Goal: Task Accomplishment & Management: Manage account settings

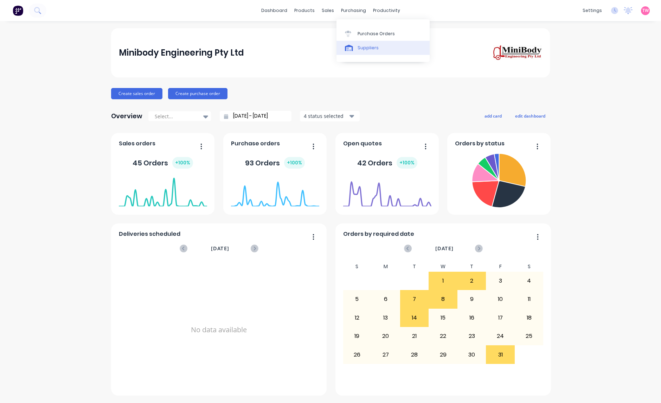
click at [366, 46] on div "Suppliers" at bounding box center [368, 48] width 21 height 6
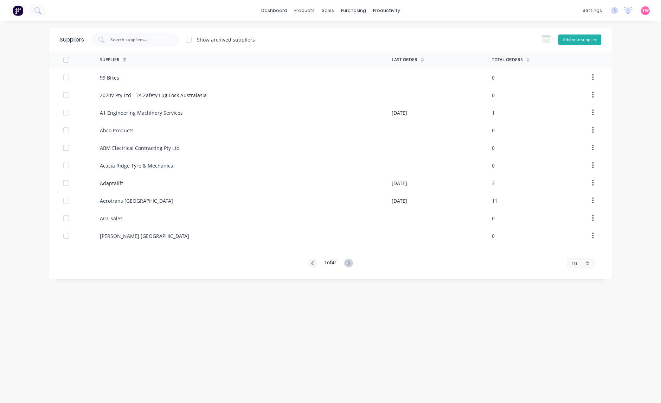
click at [569, 38] on button "Add new supplier" at bounding box center [580, 39] width 43 height 11
select select "AU"
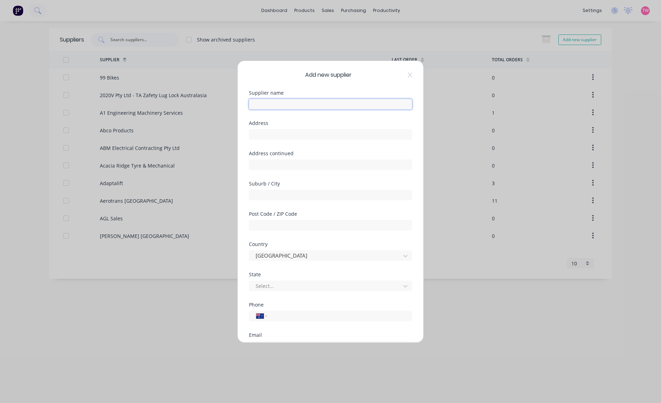
click at [280, 101] on input "text" at bounding box center [330, 104] width 163 height 11
type input "Reinol Ozbec"
click at [282, 136] on input "text" at bounding box center [330, 134] width 163 height 11
click at [257, 133] on input "po box 749" at bounding box center [330, 134] width 163 height 11
click at [289, 134] on input "PO box 749" at bounding box center [330, 134] width 163 height 11
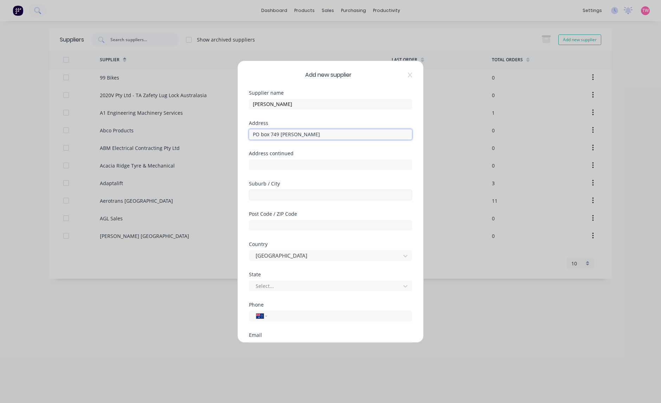
type input "PO box 749 Robina"
click at [257, 192] on input "text" at bounding box center [330, 195] width 163 height 11
type input "Robina"
click at [263, 228] on input "text" at bounding box center [330, 225] width 163 height 11
type input "4226"
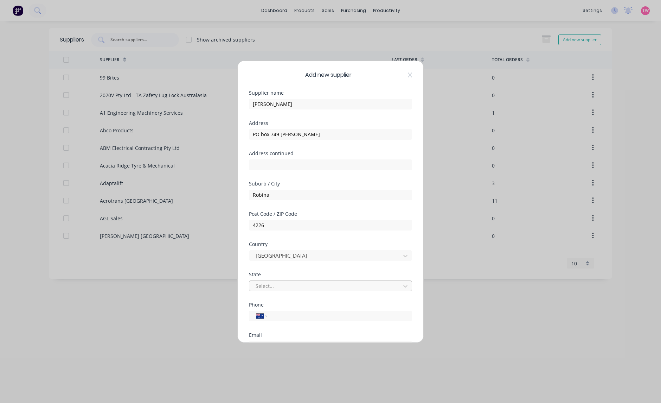
click at [283, 285] on div at bounding box center [326, 285] width 142 height 9
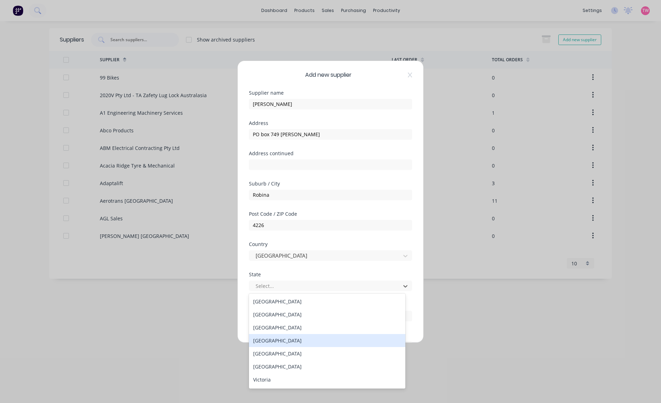
click at [280, 339] on div "Queensland" at bounding box center [327, 340] width 157 height 13
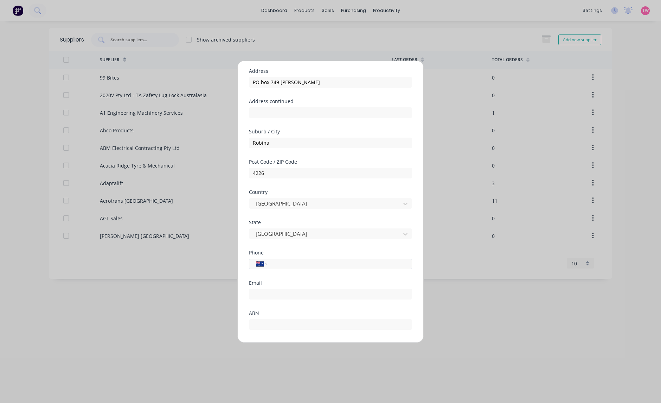
scroll to position [73, 0]
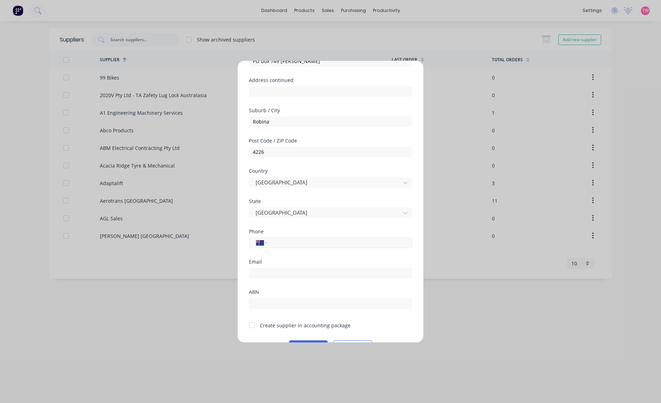
click at [291, 242] on input "tel" at bounding box center [338, 242] width 133 height 8
type input "0415 494 712"
click at [280, 273] on input "email" at bounding box center [330, 273] width 163 height 11
click at [267, 303] on input "text" at bounding box center [330, 303] width 163 height 11
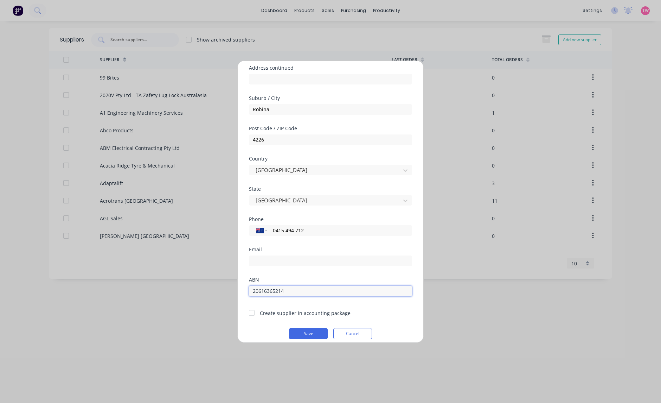
scroll to position [92, 0]
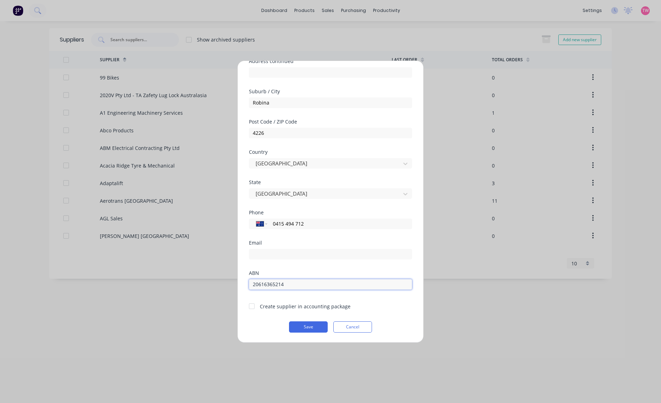
type input "20616365214"
click at [250, 305] on div at bounding box center [252, 306] width 14 height 14
click at [305, 329] on button "Save" at bounding box center [308, 326] width 39 height 11
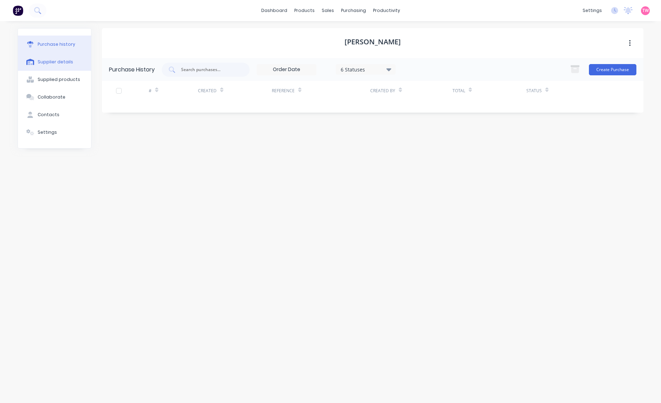
click at [57, 62] on div "Supplier details" at bounding box center [56, 62] width 36 height 6
select select "AU"
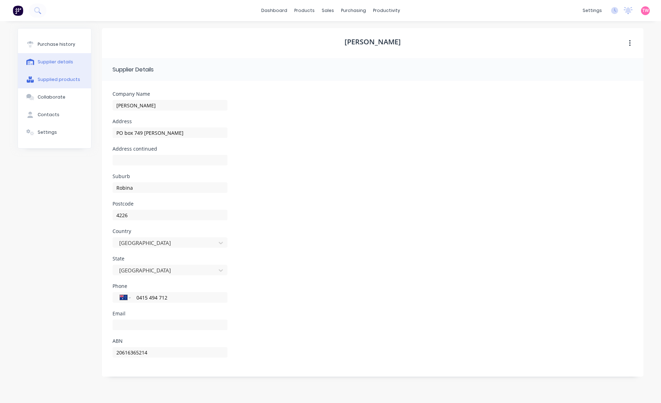
click at [56, 80] on div "Supplied products" at bounding box center [59, 79] width 43 height 6
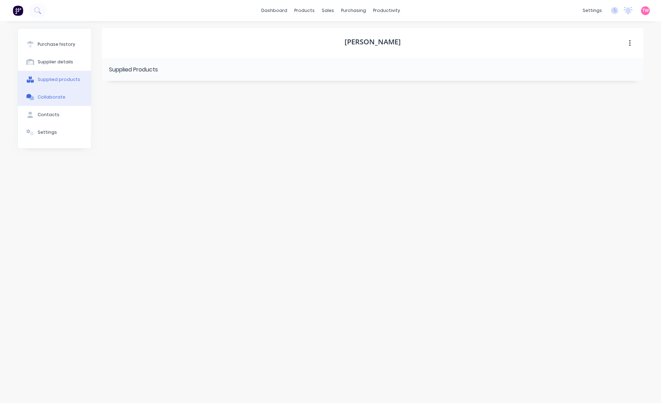
click at [57, 99] on div "Collaborate" at bounding box center [52, 97] width 28 height 6
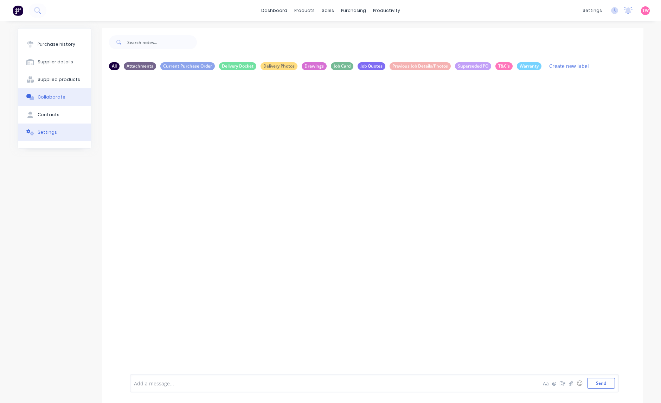
click at [40, 133] on div "Settings" at bounding box center [47, 132] width 19 height 6
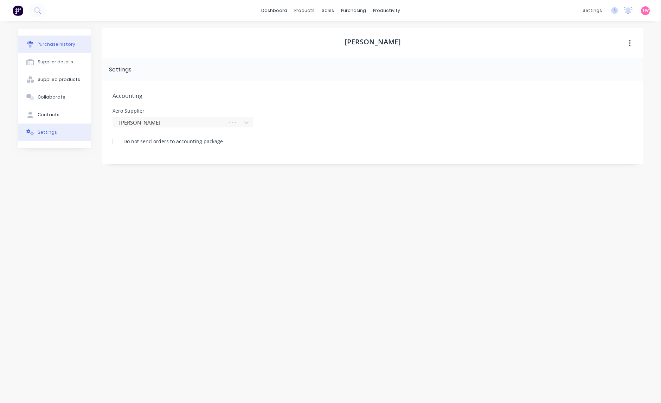
click at [53, 39] on button "Purchase history" at bounding box center [54, 45] width 73 height 18
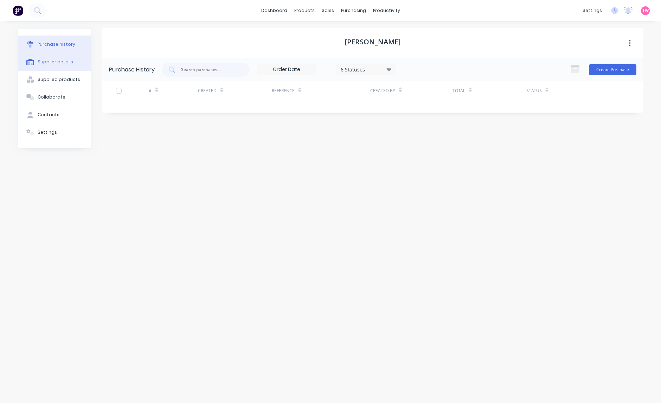
click at [59, 59] on div "Supplier details" at bounding box center [56, 62] width 36 height 6
select select "AU"
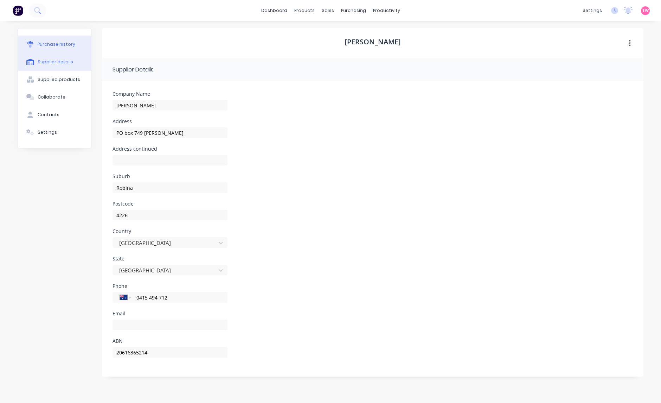
click at [62, 43] on div "Purchase history" at bounding box center [57, 44] width 38 height 6
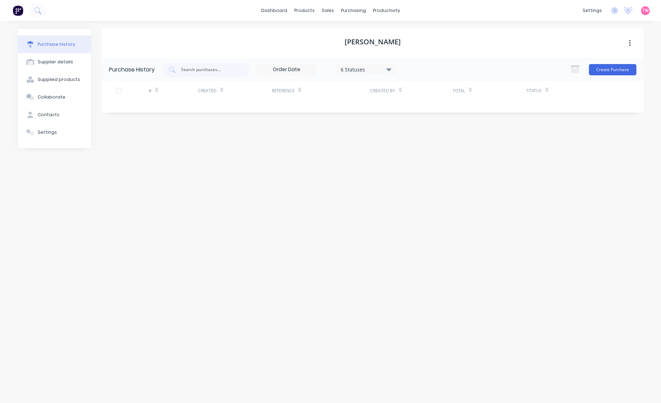
click at [17, 8] on img at bounding box center [18, 10] width 11 height 11
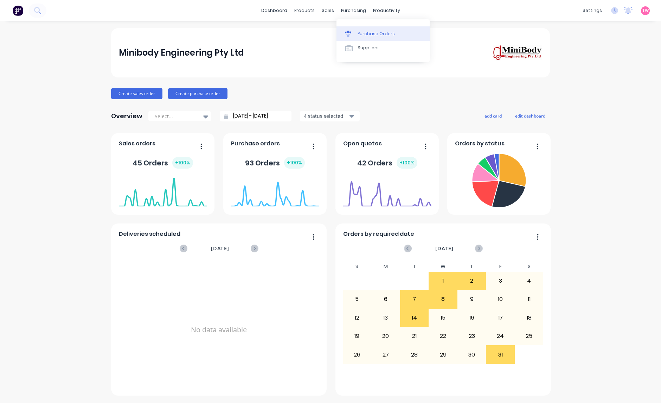
click at [374, 35] on div "Purchase Orders" at bounding box center [376, 34] width 37 height 6
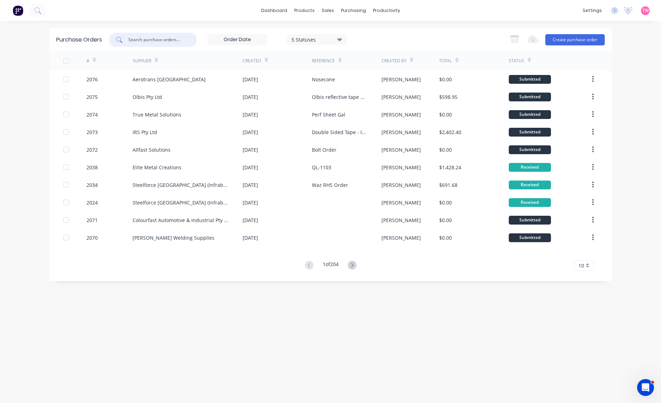
click at [135, 37] on input "text" at bounding box center [157, 39] width 58 height 7
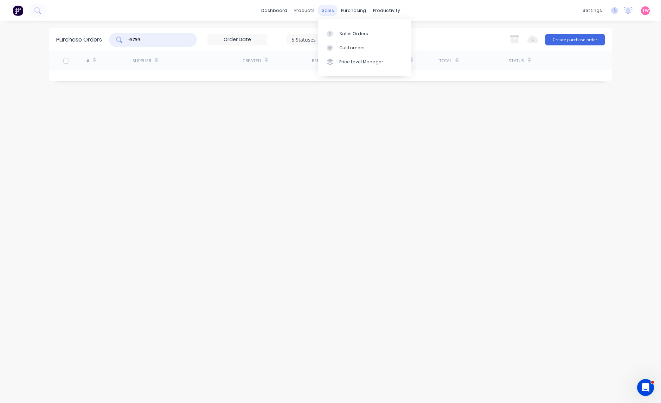
type input "t5759"
click at [330, 7] on div "sales" at bounding box center [327, 10] width 19 height 11
click at [346, 31] on div "Sales Orders" at bounding box center [353, 34] width 29 height 6
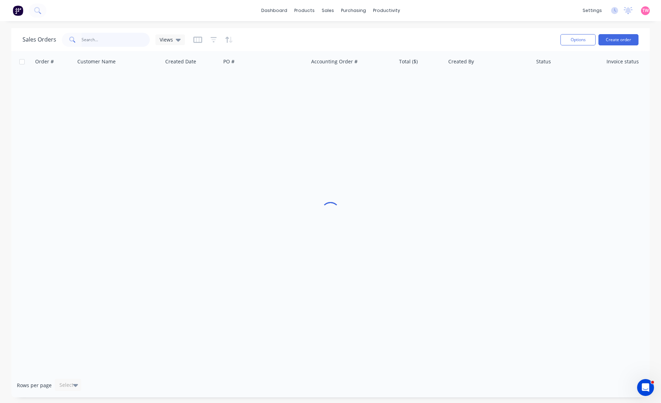
click at [121, 41] on input "text" at bounding box center [116, 40] width 69 height 14
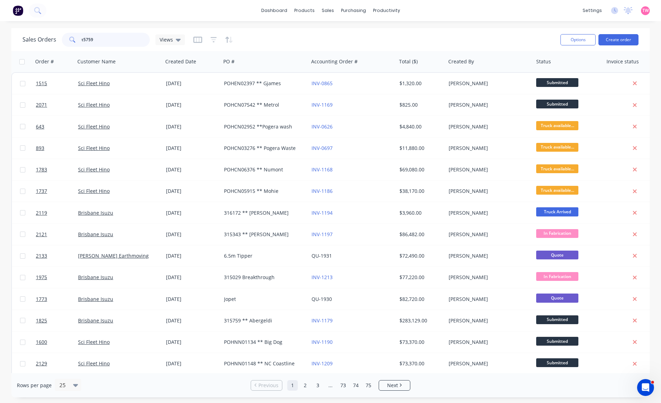
type input "t5759"
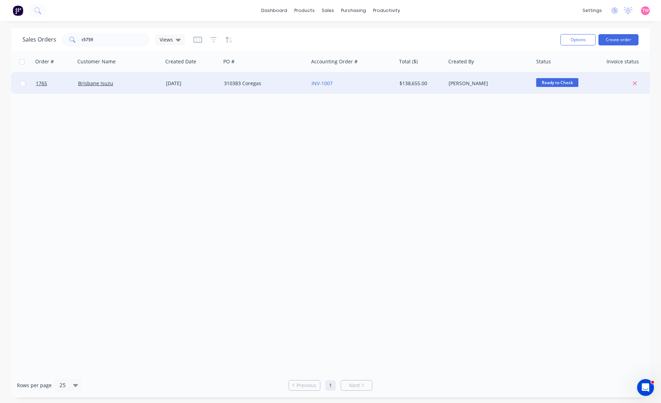
click at [132, 85] on div "Brisbane Isuzu" at bounding box center [117, 83] width 78 height 7
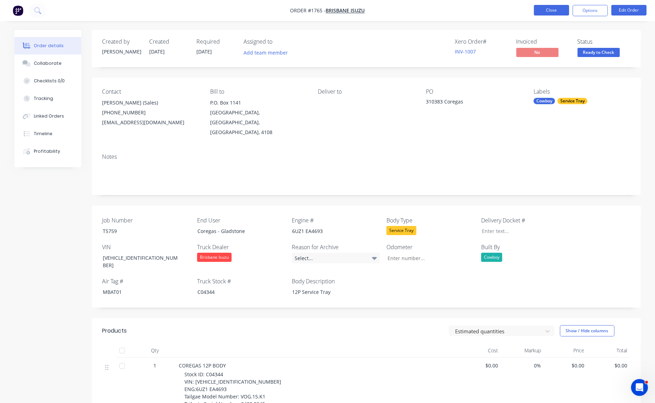
click at [559, 11] on button "Close" at bounding box center [551, 10] width 35 height 11
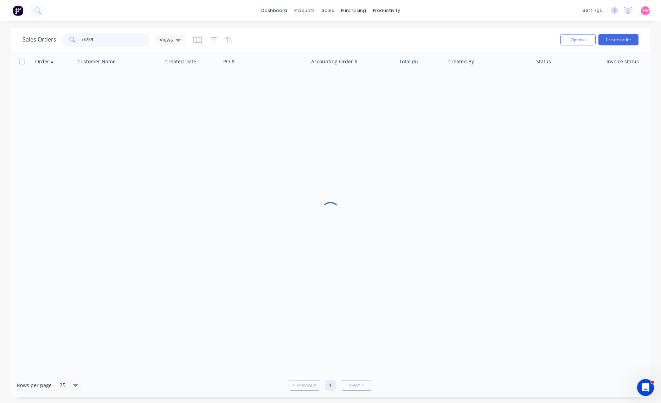
drag, startPoint x: 120, startPoint y: 41, endPoint x: 64, endPoint y: 36, distance: 56.5
click at [64, 36] on div "t5759" at bounding box center [106, 40] width 88 height 14
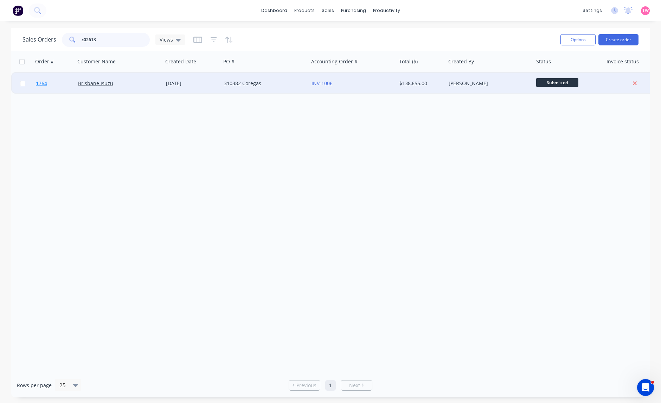
type input "c02613"
click at [68, 82] on link "1764" at bounding box center [57, 83] width 42 height 21
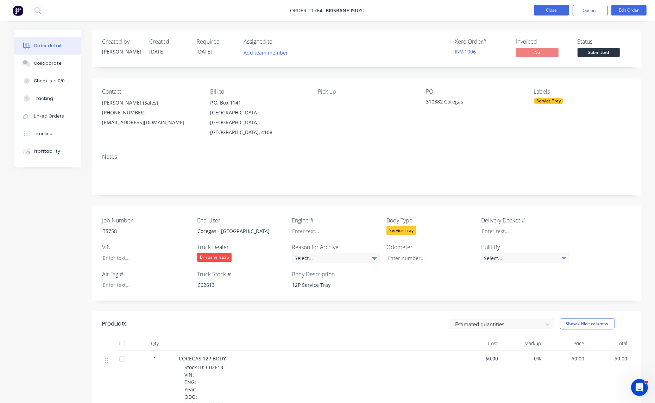
click at [549, 11] on button "Close" at bounding box center [551, 10] width 35 height 11
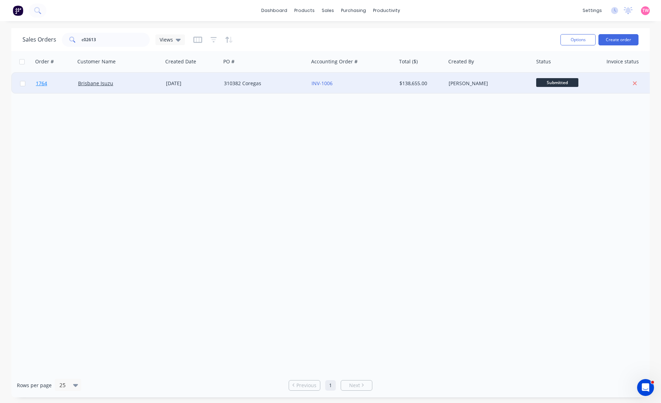
click at [62, 78] on link "1764" at bounding box center [57, 83] width 42 height 21
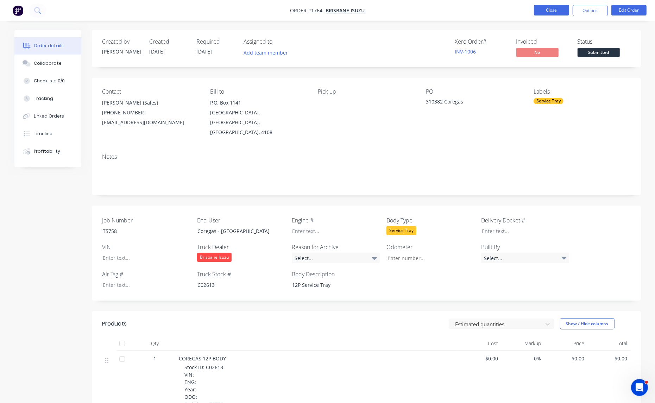
click at [546, 9] on button "Close" at bounding box center [551, 10] width 35 height 11
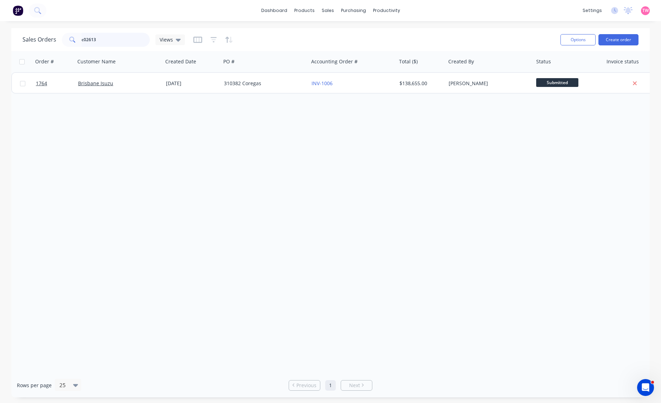
click at [107, 39] on input "c02613" at bounding box center [116, 40] width 69 height 14
paste input "1751"
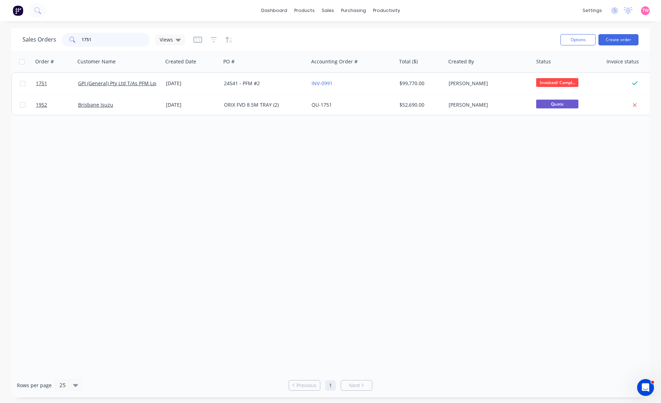
drag, startPoint x: 96, startPoint y: 38, endPoint x: 65, endPoint y: 34, distance: 30.5
click at [65, 34] on div "1751" at bounding box center [106, 40] width 88 height 14
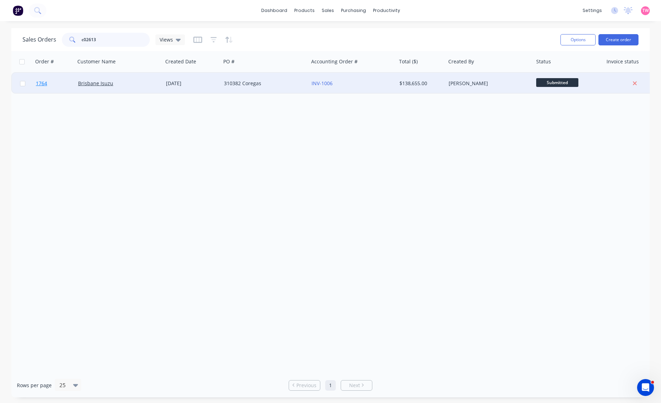
type input "c02613"
click at [56, 81] on link "1764" at bounding box center [57, 83] width 42 height 21
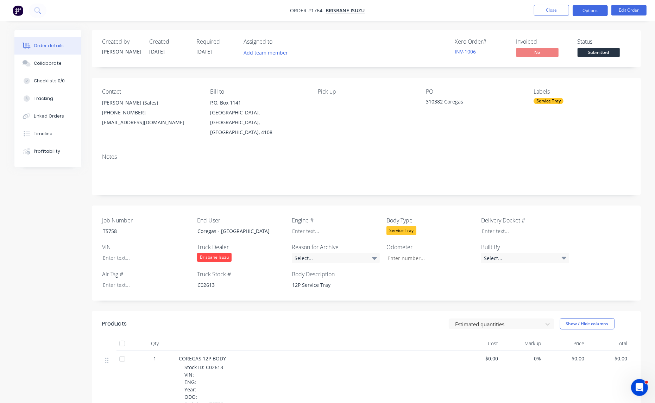
click at [595, 9] on button "Options" at bounding box center [589, 10] width 35 height 11
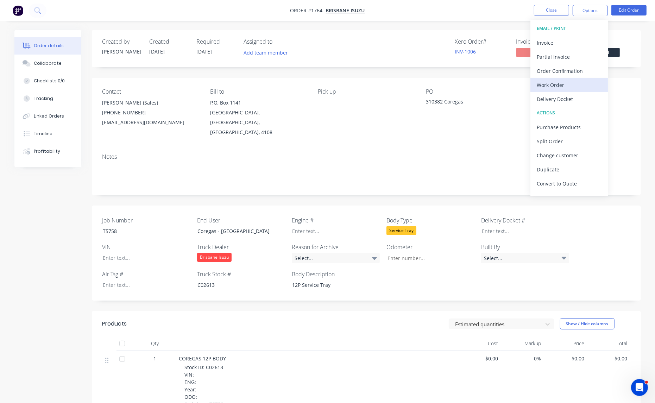
click at [555, 83] on div "Work Order" at bounding box center [568, 85] width 65 height 10
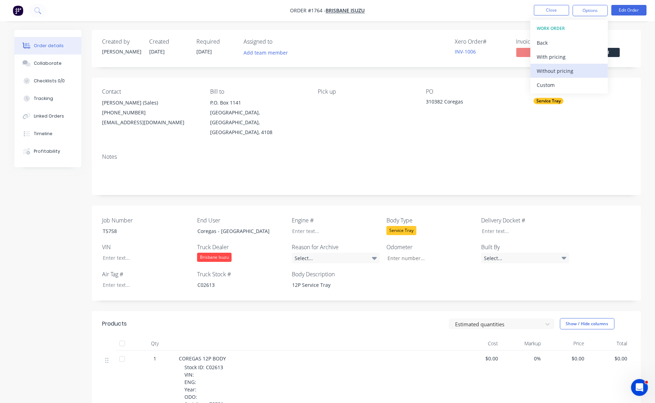
click at [570, 70] on div "Without pricing" at bounding box center [568, 71] width 65 height 10
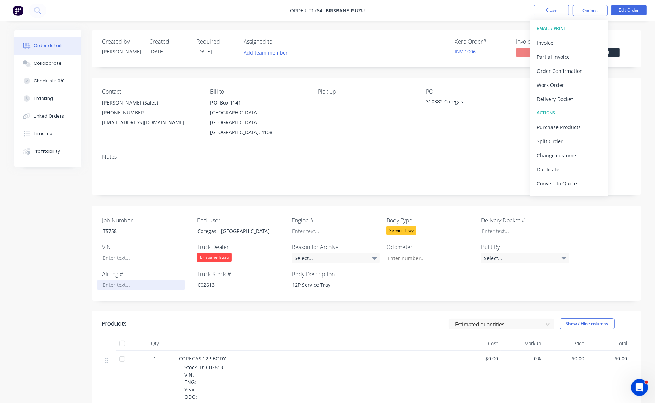
click at [113, 280] on div at bounding box center [141, 285] width 88 height 10
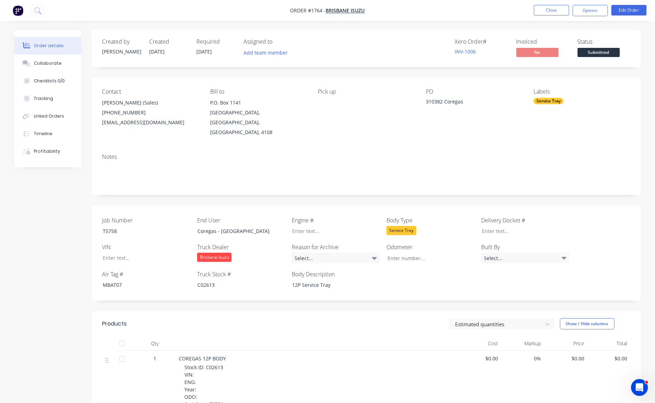
scroll to position [146, 0]
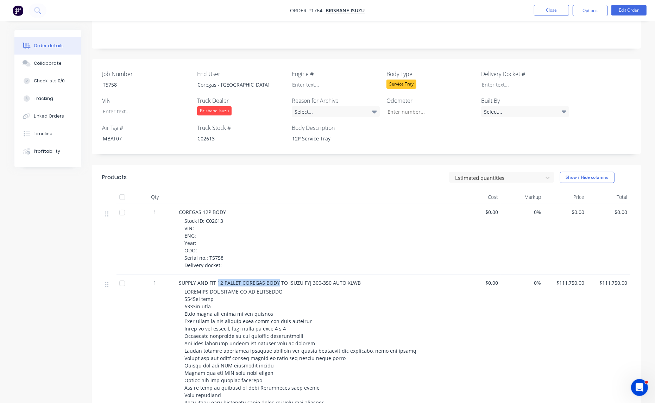
drag, startPoint x: 277, startPoint y: 271, endPoint x: 217, endPoint y: 271, distance: 59.8
click at [217, 279] on span "SUPPLY AND FIT 12 PALLET COREGAS BODY TO ISUZU FYJ 300-350 AUTO XLWB" at bounding box center [270, 282] width 182 height 7
copy span "12 PALLET COREGAS BODY"
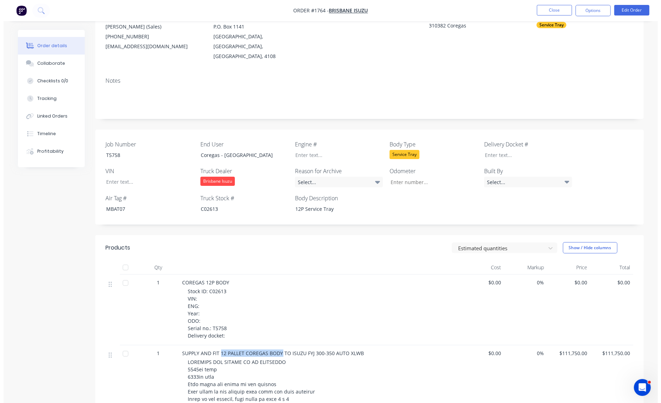
scroll to position [0, 0]
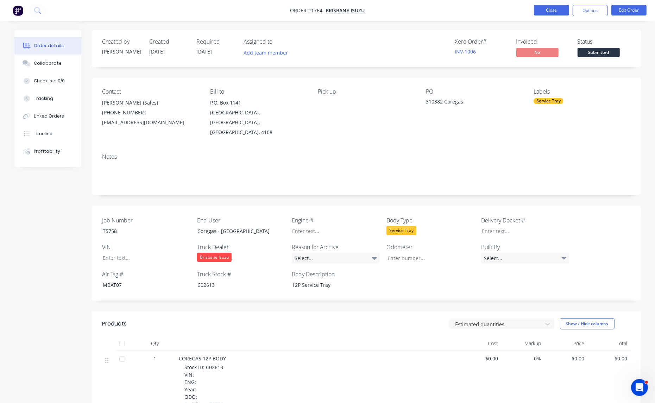
click at [556, 13] on button "Close" at bounding box center [551, 10] width 35 height 11
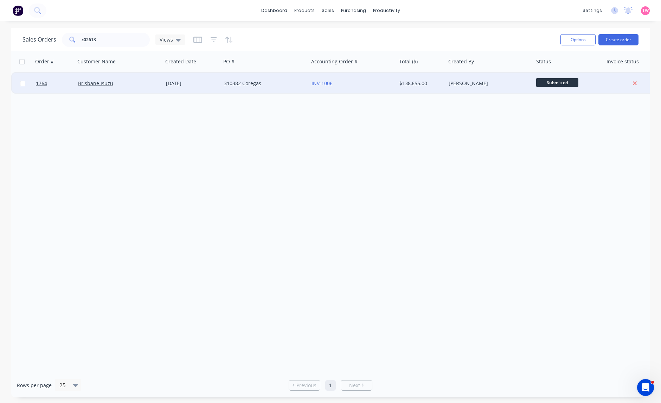
click at [138, 84] on div "Brisbane Isuzu" at bounding box center [117, 83] width 78 height 7
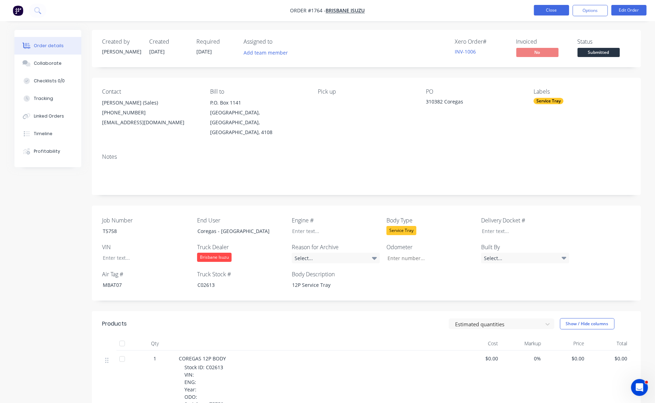
click at [543, 10] on button "Close" at bounding box center [551, 10] width 35 height 11
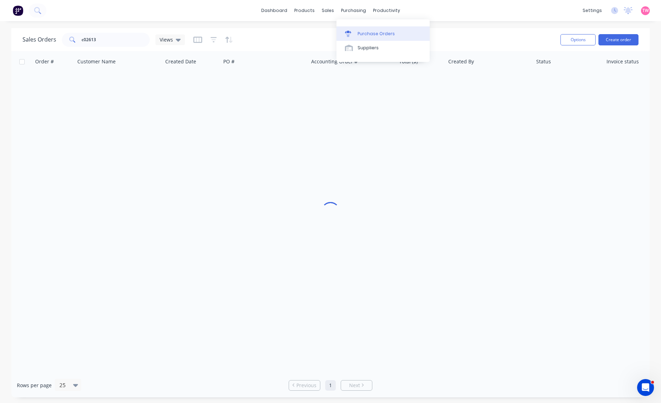
click at [370, 32] on div "Purchase Orders" at bounding box center [376, 34] width 37 height 6
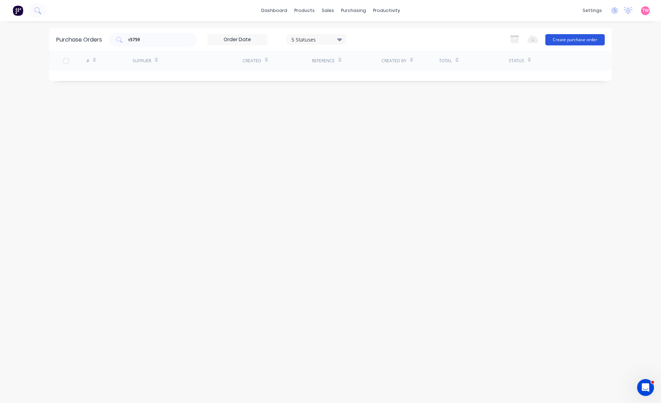
click at [575, 38] on button "Create purchase order" at bounding box center [575, 39] width 59 height 11
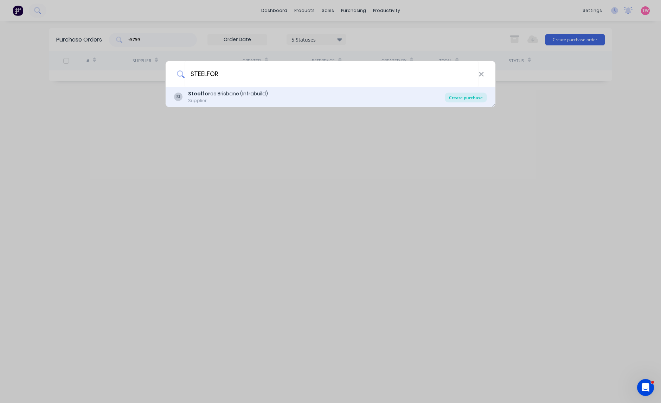
type input "STEELFOR"
click at [459, 99] on div "Create purchase" at bounding box center [466, 98] width 42 height 10
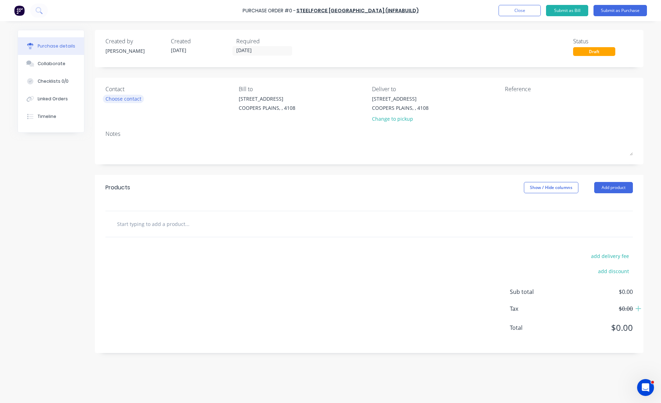
click at [135, 100] on div "Choose contact" at bounding box center [124, 98] width 36 height 7
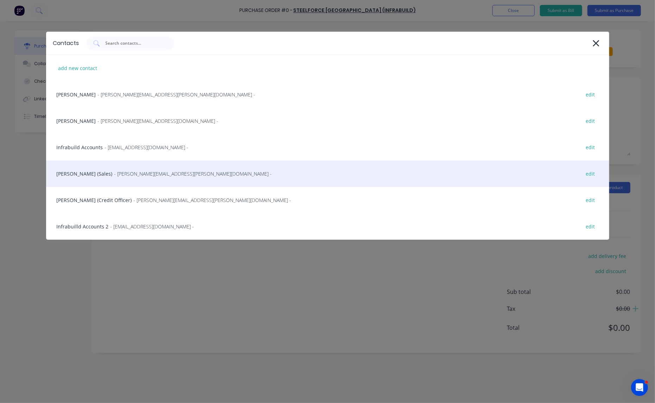
click at [91, 173] on div "Wayne Gilby (Sales) - wayne.gilby@infrabuild.com - edit" at bounding box center [327, 173] width 563 height 26
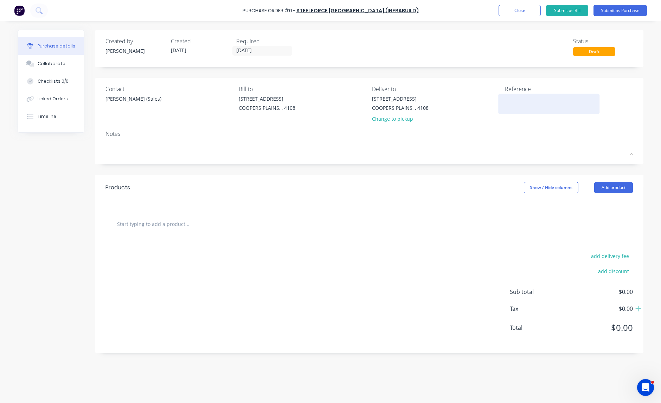
click at [523, 98] on textarea at bounding box center [549, 103] width 88 height 16
click at [185, 225] on input "text" at bounding box center [187, 224] width 141 height 14
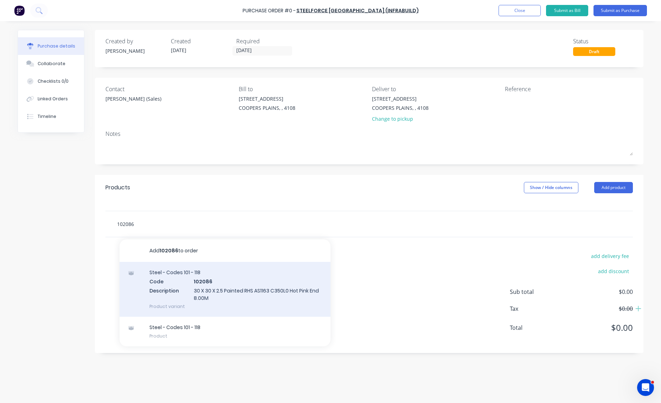
type input "102086"
click at [234, 280] on div "Steel - Codes 101 - 118 Code 102086 Description 30 X 30 X 2.5 Painted RHS AS116…" at bounding box center [225, 289] width 211 height 55
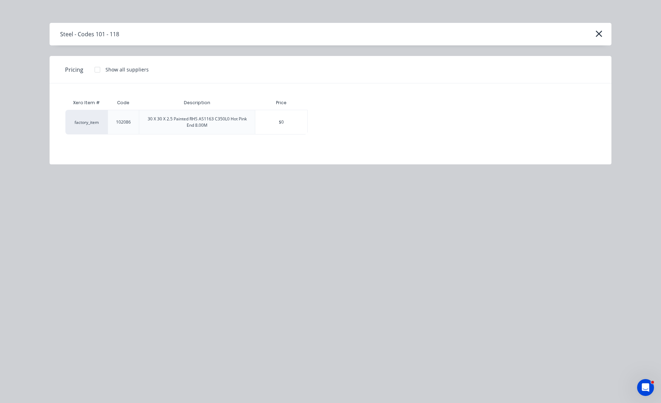
click at [97, 71] on div at bounding box center [97, 70] width 14 height 14
click at [338, 131] on div "$31.44" at bounding box center [332, 122] width 49 height 24
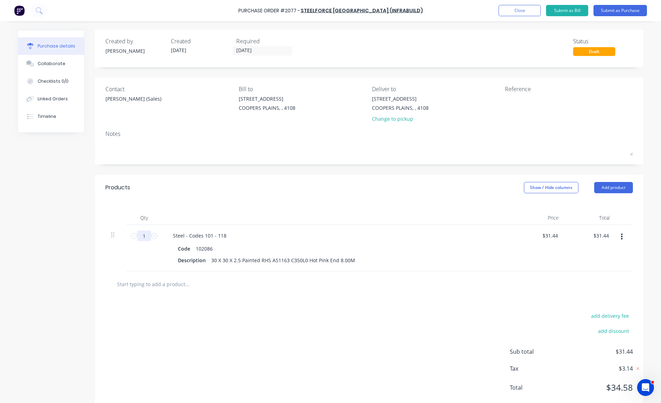
click at [142, 234] on input "1" at bounding box center [144, 235] width 14 height 11
type input "10"
type input "$314.40"
type input "10"
click at [168, 289] on input "text" at bounding box center [187, 284] width 141 height 14
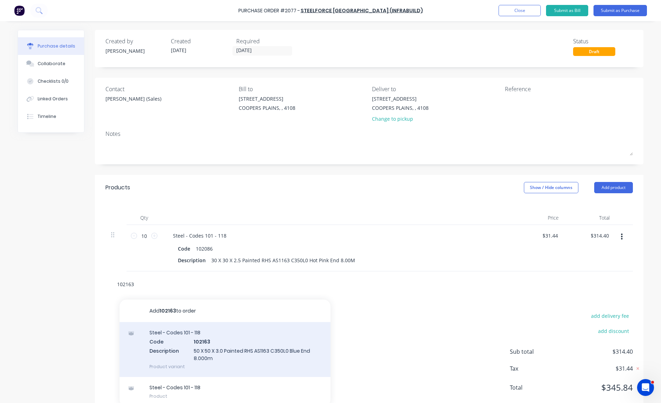
type input "102163"
click at [245, 336] on div "Steel - Codes 101 - 118 Code 102163 Description 50 X 50 X 3.0 Painted RHS AS116…" at bounding box center [225, 349] width 211 height 55
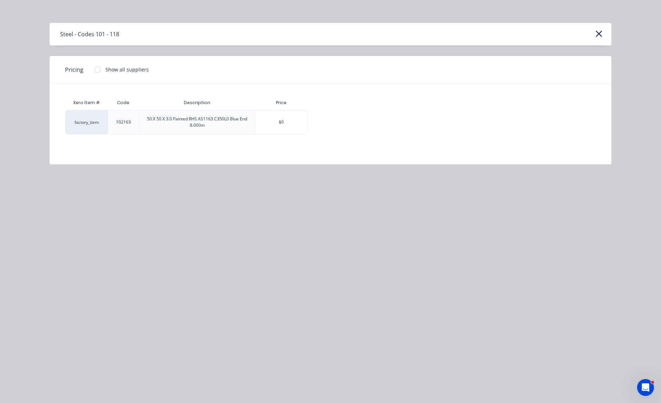
click at [97, 72] on div at bounding box center [97, 70] width 14 height 14
click at [332, 119] on div "$61.39" at bounding box center [332, 122] width 49 height 24
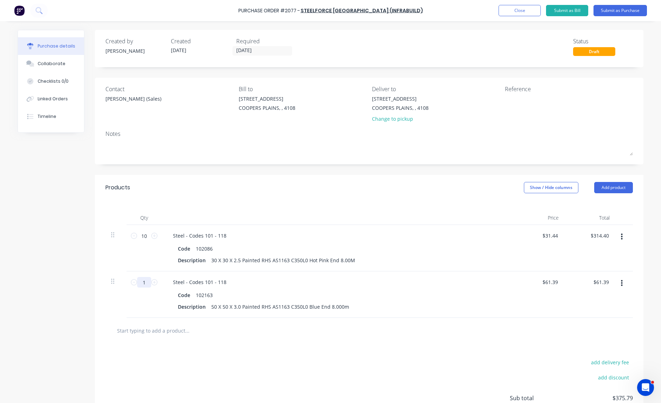
click at [141, 285] on input "1" at bounding box center [144, 282] width 14 height 11
type input "8"
type input "$491.12"
type input "8"
click at [154, 332] on input "text" at bounding box center [187, 330] width 141 height 14
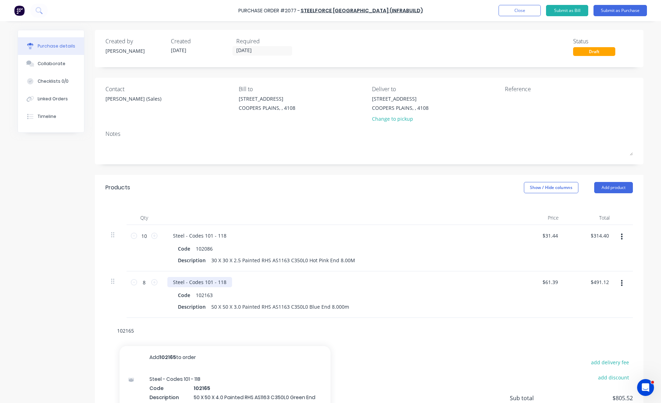
scroll to position [64, 0]
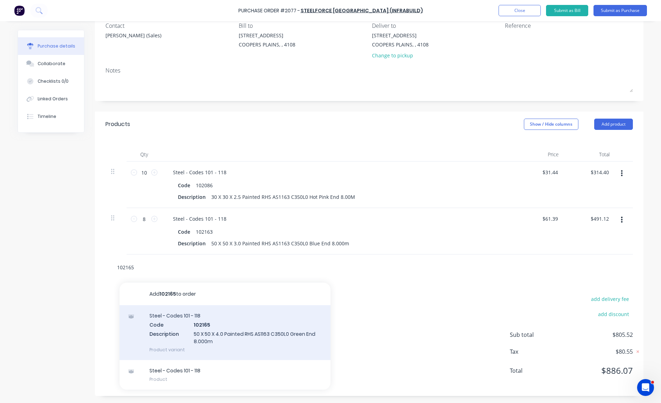
type input "102165"
click at [253, 324] on div "Steel - Codes 101 - 118 Code 102165 Description 50 X 50 X 4.0 Painted RHS AS116…" at bounding box center [225, 332] width 211 height 55
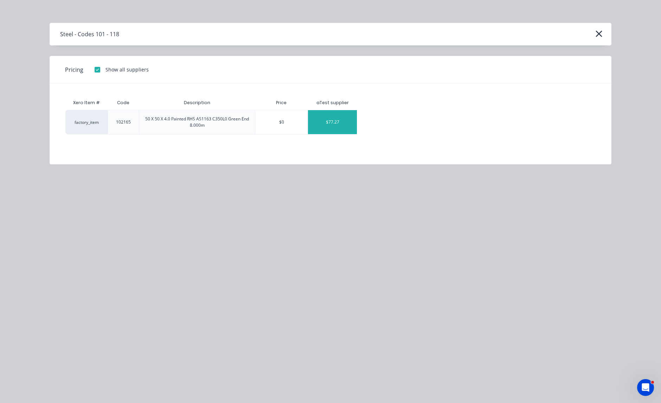
click at [340, 126] on div "$77.27" at bounding box center [332, 122] width 49 height 24
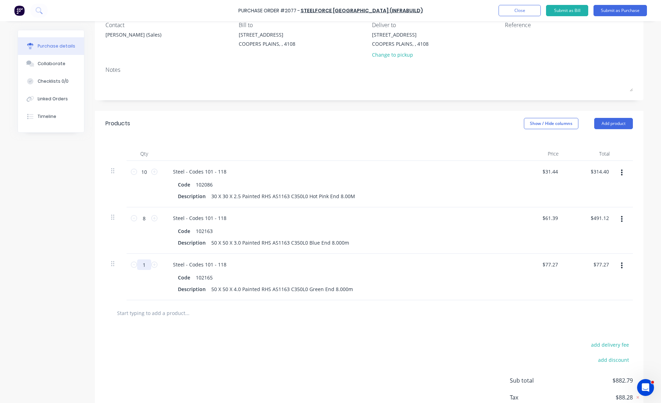
click at [142, 263] on input "1" at bounding box center [144, 264] width 14 height 11
type input "8"
type input "$618.16"
type input "8"
click at [160, 314] on input "text" at bounding box center [187, 313] width 141 height 14
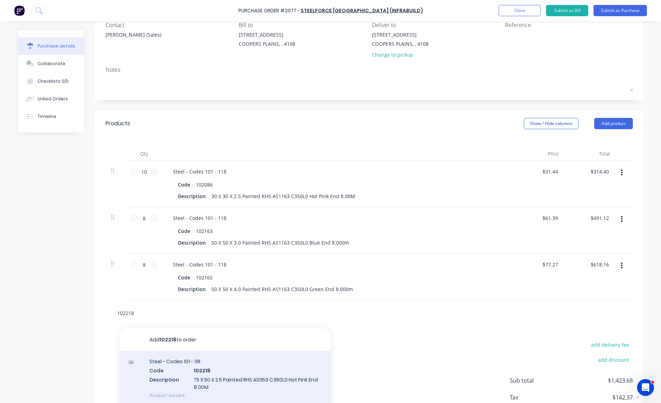
type input "102218"
click at [225, 369] on div "Steel - Codes 101 - 118 Code 102218 Description 75 X 50 X 2.5 Painted RHS AS116…" at bounding box center [225, 378] width 211 height 55
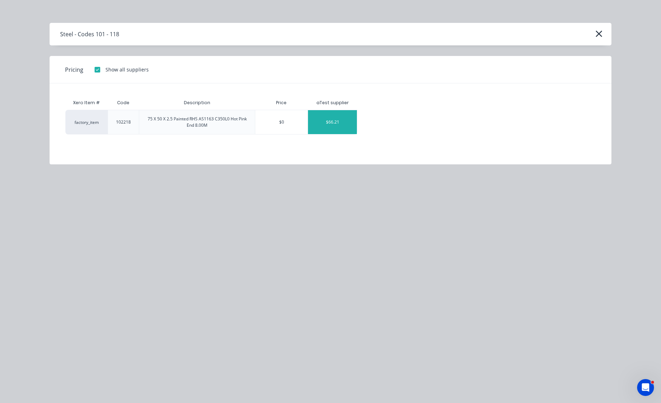
click at [342, 124] on div "$66.21" at bounding box center [332, 122] width 49 height 24
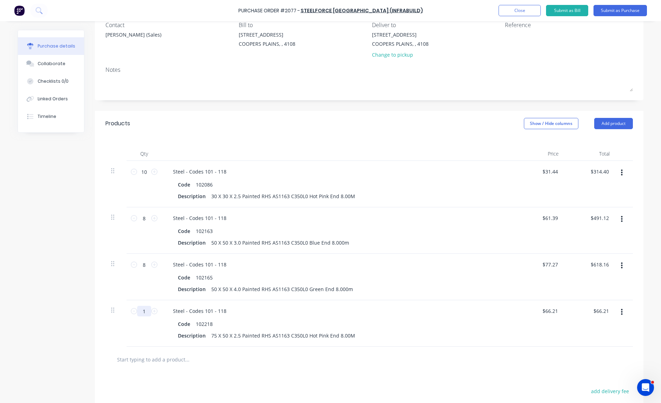
click at [140, 309] on input "1" at bounding box center [144, 311] width 14 height 11
type input "4"
type input "$264.84"
type input "45"
type input "$2,979.45"
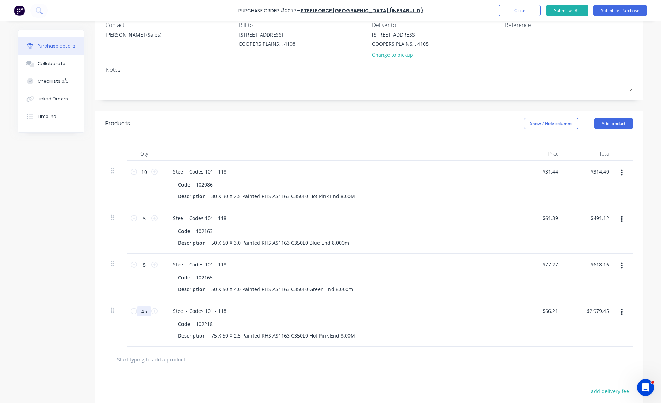
type input "45"
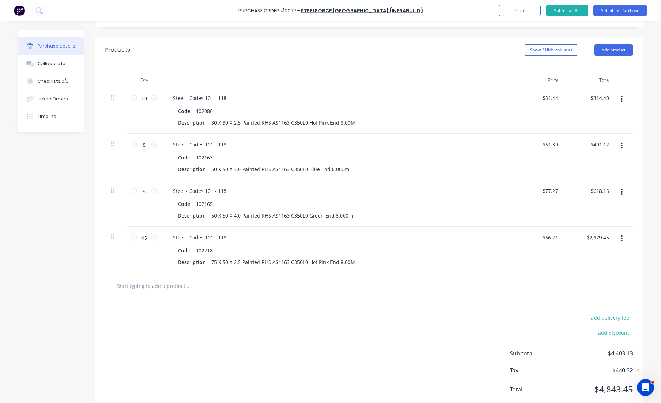
click at [161, 287] on input "text" at bounding box center [187, 286] width 141 height 14
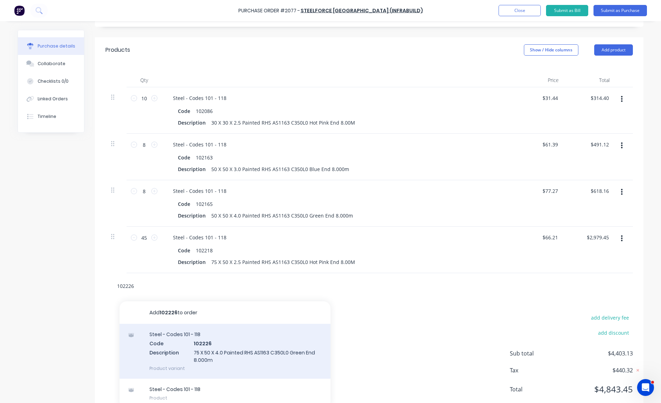
type input "102226"
click at [231, 340] on div "Steel - Codes 101 - 118 Code 102226 Description 75 X 50 X 4.0 Painted RHS AS116…" at bounding box center [225, 351] width 211 height 55
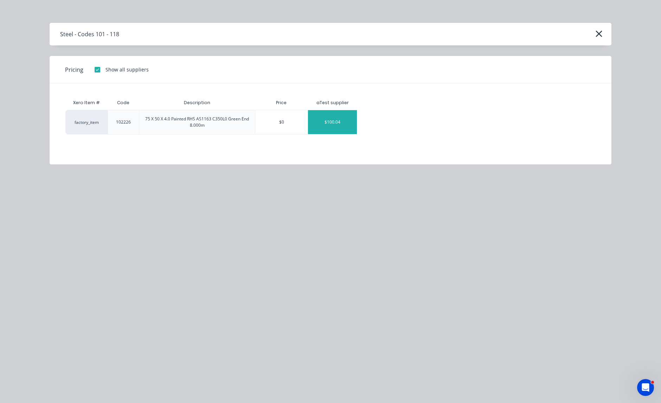
click at [332, 121] on div "$100.04" at bounding box center [332, 122] width 49 height 24
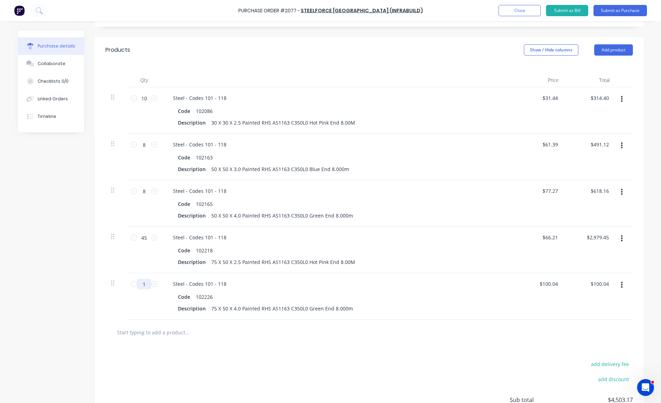
click at [143, 284] on input "1" at bounding box center [144, 284] width 14 height 11
type input "12"
type input "$1,200.48"
type input "12"
type input "$100.04"
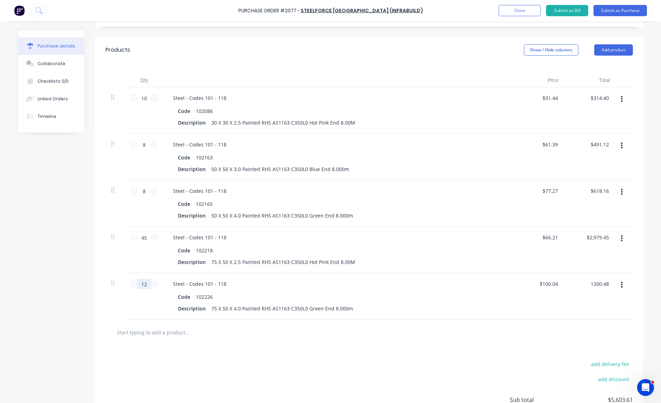
type input "$1,200.48"
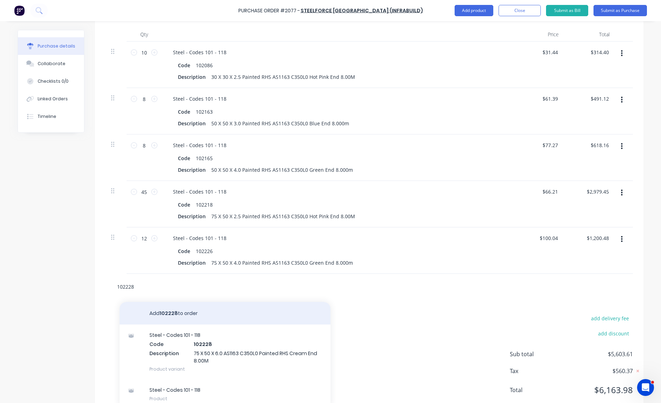
scroll to position [204, 0]
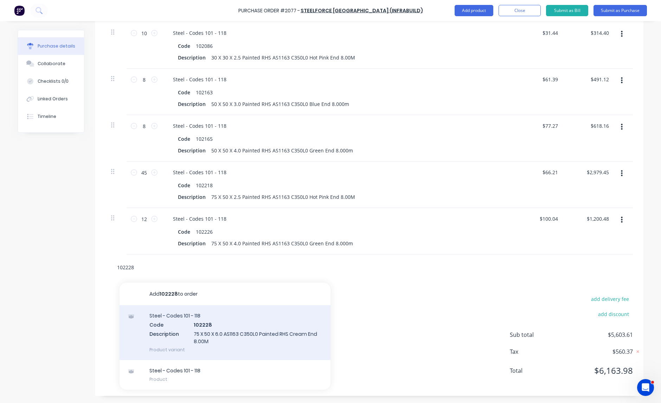
type input "102228"
click at [237, 335] on div "Steel - Codes 101 - 118 Code 102228 Description 75 X 50 X 6.0 AS1163 C350L0 Pai…" at bounding box center [225, 332] width 211 height 55
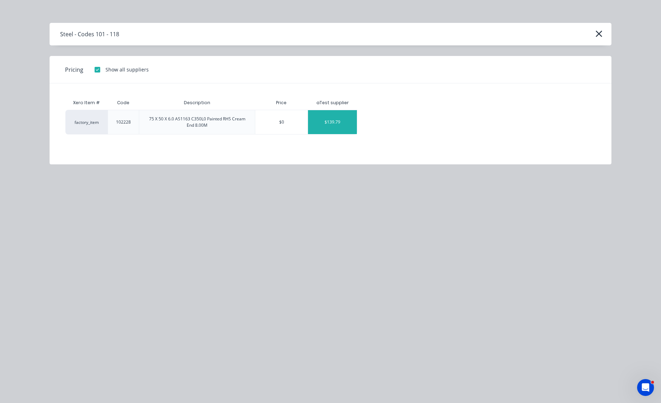
click at [331, 120] on div "$139.79" at bounding box center [332, 122] width 49 height 24
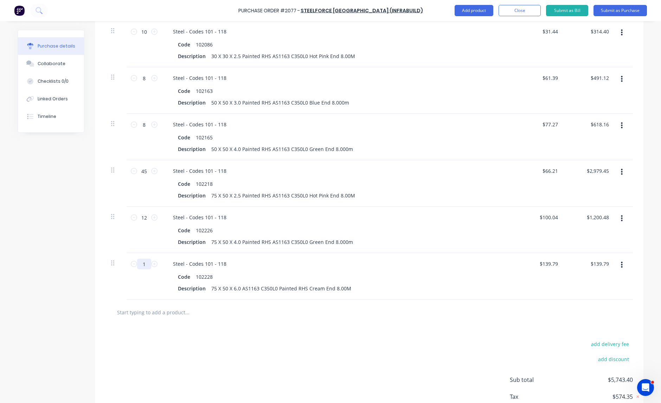
click at [144, 264] on input "1" at bounding box center [144, 264] width 14 height 11
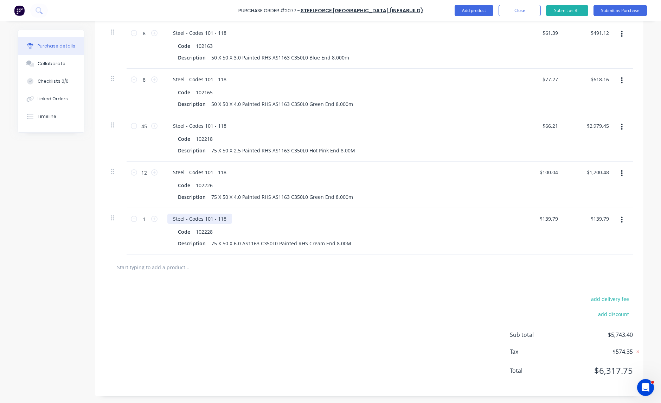
scroll to position [250, 0]
click at [153, 267] on input "text" at bounding box center [187, 267] width 141 height 14
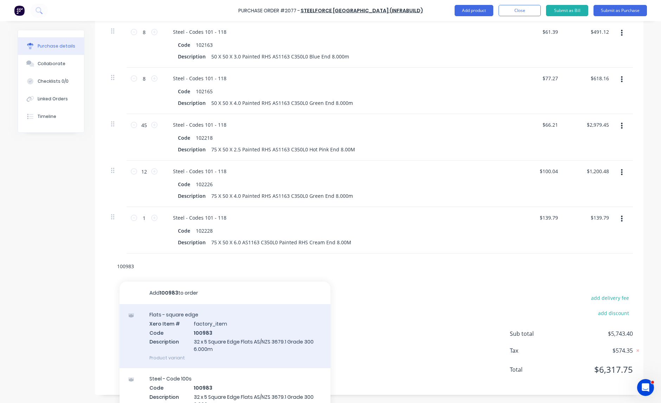
type input "100983"
click at [217, 329] on div "Flats - square edge Xero Item # factory_item Code 100983 Description 32 x 5 Squ…" at bounding box center [225, 336] width 211 height 64
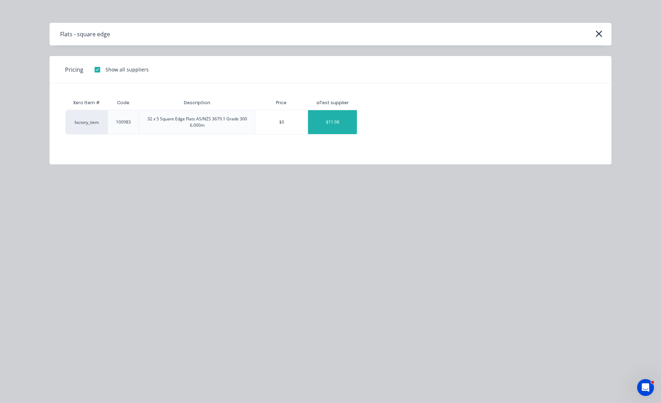
click at [343, 117] on div "$11.98" at bounding box center [332, 122] width 49 height 24
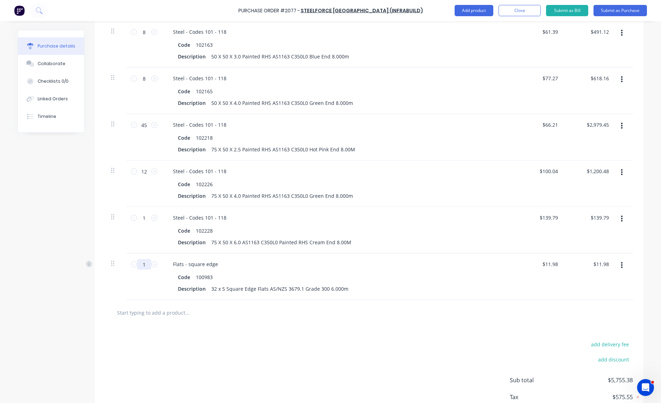
click at [145, 263] on input "1" at bounding box center [144, 264] width 14 height 11
type input "10"
type input "$119.80"
type input "10"
click at [163, 317] on input "text" at bounding box center [187, 312] width 141 height 14
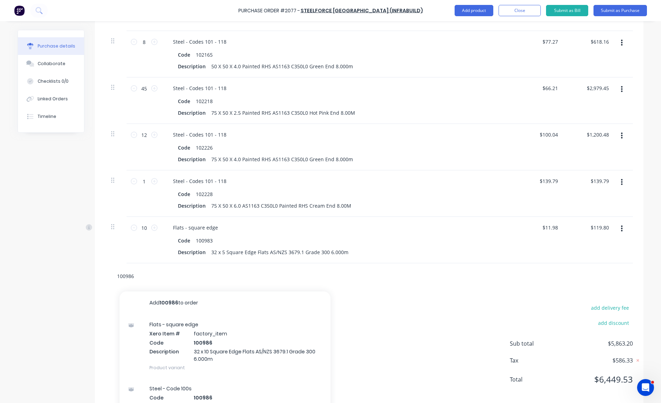
scroll to position [306, 0]
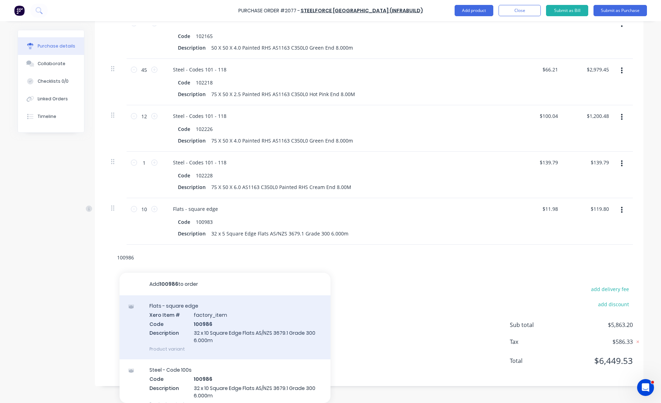
type input "100986"
click at [256, 320] on div "Flats - square edge Xero Item # factory_item Code 100986 Description 32 x 10 Sq…" at bounding box center [225, 327] width 211 height 64
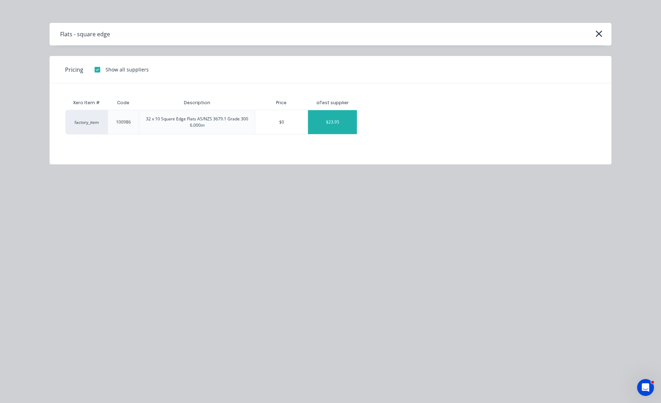
click at [335, 121] on div "$23.95" at bounding box center [332, 122] width 49 height 24
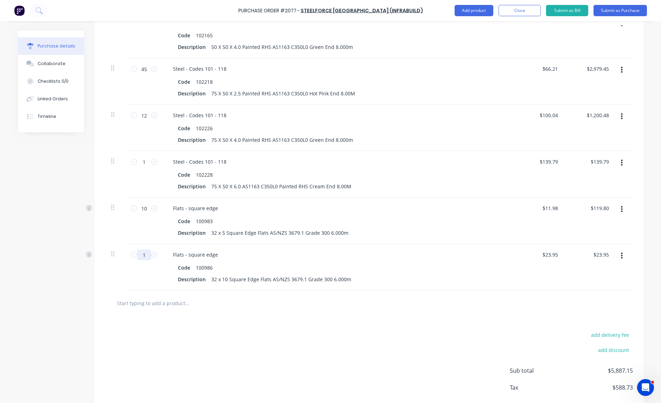
click at [140, 252] on input "1" at bounding box center [144, 254] width 14 height 11
type input "10"
type input "$239.50"
type input "10"
click at [170, 308] on input "text" at bounding box center [187, 303] width 141 height 14
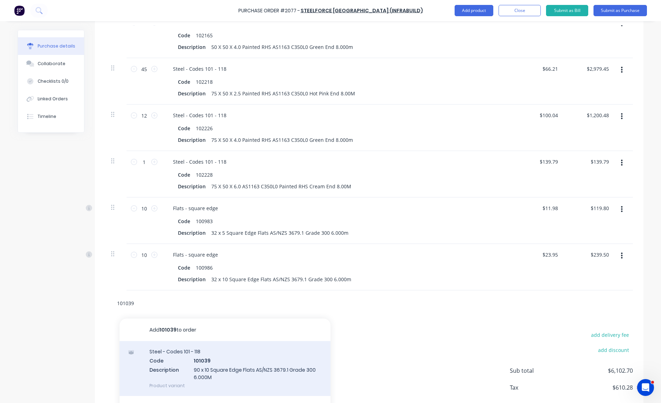
type input "101039"
click at [220, 357] on div "Steel - Codes 101 - 118 Code 101039 Description 90 x 10 Square Edge Flats AS/NZ…" at bounding box center [225, 368] width 211 height 55
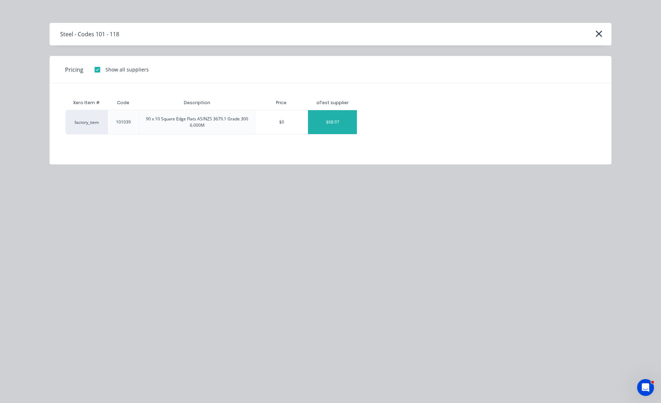
click at [345, 125] on div "$68.97" at bounding box center [332, 122] width 49 height 24
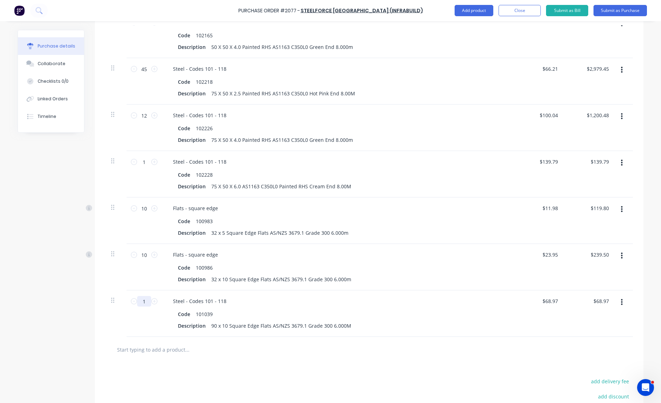
click at [141, 301] on input "1" at bounding box center [144, 301] width 14 height 11
type input "2"
type input "$137.94"
type input "2"
click at [160, 352] on input "text" at bounding box center [187, 349] width 141 height 14
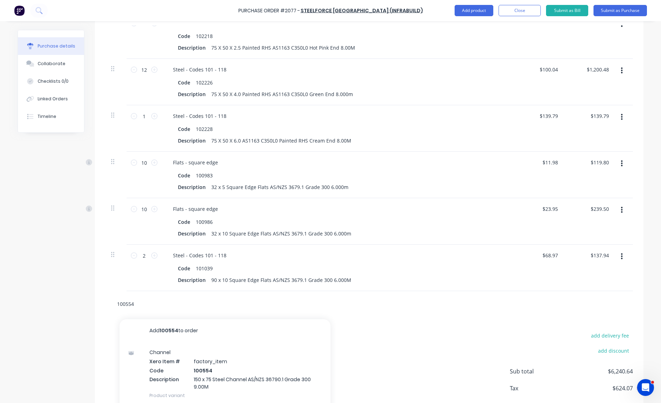
scroll to position [379, 0]
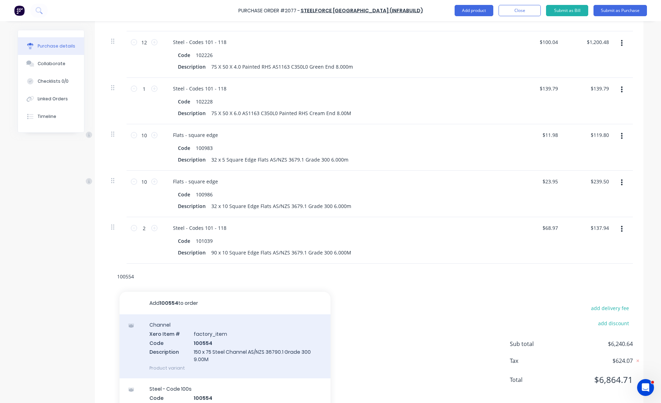
type input "100554"
click at [251, 338] on div "Channel Xero Item # factory_item Code 100554 Description 150 x 75 Steel Channel…" at bounding box center [225, 346] width 211 height 64
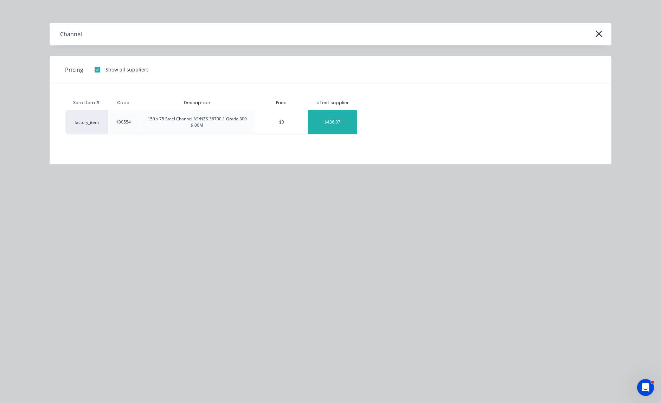
click at [339, 115] on div "$436.37" at bounding box center [332, 122] width 49 height 24
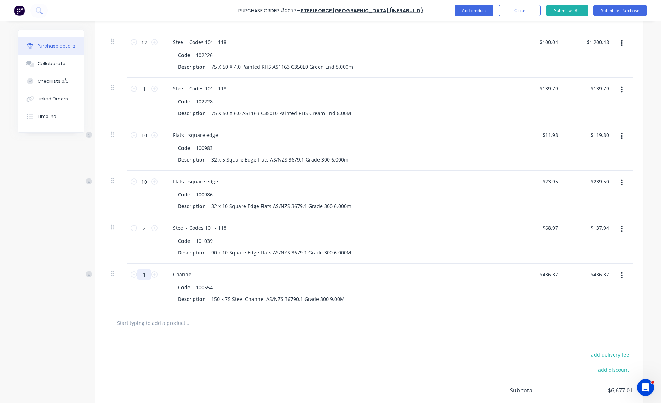
click at [142, 272] on input "1" at bounding box center [144, 274] width 14 height 11
type input "4"
type input "$1,745.48"
type input "4"
click at [163, 321] on input "text" at bounding box center [187, 322] width 141 height 14
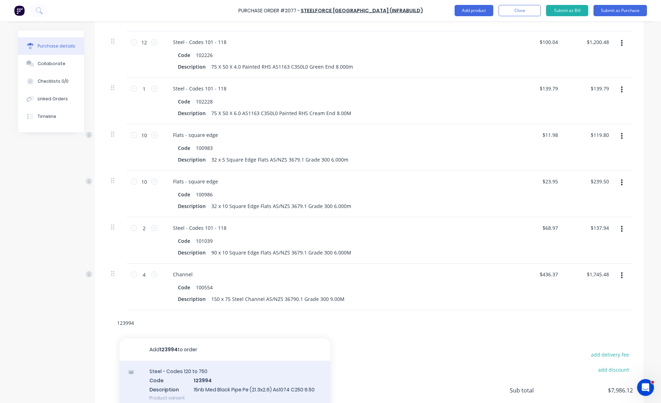
type input "123994"
click at [200, 378] on div "Steel - Codes 120 to 750 Code 123994 Description 15nb Med Black Pipe Pe (21.3x2…" at bounding box center [225, 384] width 211 height 47
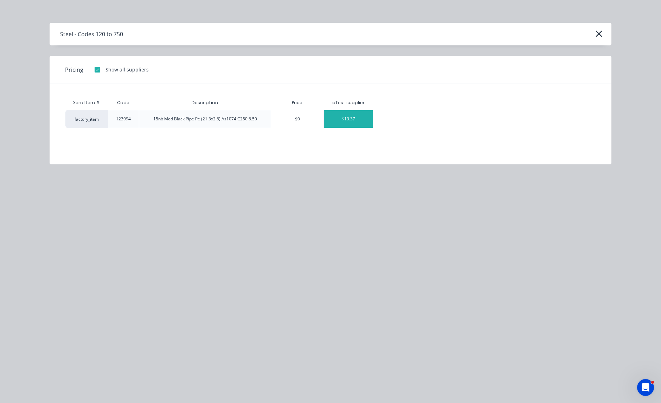
click at [361, 120] on div "$13.37" at bounding box center [348, 119] width 49 height 18
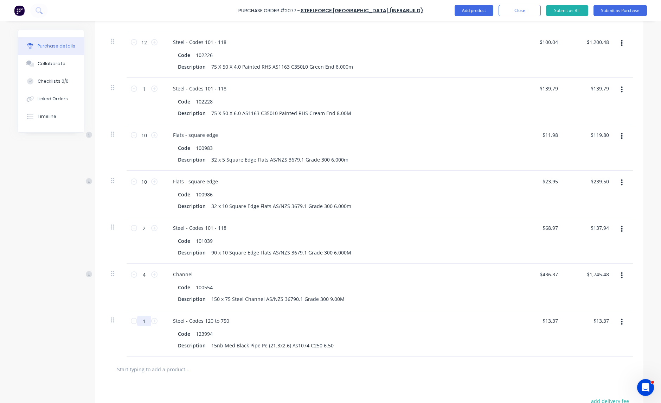
click at [140, 322] on input "1" at bounding box center [144, 320] width 14 height 11
type input "10"
type input "$133.70"
type input "10"
click at [170, 370] on input "text" at bounding box center [187, 369] width 141 height 14
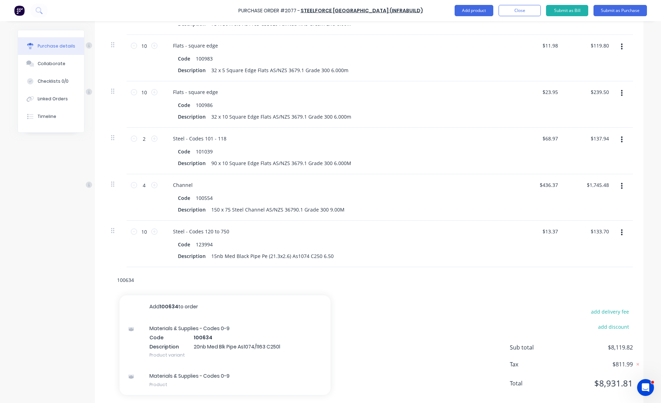
scroll to position [483, 0]
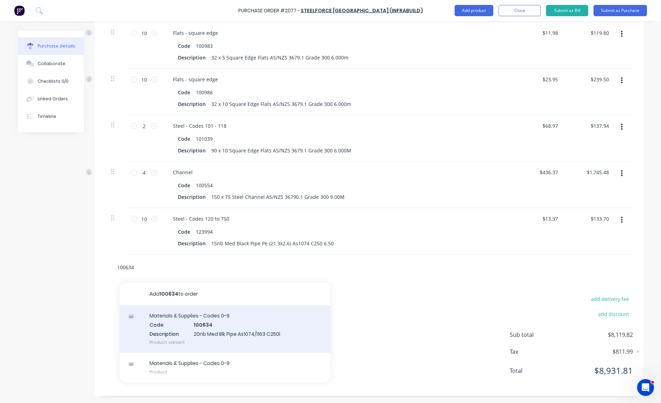
type input "100634"
click at [241, 324] on div "Materials & Supplies - Codes 0-9 Code 100634 Description 20nb Med Blk Pipe As10…" at bounding box center [225, 328] width 211 height 47
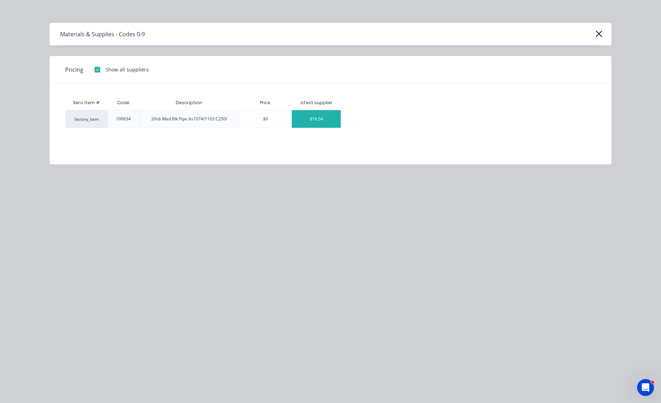
click at [313, 120] on div "$16.54" at bounding box center [316, 119] width 49 height 18
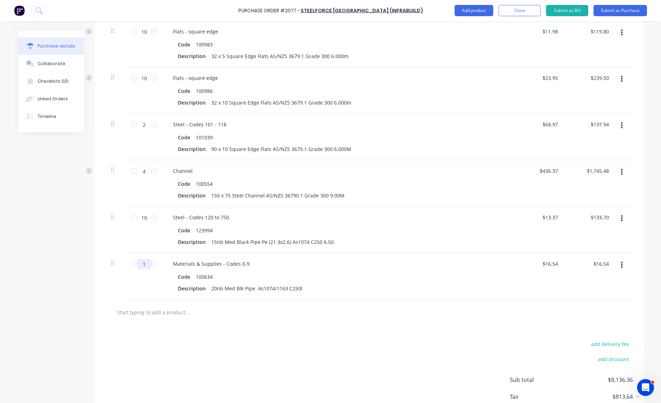
click at [144, 264] on input "1" at bounding box center [144, 264] width 14 height 11
type input "2"
type input "$33.08"
type input "20"
type input "$330.80"
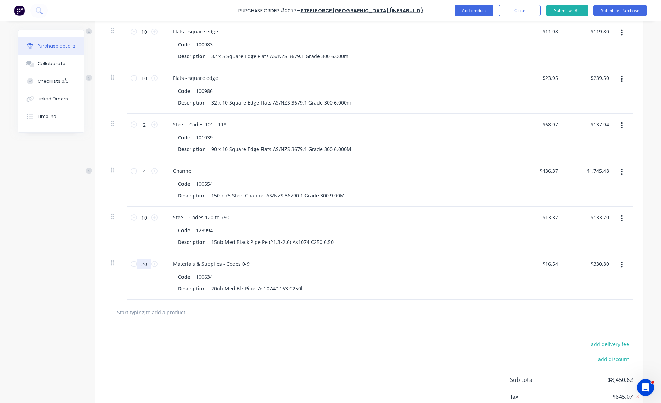
type input "20"
click at [158, 320] on div at bounding box center [370, 312] width 528 height 26
click at [158, 314] on input "text" at bounding box center [187, 312] width 141 height 14
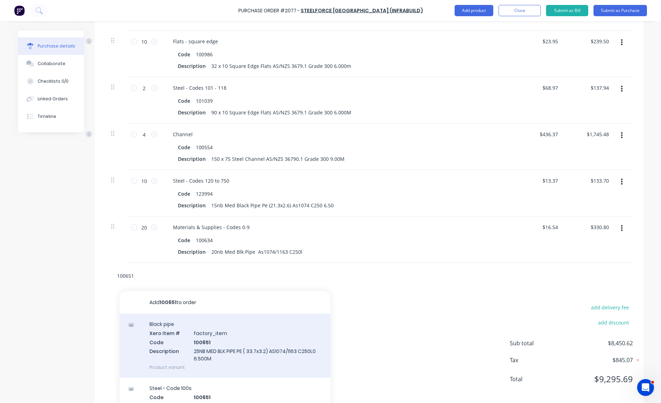
scroll to position [538, 0]
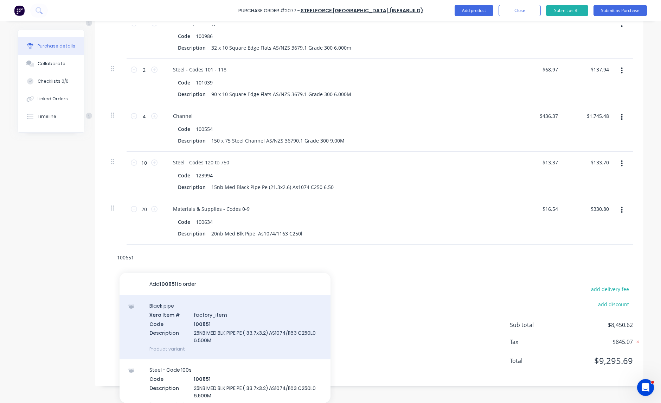
type input "100651"
click at [226, 326] on div "Black pipe Xero Item # factory_item Code 100651 Description 25NB MED BLK PIPE P…" at bounding box center [225, 327] width 211 height 64
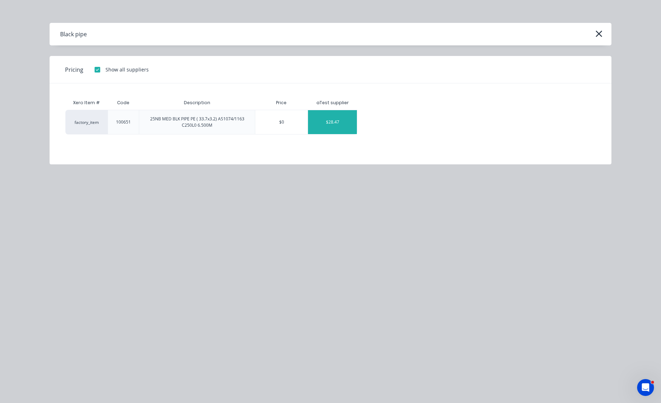
click at [342, 123] on div "$28.47" at bounding box center [332, 122] width 49 height 24
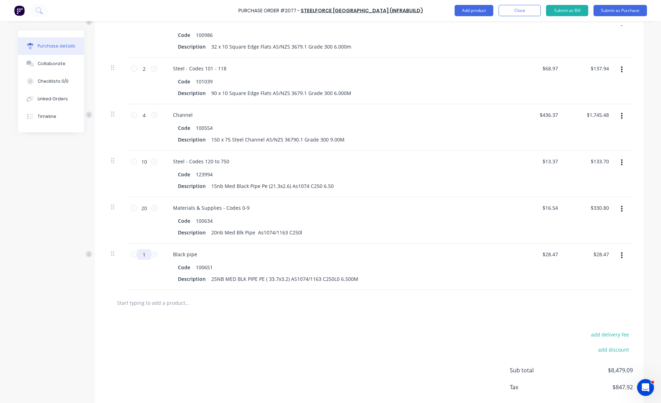
click at [138, 259] on input "1" at bounding box center [144, 254] width 14 height 11
type input "10"
type input "$284.70"
type input "10"
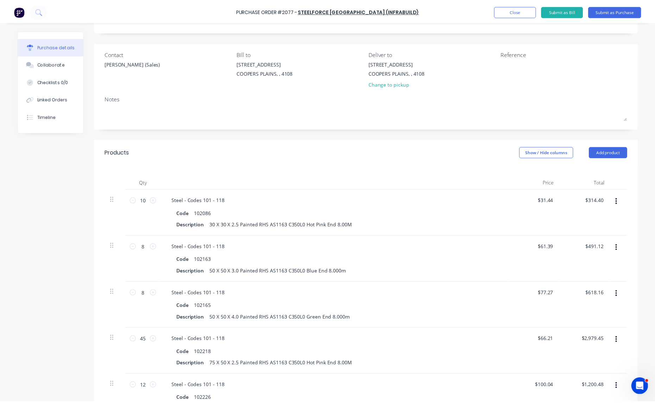
scroll to position [0, 0]
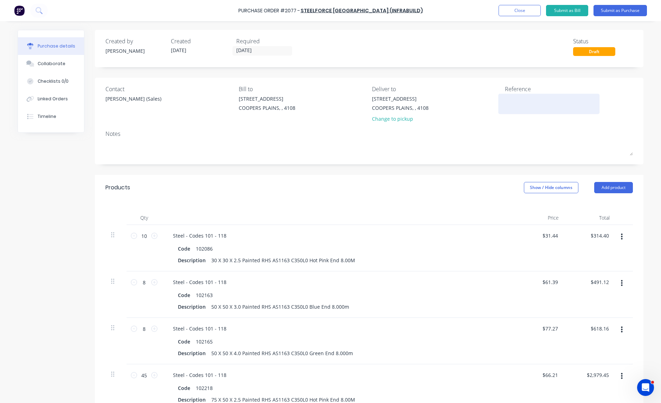
click at [523, 105] on textarea at bounding box center [549, 103] width 88 height 16
type textarea "Steel Order"
type textarea "x"
type textarea "Steel Order"
click at [621, 8] on button "Submit as Purchase" at bounding box center [620, 10] width 53 height 11
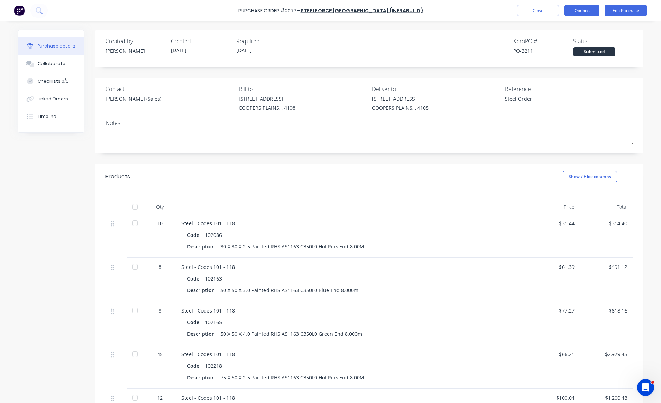
click at [576, 9] on button "Options" at bounding box center [582, 10] width 35 height 11
click at [579, 31] on div "Print / Email" at bounding box center [566, 29] width 54 height 10
click at [572, 39] on div "With pricing" at bounding box center [566, 43] width 54 height 10
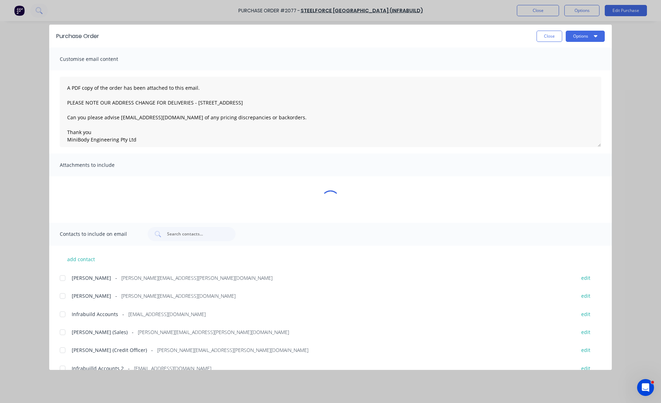
type textarea "x"
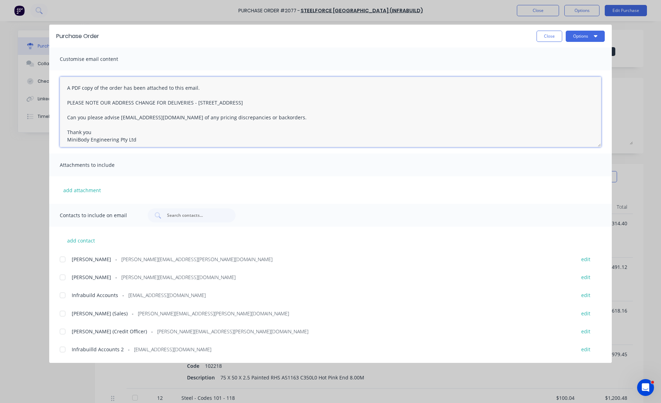
click at [65, 86] on textarea "A PDF copy of the order has been attached to this email. PLEASE NOTE OUR ADDRES…" at bounding box center [331, 112] width 542 height 70
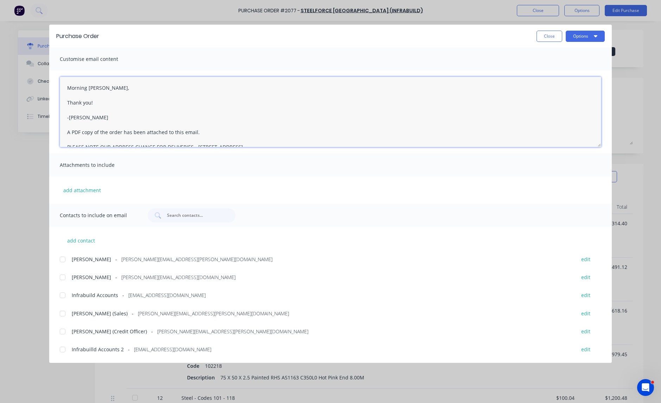
click at [62, 313] on div at bounding box center [63, 313] width 14 height 14
type textarea "Morning Wayne, Thank you! -Taylor A PDF copy of the order has been attached to …"
click at [582, 36] on button "Options" at bounding box center [585, 36] width 39 height 11
click at [555, 78] on div "Email" at bounding box center [571, 82] width 54 height 10
click at [550, 38] on button "Close" at bounding box center [550, 36] width 26 height 11
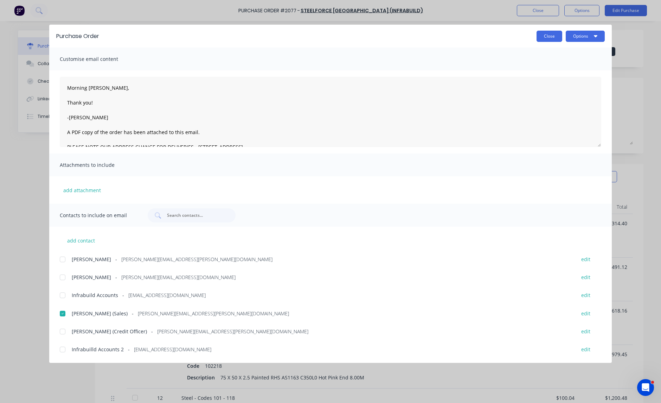
type textarea "x"
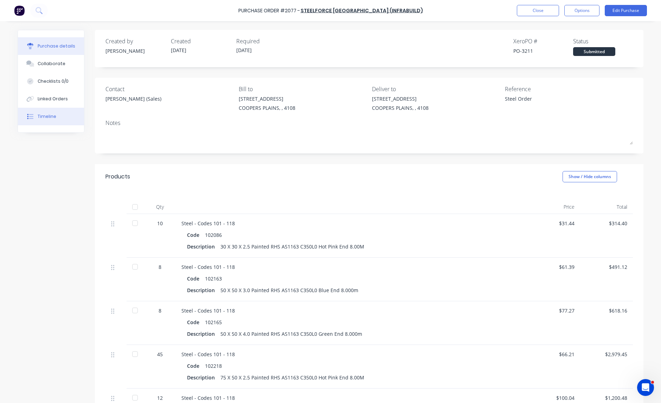
click at [25, 113] on div at bounding box center [30, 116] width 11 height 6
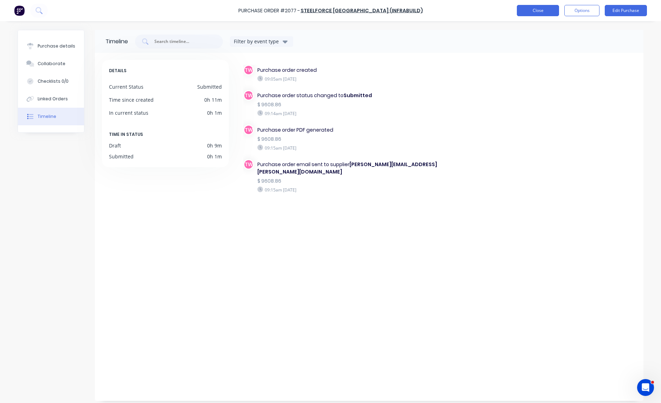
click at [534, 13] on button "Close" at bounding box center [538, 10] width 42 height 11
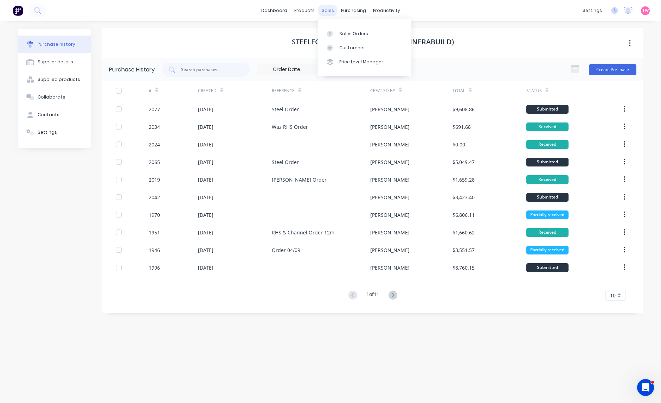
click at [326, 8] on div "sales" at bounding box center [327, 10] width 19 height 11
click at [355, 32] on div "Sales Orders" at bounding box center [353, 34] width 29 height 6
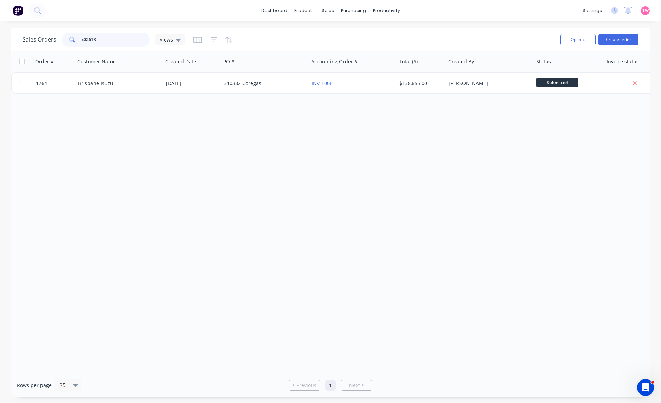
drag, startPoint x: 113, startPoint y: 40, endPoint x: 57, endPoint y: 37, distance: 56.0
click at [57, 37] on div "Sales Orders c02613 Views" at bounding box center [104, 40] width 162 height 14
type input "treescape"
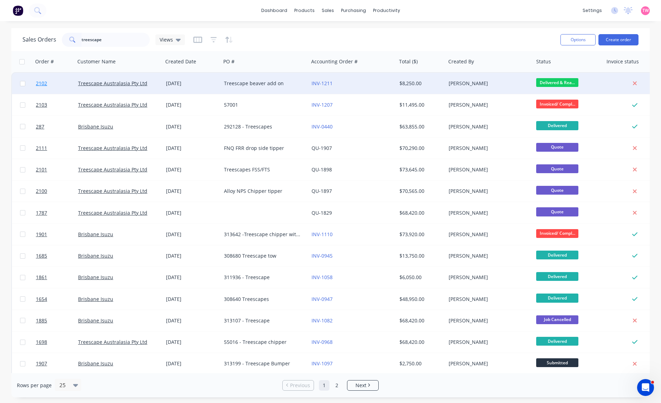
click at [62, 82] on link "2102" at bounding box center [57, 83] width 42 height 21
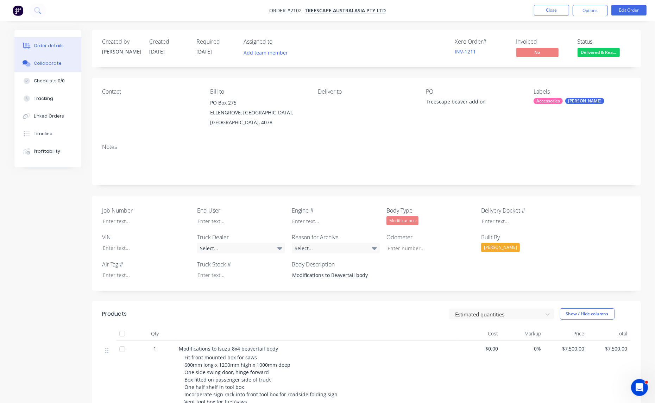
click at [52, 62] on div "Collaborate" at bounding box center [48, 63] width 28 height 6
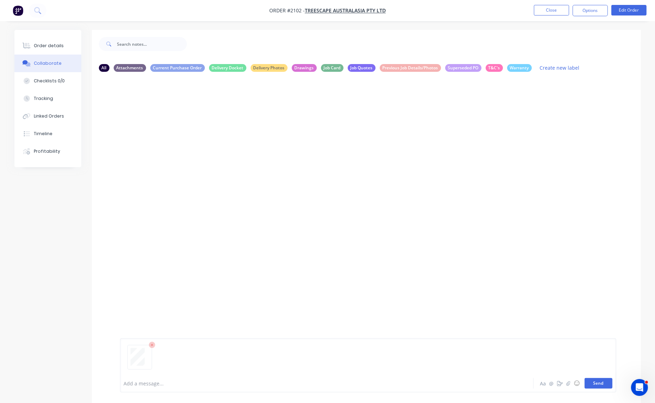
click at [594, 382] on button "Send" at bounding box center [598, 383] width 28 height 11
click at [56, 41] on button "Order details" at bounding box center [47, 46] width 67 height 18
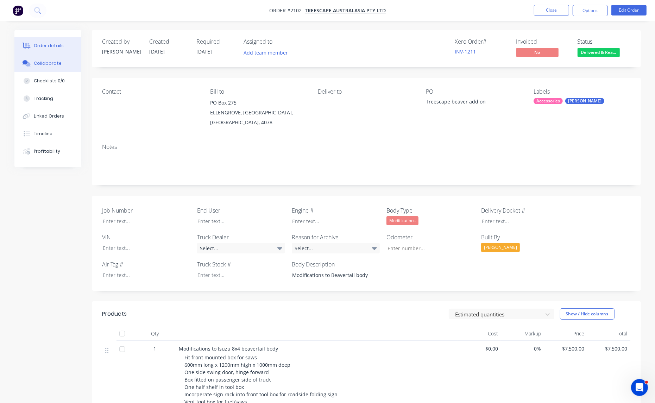
click at [41, 60] on div "Collaborate" at bounding box center [48, 63] width 28 height 6
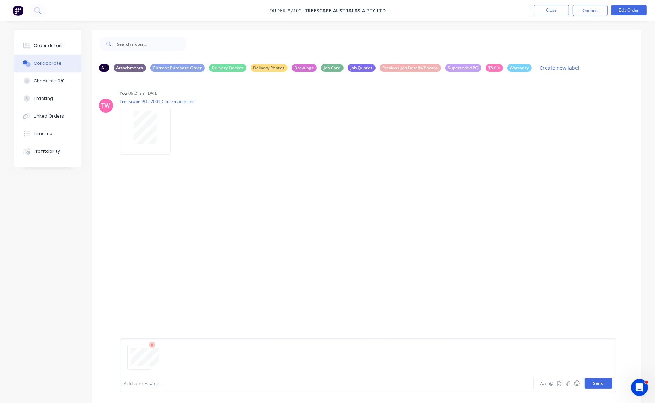
click at [600, 384] on button "Send" at bounding box center [598, 383] width 28 height 11
click at [53, 45] on div "Order details" at bounding box center [49, 46] width 30 height 6
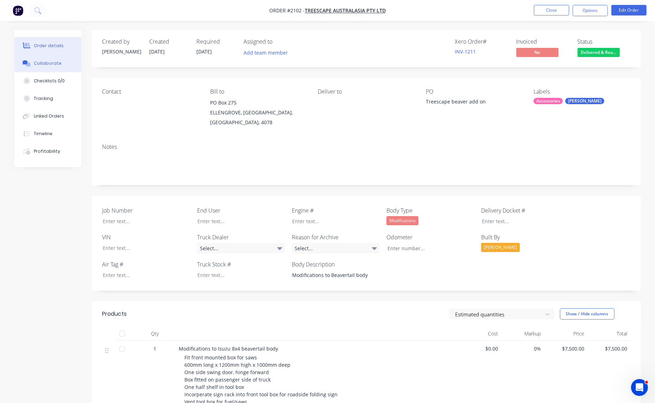
click at [48, 63] on div "Collaborate" at bounding box center [48, 63] width 28 height 6
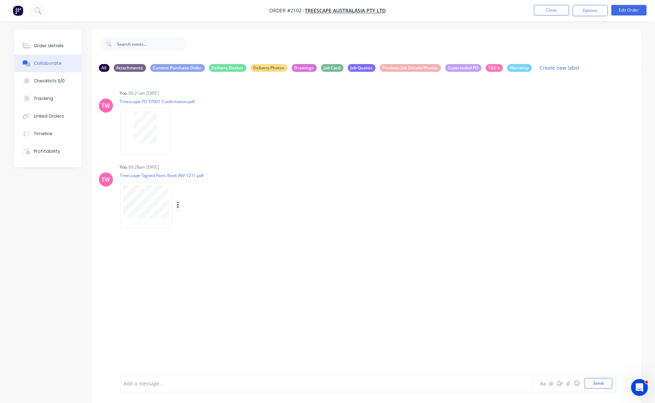
click at [178, 204] on icon "button" at bounding box center [178, 205] width 2 height 8
click at [209, 212] on button "Labels" at bounding box center [224, 208] width 79 height 16
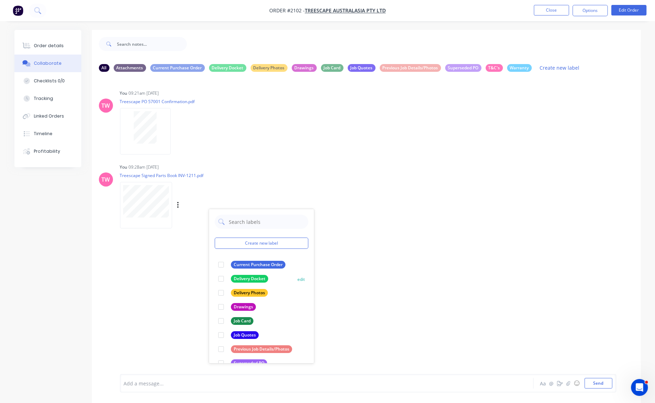
click at [222, 280] on div at bounding box center [221, 279] width 14 height 14
click at [0, 0] on icon "button" at bounding box center [0, 0] width 0 height 0
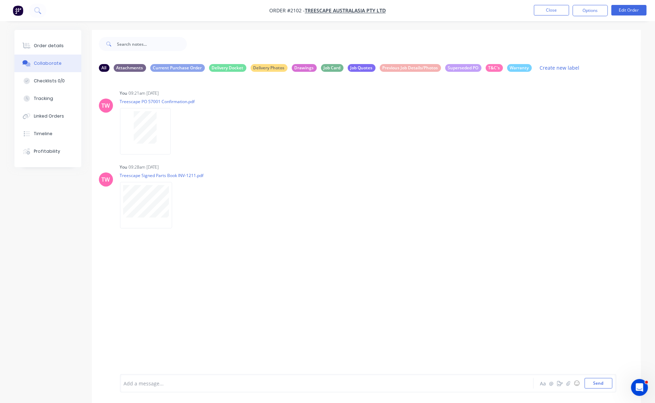
click at [0, 0] on button "Download" at bounding box center [0, 0] width 0 height 0
click at [45, 46] on div "Order details" at bounding box center [49, 46] width 30 height 6
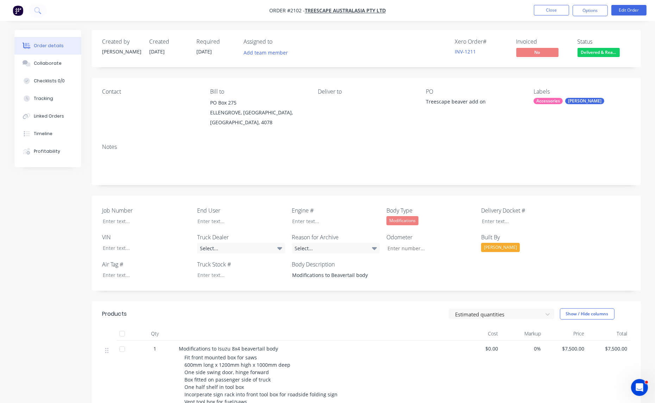
click at [462, 96] on div "PO Treescape beaver add on" at bounding box center [474, 107] width 96 height 39
click at [454, 101] on div "Treescape beaver add on" at bounding box center [470, 103] width 88 height 10
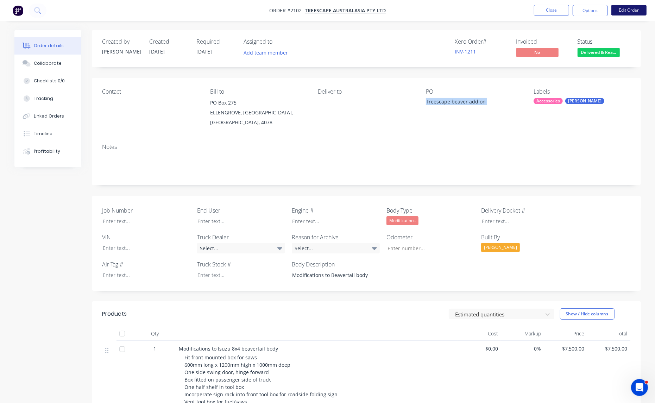
click at [632, 11] on button "Edit Order" at bounding box center [628, 10] width 35 height 11
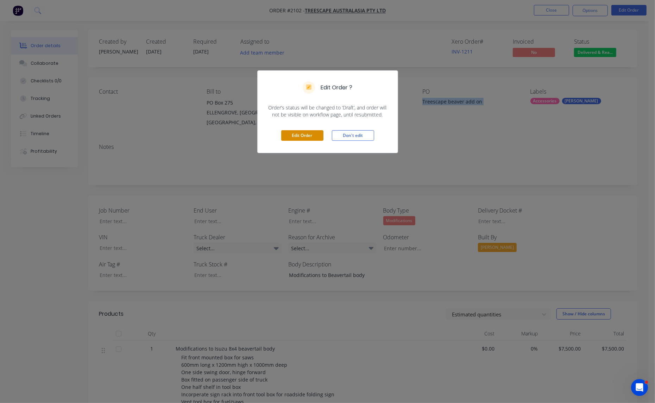
click at [301, 139] on button "Edit Order" at bounding box center [302, 135] width 42 height 11
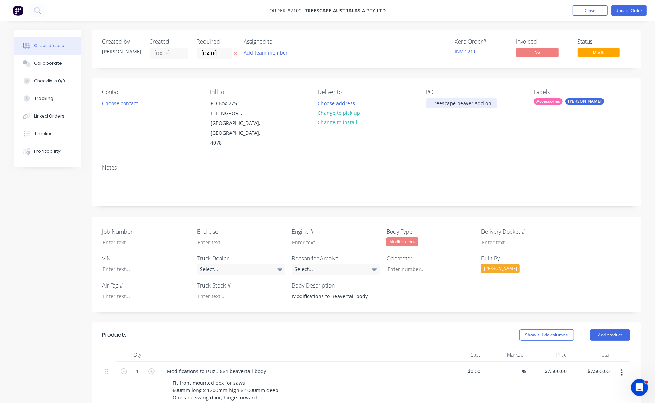
click at [458, 104] on div "Treescape beaver add on" at bounding box center [461, 103] width 71 height 10
paste div
click at [113, 105] on button "Choose contact" at bounding box center [119, 102] width 43 height 9
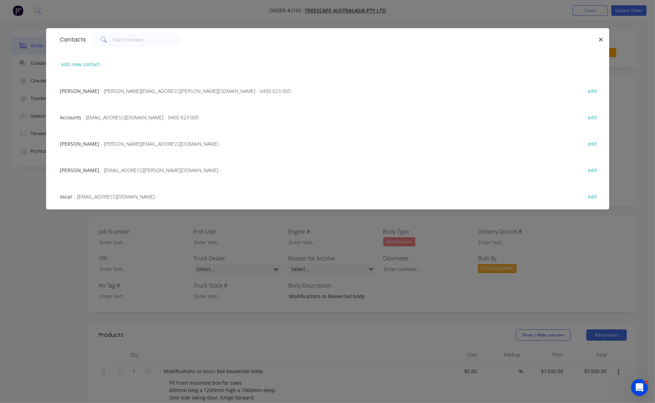
click at [85, 89] on span "Allan Kliese" at bounding box center [79, 91] width 39 height 7
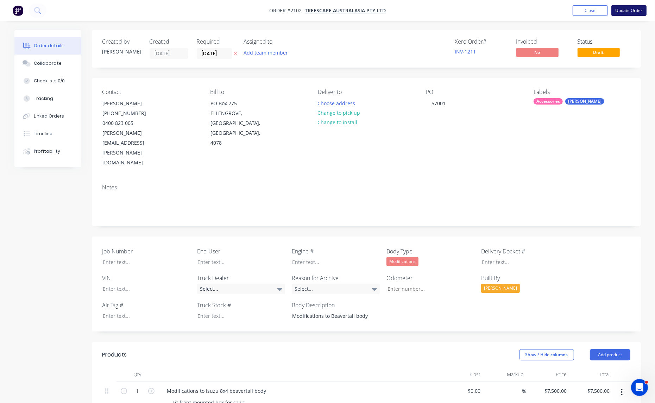
click at [632, 12] on button "Update Order" at bounding box center [628, 10] width 35 height 11
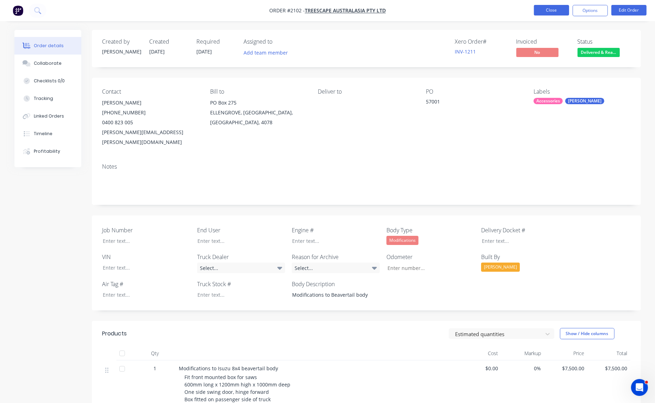
click at [547, 11] on button "Close" at bounding box center [551, 10] width 35 height 11
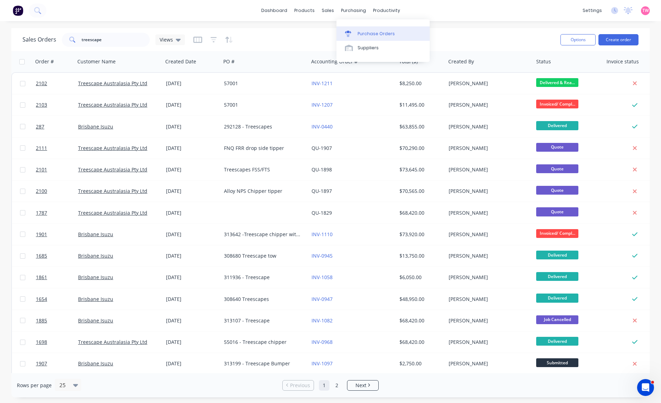
click at [372, 32] on div "Purchase Orders" at bounding box center [376, 34] width 37 height 6
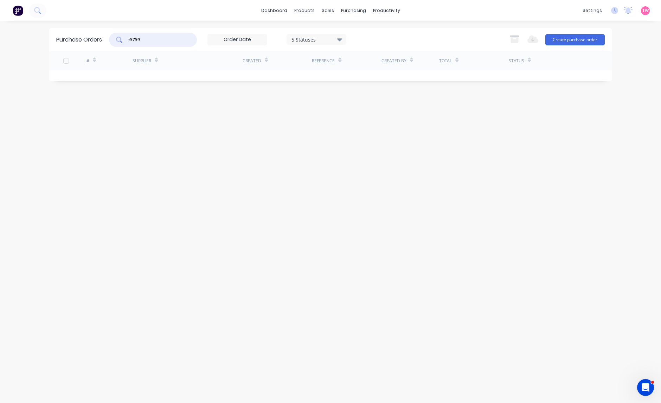
drag, startPoint x: 152, startPoint y: 39, endPoint x: 106, endPoint y: 39, distance: 45.4
click at [106, 39] on div "Purchase Orders t5759 5 Statuses 5 Statuses Export to Excel (XLSX) Create purch…" at bounding box center [330, 39] width 563 height 23
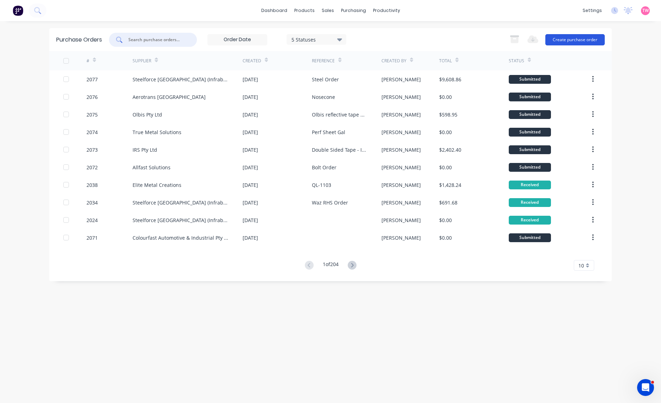
click at [574, 43] on button "Create purchase order" at bounding box center [575, 39] width 59 height 11
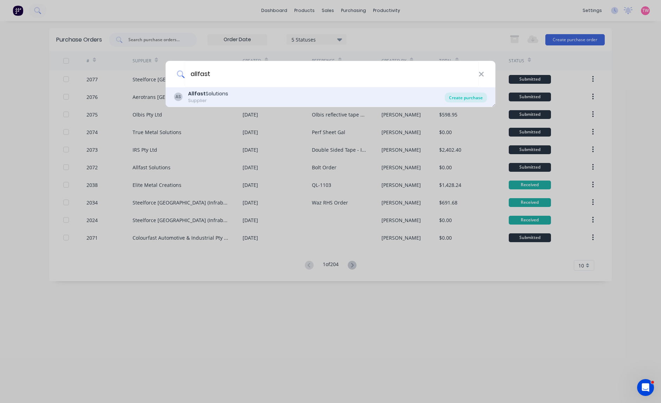
type input "allfast"
click at [468, 99] on div "Create purchase" at bounding box center [466, 98] width 42 height 10
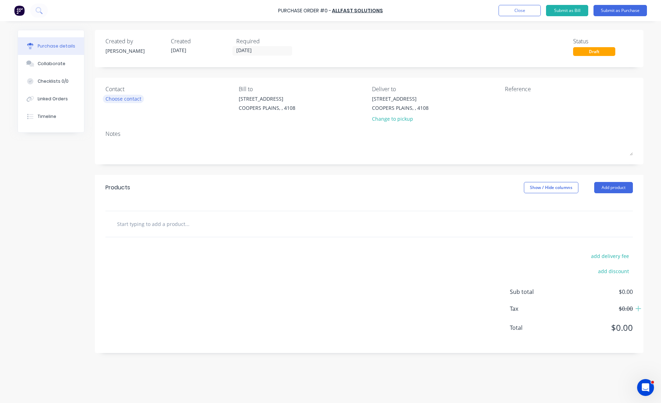
click at [133, 98] on div "Choose contact" at bounding box center [124, 98] width 36 height 7
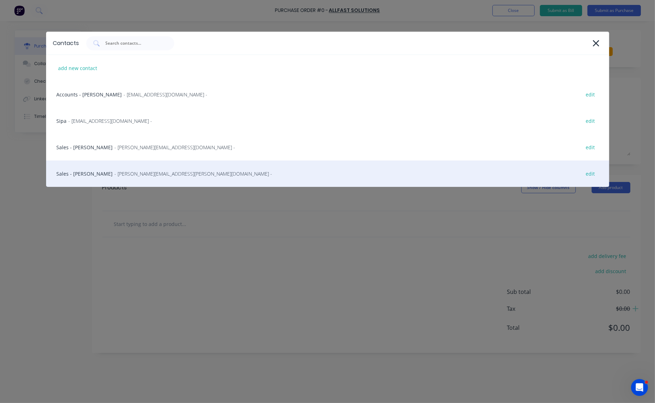
click at [88, 171] on div "Sales - Rob Tolley - rob.tolley@allfastsolutions.com.au - edit" at bounding box center [327, 173] width 563 height 26
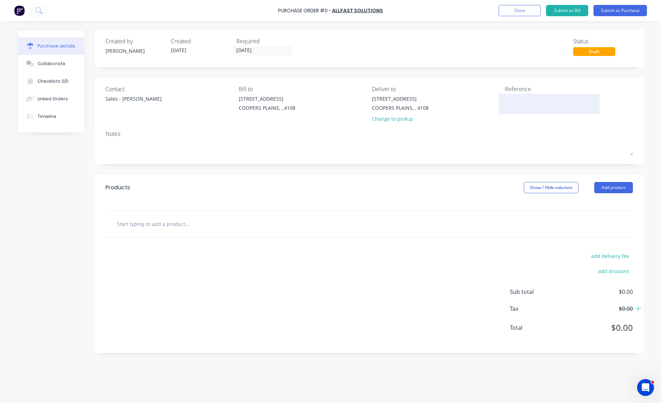
click at [510, 101] on textarea at bounding box center [549, 103] width 88 height 16
click at [171, 227] on input "text" at bounding box center [187, 224] width 141 height 14
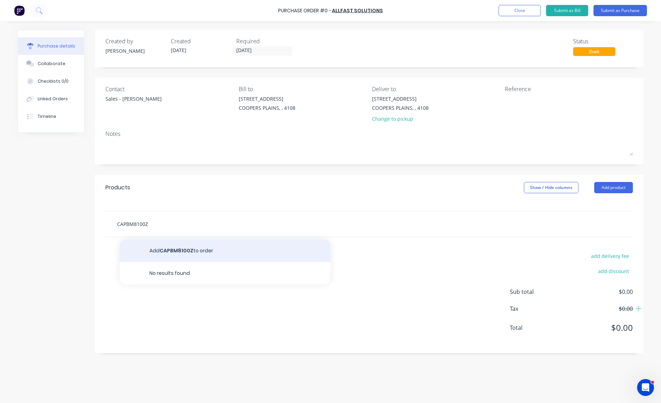
type input "CAPBM8100Z"
click at [185, 250] on button "Add CAPBM8100Z to order" at bounding box center [225, 250] width 211 height 23
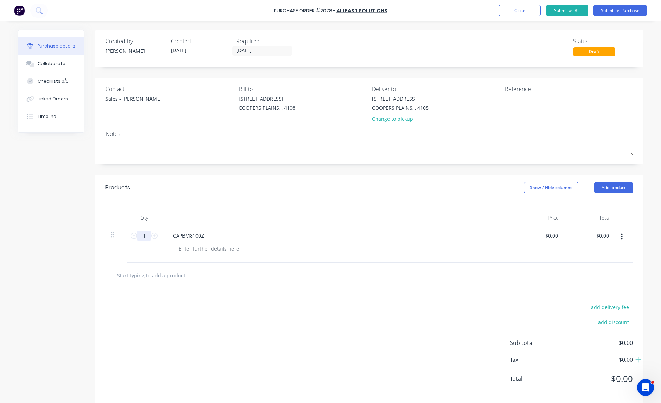
click at [142, 238] on input "1" at bounding box center [144, 235] width 14 height 11
type input "100"
click at [199, 254] on div at bounding box center [209, 248] width 72 height 10
click at [197, 249] on div at bounding box center [209, 248] width 72 height 10
type input "$0.00"
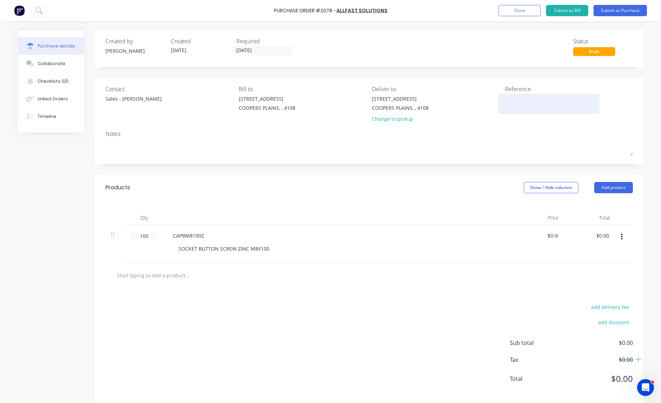
click at [513, 102] on textarea at bounding box center [549, 103] width 88 height 16
type textarea "s"
type textarea "Shane bolt order"
click at [520, 98] on textarea "Shane bolt order" at bounding box center [549, 103] width 88 height 16
click at [562, 100] on textarea "Shane bolt order" at bounding box center [549, 103] width 88 height 16
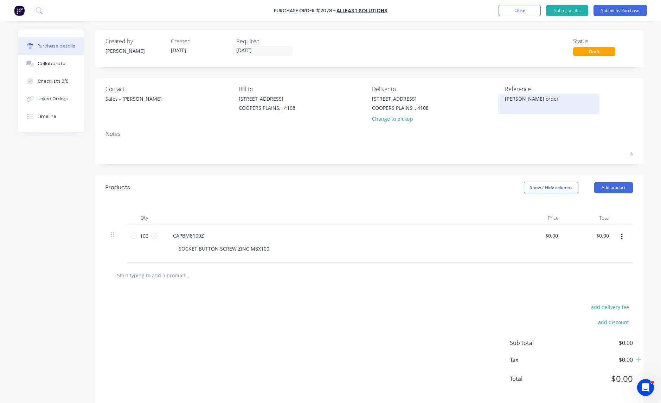
type textarea "x"
click at [529, 97] on textarea "Shane bolt order" at bounding box center [549, 103] width 88 height 16
type textarea "Shane bolt Order"
type textarea "x"
type textarea "Shane olt Order"
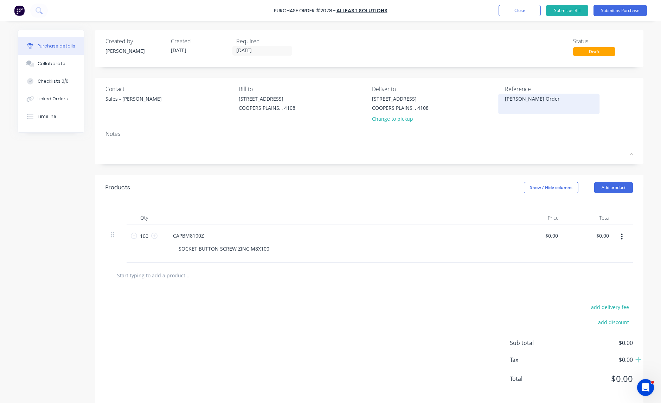
type textarea "x"
type textarea "Shane Bolt Order"
type textarea "x"
click at [550, 101] on textarea "Shane Bolt Order" at bounding box center [549, 103] width 88 height 16
type textarea "Shane Bolt Order"
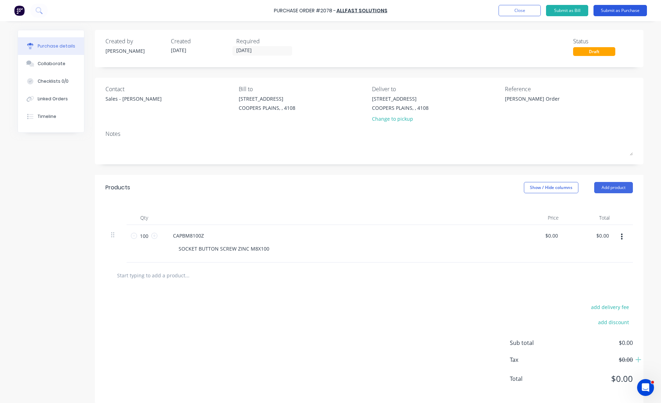
type textarea "x"
type textarea "Shane Bolt Order"
click at [618, 11] on button "Submit as Purchase" at bounding box center [620, 10] width 53 height 11
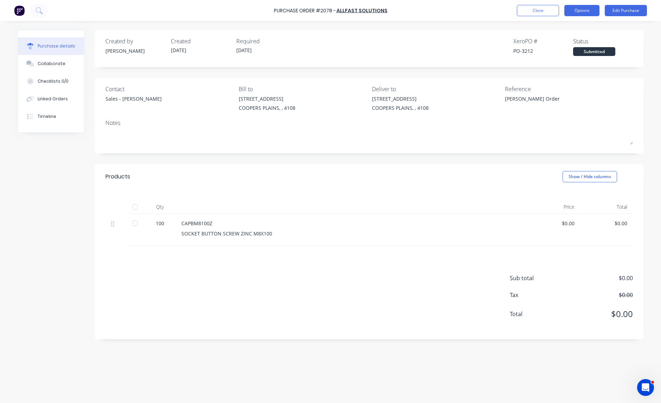
click at [586, 12] on button "Options" at bounding box center [582, 10] width 35 height 11
click at [575, 27] on div "Print / Email" at bounding box center [566, 29] width 54 height 10
click at [571, 40] on div "With pricing" at bounding box center [566, 43] width 54 height 10
type textarea "x"
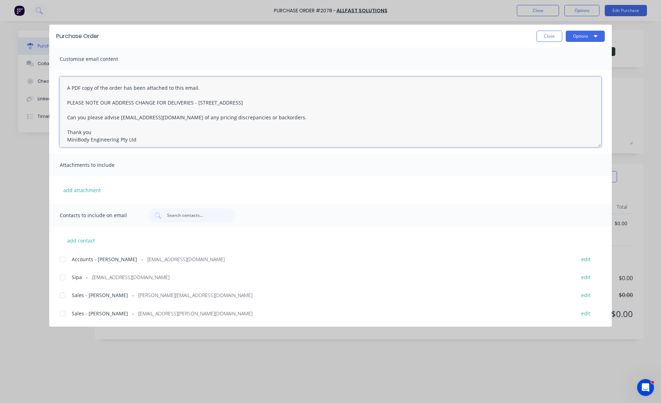
click at [67, 87] on textarea "A PDF copy of the order has been attached to this email. PLEASE NOTE OUR ADDRES…" at bounding box center [331, 112] width 542 height 70
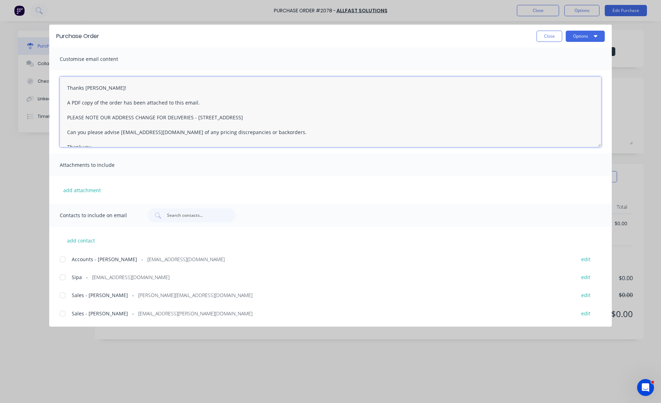
click at [60, 313] on div at bounding box center [63, 313] width 14 height 14
type textarea "Thanks Rob! A PDF copy of the order has been attached to this email. PLEASE NOT…"
click at [587, 36] on button "Options" at bounding box center [585, 36] width 39 height 11
click at [554, 79] on div "Email" at bounding box center [571, 82] width 54 height 10
click at [544, 36] on button "Close" at bounding box center [550, 36] width 26 height 11
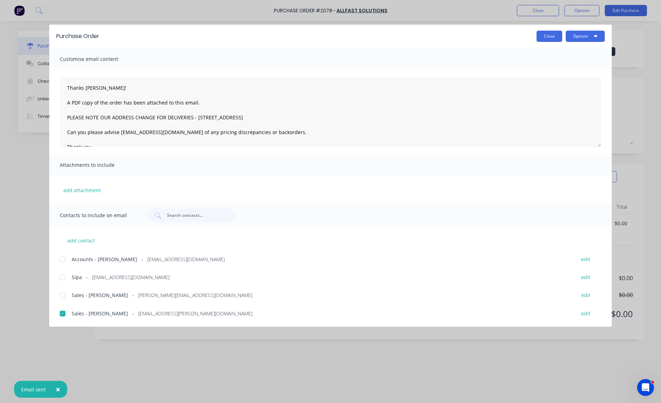
type textarea "x"
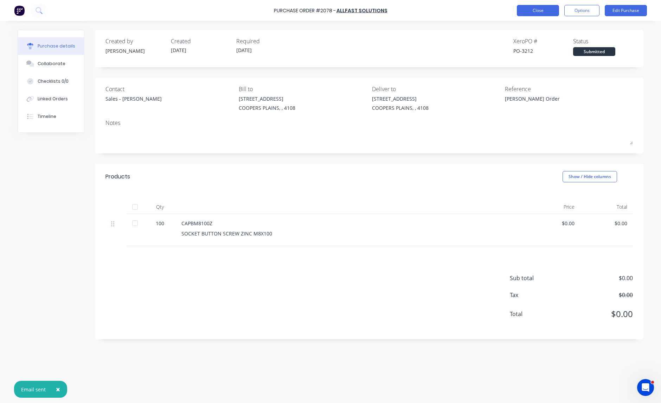
click at [540, 11] on button "Close" at bounding box center [538, 10] width 42 height 11
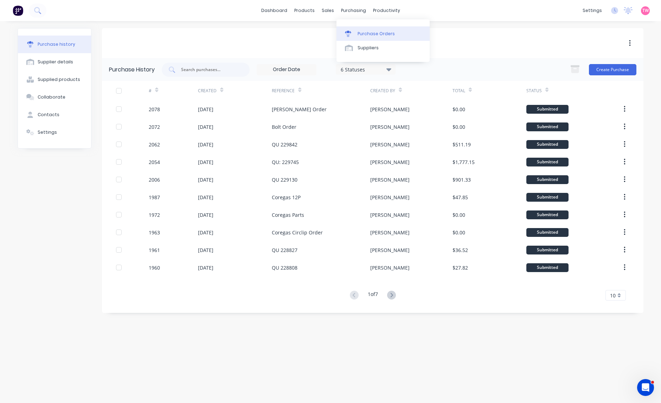
click at [372, 31] on div "Purchase Orders" at bounding box center [376, 34] width 37 height 6
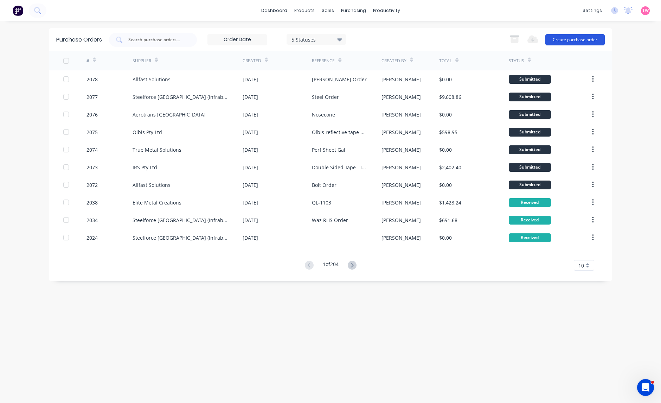
click at [570, 42] on button "Create purchase order" at bounding box center [575, 39] width 59 height 11
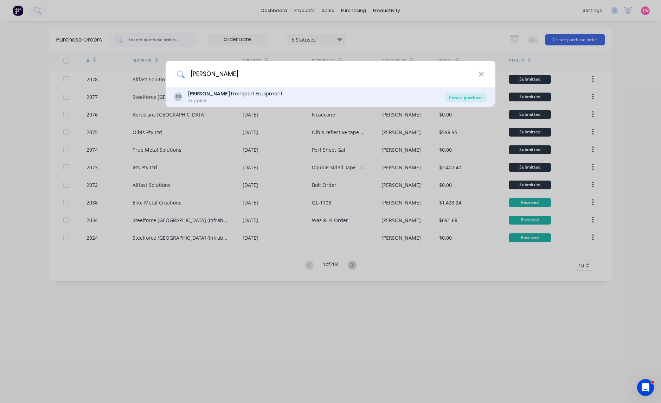
type input "shephard"
click at [463, 96] on div "Create purchase" at bounding box center [466, 98] width 42 height 10
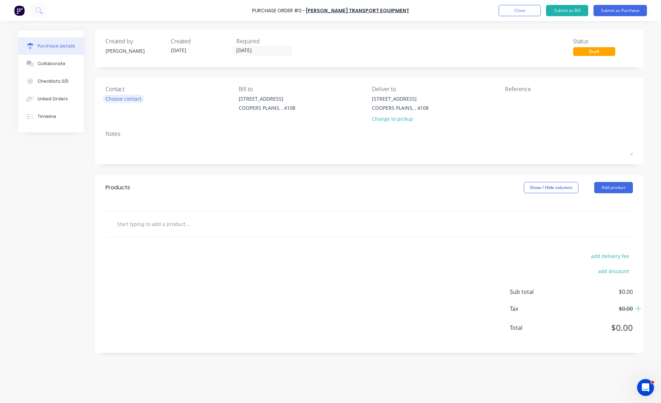
click at [129, 99] on div "Choose contact" at bounding box center [124, 98] width 36 height 7
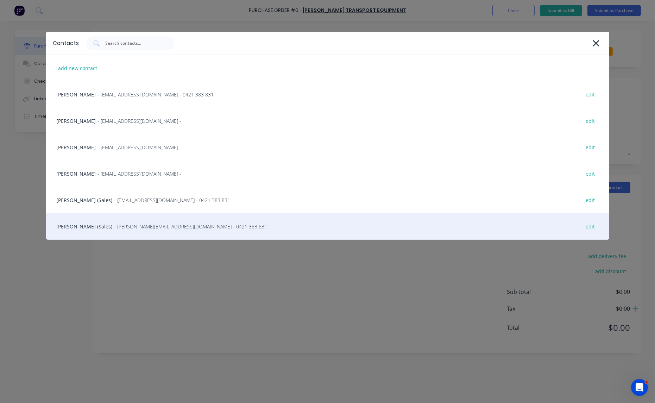
click at [76, 224] on div "Steve Erfurth (Sales) - stevee@ste.com.au - 0421 383 831 edit" at bounding box center [327, 226] width 563 height 26
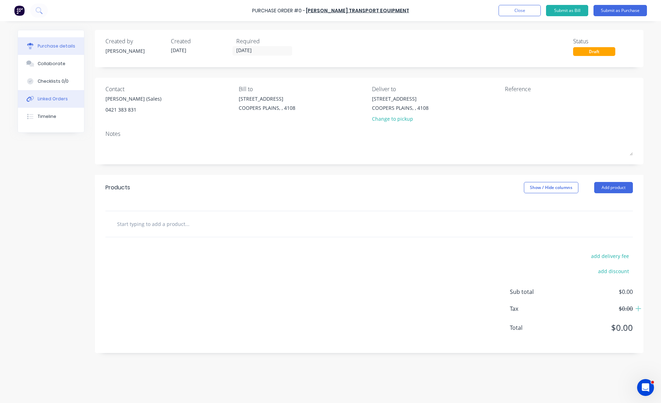
click at [51, 100] on div "Linked Orders" at bounding box center [53, 99] width 30 height 6
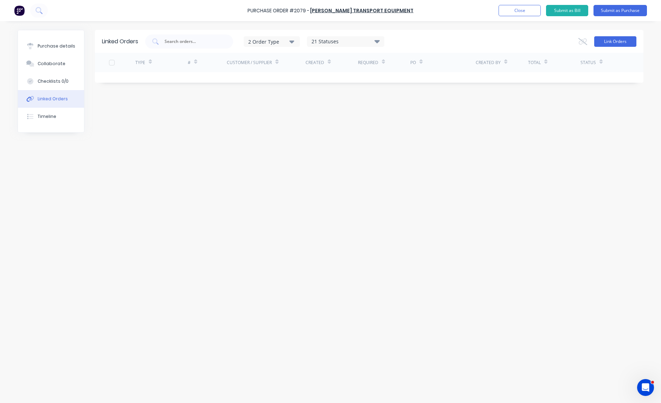
click at [611, 43] on button "Link Orders" at bounding box center [615, 41] width 42 height 11
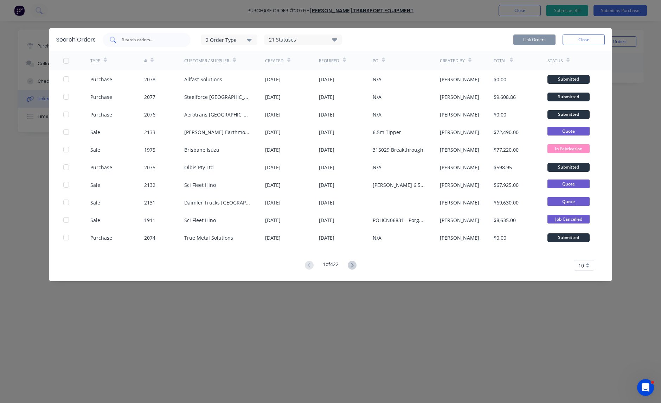
click at [140, 39] on input "text" at bounding box center [150, 39] width 58 height 7
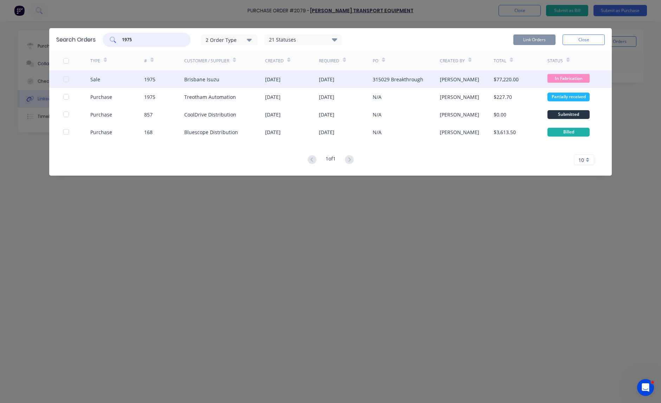
click at [66, 80] on div at bounding box center [66, 79] width 14 height 14
type input "1975"
click at [524, 39] on button "Link Orders" at bounding box center [535, 39] width 42 height 11
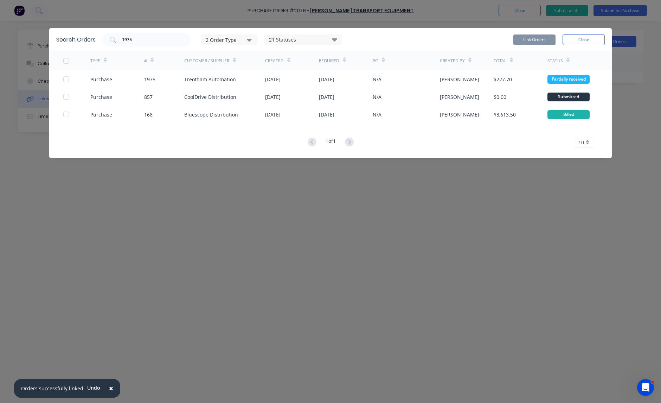
click at [595, 40] on button "Close" at bounding box center [584, 39] width 42 height 11
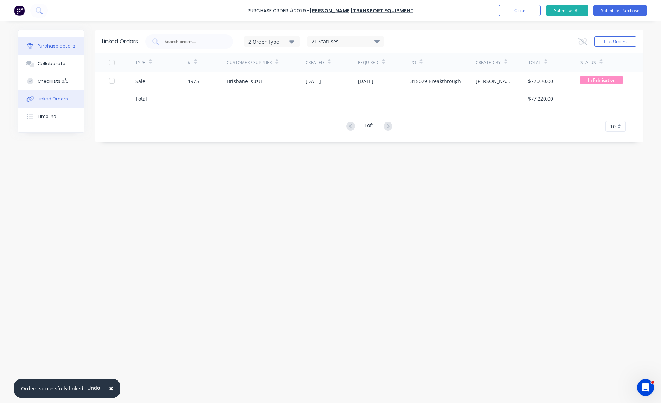
click at [57, 44] on div "Purchase details" at bounding box center [57, 46] width 38 height 6
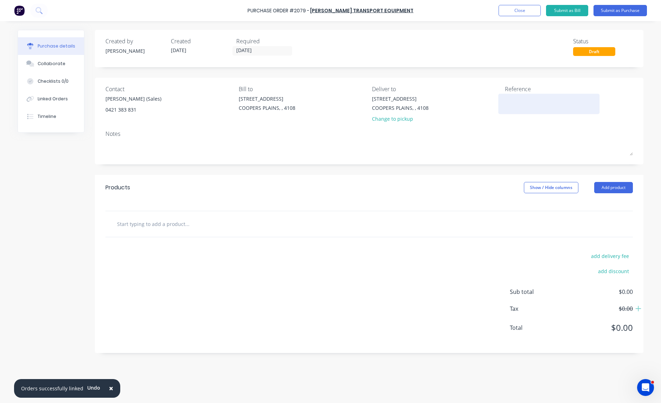
click at [516, 99] on textarea at bounding box center [549, 103] width 88 height 16
paste textarea "S25-08516"
type textarea "x"
type textarea "S25-08516"
type textarea "x"
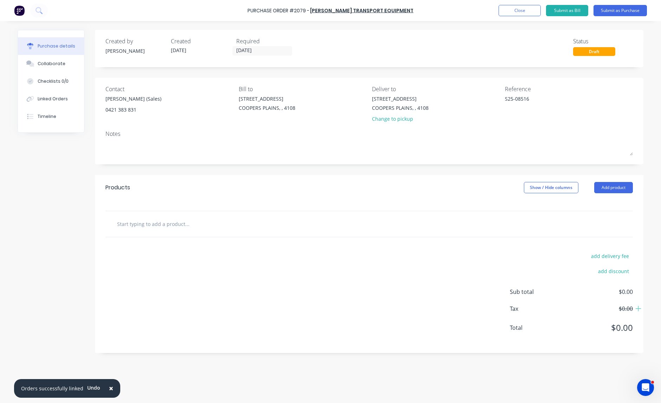
type textarea "S25-08516"
click at [145, 227] on input "text" at bounding box center [187, 224] width 141 height 14
click at [158, 222] on input "text" at bounding box center [187, 224] width 141 height 14
paste input "ISUZU FYH 8 X 4 , ALLISON 4430 6500MM TIPPER DEMOLITION BODY HARDOX 2000MM HIGH…"
type textarea "x"
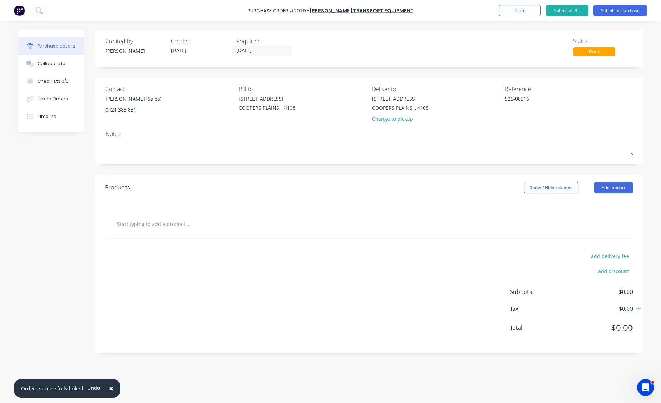
type input "ISUZU FYH 8 X 4 , ALLISON 4430 6500MM TIPPER DEMOLITION BODY HARDOX 2000MM HIGH…"
type textarea "x"
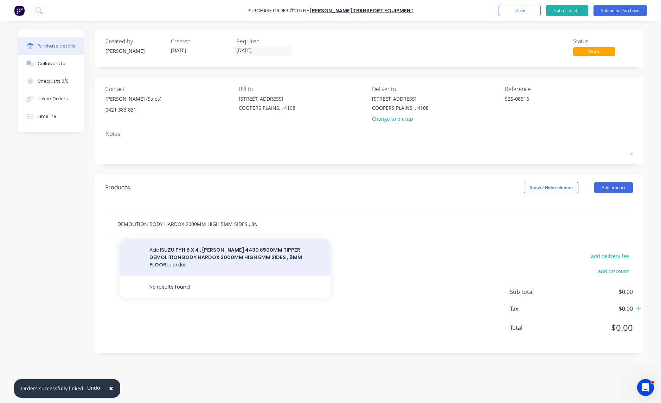
type input "ISUZU FYH 8 X 4 , ALLISON 4430 6500MM TIPPER DEMOLITION BODY HARDOX 2000MM HIGH…"
click at [193, 248] on button "Add ISUZU FYH 8 X 4 , ALLISON 4430 6500MM TIPPER DEMOLITION BODY HARDOX 2000MM …" at bounding box center [225, 257] width 211 height 36
type textarea "x"
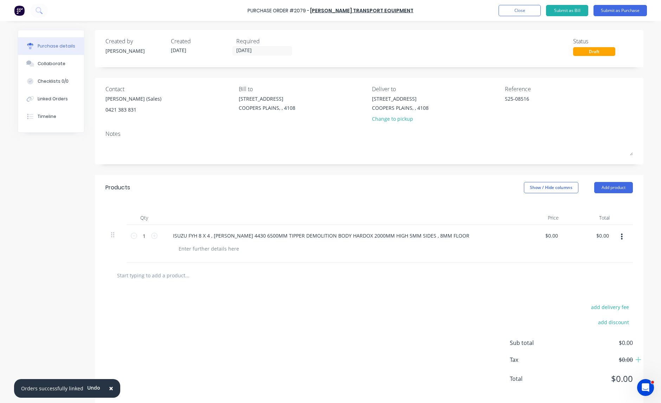
scroll to position [0, 0]
click at [164, 276] on input "text" at bounding box center [187, 275] width 141 height 14
paste input "PA4104JBL11G08F"
type textarea "x"
type input "PA4104JBL11G08F"
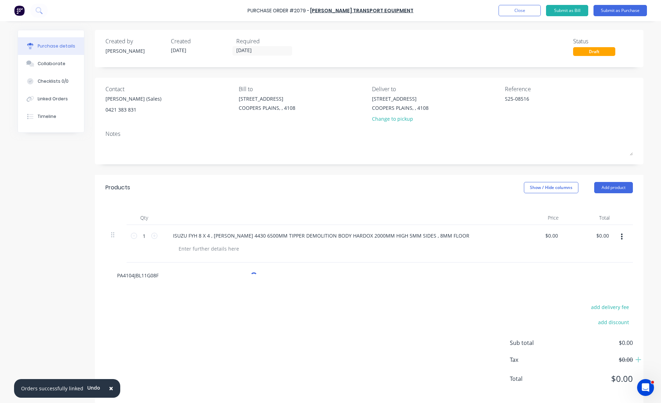
type textarea "x"
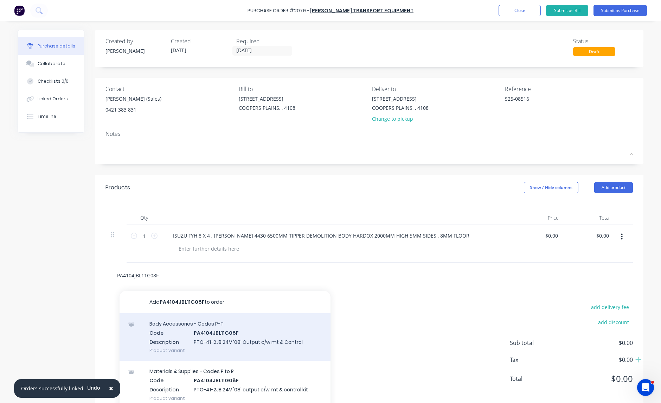
type input "PA4104JBL11G08F"
click at [187, 335] on div "Body Accessories - Codes P-T Code PA4104JBL11G08F Description PTO-41-2JB 24V '0…" at bounding box center [225, 336] width 211 height 47
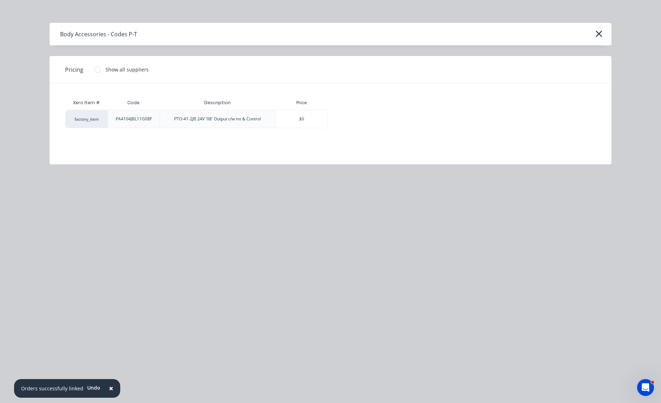
click at [94, 67] on div at bounding box center [97, 70] width 14 height 14
click at [345, 120] on div "$0.00" at bounding box center [353, 119] width 49 height 18
type textarea "x"
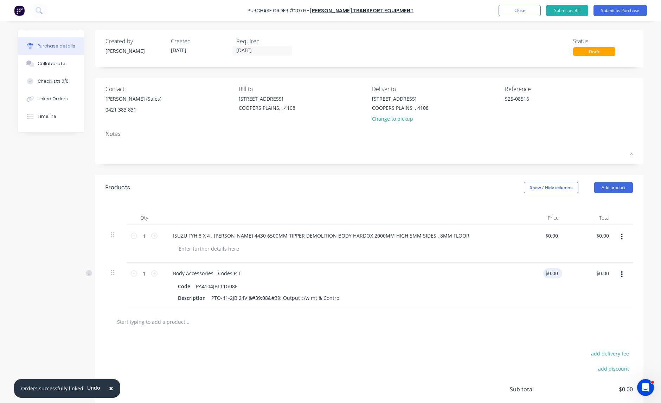
type textarea "x"
type input "0.00"
click at [544, 274] on input "0.00" at bounding box center [551, 273] width 16 height 10
type textarea "x"
click at [546, 274] on input "0.00" at bounding box center [552, 273] width 13 height 10
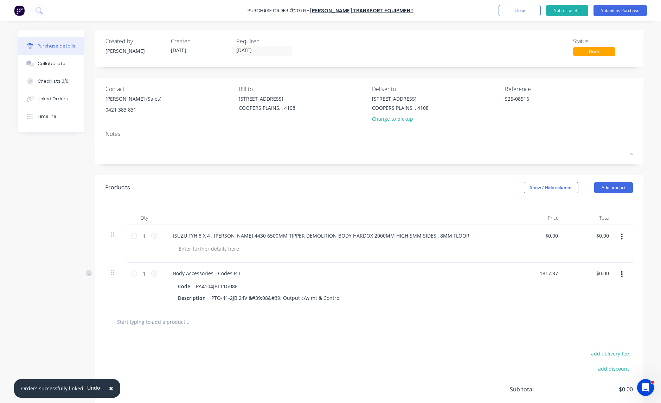
type input "1817.87"
type textarea "x"
type input "$1,817.87"
click at [150, 324] on input "text" at bounding box center [187, 321] width 141 height 14
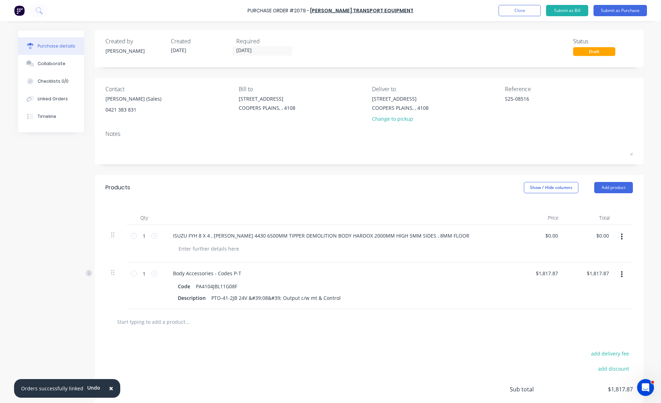
type textarea "x"
type input "$1,817.87"
paste input "PUAS90"
type textarea "x"
type input "PUAS90"
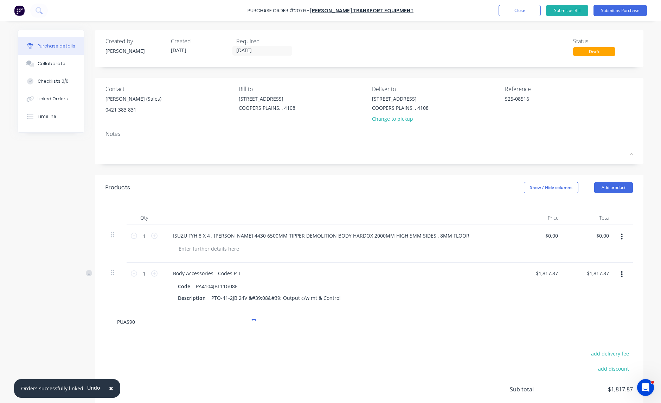
type textarea "x"
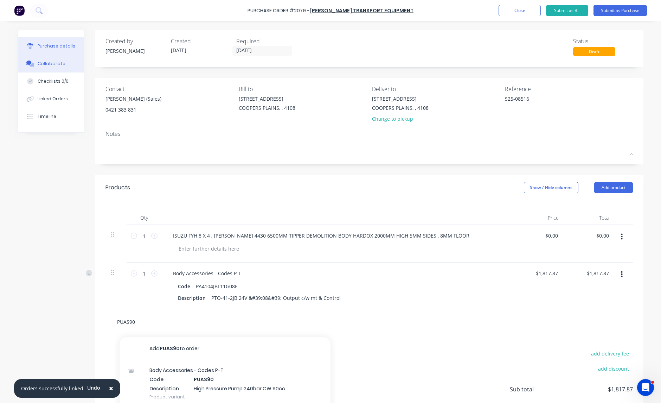
type input "PUAS90"
click at [42, 65] on div "Collaborate" at bounding box center [52, 63] width 28 height 6
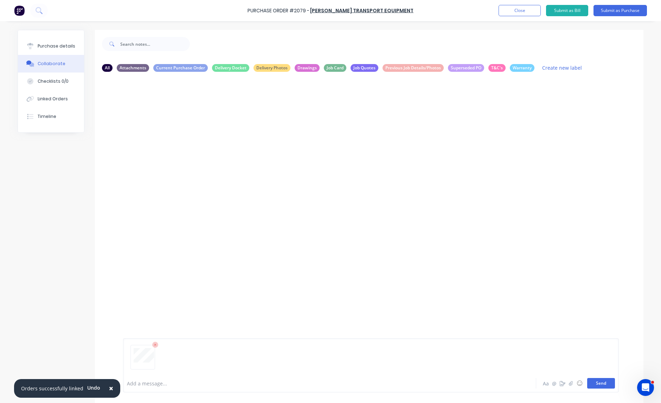
click at [605, 386] on button "Send" at bounding box center [601, 383] width 28 height 11
click at [598, 386] on button "Send" at bounding box center [601, 383] width 28 height 11
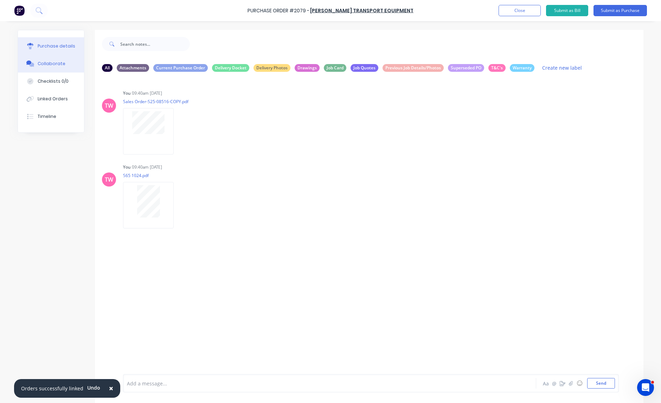
click at [50, 47] on div "Purchase details" at bounding box center [57, 46] width 38 height 6
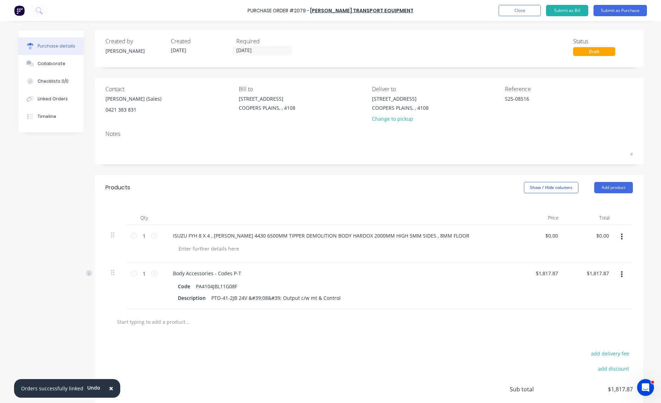
click at [171, 324] on input "text" at bounding box center [187, 321] width 141 height 14
paste input "PUAS90"
type textarea "x"
type input "PUAS90"
type textarea "x"
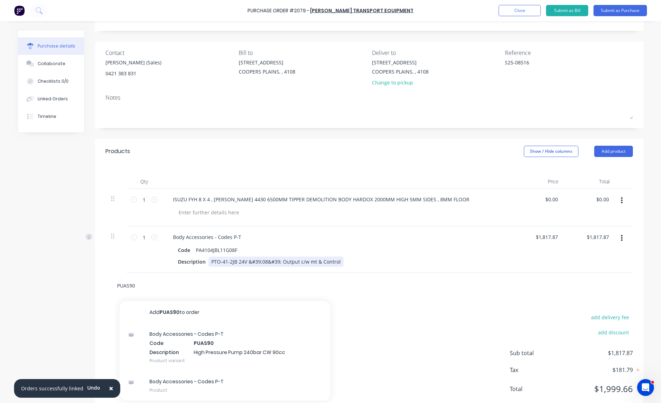
scroll to position [56, 0]
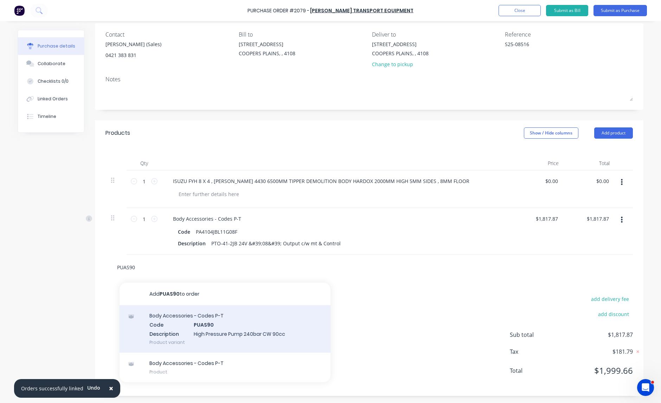
type input "PUAS90"
click at [236, 325] on div "Body Accessories - Codes P-T Code PUAS90 Description High Pressure Pump 240bar …" at bounding box center [225, 328] width 211 height 47
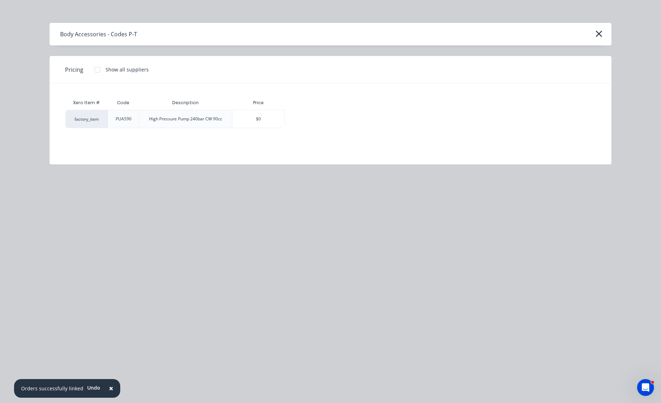
click at [98, 69] on div at bounding box center [97, 70] width 14 height 14
click at [317, 123] on div "$0.00" at bounding box center [309, 119] width 49 height 18
type textarea "x"
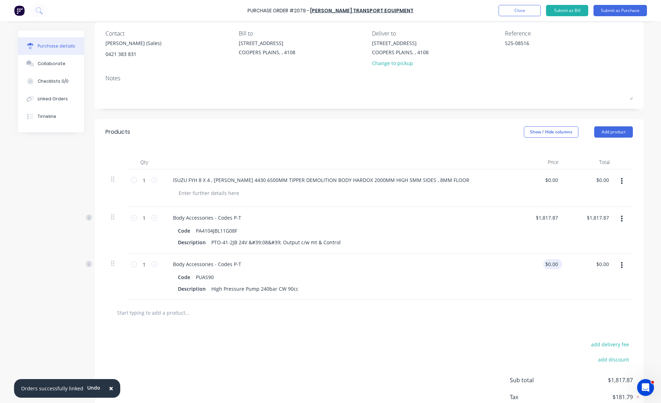
type textarea "x"
type input "0.00"
click at [546, 262] on input "0.00" at bounding box center [551, 264] width 16 height 10
type textarea "x"
click at [546, 262] on input "0.00" at bounding box center [552, 264] width 13 height 10
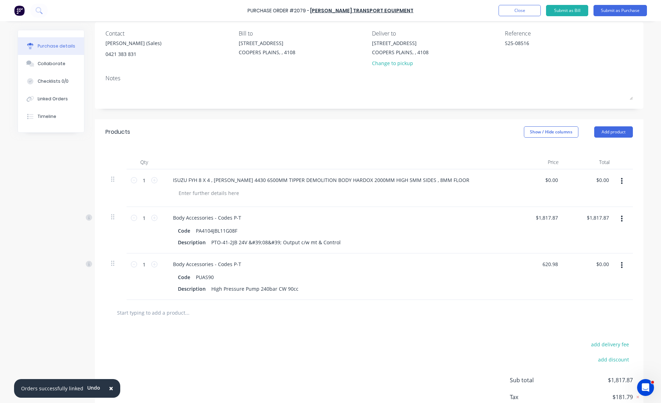
type input "620.98"
type textarea "x"
type input "$620.98"
click at [158, 313] on input "text" at bounding box center [187, 312] width 141 height 14
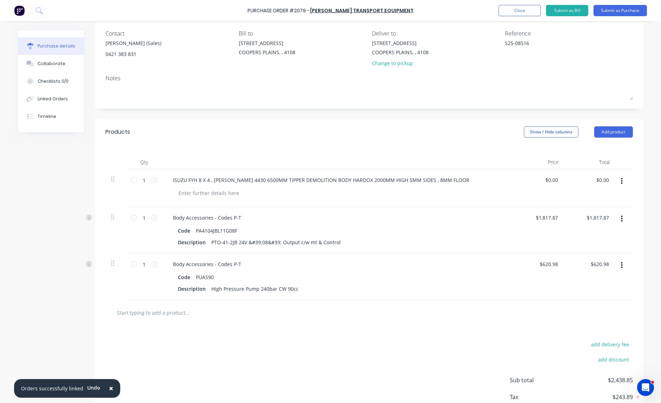
type textarea "x"
type input "$620.98"
paste input "ESG38"
type textarea "x"
type input "ESG38"
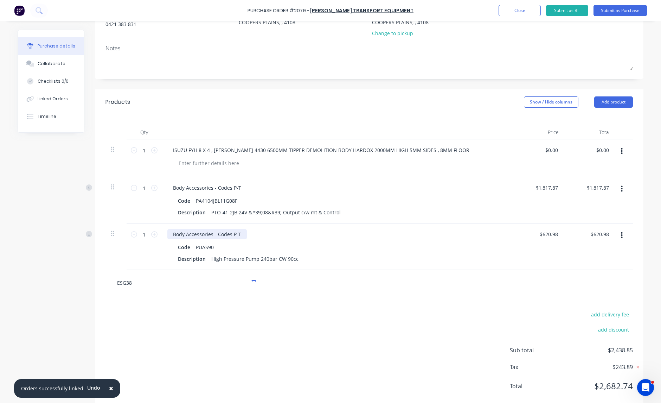
scroll to position [102, 0]
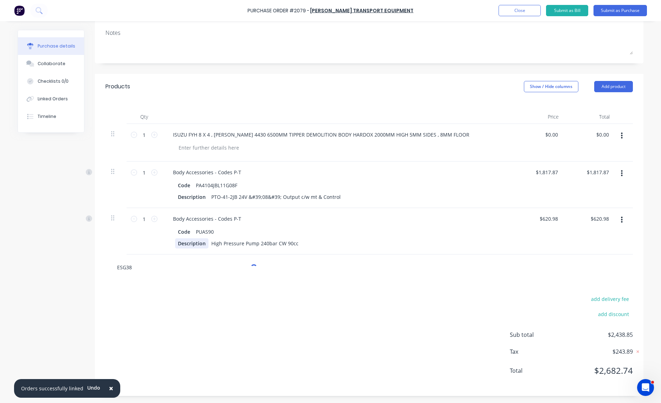
type textarea "x"
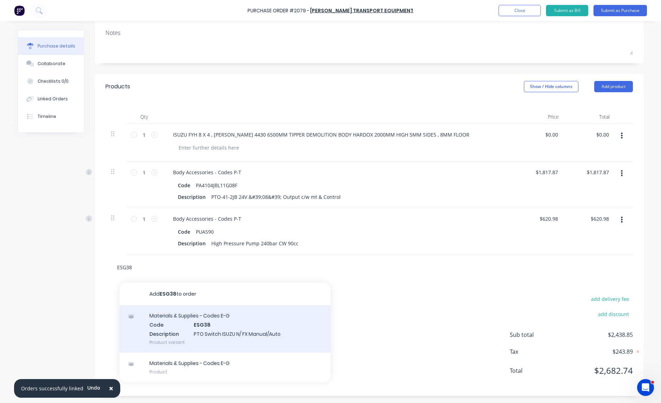
type input "ESG38"
click at [206, 324] on div "Materials & Supplies - Codes E-G Code ESG38 Description PTO Switch ISUZU N/ FX …" at bounding box center [225, 328] width 211 height 47
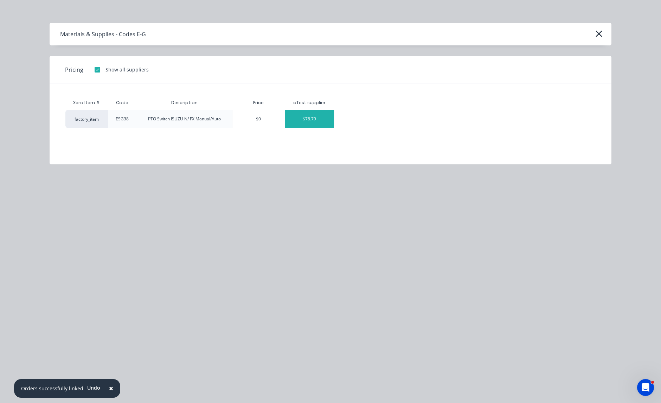
click at [310, 117] on div "$78.79" at bounding box center [309, 119] width 49 height 18
type textarea "x"
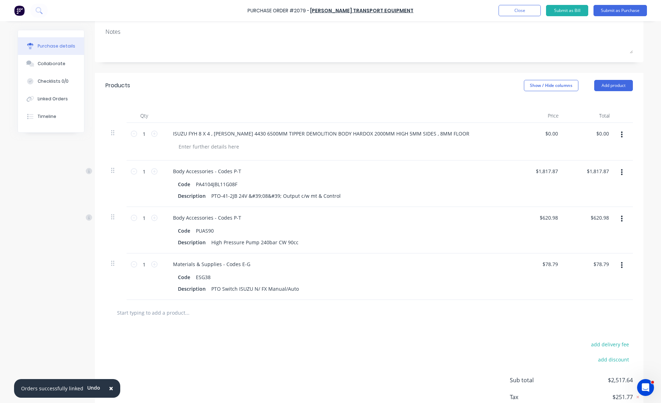
click at [169, 313] on input "text" at bounding box center [187, 312] width 141 height 14
paste input "EK013CAR-DV-M"
type textarea "x"
type input "EK013CAR-DV-M"
type textarea "x"
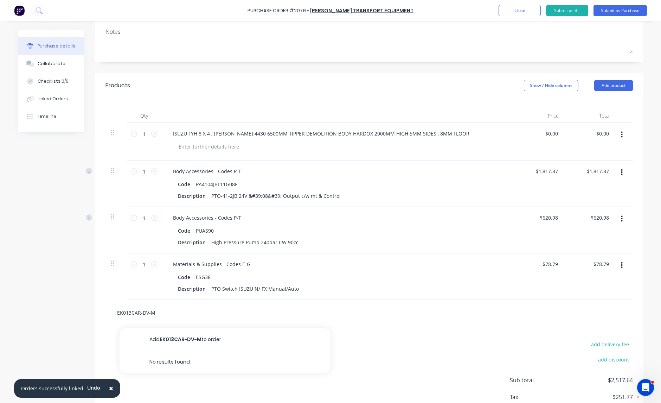
type input "EK013CAR-DV-M"
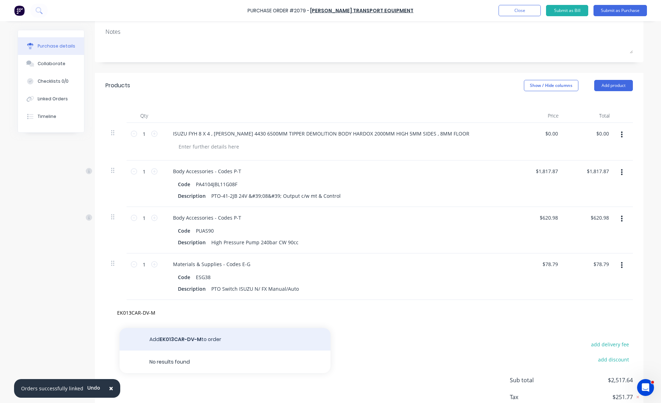
click at [177, 344] on button "Add EK013CAR-DV-M to order" at bounding box center [225, 339] width 211 height 23
type textarea "x"
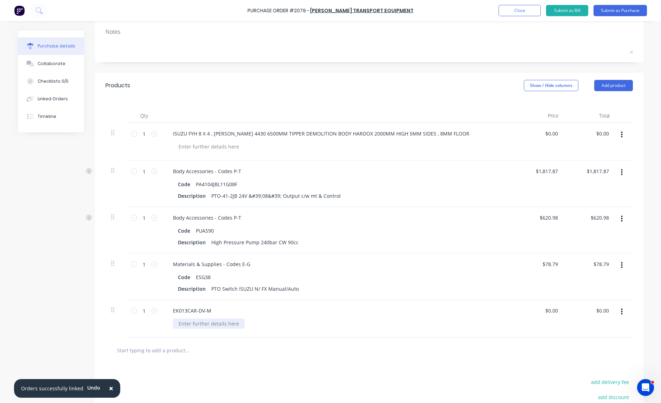
type textarea "x"
click at [208, 325] on div at bounding box center [209, 323] width 72 height 10
paste div
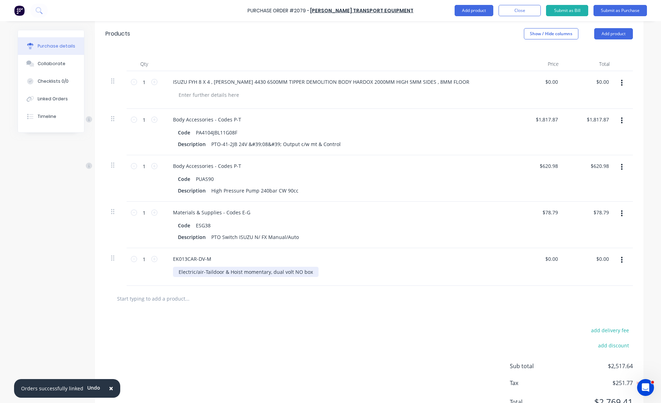
scroll to position [175, 0]
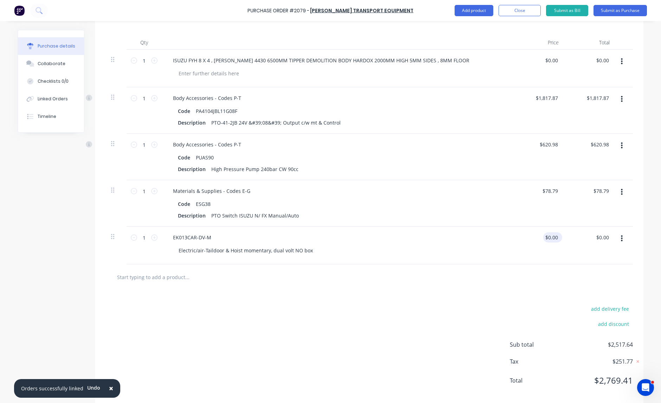
type textarea "x"
type input "0.00"
click at [552, 236] on input "0.00" at bounding box center [551, 237] width 16 height 10
click at [553, 237] on input "0.00" at bounding box center [552, 237] width 13 height 10
type textarea "x"
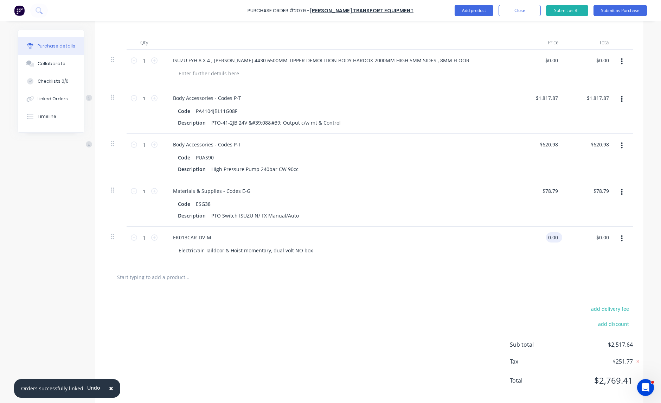
click at [553, 237] on input "0.00" at bounding box center [552, 237] width 13 height 10
type input "558.15"
type textarea "x"
type input "$558.15"
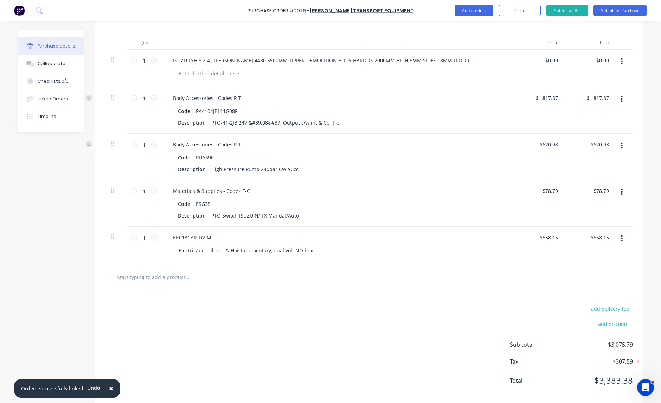
type textarea "x"
type input "$558.15"
click at [165, 274] on input "text" at bounding box center [187, 277] width 141 height 14
paste input "OM-12100800041P"
type textarea "x"
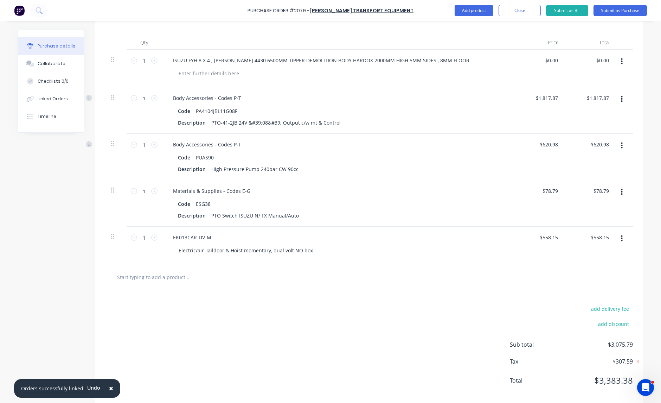
type input "OM-12100800041P"
type textarea "x"
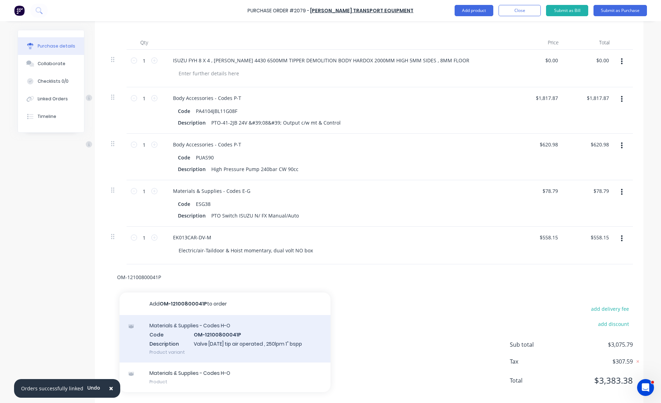
type input "OM-12100800041P"
click at [200, 335] on div "Materials & Supplies - Codes H-O Code OM-12100800041P Description Valve 250CE t…" at bounding box center [225, 338] width 211 height 47
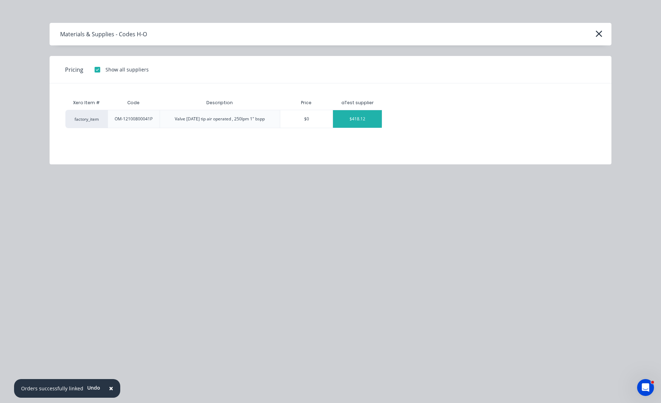
click at [364, 122] on div "$418.12" at bounding box center [357, 119] width 49 height 18
type textarea "x"
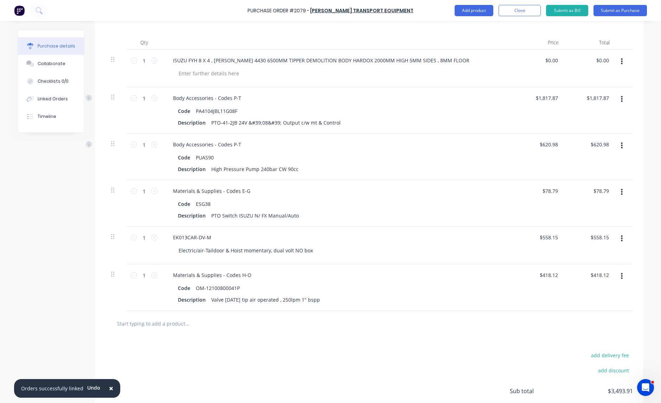
click at [162, 321] on input "text" at bounding box center [187, 323] width 141 height 14
paste input "HBV05-1621"
type textarea "x"
type input "HBV05-1621"
type textarea "x"
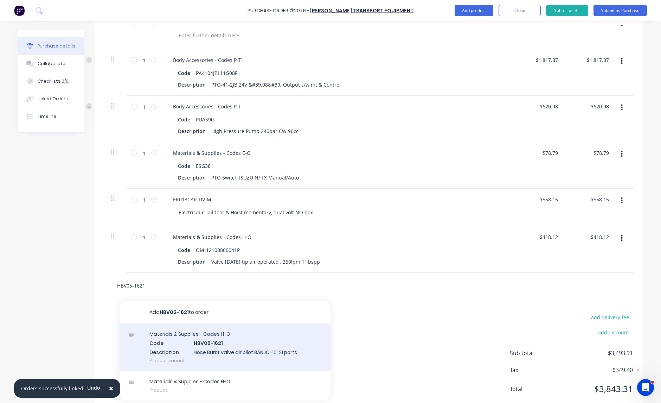
scroll to position [232, 0]
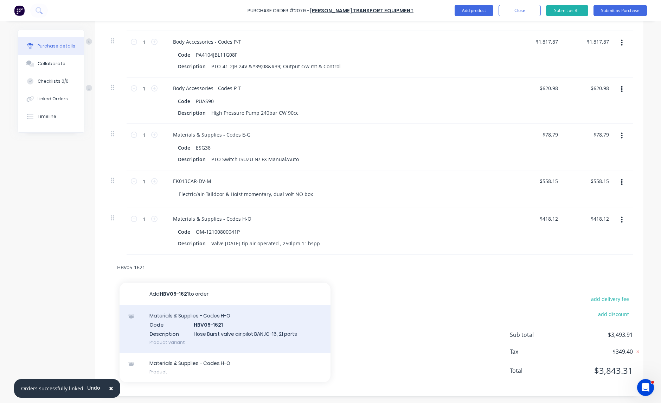
type input "HBV05-1621"
click at [209, 326] on div "Materials & Supplies - Codes H-O Code HBV05-1621 Description Hose Burst valve a…" at bounding box center [225, 328] width 211 height 47
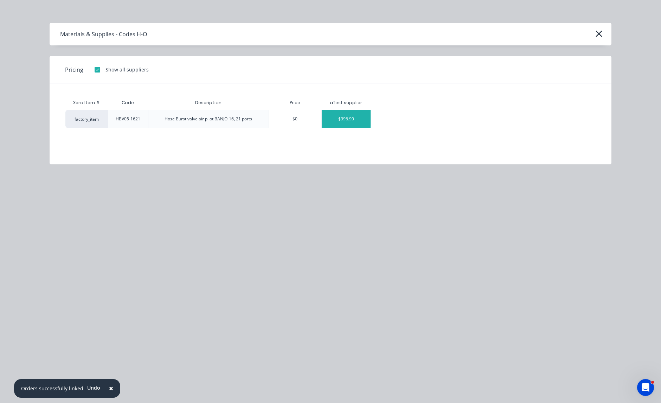
click at [363, 120] on div "$396.90" at bounding box center [346, 119] width 49 height 18
type textarea "x"
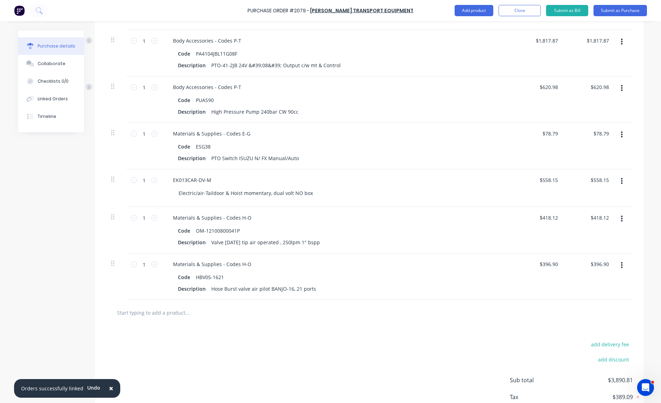
click at [196, 315] on input "text" at bounding box center [187, 312] width 141 height 14
paste input "HBV-BANJO16"
type textarea "x"
type input "HBV-BANJO16"
type textarea "x"
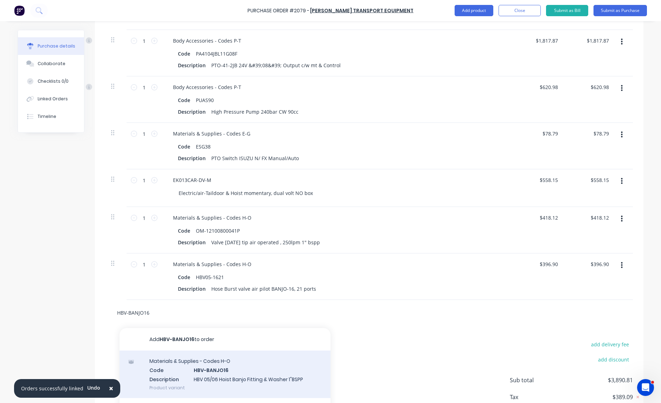
type input "HBV-BANJO16"
click at [223, 371] on div "Materials & Supplies - Codes H-O Code HBV-BANJO16 Description HBV 05/06 Hoist B…" at bounding box center [225, 373] width 211 height 47
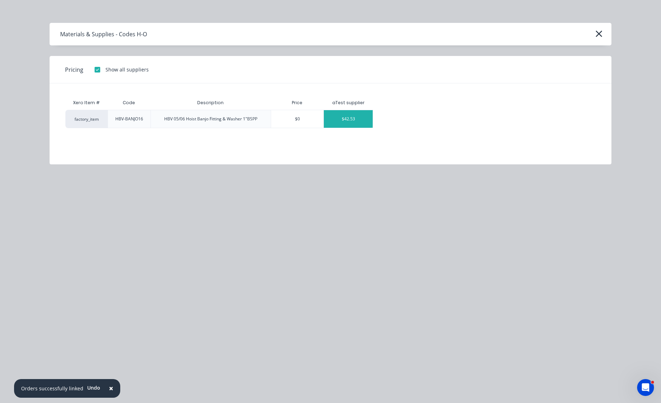
click at [349, 122] on div "$42.53" at bounding box center [348, 119] width 49 height 18
type textarea "x"
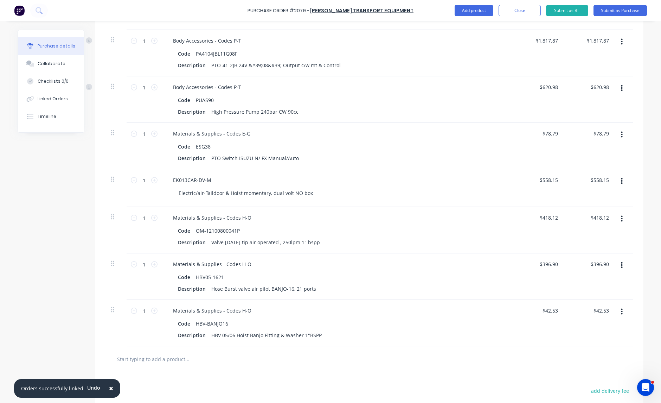
drag, startPoint x: 157, startPoint y: 360, endPoint x: 153, endPoint y: 358, distance: 4.1
click at [157, 360] on input "text" at bounding box center [187, 359] width 141 height 14
paste input "PTM63120K"
type textarea "x"
type input "PTM63120K"
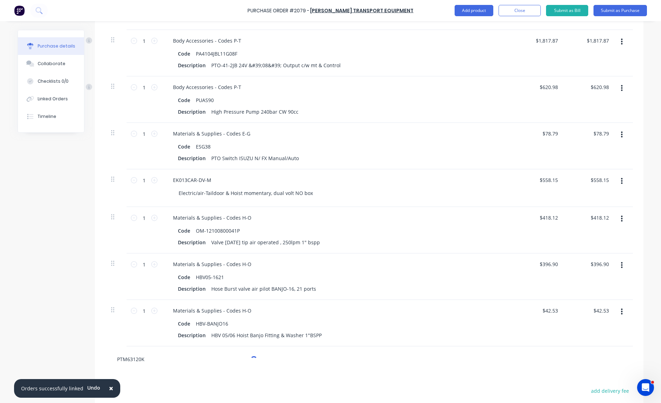
type textarea "x"
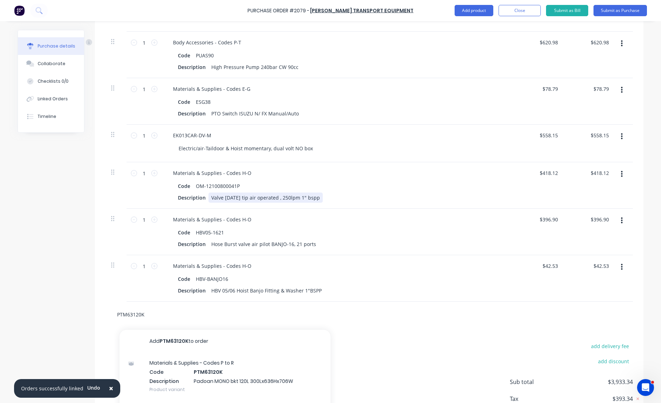
scroll to position [306, 0]
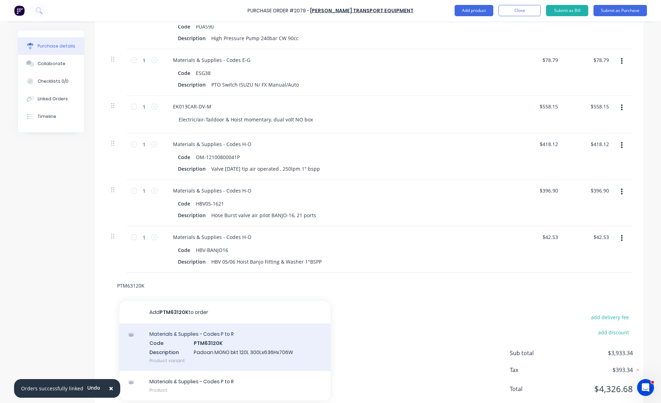
type input "PTM63120K"
click at [217, 347] on div "Materials & Supplies - Codes P to R Code PTM63120K Description Padoan MONO bkt …" at bounding box center [225, 346] width 211 height 47
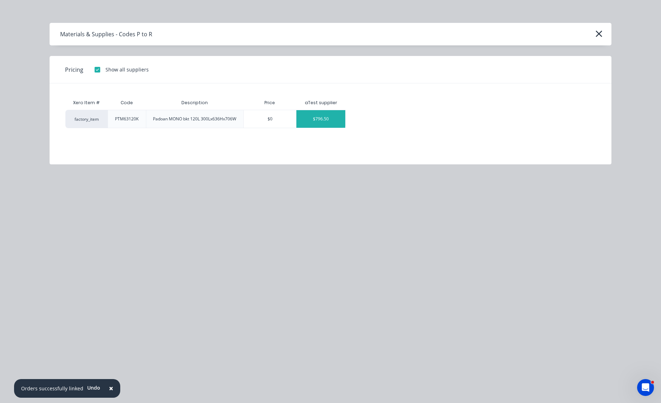
click at [324, 123] on div "$796.50" at bounding box center [321, 119] width 49 height 18
type textarea "x"
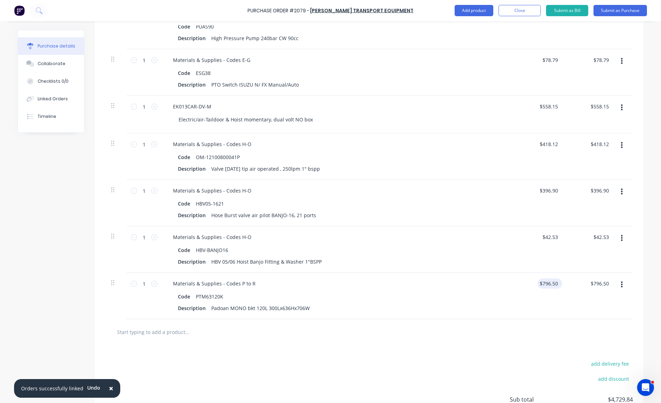
type textarea "x"
type input "796.50"
click at [547, 287] on input "796.50" at bounding box center [549, 283] width 22 height 10
click at [547, 287] on input "796.50" at bounding box center [550, 283] width 19 height 10
click at [158, 331] on input "text" at bounding box center [187, 332] width 141 height 14
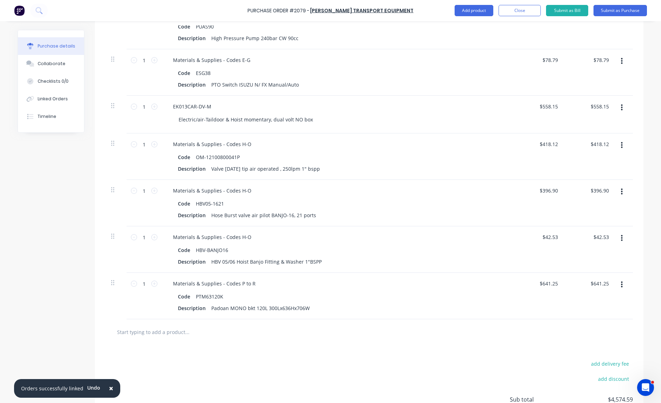
paste input "PTF125"
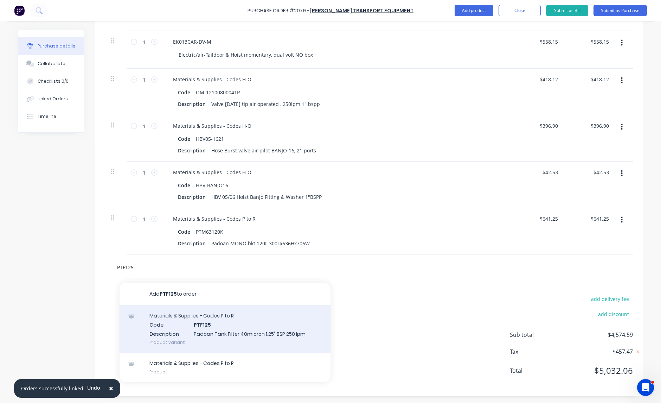
click at [218, 330] on div "Materials & Supplies - Codes P to R Code PTF125 Description Padoan Tank Filter …" at bounding box center [225, 328] width 211 height 47
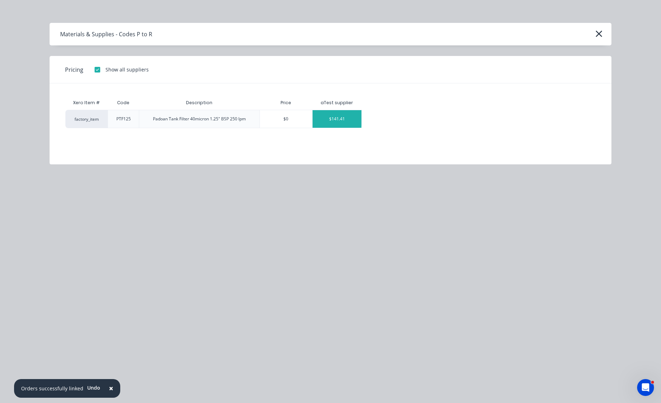
click at [356, 122] on div "$141.41" at bounding box center [337, 119] width 49 height 18
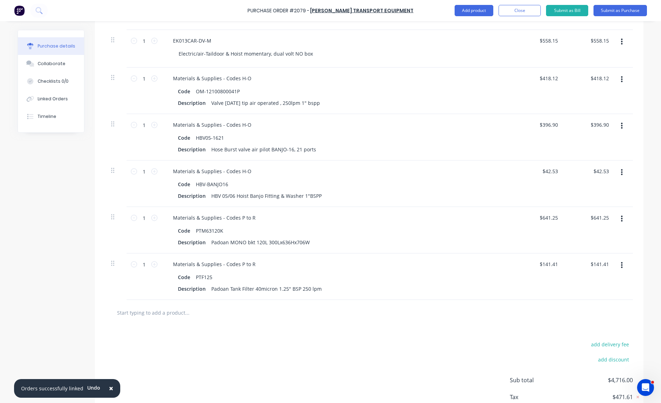
click at [182, 313] on input "text" at bounding box center [187, 312] width 141 height 14
paste input "S65-149-4-5300K5"
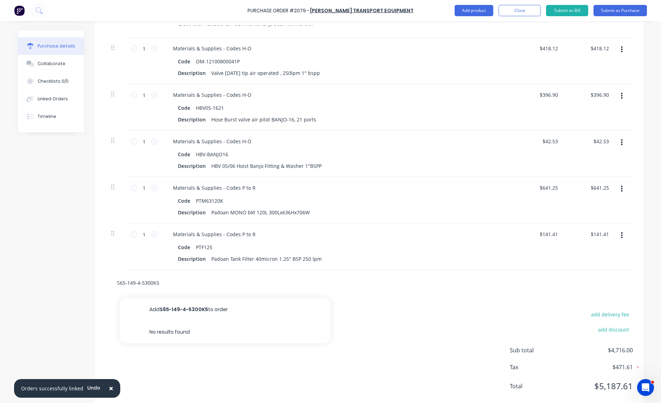
scroll to position [419, 0]
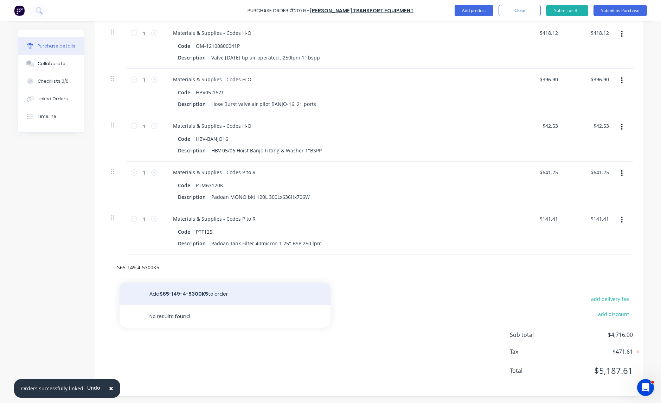
click at [189, 292] on button "Add S65-149-4-5300K5 to order" at bounding box center [225, 293] width 211 height 23
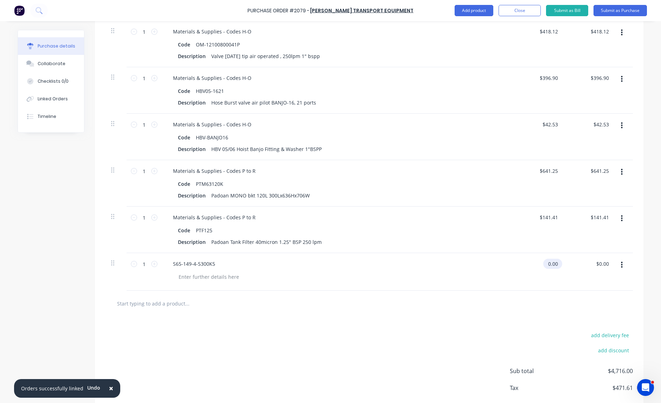
click at [549, 264] on input "0.00" at bounding box center [551, 264] width 16 height 10
click at [549, 264] on input "0.00" at bounding box center [552, 264] width 13 height 10
click at [222, 281] on div at bounding box center [209, 277] width 72 height 10
paste div
click at [298, 277] on div "Powauto outercover hoist 5300mm CHROME tubes" at bounding box center [238, 277] width 130 height 10
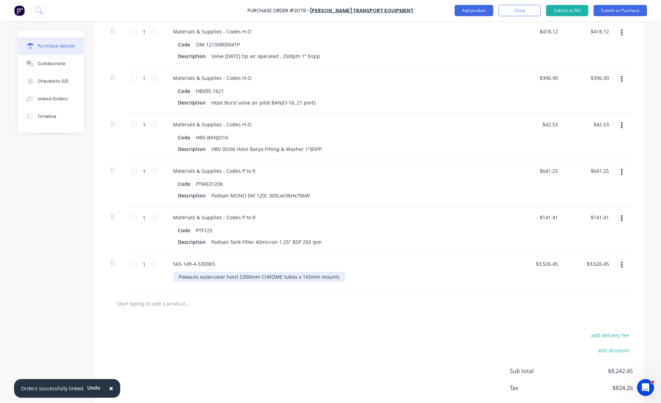
click at [338, 276] on div "Powauto outercover hoist 5300mm CHROME tubes x 165mm mounts" at bounding box center [259, 277] width 172 height 10
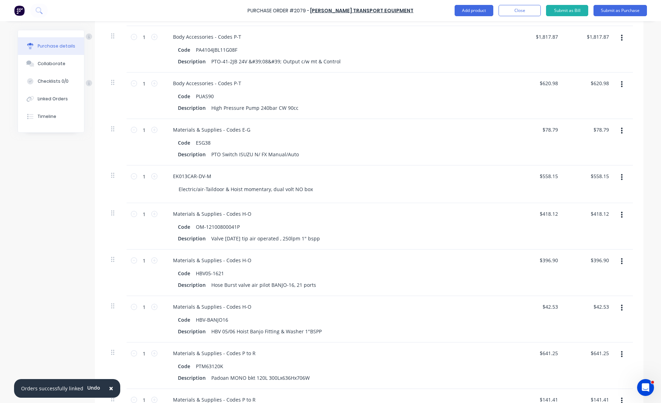
scroll to position [0, 0]
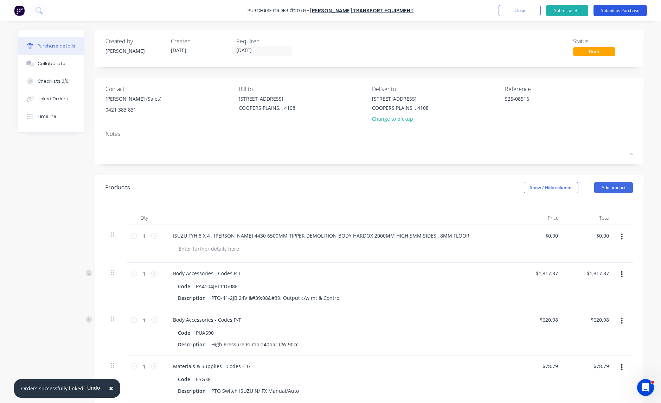
click at [622, 8] on button "Submit as Purchase" at bounding box center [620, 10] width 53 height 11
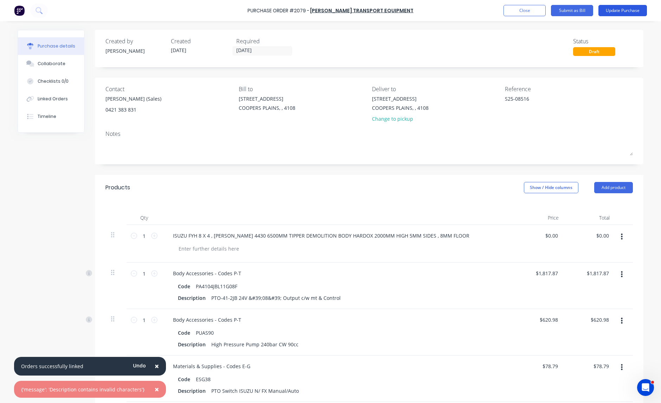
click at [619, 11] on button "Update Purchase" at bounding box center [623, 10] width 49 height 11
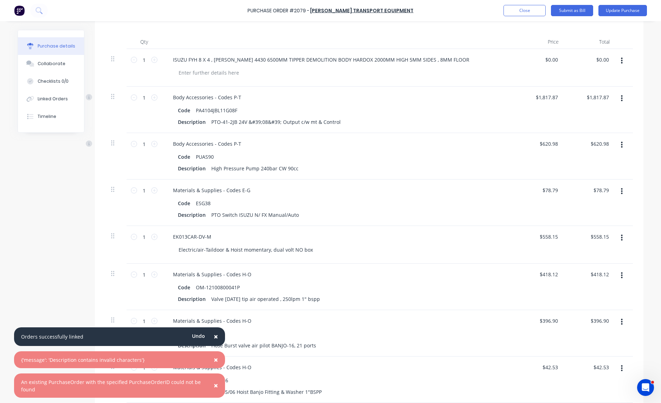
scroll to position [146, 0]
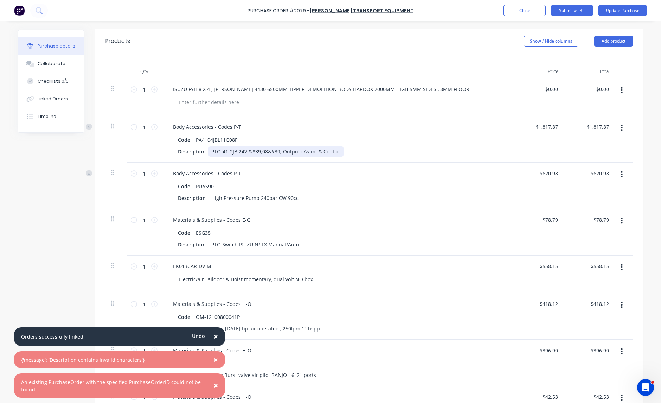
click at [269, 148] on div "PTO-41-2JB 24V &#39;08&#39; Output c/w mt & Control" at bounding box center [276, 151] width 135 height 10
click at [258, 149] on div "PTO-41-2JB 24V &#39;08&39; Output c/w mt & Control" at bounding box center [275, 151] width 132 height 10
drag, startPoint x: 265, startPoint y: 151, endPoint x: 268, endPoint y: 150, distance: 3.6
click at [265, 150] on div "PTO-41-2JB 24V &#3908&39; Output c/w mt & Control" at bounding box center [274, 151] width 130 height 10
click at [267, 150] on div "PTO-41-2JB 24V &#39039; Output c/w mt & Control" at bounding box center [271, 151] width 124 height 10
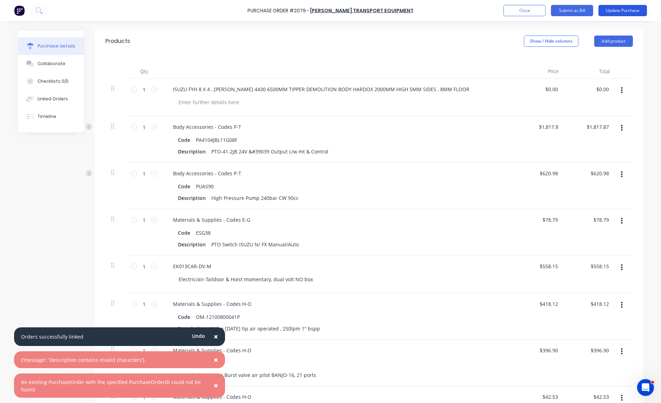
click at [628, 12] on button "Update Purchase" at bounding box center [623, 10] width 49 height 11
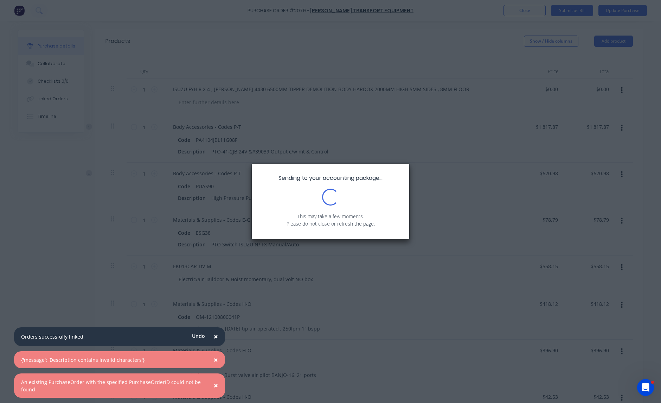
scroll to position [0, 0]
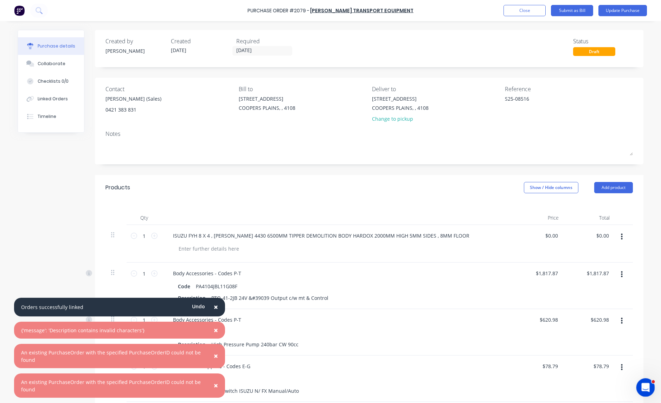
click at [651, 389] on div "Open Intercom Messenger" at bounding box center [644, 386] width 23 height 23
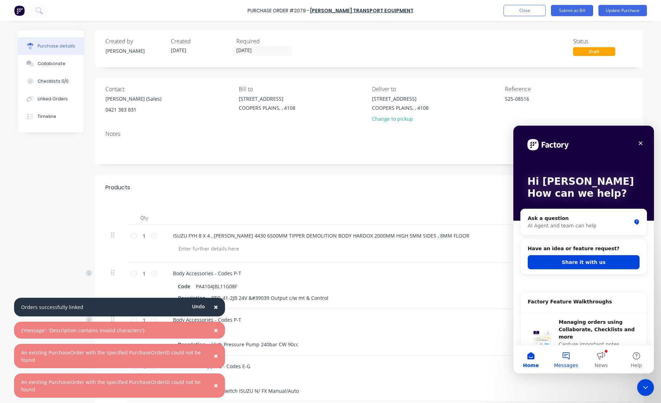
click at [566, 363] on span "Messages" at bounding box center [566, 365] width 24 height 5
click at [600, 222] on div "AI Agent and team can help" at bounding box center [579, 225] width 103 height 7
click at [550, 219] on div "Ask a question" at bounding box center [579, 218] width 103 height 7
click at [538, 223] on div "AI Agent and team can help" at bounding box center [579, 225] width 103 height 7
click at [588, 224] on div "AI Agent and team can help" at bounding box center [579, 225] width 103 height 7
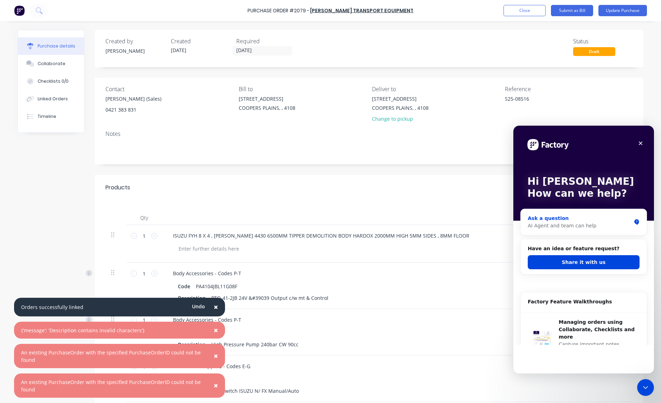
click at [588, 224] on div "AI Agent and team can help" at bounding box center [579, 225] width 103 height 7
click at [648, 388] on icon "Close Intercom Messenger" at bounding box center [644, 386] width 8 height 8
click at [648, 388] on icon "Open Intercom Messenger" at bounding box center [645, 387] width 12 height 12
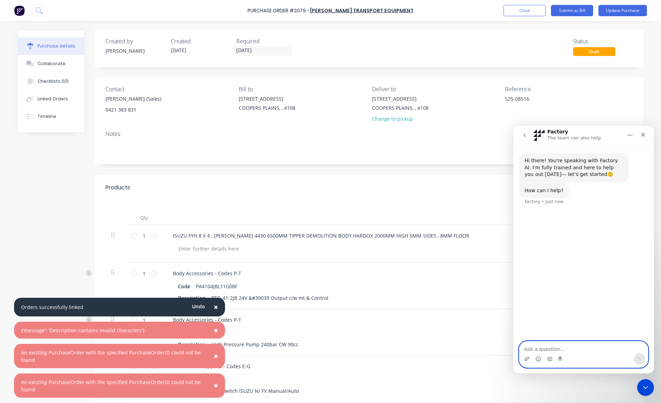
click at [565, 350] on textarea "Ask a question…" at bounding box center [583, 347] width 129 height 12
click at [588, 351] on textarea "Ask a question…" at bounding box center [583, 347] width 129 height 12
click at [524, 358] on icon "Upload attachment" at bounding box center [527, 359] width 6 height 6
click at [642, 359] on icon "Send a message…" at bounding box center [640, 359] width 6 height 6
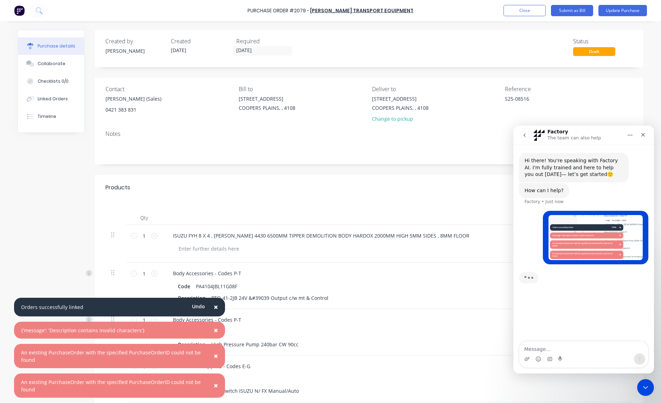
click at [552, 352] on textarea "Message…" at bounding box center [583, 347] width 129 height 12
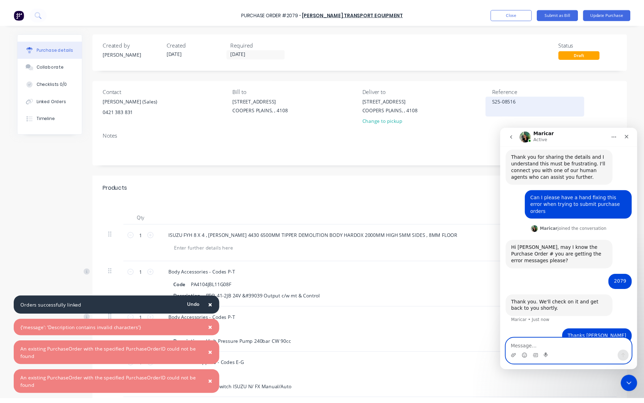
scroll to position [114, 0]
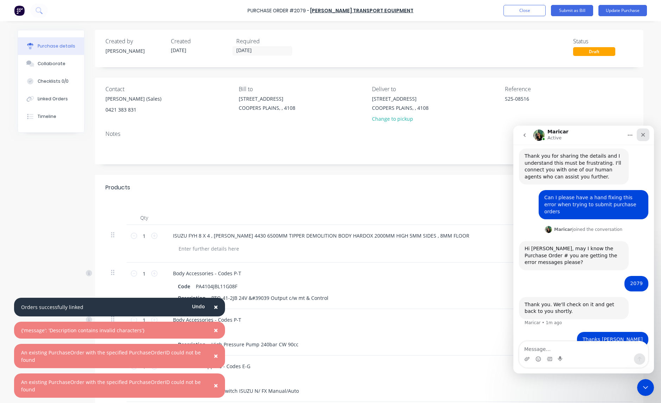
click at [644, 135] on icon "Close" at bounding box center [643, 135] width 6 height 6
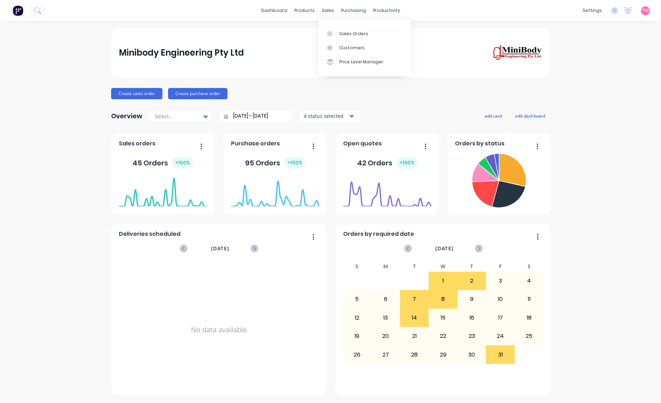
click at [342, 31] on div "Sales Orders" at bounding box center [353, 34] width 29 height 6
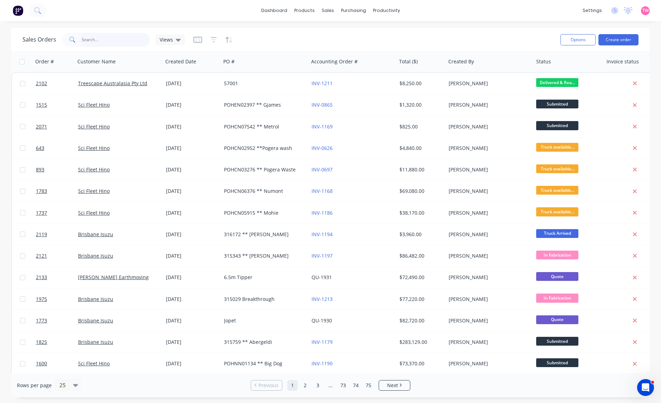
click at [88, 42] on input "text" at bounding box center [116, 40] width 69 height 14
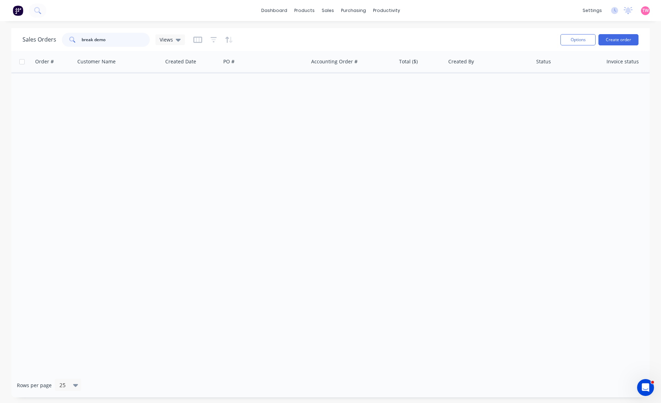
click at [91, 38] on input "break demo" at bounding box center [116, 40] width 69 height 14
click at [127, 38] on input "breakthrough demo" at bounding box center [116, 40] width 69 height 14
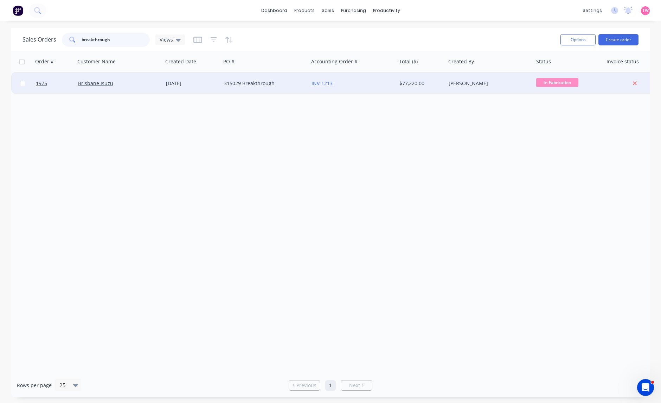
type input "breakthrough"
click at [129, 83] on div "Brisbane Isuzu" at bounding box center [117, 83] width 78 height 7
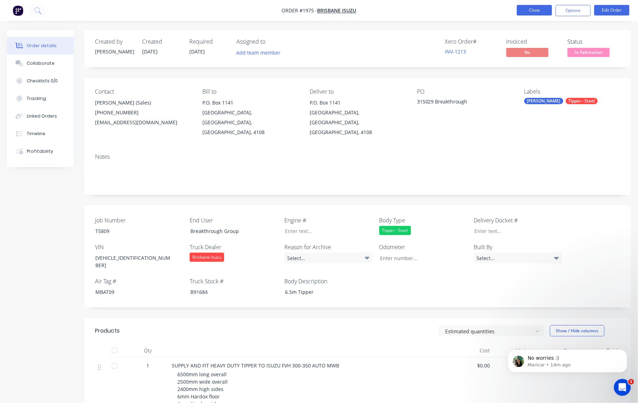
click at [539, 10] on button "Close" at bounding box center [534, 10] width 35 height 11
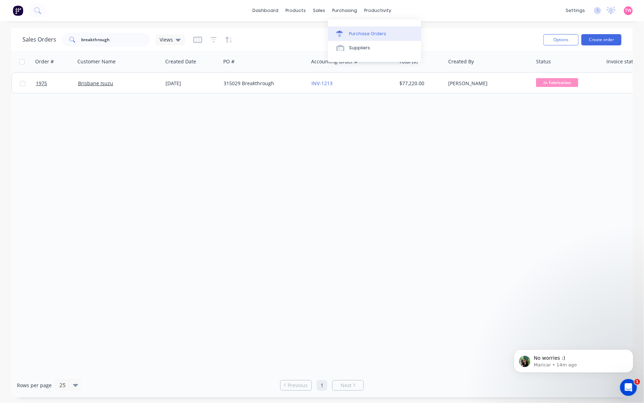
click at [361, 35] on div "Purchase Orders" at bounding box center [367, 34] width 37 height 6
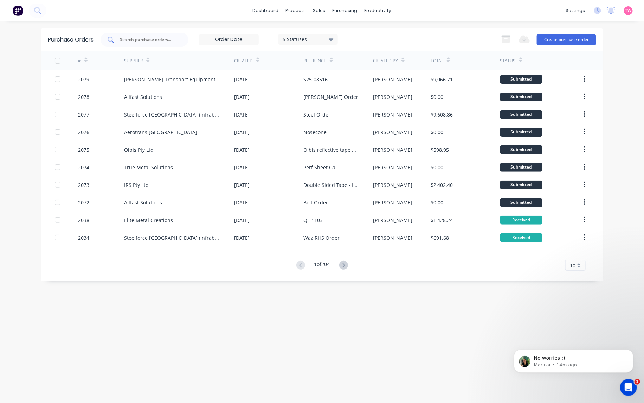
click at [133, 37] on input "text" at bounding box center [148, 39] width 58 height 7
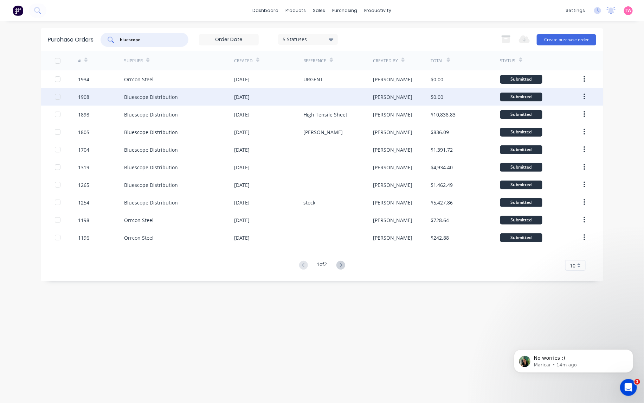
type input "bluescope"
click at [111, 96] on div "1908" at bounding box center [101, 97] width 46 height 18
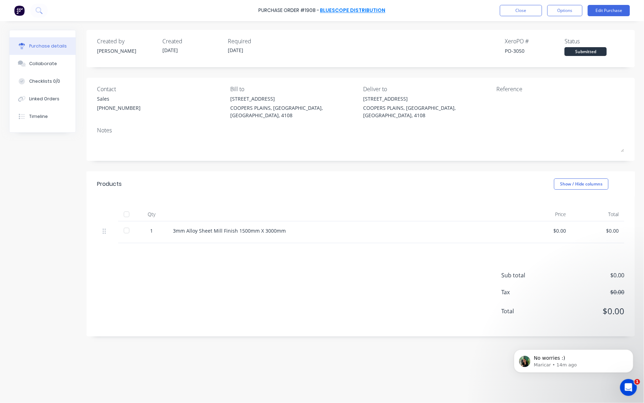
click at [354, 8] on link "Bluescope Distribution" at bounding box center [352, 10] width 65 height 7
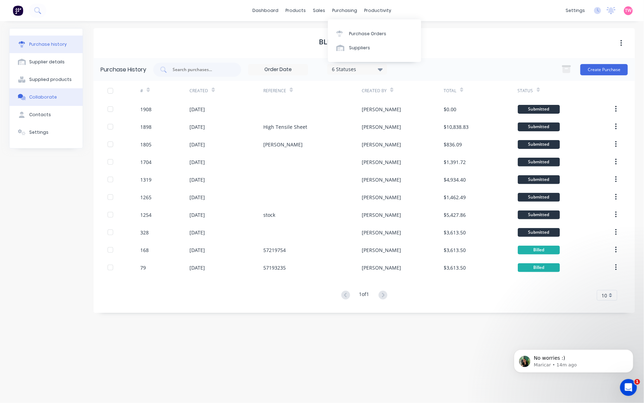
click at [42, 99] on div "Collaborate" at bounding box center [43, 97] width 28 height 6
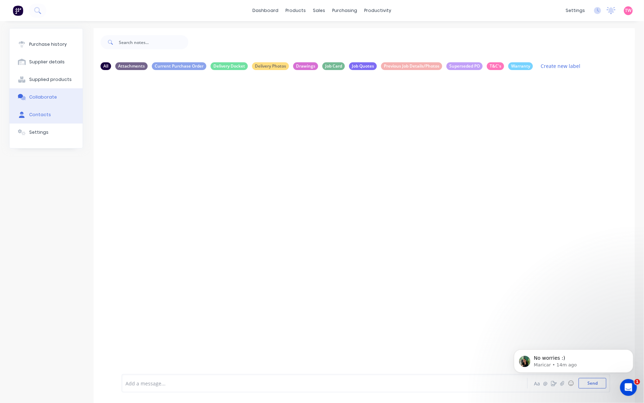
click at [43, 116] on div "Contacts" at bounding box center [40, 114] width 22 height 6
select select "AU"
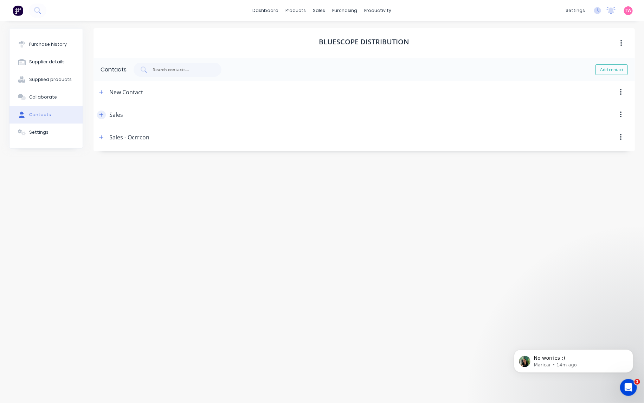
click at [101, 113] on icon "button" at bounding box center [101, 114] width 4 height 5
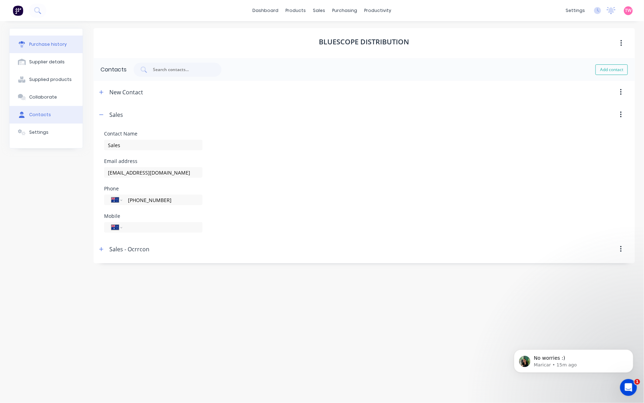
click at [53, 46] on div "Purchase history" at bounding box center [48, 44] width 38 height 6
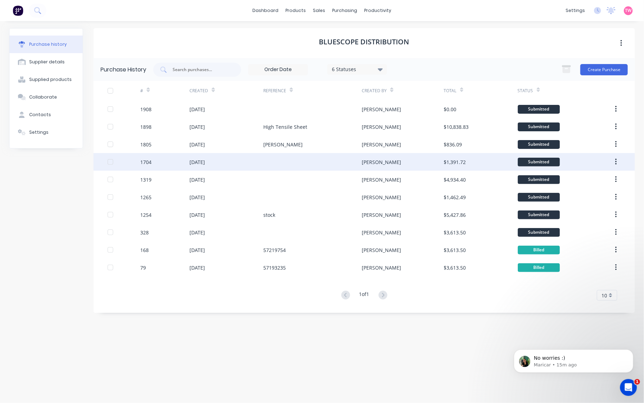
click at [228, 160] on div "03 Jul 2025" at bounding box center [227, 162] width 74 height 18
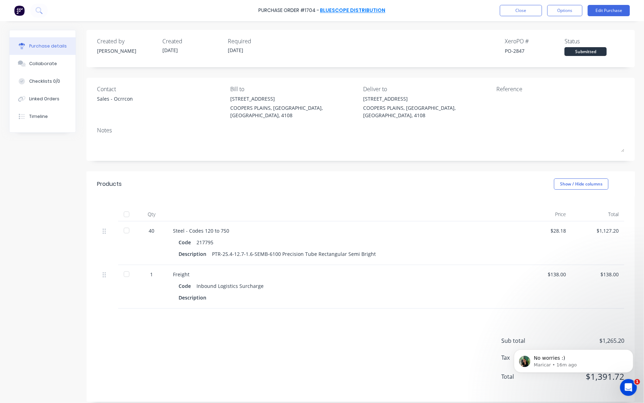
click at [364, 9] on link "Bluescope Distribution" at bounding box center [352, 10] width 65 height 7
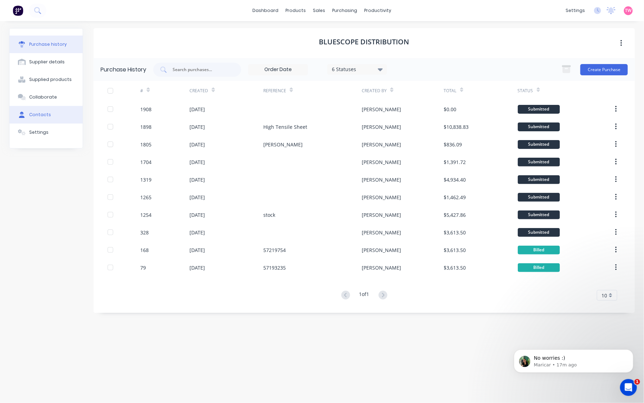
click at [48, 113] on div "Contacts" at bounding box center [40, 114] width 22 height 6
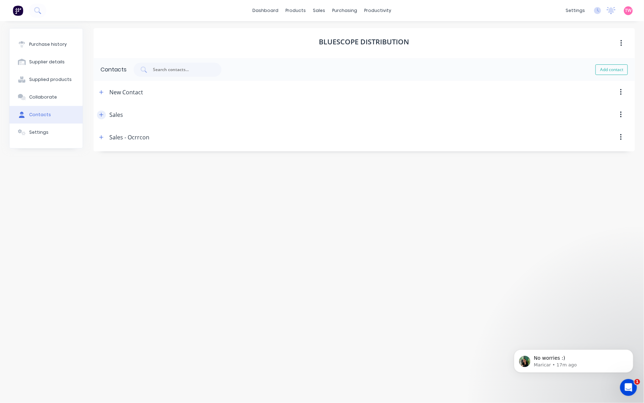
click at [99, 114] on button "button" at bounding box center [101, 114] width 9 height 9
click at [99, 112] on icon "button" at bounding box center [101, 114] width 4 height 5
click at [99, 134] on button "button" at bounding box center [101, 137] width 9 height 9
click at [103, 138] on icon "button" at bounding box center [101, 137] width 4 height 5
click at [101, 114] on icon "button" at bounding box center [101, 114] width 4 height 5
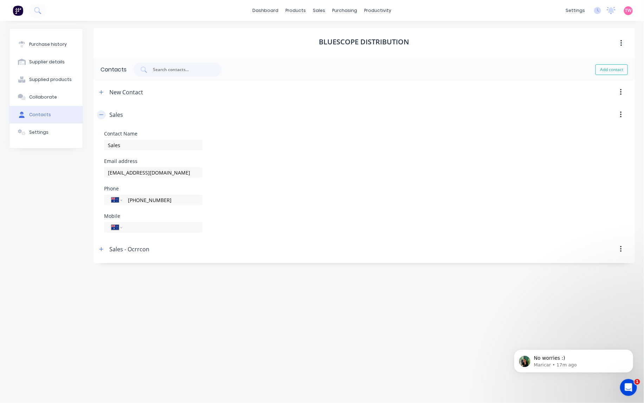
click at [100, 115] on icon "button" at bounding box center [102, 114] width 4 height 0
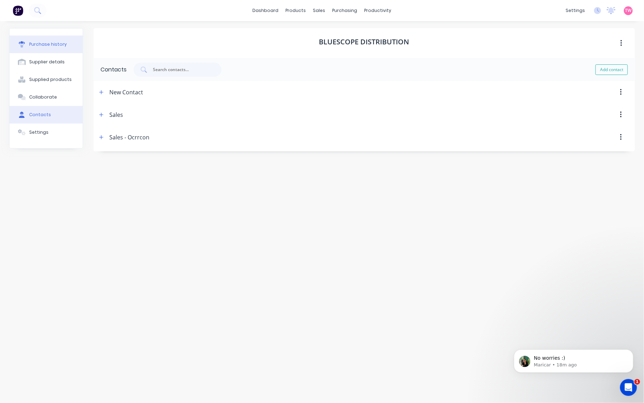
click at [48, 47] on div "Purchase history" at bounding box center [48, 44] width 38 height 6
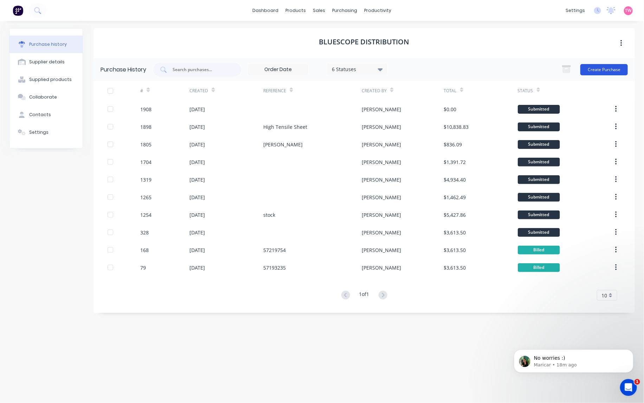
click at [602, 69] on button "Create Purchase" at bounding box center [604, 69] width 47 height 11
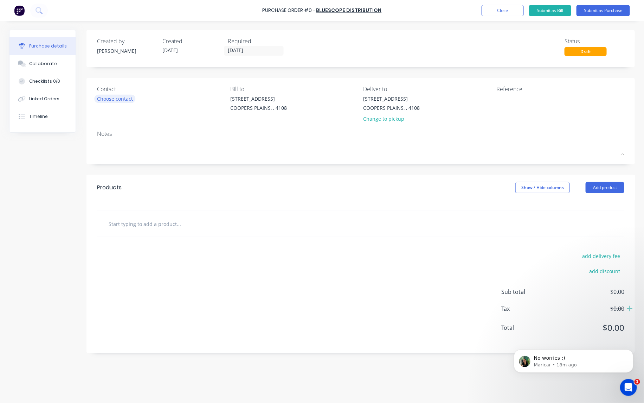
click at [119, 98] on div "Choose contact" at bounding box center [115, 98] width 36 height 7
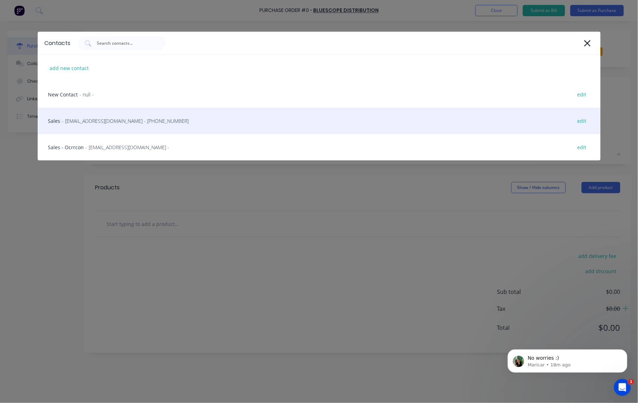
click at [74, 125] on div "Sales - qldsales@bluescopesteel.com - (07) 3837 9654 edit" at bounding box center [319, 121] width 563 height 26
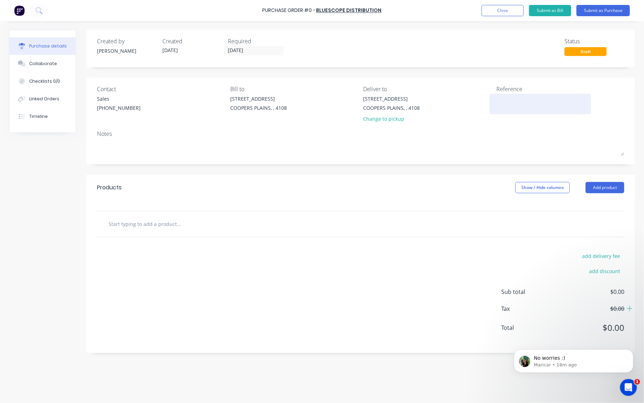
click at [528, 99] on textarea at bounding box center [541, 103] width 88 height 16
type textarea "x"
type textarea "R"
type textarea "x"
type textarea "RH"
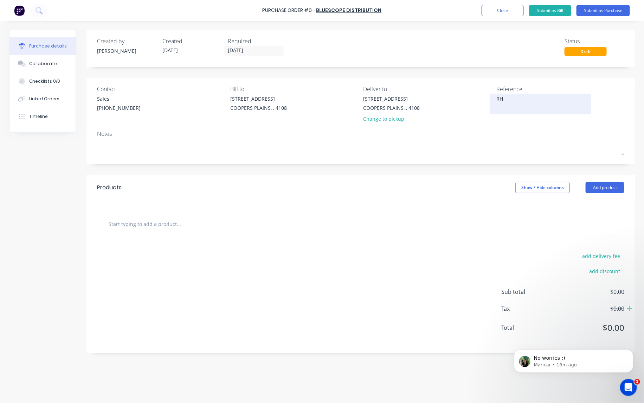
type textarea "x"
type textarea "RHS"
type textarea "x"
type textarea "RHS"
click at [148, 222] on input "text" at bounding box center [178, 224] width 141 height 14
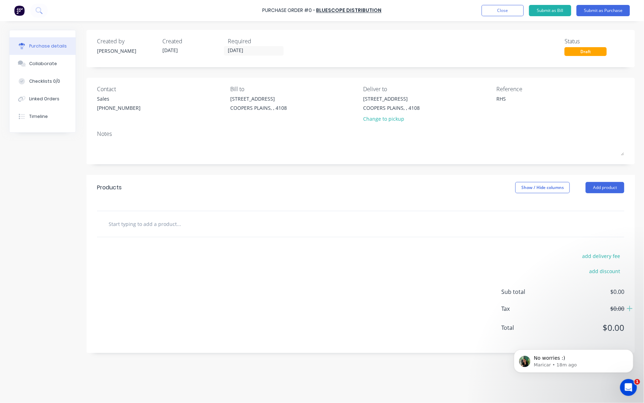
type textarea "x"
type input "1"
type textarea "x"
type input "10"
type textarea "x"
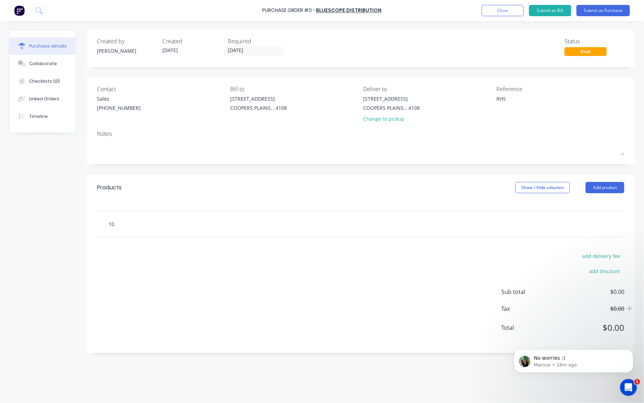
type input "100"
type textarea "x"
type input "1009"
type textarea "x"
type input "10093"
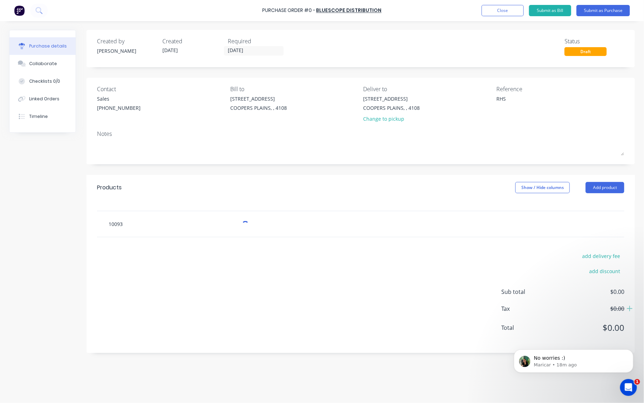
type textarea "x"
type input "100933"
type textarea "x"
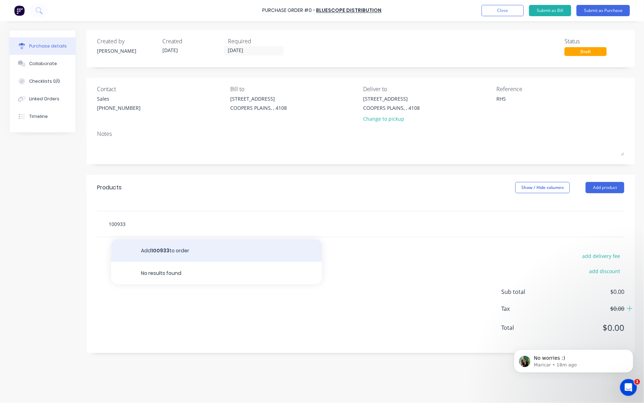
type input "100933"
click at [176, 252] on button "Add 100933 to order" at bounding box center [216, 250] width 211 height 23
type textarea "x"
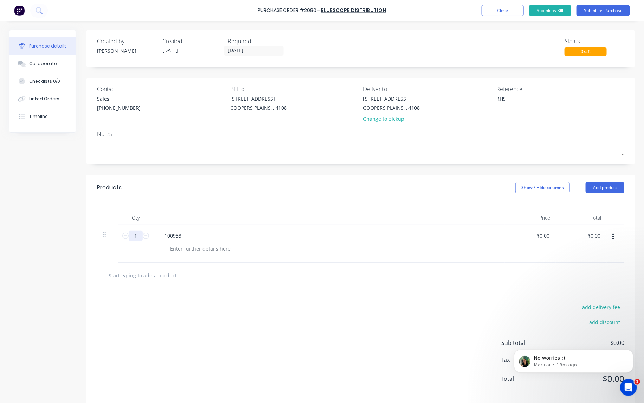
click at [134, 237] on input "1" at bounding box center [136, 235] width 14 height 11
type textarea "x"
type input "12"
type textarea "x"
type input "12"
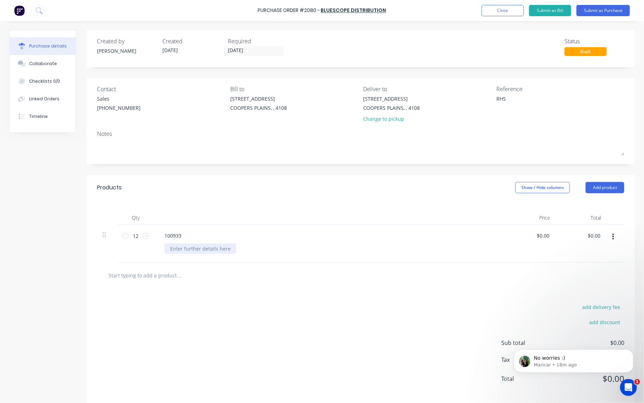
type textarea "x"
click at [215, 250] on div at bounding box center [201, 248] width 72 height 10
click at [255, 292] on div "add delivery fee add discount Sub total $0.00 Tax $0.00 Total $0.00" at bounding box center [361, 346] width 549 height 116
click at [630, 350] on icon "Dismiss notification" at bounding box center [632, 351] width 4 height 4
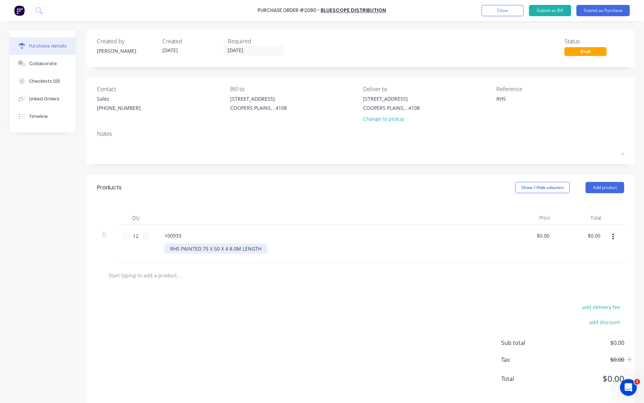
click at [222, 248] on div "RHS PAINTED 75 X 50 X 4 8.0M LENGTH" at bounding box center [216, 248] width 103 height 10
click at [217, 248] on div "RHS PAINTED 75 X 50 X4 8.0M LENGTH" at bounding box center [215, 248] width 101 height 10
click at [221, 248] on div "RHS PAINTED 75X50X4 8.0M LENGTH" at bounding box center [213, 248] width 97 height 10
click at [247, 282] on div at bounding box center [361, 275] width 528 height 26
click at [612, 10] on button "Submit as Purchase" at bounding box center [603, 10] width 53 height 11
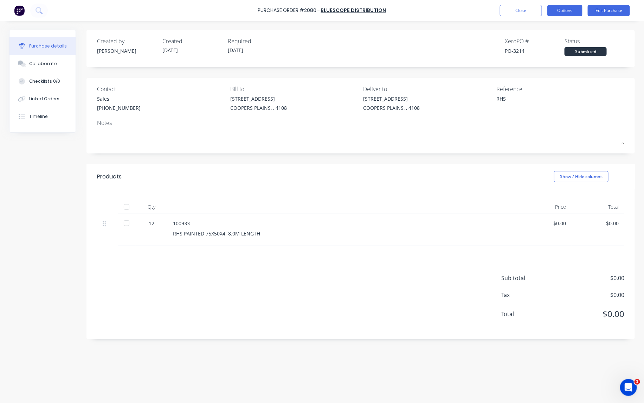
click at [566, 10] on button "Options" at bounding box center [565, 10] width 35 height 11
click at [549, 32] on div "Print / Email" at bounding box center [549, 29] width 54 height 10
click at [548, 43] on div "With pricing" at bounding box center [549, 43] width 54 height 10
type textarea "x"
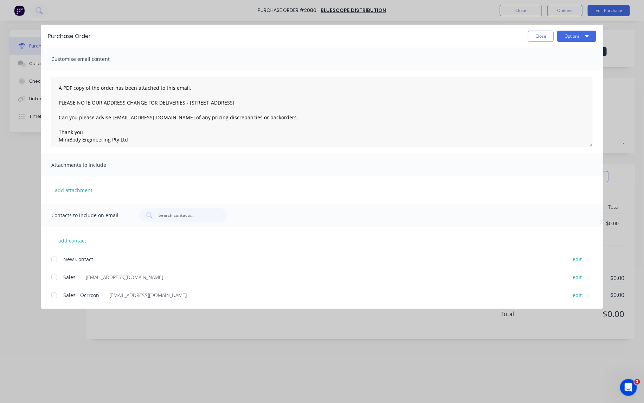
click at [53, 277] on div at bounding box center [54, 277] width 14 height 14
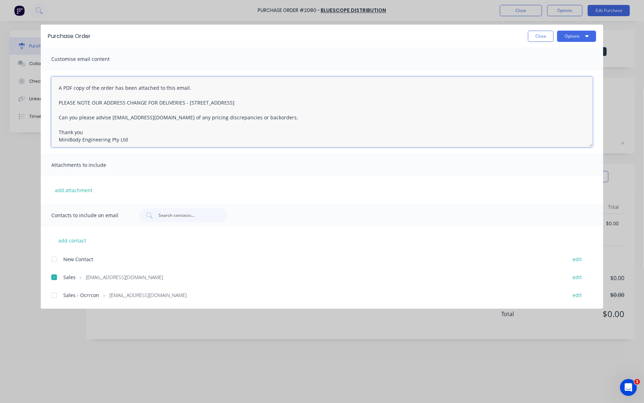
click at [57, 89] on textarea "A PDF copy of the order has been attached to this email. PLEASE NOTE OUR ADDRES…" at bounding box center [322, 112] width 542 height 70
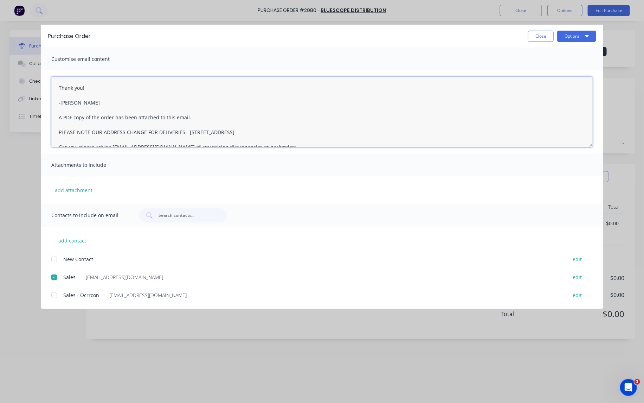
type textarea "Thank you! -Taylor A PDF copy of the order has been attached to this email. PLE…"
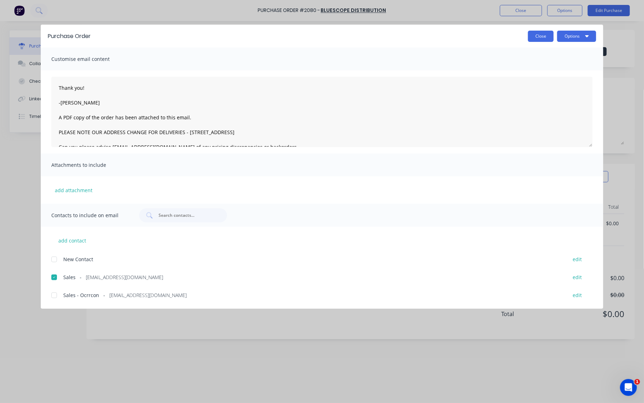
click at [543, 38] on button "Close" at bounding box center [541, 36] width 26 height 11
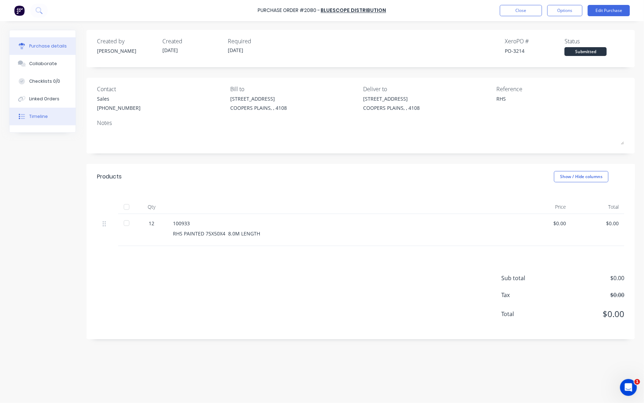
click at [33, 114] on div "Timeline" at bounding box center [38, 116] width 19 height 6
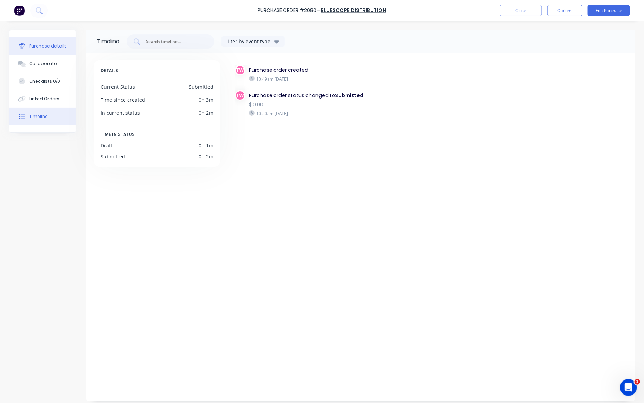
click at [48, 45] on div "Purchase details" at bounding box center [48, 46] width 38 height 6
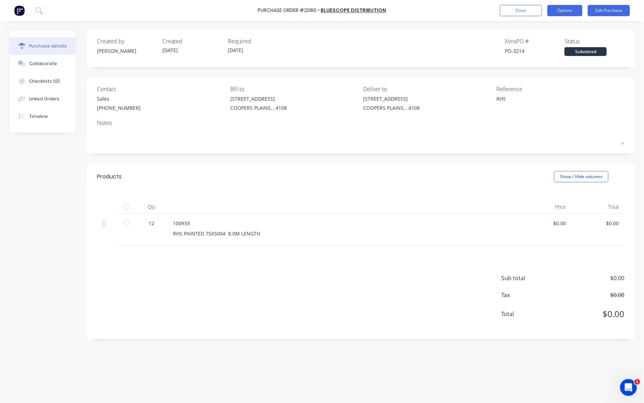
click at [567, 11] on button "Options" at bounding box center [565, 10] width 35 height 11
click at [548, 25] on div "Print / Email" at bounding box center [549, 29] width 54 height 10
click at [546, 43] on div "With pricing" at bounding box center [549, 43] width 54 height 10
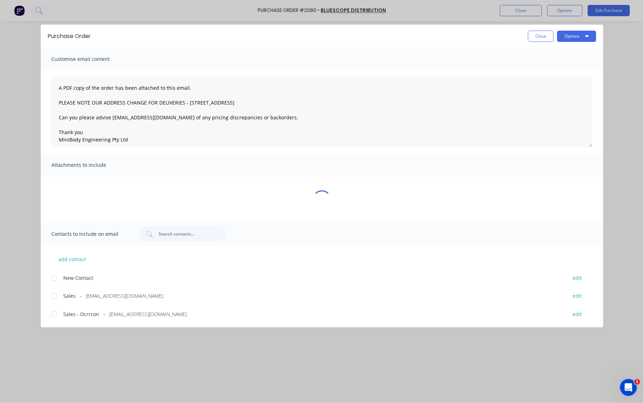
type textarea "x"
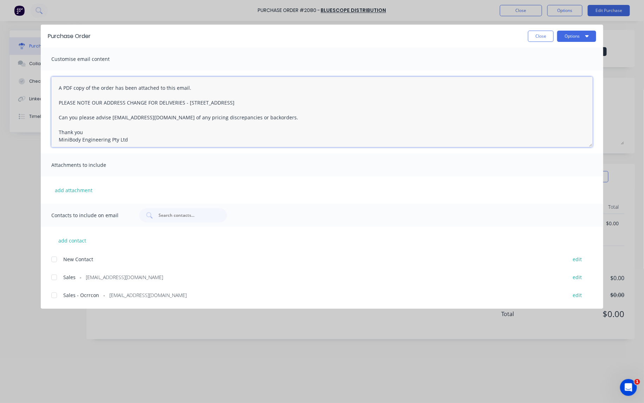
click at [56, 85] on textarea "A PDF copy of the order has been attached to this email. PLEASE NOTE OUR ADDRES…" at bounding box center [322, 112] width 542 height 70
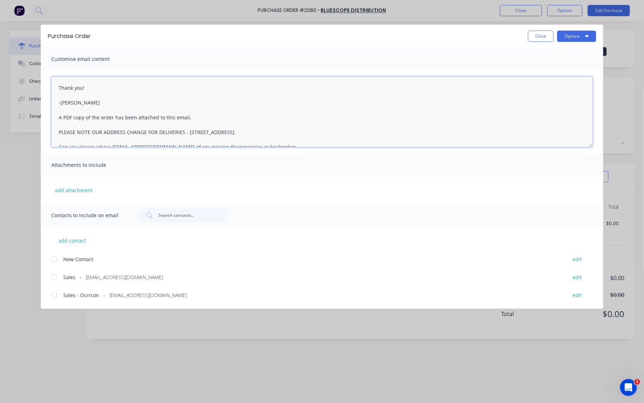
click at [55, 278] on div at bounding box center [54, 277] width 14 height 14
type textarea "Thank you! -Taylor A PDF copy of the order has been attached to this email. PLE…"
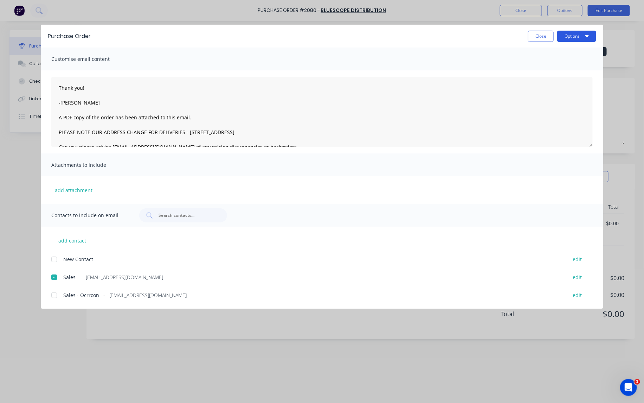
click at [570, 37] on button "Options" at bounding box center [576, 36] width 39 height 11
click at [552, 81] on div "Email" at bounding box center [563, 82] width 54 height 10
click at [542, 39] on button "Close" at bounding box center [541, 36] width 26 height 11
type textarea "x"
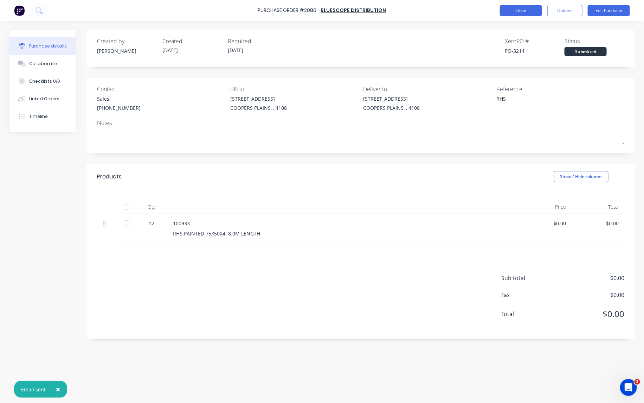
click at [533, 13] on button "Close" at bounding box center [521, 10] width 42 height 11
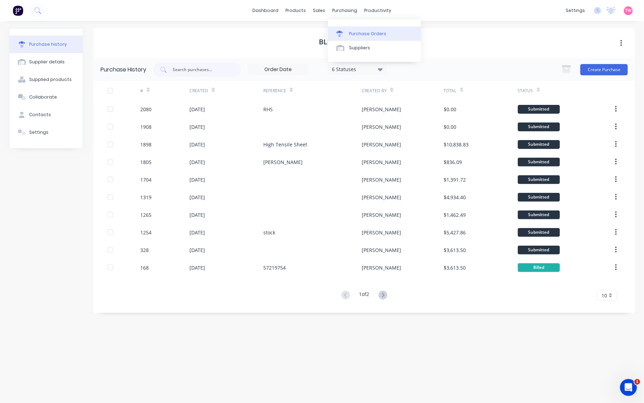
click at [363, 31] on div "Purchase Orders" at bounding box center [367, 34] width 37 height 6
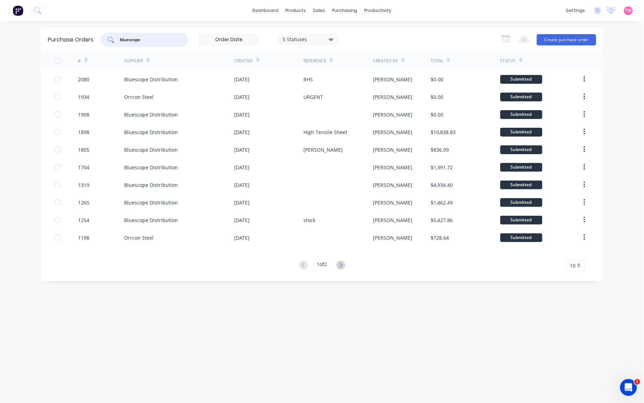
drag, startPoint x: 160, startPoint y: 39, endPoint x: 44, endPoint y: 39, distance: 116.1
click at [44, 39] on div "Purchase Orders bluescope 5 Statuses 5 Statuses Export to Excel (XLSX) Create p…" at bounding box center [322, 39] width 563 height 23
type input "irs"
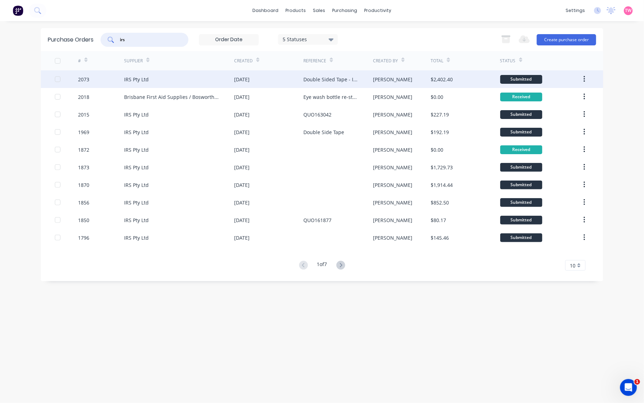
click at [100, 82] on div "2073" at bounding box center [101, 79] width 46 height 18
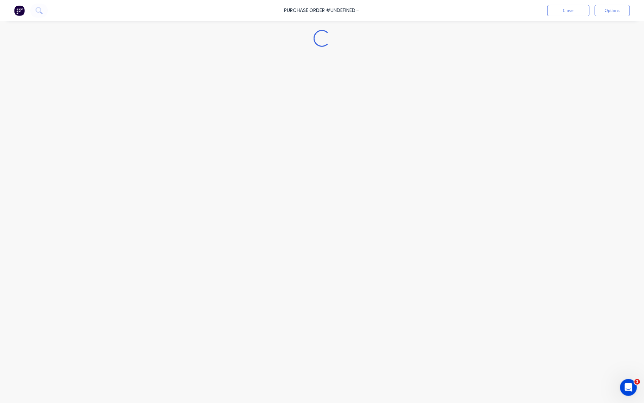
type textarea "x"
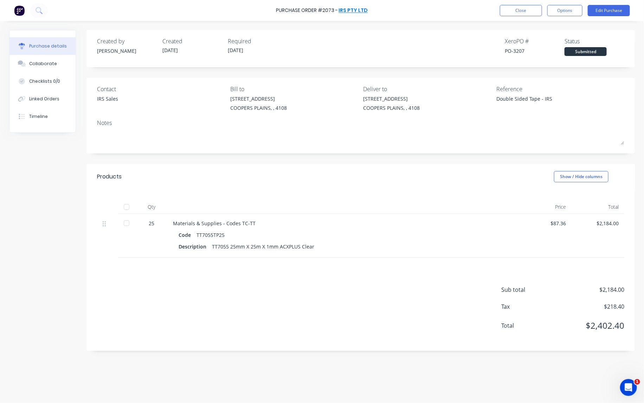
click at [355, 7] on link "IRS Pty Ltd" at bounding box center [353, 10] width 29 height 7
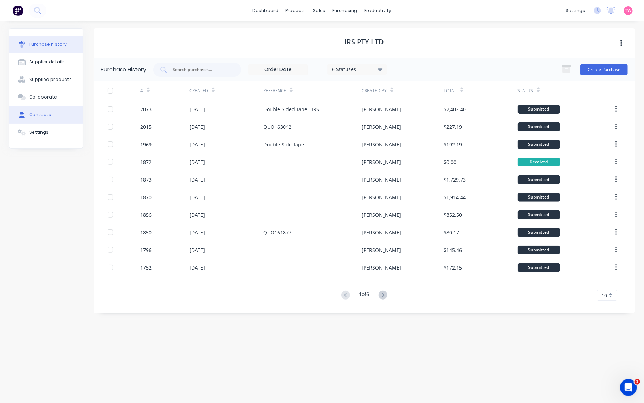
click at [43, 113] on div "Contacts" at bounding box center [40, 114] width 22 height 6
select select "AU"
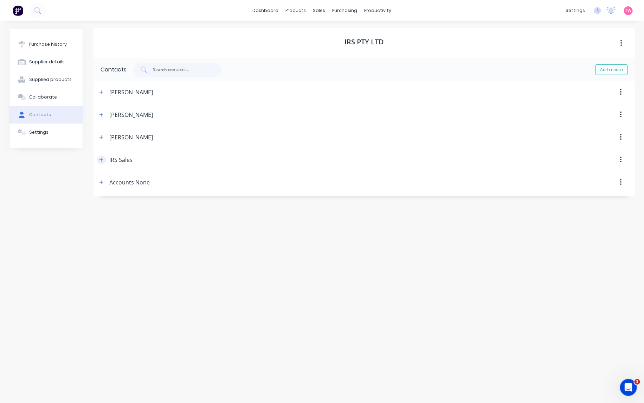
click at [104, 158] on button "button" at bounding box center [101, 159] width 9 height 9
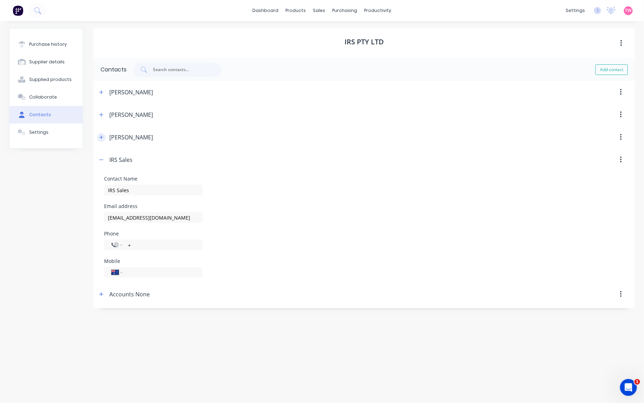
click at [104, 137] on button "button" at bounding box center [101, 137] width 9 height 9
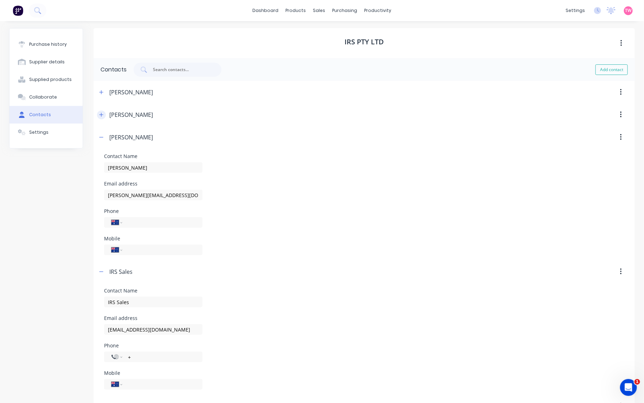
click at [99, 111] on button "button" at bounding box center [101, 114] width 9 height 9
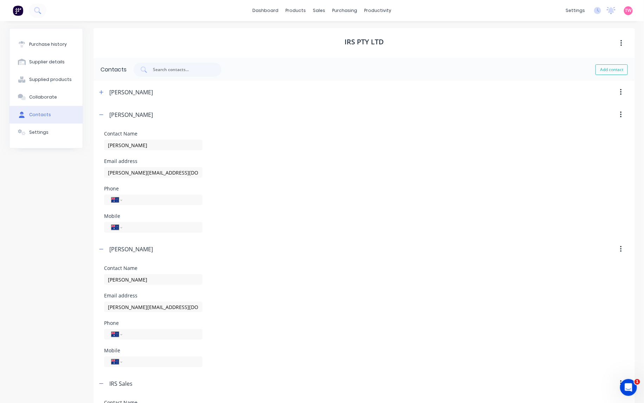
click at [99, 87] on div "Janice Cooper" at bounding box center [125, 92] width 56 height 23
click at [100, 93] on icon "button" at bounding box center [101, 92] width 4 height 5
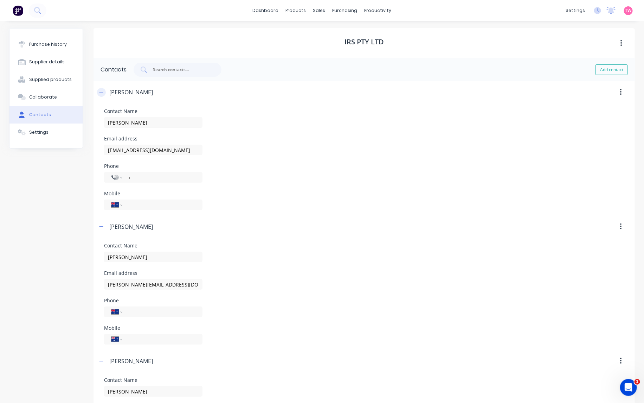
click at [100, 93] on icon "button" at bounding box center [101, 92] width 4 height 5
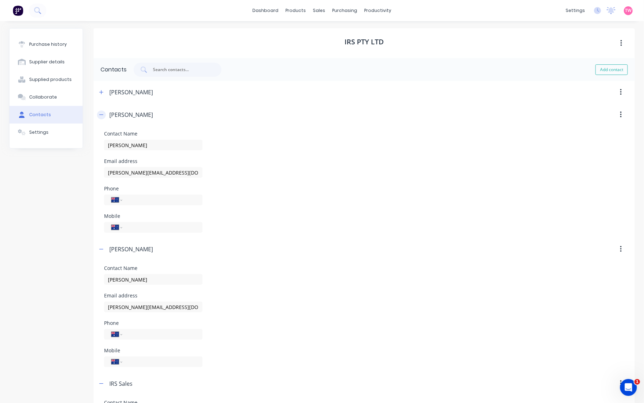
click at [99, 114] on icon "button" at bounding box center [101, 114] width 4 height 5
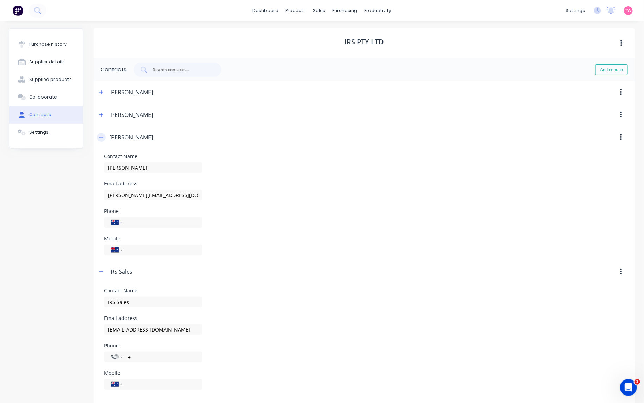
click at [97, 137] on button "button" at bounding box center [101, 137] width 9 height 9
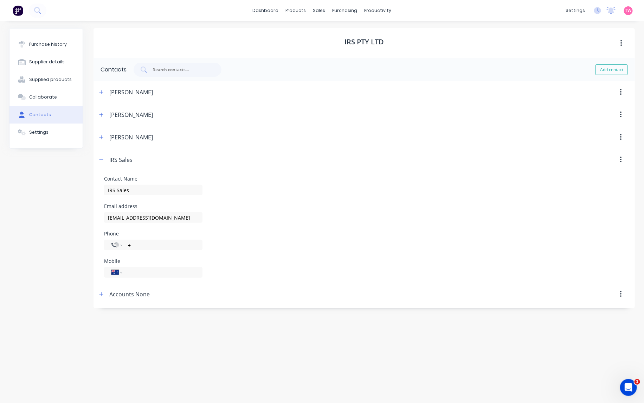
click at [102, 153] on div "IRS Sales" at bounding box center [115, 159] width 36 height 23
click at [101, 155] on button "button" at bounding box center [101, 159] width 9 height 9
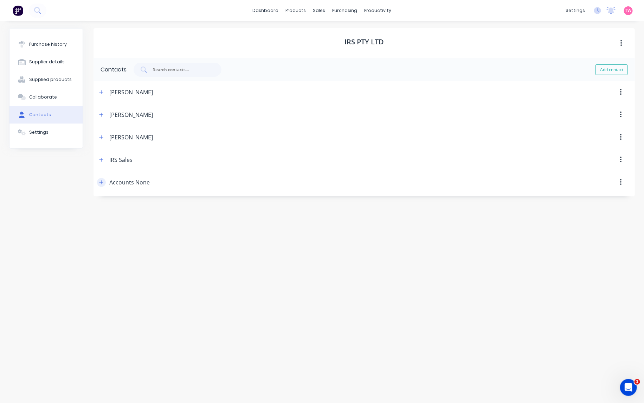
click at [101, 181] on icon "button" at bounding box center [101, 182] width 4 height 5
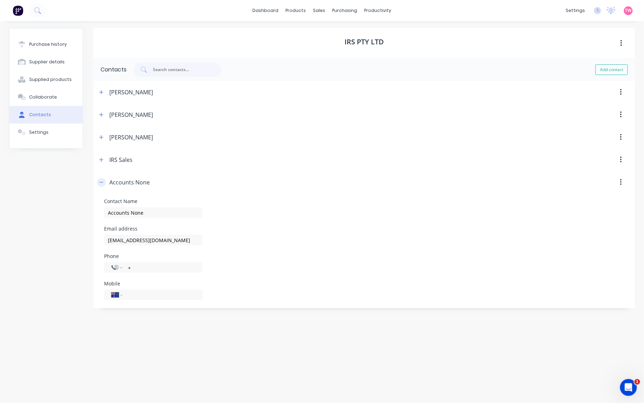
click at [101, 181] on icon "button" at bounding box center [101, 182] width 4 height 5
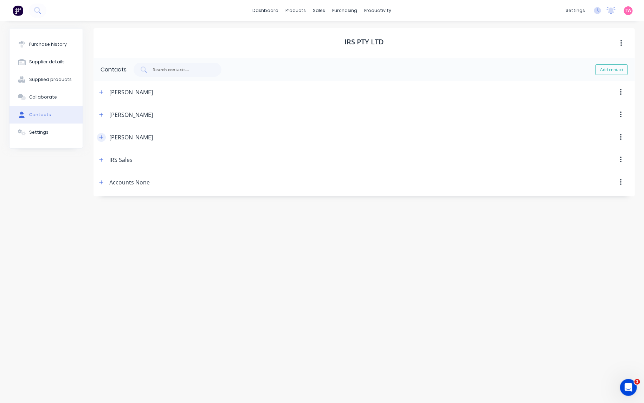
click at [101, 136] on icon "button" at bounding box center [101, 137] width 4 height 5
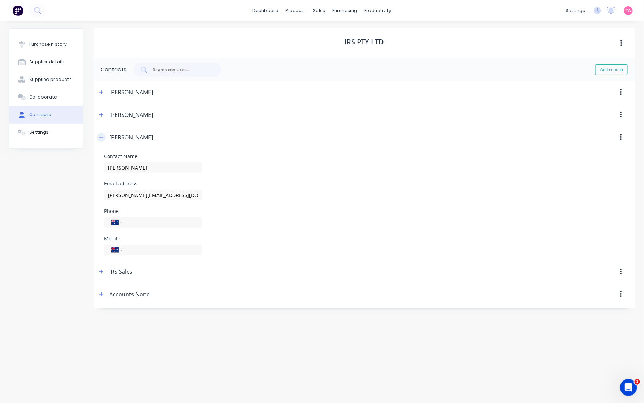
click at [101, 136] on icon "button" at bounding box center [101, 137] width 4 height 5
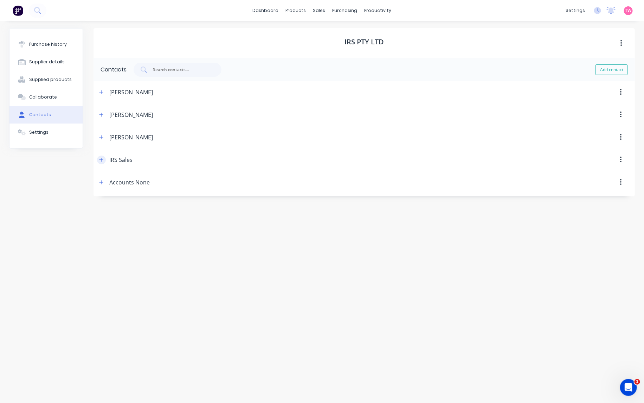
click at [99, 162] on icon "button" at bounding box center [101, 159] width 4 height 5
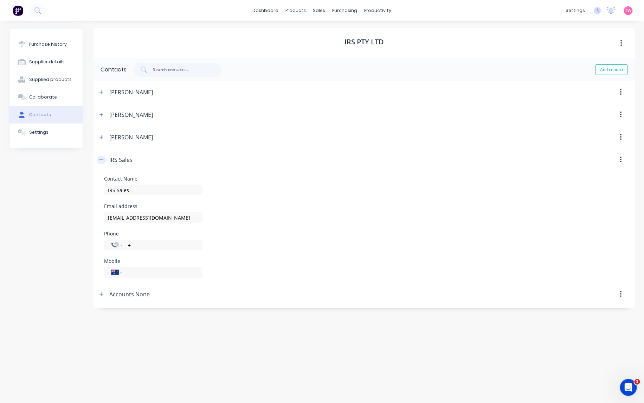
click at [100, 160] on icon "button" at bounding box center [101, 159] width 4 height 5
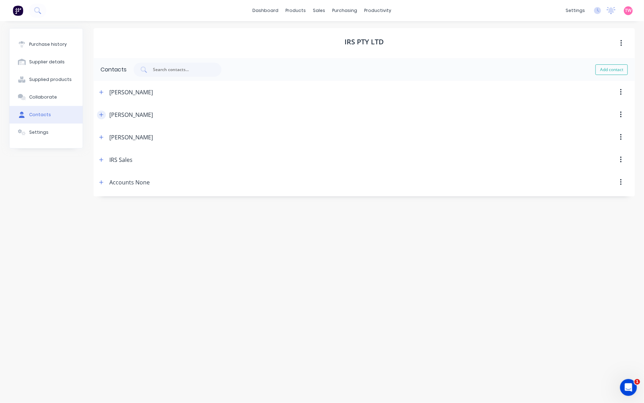
click at [102, 112] on icon "button" at bounding box center [101, 114] width 4 height 5
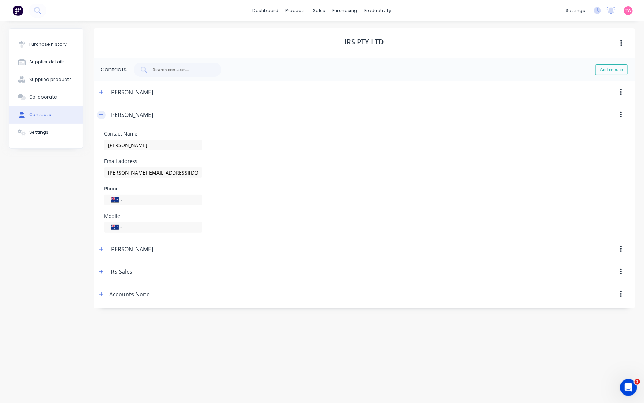
click at [102, 112] on icon "button" at bounding box center [101, 114] width 4 height 5
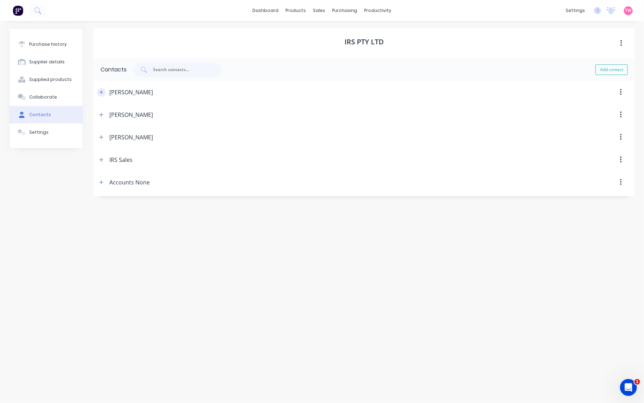
click at [102, 94] on icon "button" at bounding box center [101, 92] width 4 height 5
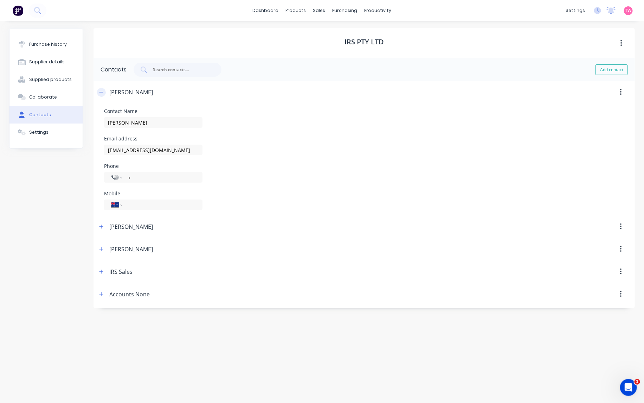
click at [102, 94] on icon "button" at bounding box center [101, 92] width 4 height 5
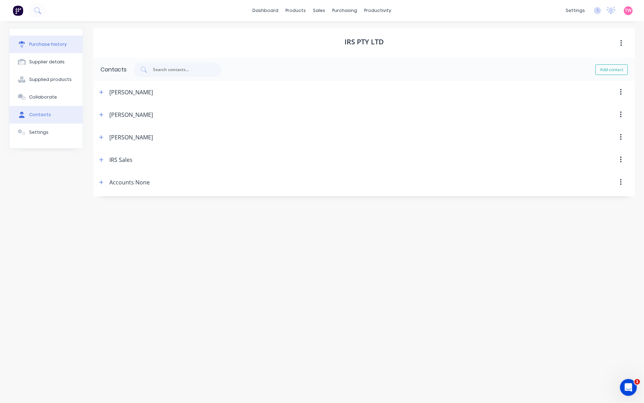
click at [53, 46] on div "Purchase history" at bounding box center [48, 44] width 38 height 6
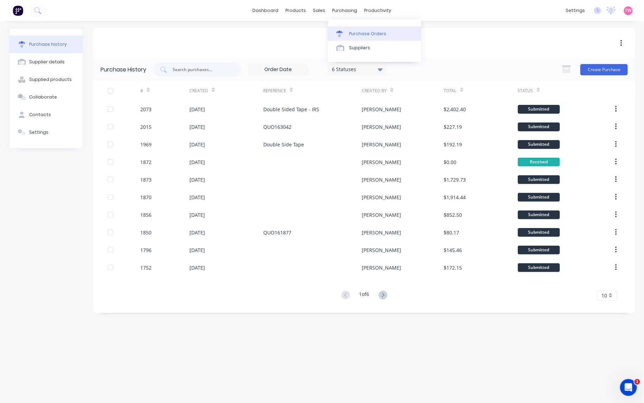
click at [372, 32] on div "Purchase Orders" at bounding box center [367, 34] width 37 height 6
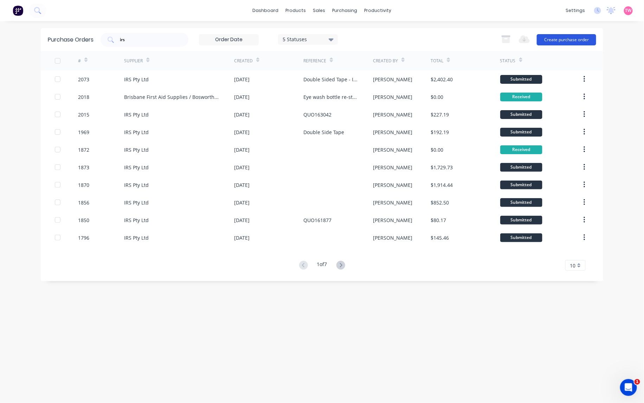
click at [564, 40] on button "Create purchase order" at bounding box center [566, 39] width 59 height 11
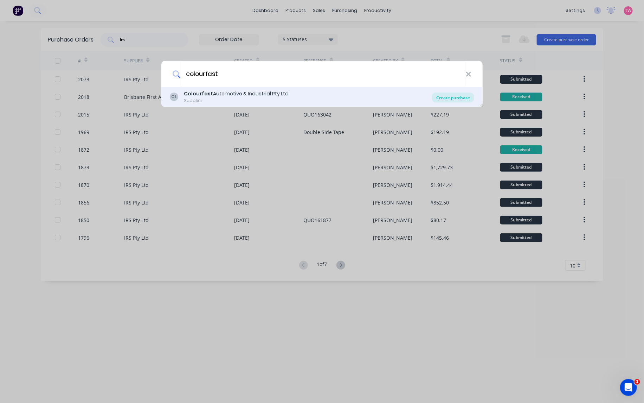
type input "colourfast"
click at [442, 100] on div "Create purchase" at bounding box center [453, 98] width 42 height 10
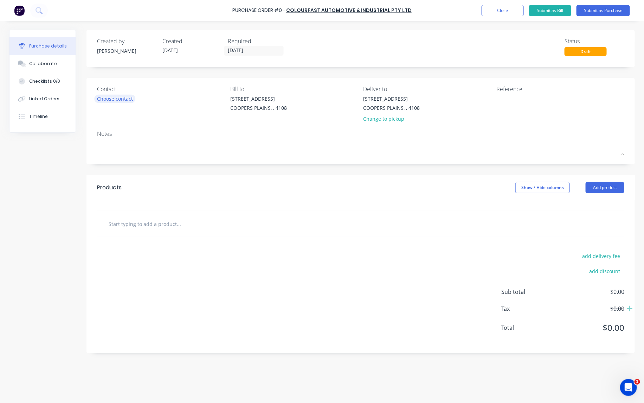
click at [123, 101] on div "Choose contact" at bounding box center [115, 98] width 36 height 7
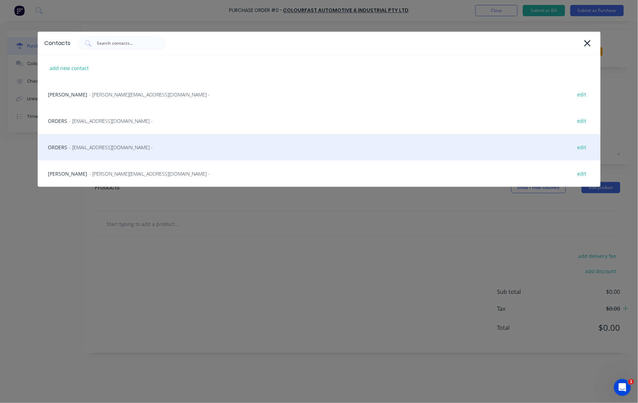
click at [62, 147] on div "ORDERS - info@colourfastauto.com.au - edit" at bounding box center [319, 147] width 563 height 26
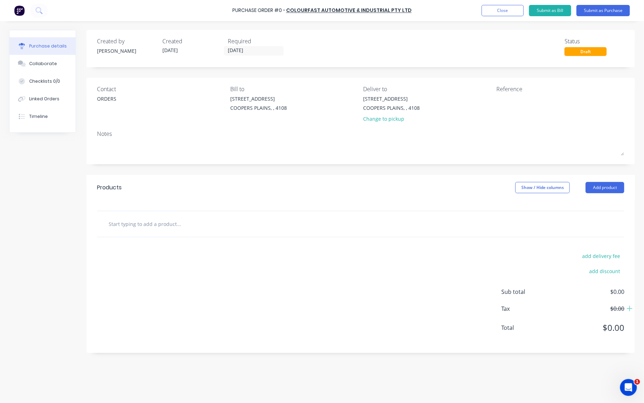
click at [167, 223] on input "text" at bounding box center [178, 224] width 141 height 14
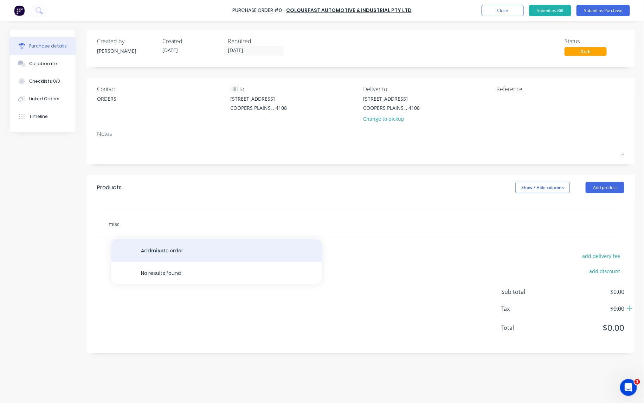
type input "misc"
click at [166, 251] on button "Add misc to order" at bounding box center [216, 250] width 211 height 23
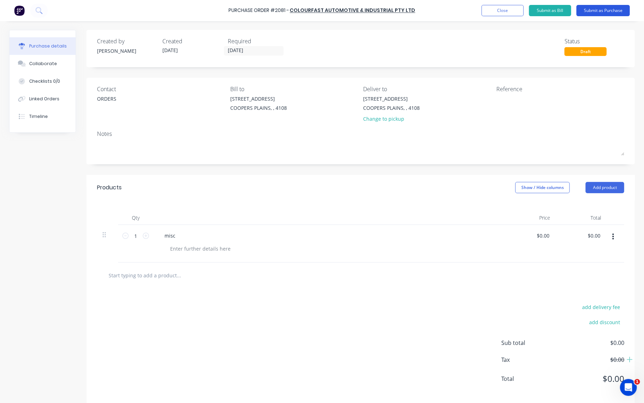
click at [598, 11] on button "Submit as Purchase" at bounding box center [603, 10] width 53 height 11
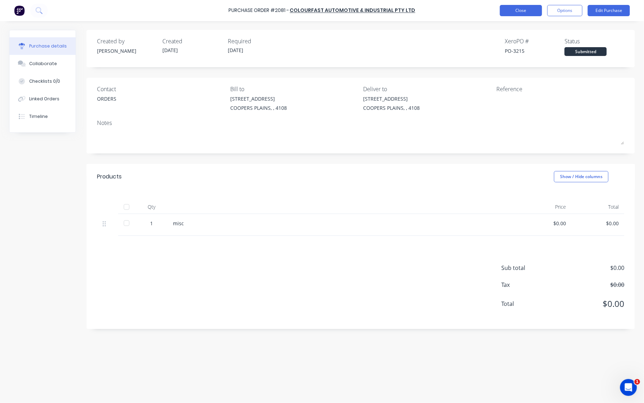
click at [524, 11] on button "Close" at bounding box center [521, 10] width 42 height 11
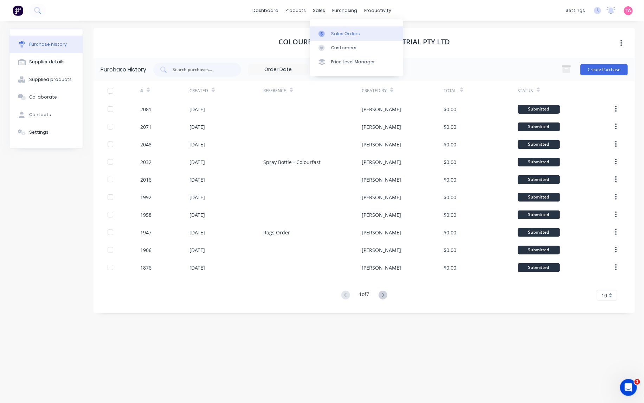
click at [329, 36] on link "Sales Orders" at bounding box center [356, 33] width 93 height 14
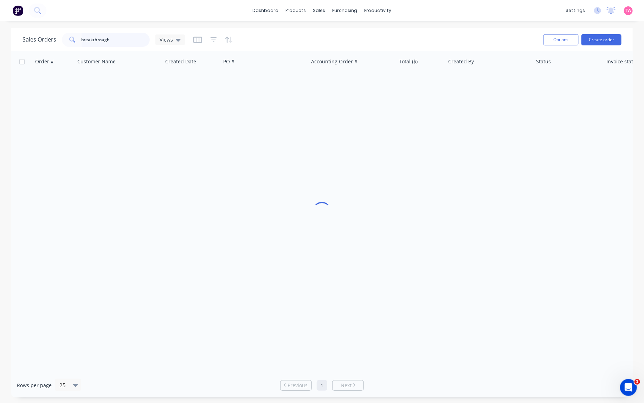
click at [117, 38] on input "breakthrough" at bounding box center [116, 40] width 69 height 14
type input "b"
type input "6"
type input "p"
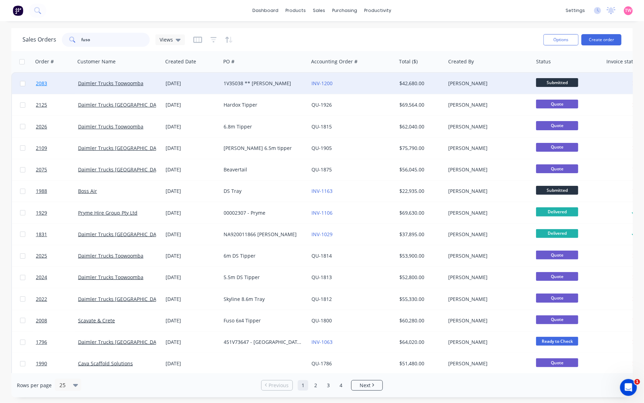
type input "fuso"
click at [60, 81] on link "2083" at bounding box center [57, 83] width 42 height 21
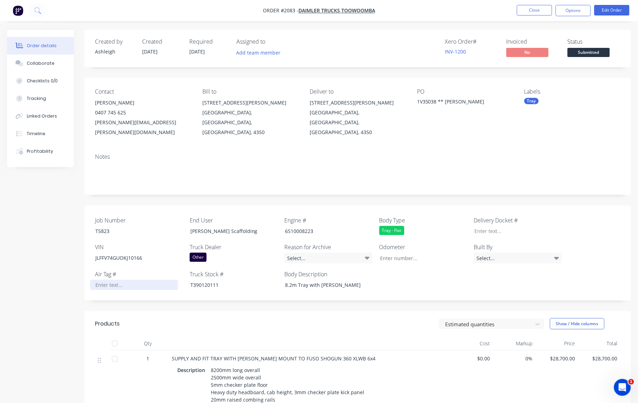
click at [107, 280] on div at bounding box center [134, 285] width 88 height 10
click at [574, 11] on button "Options" at bounding box center [572, 10] width 35 height 11
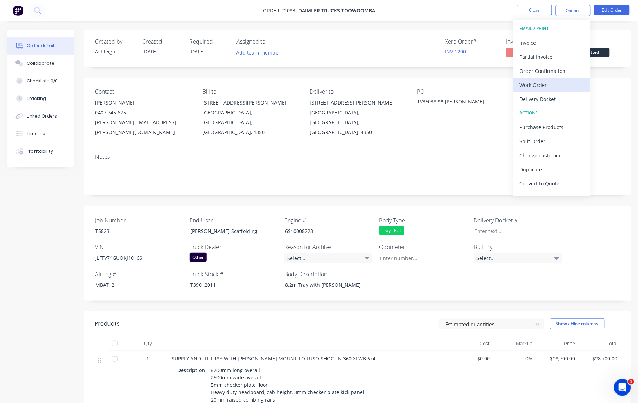
click at [551, 82] on div "Work Order" at bounding box center [551, 85] width 65 height 10
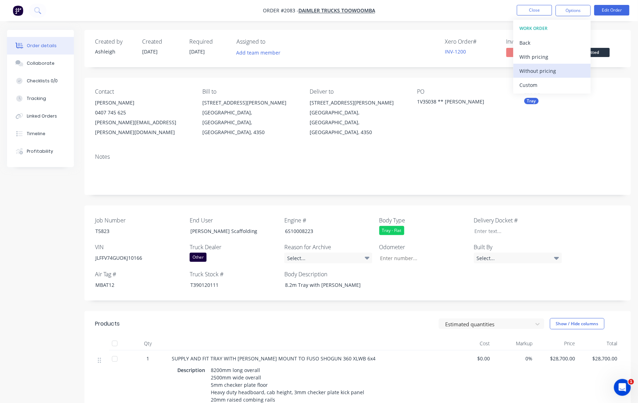
click at [553, 71] on div "Without pricing" at bounding box center [551, 71] width 65 height 10
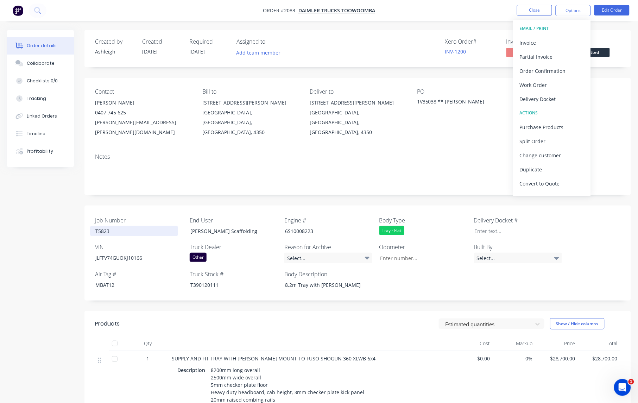
click at [104, 226] on div "T5823" at bounding box center [134, 231] width 88 height 10
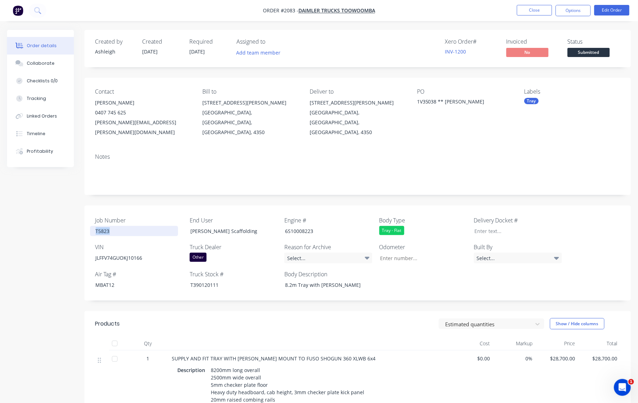
click at [104, 226] on div "T5823" at bounding box center [134, 231] width 88 height 10
copy div "T5823"
click at [203, 280] on div "T390120111" at bounding box center [229, 285] width 88 height 10
copy div "T390120111"
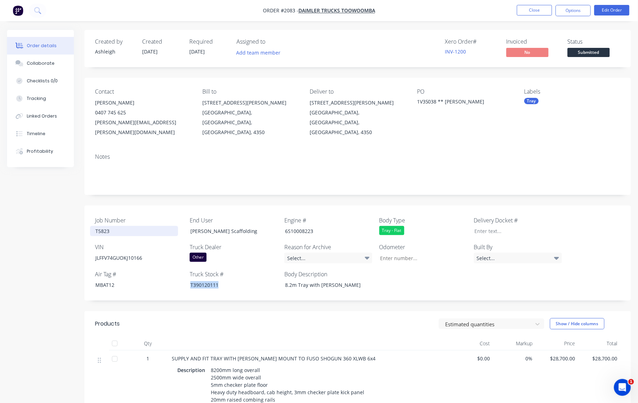
click at [106, 226] on div "T5823" at bounding box center [134, 231] width 88 height 10
copy div "T5823"
click at [317, 355] on span "SUPPLY AND FIT TRAY WITH MOFFETT MOUNT TO FUSO SHOGUN 360 XLWB 6x4" at bounding box center [274, 358] width 204 height 7
drag, startPoint x: 285, startPoint y: 347, endPoint x: 330, endPoint y: 345, distance: 45.1
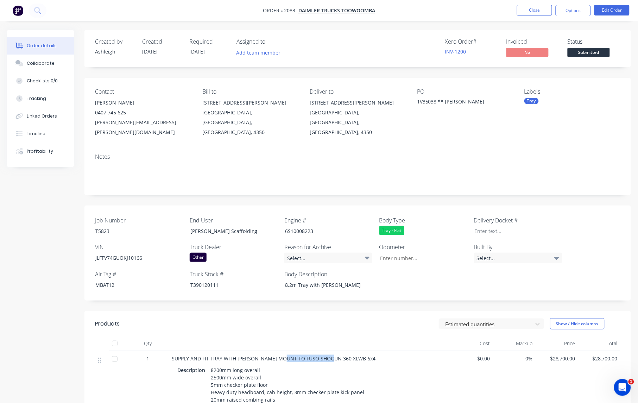
click at [330, 355] on span "SUPPLY AND FIT TRAY WITH MOFFETT MOUNT TO FUSO SHOGUN 360 XLWB 6x4" at bounding box center [274, 358] width 204 height 7
copy span "FUSO SHOGUN 360"
click at [199, 280] on div "T390120111" at bounding box center [229, 285] width 88 height 10
copy div "T390120111"
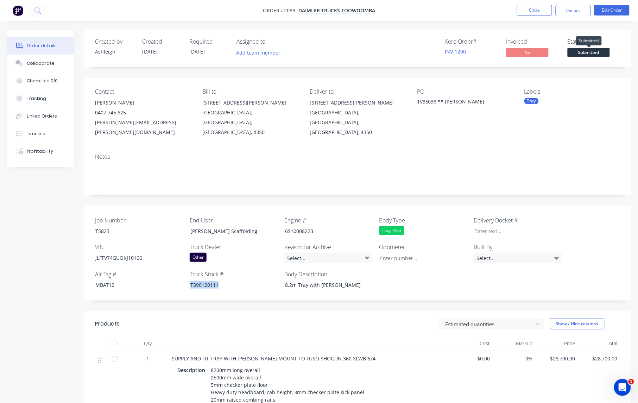
click at [585, 52] on span "Submitted" at bounding box center [588, 52] width 42 height 9
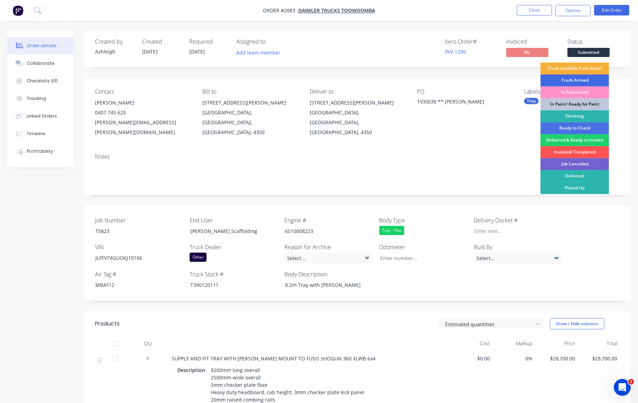
click at [584, 78] on div "Truck Arrived" at bounding box center [574, 81] width 69 height 12
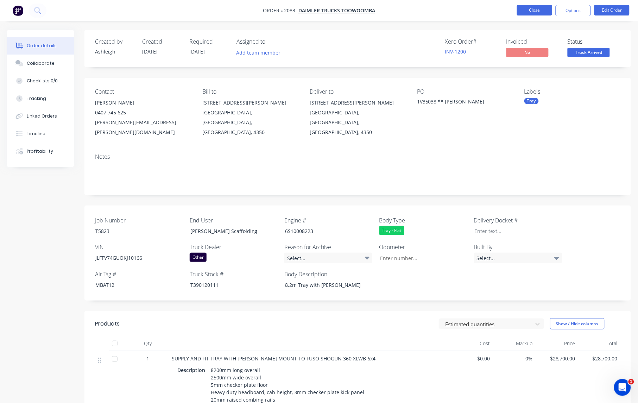
click at [537, 11] on button "Close" at bounding box center [534, 10] width 35 height 11
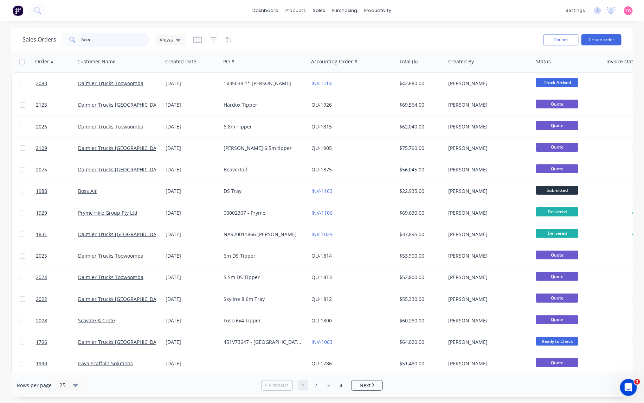
click at [97, 39] on input "fuso" at bounding box center [116, 40] width 69 height 14
type input "f"
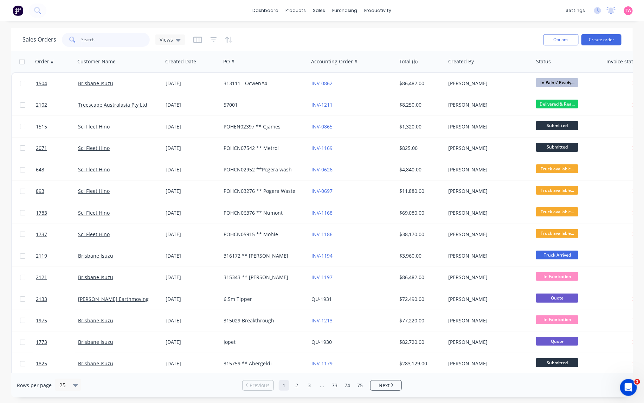
click at [113, 38] on input "text" at bounding box center [116, 40] width 69 height 14
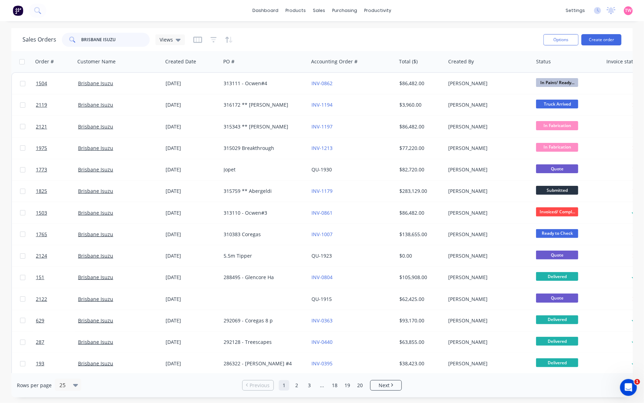
drag, startPoint x: 124, startPoint y: 41, endPoint x: 57, endPoint y: 36, distance: 66.7
click at [57, 36] on div "Sales Orders BRISBANE ISUZU Views" at bounding box center [104, 40] width 162 height 14
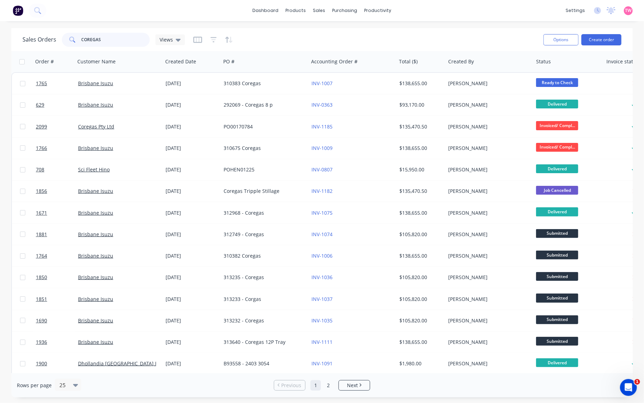
drag, startPoint x: 106, startPoint y: 37, endPoint x: 60, endPoint y: 36, distance: 46.1
click at [60, 37] on div "Sales Orders COREGAS Views" at bounding box center [104, 40] width 162 height 14
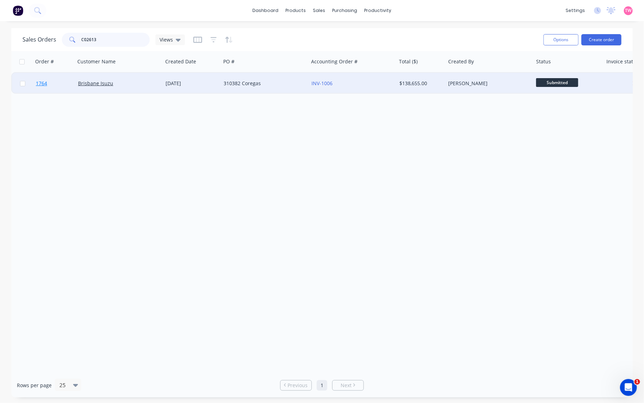
type input "C02613"
click at [62, 81] on link "1764" at bounding box center [57, 83] width 42 height 21
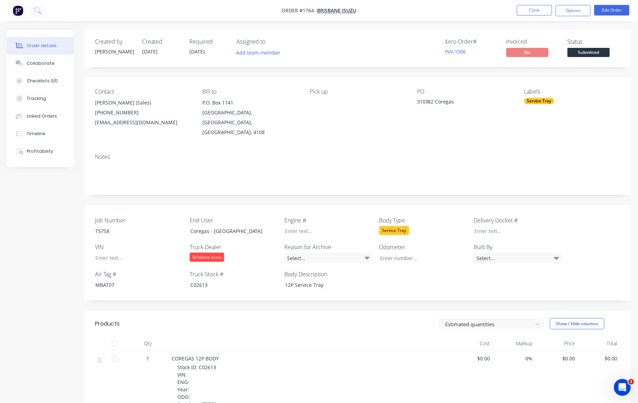
click at [584, 53] on span "Submitted" at bounding box center [588, 52] width 42 height 9
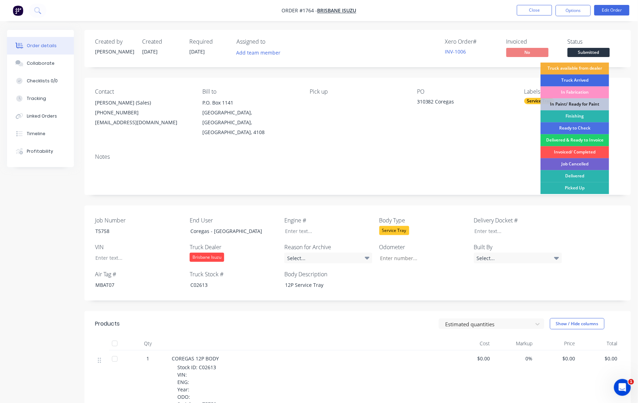
click at [581, 80] on div "Truck Arrived" at bounding box center [574, 81] width 69 height 12
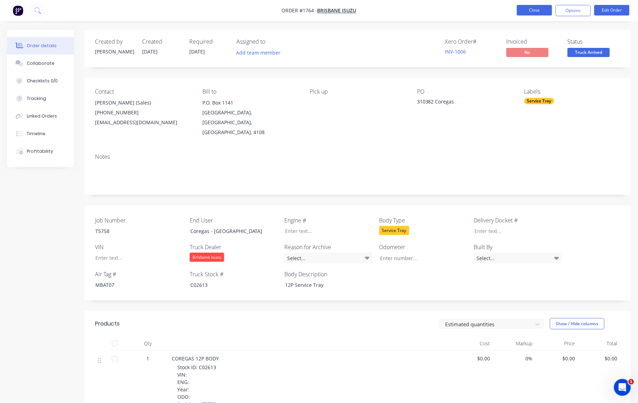
click at [534, 12] on button "Close" at bounding box center [534, 10] width 35 height 11
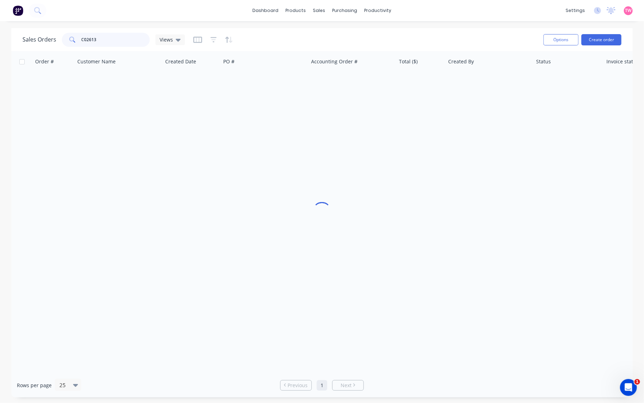
drag, startPoint x: 118, startPoint y: 42, endPoint x: 51, endPoint y: 33, distance: 67.8
click at [51, 33] on div "Sales Orders C02613 Views" at bounding box center [104, 40] width 162 height 14
type input "h163717"
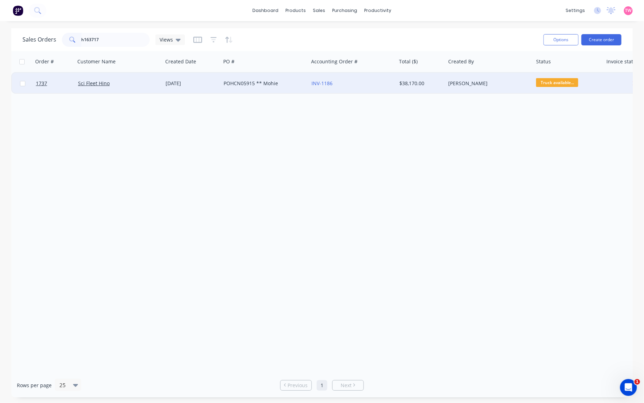
click at [139, 82] on div "Sci Fleet Hino" at bounding box center [117, 83] width 78 height 7
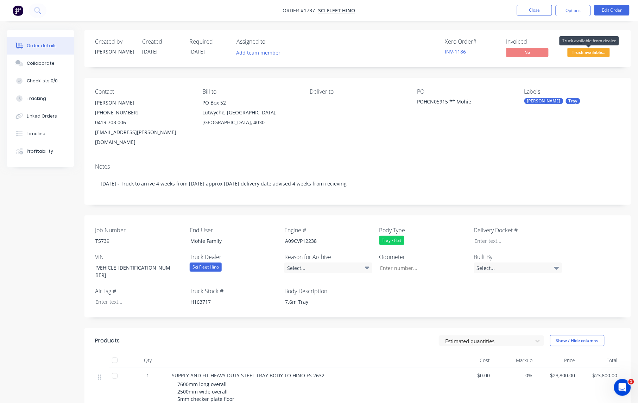
click at [588, 52] on span "Truck available..." at bounding box center [588, 52] width 42 height 9
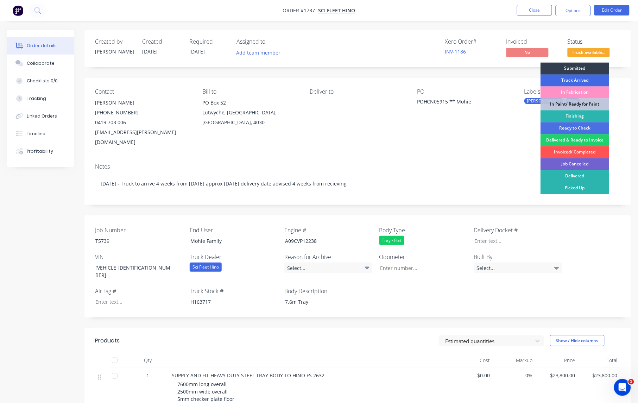
click at [588, 77] on div "Truck Arrived" at bounding box center [574, 81] width 69 height 12
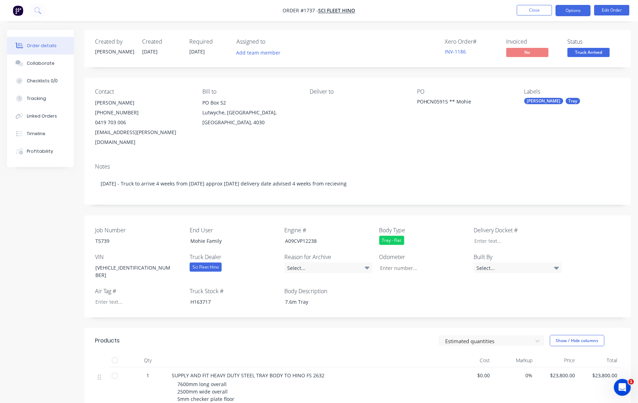
click at [580, 9] on button "Options" at bounding box center [572, 10] width 35 height 11
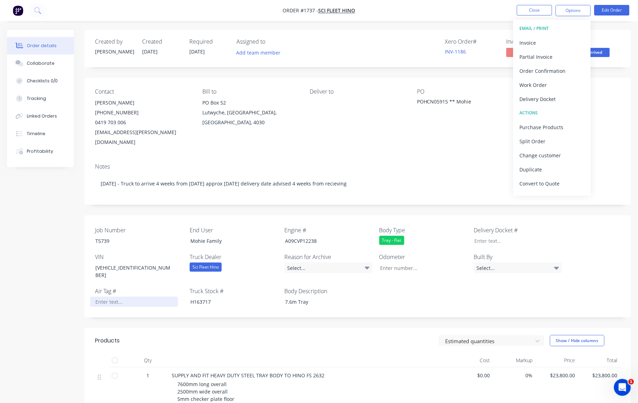
click at [106, 297] on div at bounding box center [134, 302] width 88 height 10
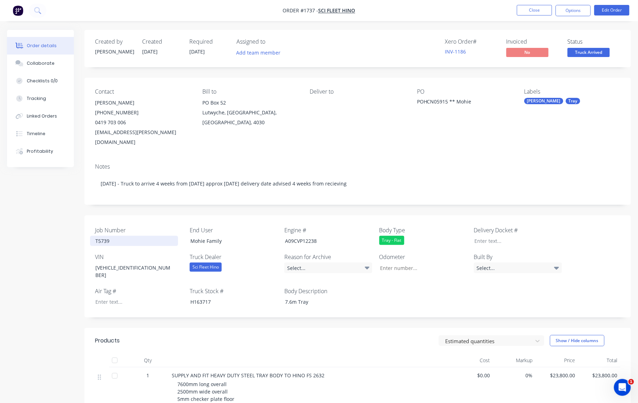
click at [103, 236] on div "T5739" at bounding box center [134, 241] width 88 height 10
copy div "T5739"
click at [199, 297] on div "H163717" at bounding box center [229, 302] width 88 height 10
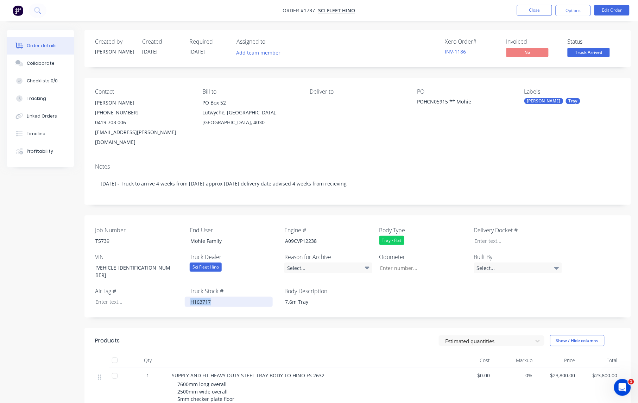
copy div "H163717"
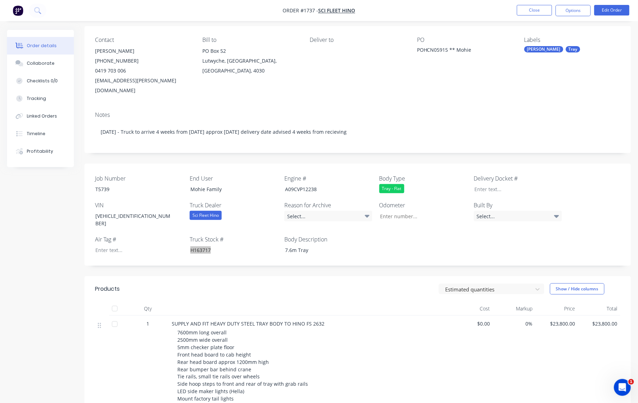
scroll to position [73, 0]
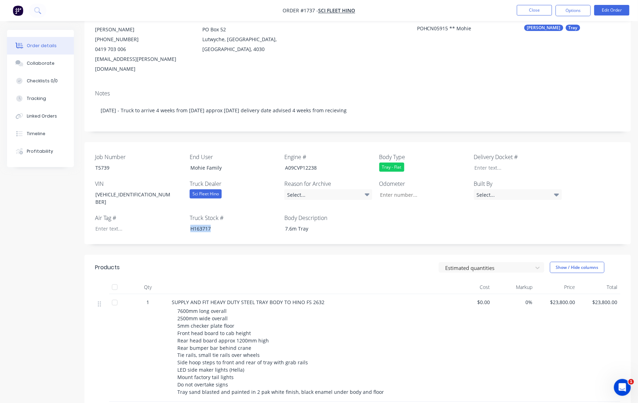
click at [214, 299] on span "SUPPLY AND FIT HEAVY DUTY STEEL TRAY BODY TO HINO FS 2632" at bounding box center [248, 302] width 153 height 7
drag, startPoint x: 210, startPoint y: 282, endPoint x: 265, endPoint y: 286, distance: 55.3
click at [265, 299] on span "SUPPLY AND FIT HEAVY DUTY STEEL TRAY BODY TO HINO FS 2632" at bounding box center [248, 302] width 153 height 7
copy span "HEAVY DUTY STEEL TRAY"
click at [113, 223] on div at bounding box center [134, 228] width 88 height 10
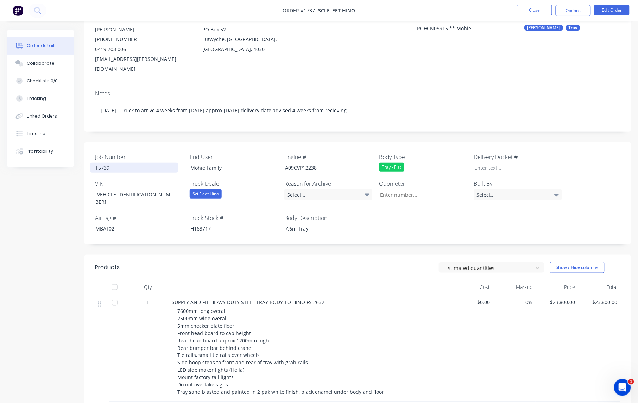
click at [106, 162] on div "T5739" at bounding box center [134, 167] width 88 height 10
copy div "T5739"
drag, startPoint x: 289, startPoint y: 283, endPoint x: 321, endPoint y: 283, distance: 32.0
click at [321, 299] on span "SUPPLY AND FIT HEAVY DUTY STEEL TRAY BODY TO HINO FS 2632" at bounding box center [248, 302] width 153 height 7
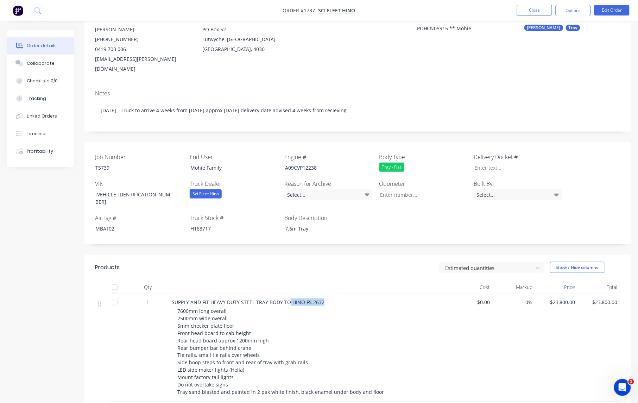
copy span "HINO FS 2632"
click at [196, 223] on div "H163717" at bounding box center [229, 228] width 88 height 10
click at [579, 9] on button "Options" at bounding box center [572, 10] width 35 height 11
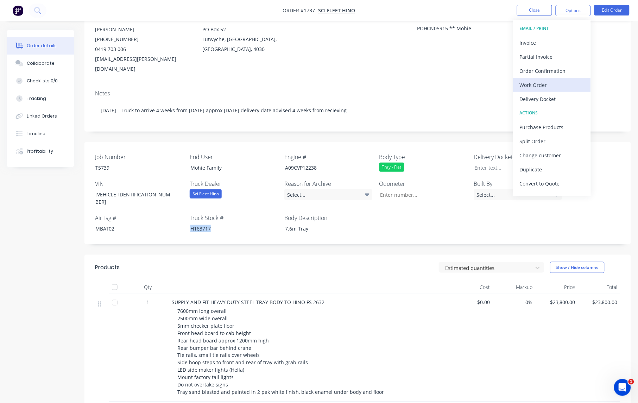
click at [558, 85] on div "Work Order" at bounding box center [551, 85] width 65 height 10
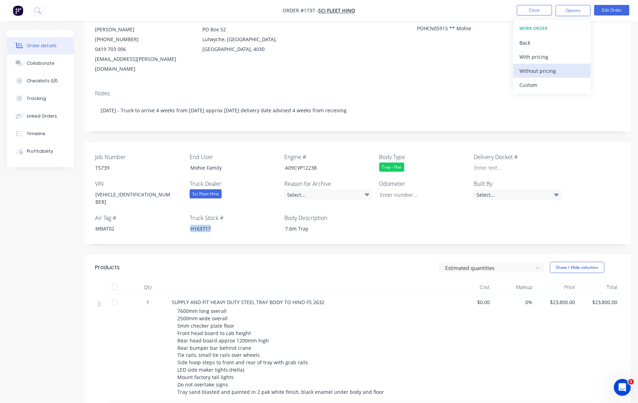
click at [549, 72] on div "Without pricing" at bounding box center [551, 71] width 65 height 10
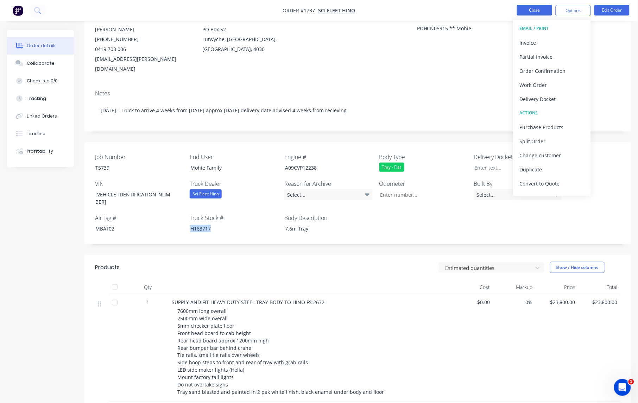
click at [535, 9] on button "Close" at bounding box center [534, 10] width 35 height 11
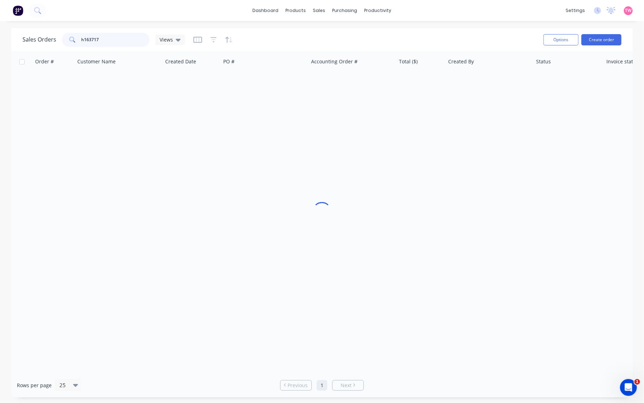
drag, startPoint x: 107, startPoint y: 38, endPoint x: 62, endPoint y: 34, distance: 45.2
click at [62, 34] on div "h163717" at bounding box center [106, 40] width 88 height 14
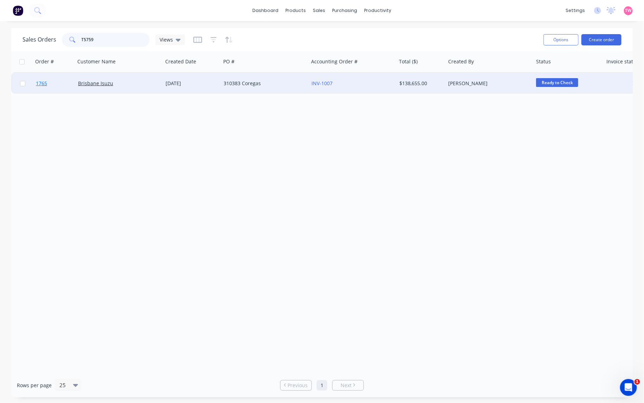
type input "T5759"
click at [58, 80] on link "1765" at bounding box center [57, 83] width 42 height 21
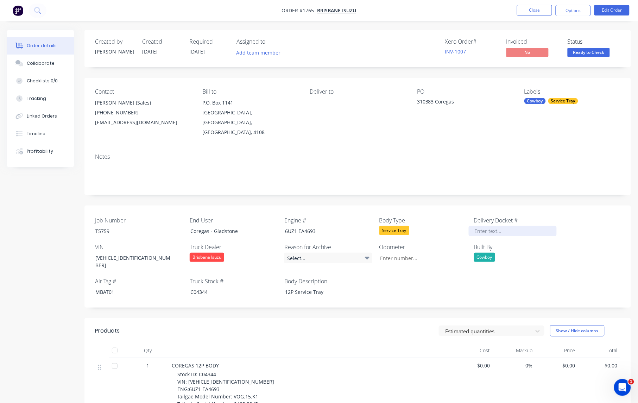
click at [490, 226] on div at bounding box center [512, 231] width 88 height 10
click at [30, 63] on div "Collaborate" at bounding box center [41, 63] width 28 height 6
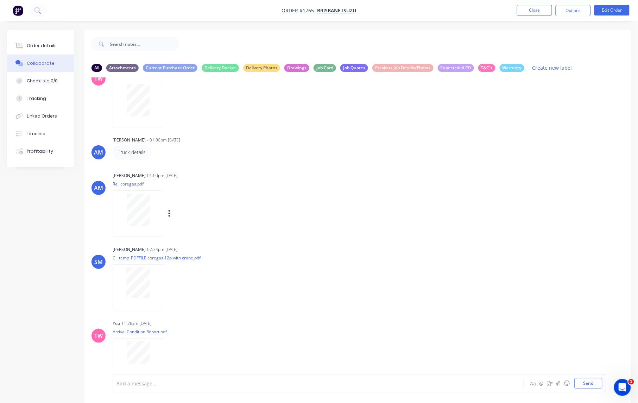
scroll to position [40, 0]
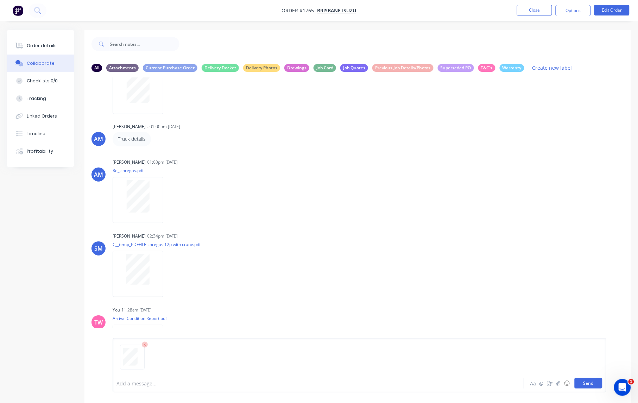
click at [592, 384] on button "Send" at bounding box center [588, 383] width 28 height 11
click at [37, 43] on div "Order details" at bounding box center [42, 46] width 30 height 6
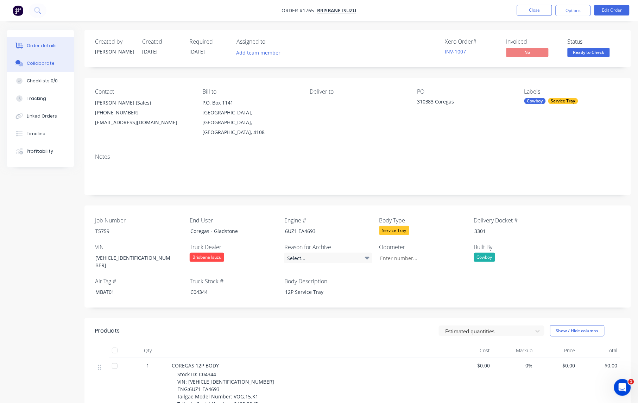
click at [36, 64] on div "Collaborate" at bounding box center [41, 63] width 28 height 6
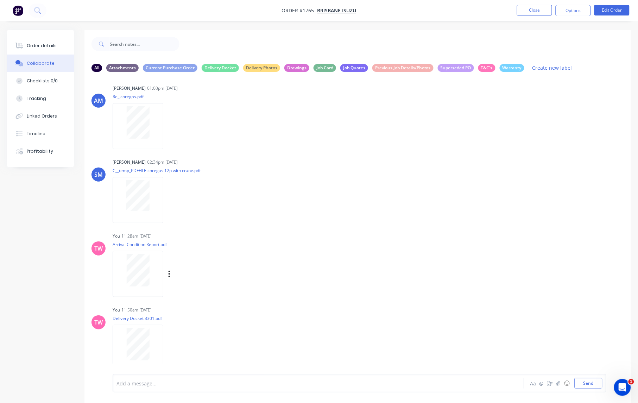
scroll to position [11, 0]
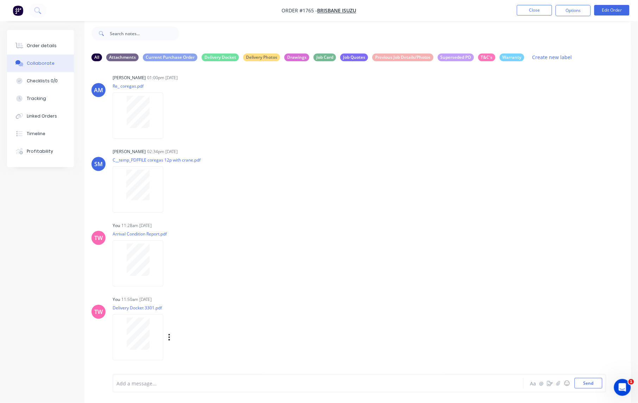
click at [171, 337] on div "Labels Download Delete" at bounding box center [205, 337] width 79 height 10
click at [169, 337] on icon "button" at bounding box center [168, 337] width 1 height 6
click at [199, 325] on button "Labels" at bounding box center [215, 322] width 79 height 16
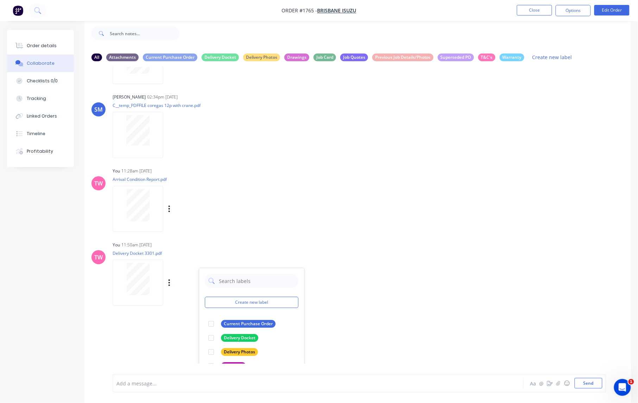
scroll to position [187, 0]
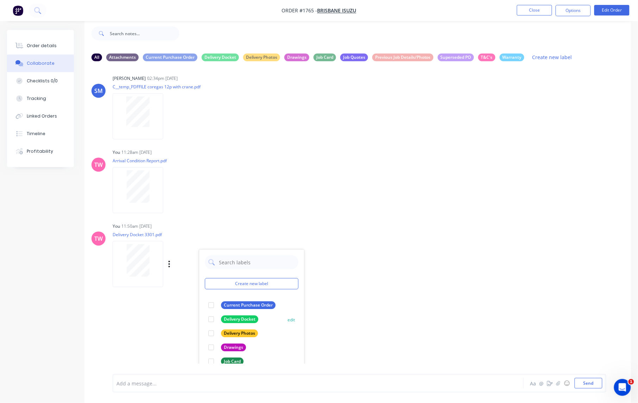
click at [211, 318] on div at bounding box center [211, 319] width 14 height 14
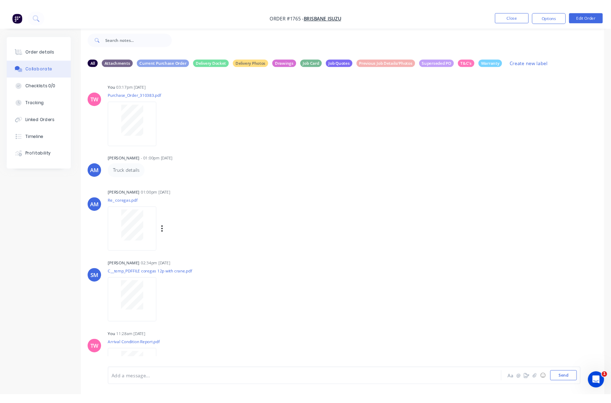
scroll to position [0, 0]
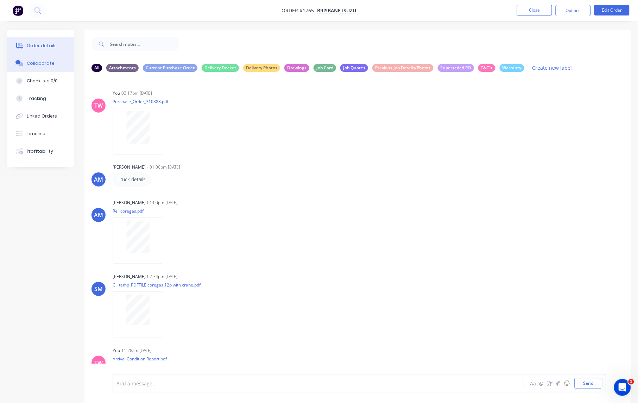
click at [42, 44] on div "Order details" at bounding box center [42, 46] width 30 height 6
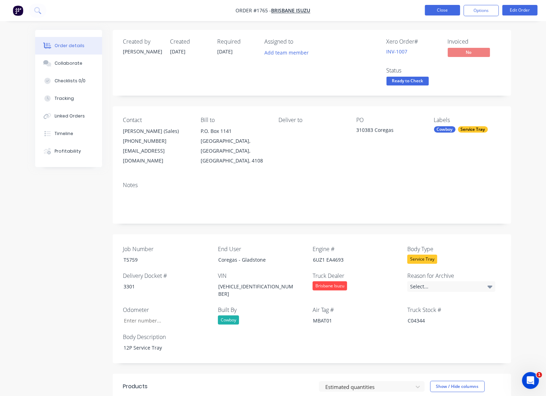
click at [442, 12] on button "Close" at bounding box center [442, 10] width 35 height 11
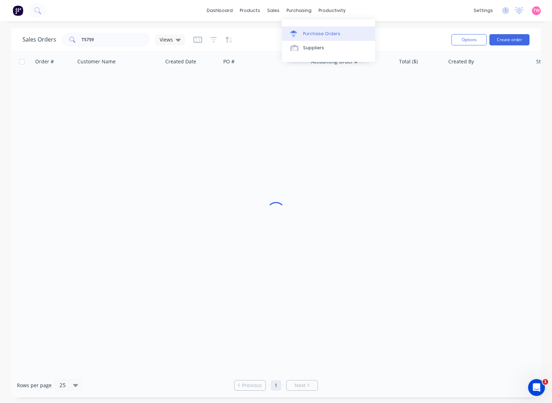
click at [322, 32] on div "Purchase Orders" at bounding box center [321, 34] width 37 height 6
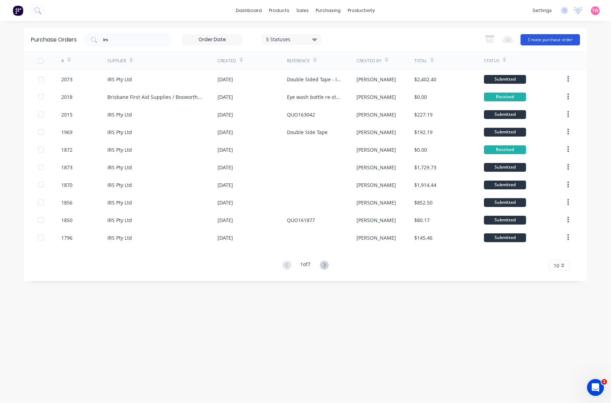
click at [560, 39] on button "Create purchase order" at bounding box center [549, 39] width 59 height 11
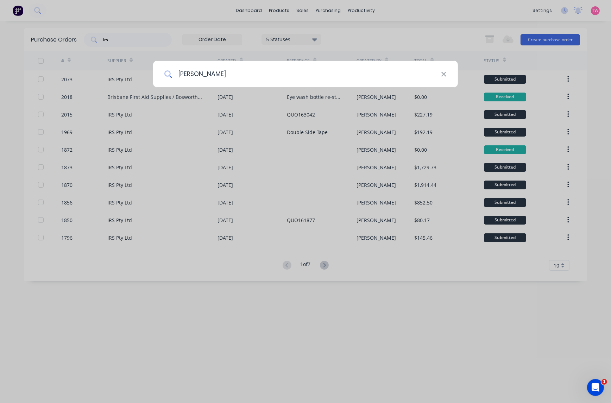
type input "shephard"
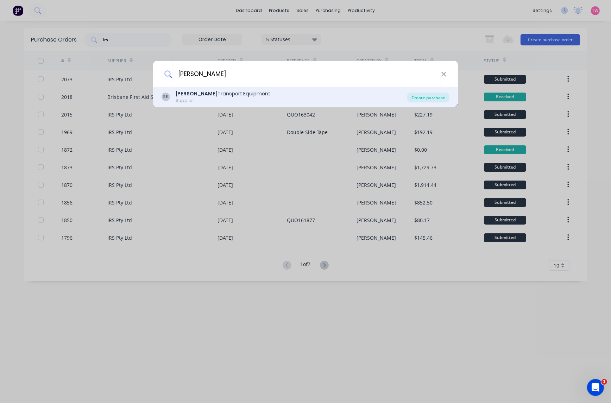
click at [428, 97] on div "Create purchase" at bounding box center [428, 98] width 42 height 10
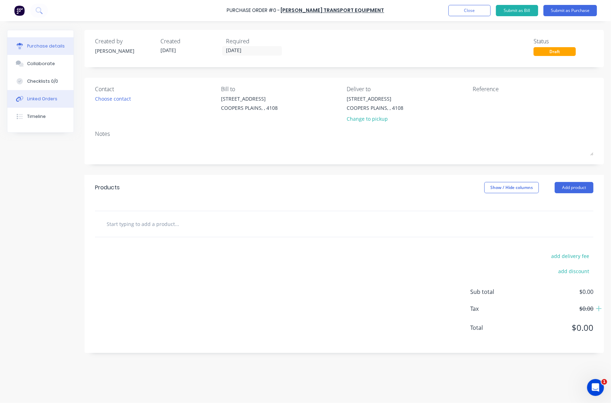
click at [45, 93] on button "Linked Orders" at bounding box center [40, 99] width 66 height 18
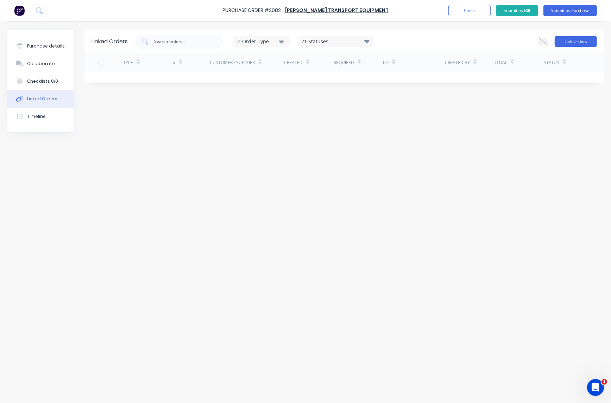
click at [574, 40] on button "Link Orders" at bounding box center [575, 41] width 42 height 11
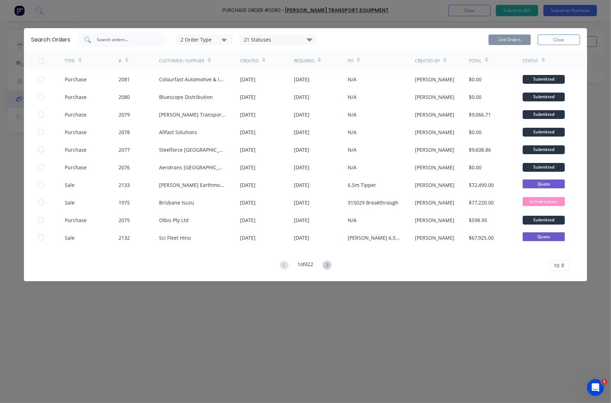
click at [121, 41] on input "text" at bounding box center [125, 39] width 58 height 7
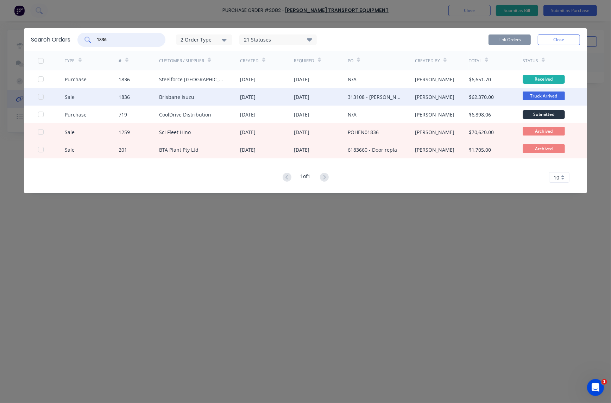
click at [39, 96] on div at bounding box center [41, 97] width 14 height 14
type input "1836"
click at [504, 39] on button "Link Orders" at bounding box center [509, 39] width 42 height 11
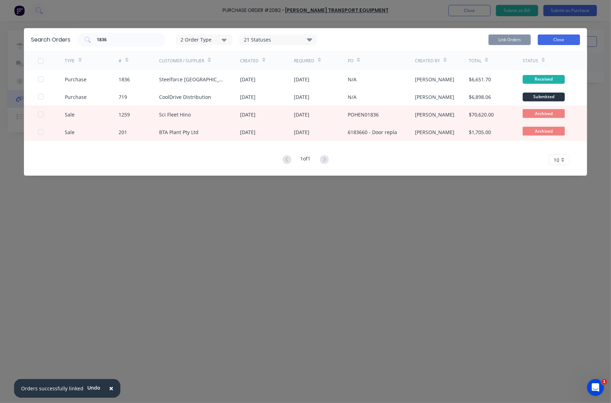
click at [571, 40] on button "Close" at bounding box center [558, 39] width 42 height 11
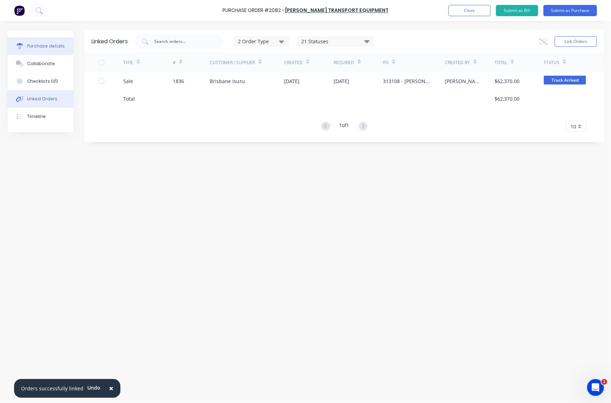
click at [60, 42] on button "Purchase details" at bounding box center [40, 46] width 66 height 18
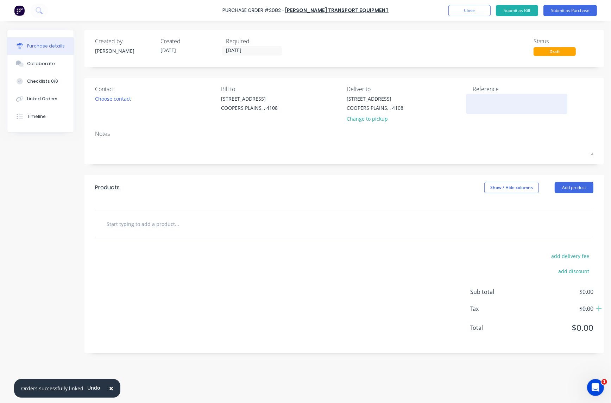
click at [482, 98] on textarea at bounding box center [516, 103] width 88 height 16
paste textarea "S25-08517"
type textarea "x"
type textarea "S25-08517"
type textarea "x"
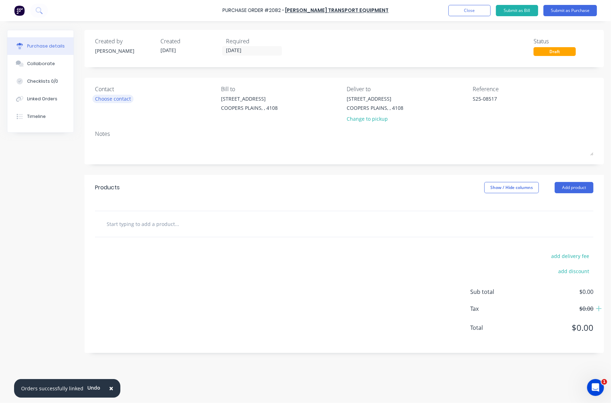
type textarea "S25-08517"
click at [119, 96] on div "Choose contact" at bounding box center [113, 98] width 36 height 7
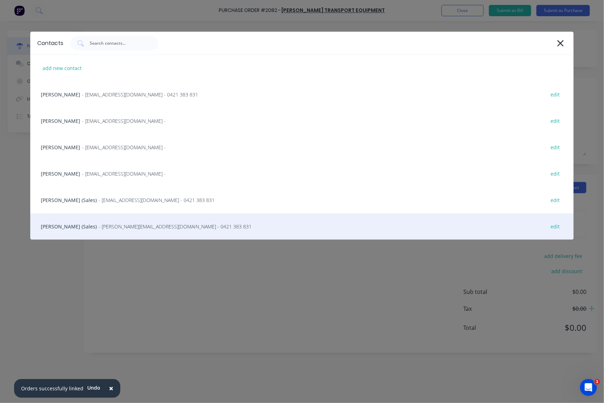
click at [68, 223] on div "Steve Erfurth (Sales) - stevee@ste.com.au - 0421 383 831 edit" at bounding box center [301, 226] width 543 height 26
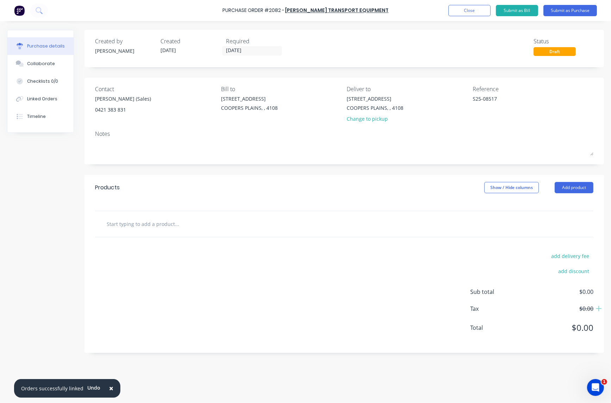
click at [166, 223] on input "text" at bounding box center [176, 224] width 141 height 14
paste input "ISUZU FSR140-260 . ALLISON 2500 5000MM TIPPER FRONT MOUNT HOIST"
type textarea "x"
type input "ISUZU FSR140-260 . ALLISON 2500 5000MM TIPPER FRONT MOUNT HOIST"
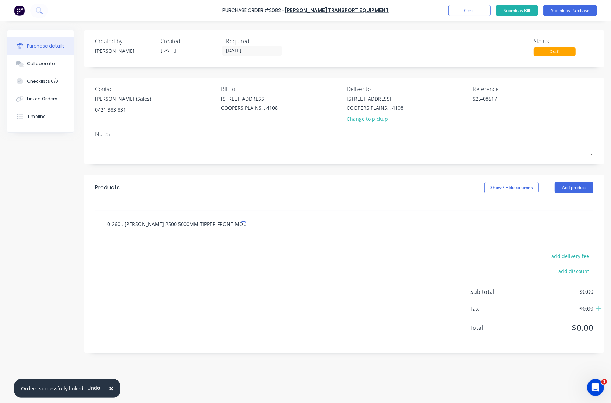
type textarea "x"
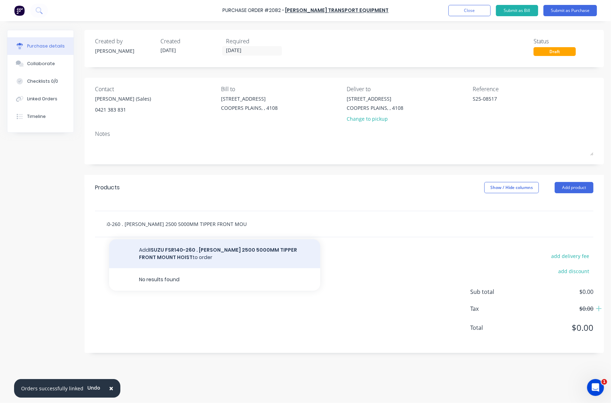
type input "ISUZU FSR140-260 . ALLISON 2500 5000MM TIPPER FRONT MOUNT HOIST"
click at [195, 248] on button "Add ISUZU FSR140-260 . ALLISON 2500 5000MM TIPPER FRONT MOUNT HOIST to order" at bounding box center [214, 253] width 211 height 29
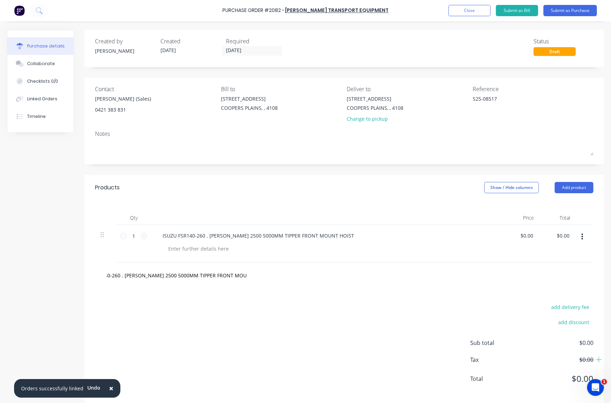
type textarea "x"
click at [141, 274] on input "text" at bounding box center [176, 275] width 141 height 14
paste input "PA45-2BJL11G08"
type textarea "x"
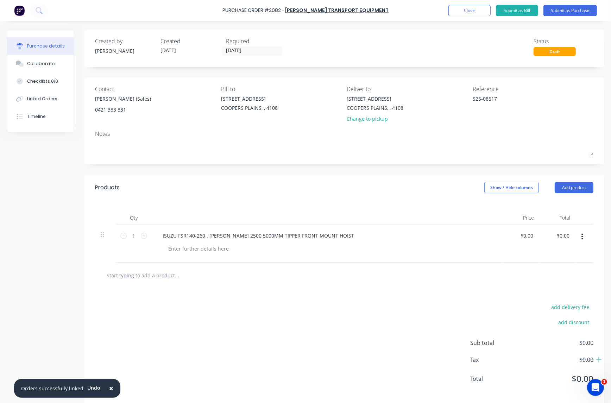
type input "PA45-2BJL11G08"
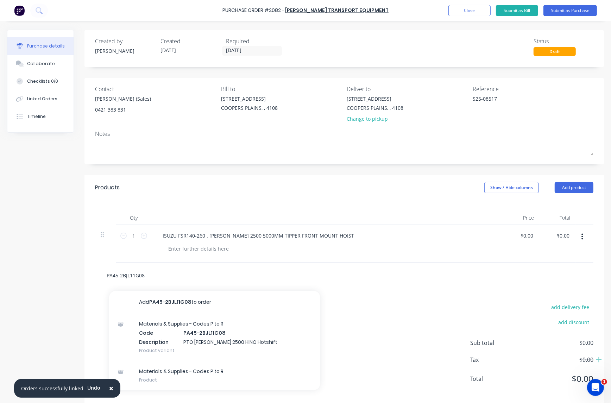
type textarea "x"
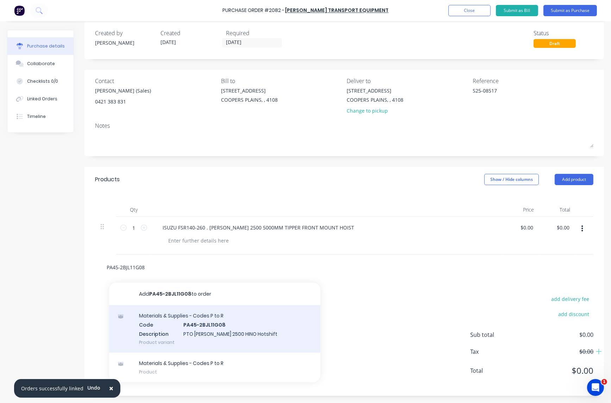
type input "PA45-2BJL11G08"
click at [211, 325] on div "Materials & Supplies - Codes P to R Code PA45-2BJL11G08 Description PTO Allison…" at bounding box center [214, 328] width 211 height 47
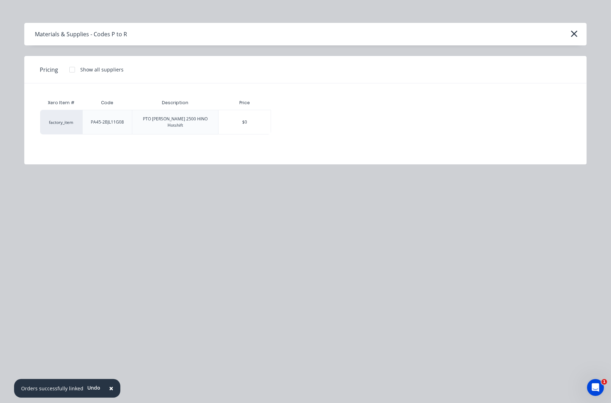
click at [73, 67] on div at bounding box center [72, 70] width 14 height 14
click at [299, 119] on div "$1,904.47" at bounding box center [295, 122] width 49 height 24
type textarea "x"
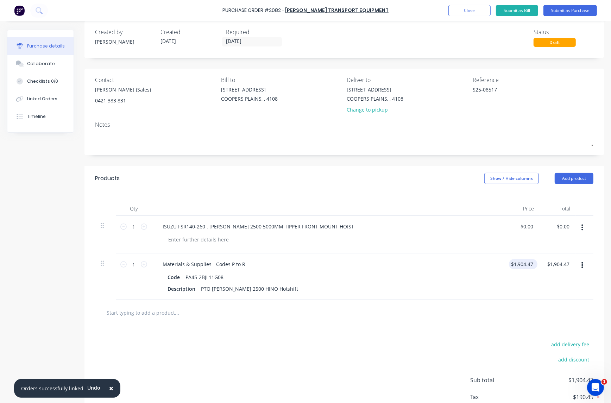
type textarea "x"
type input "1904.47"
click at [530, 264] on input "1904.47" at bounding box center [522, 264] width 26 height 10
type textarea "x"
click at [530, 264] on input "1904.47" at bounding box center [522, 264] width 26 height 10
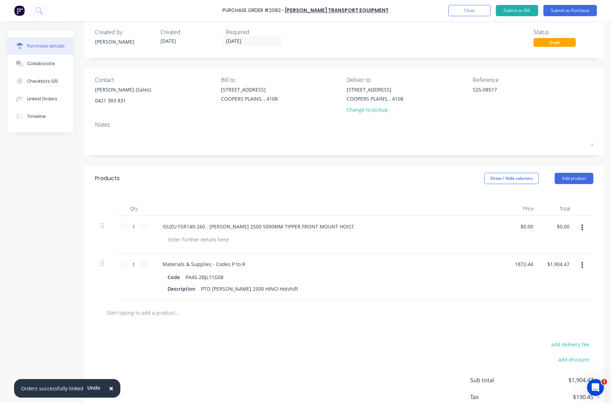
type input "1872.44"
type textarea "x"
type input "$1,872.44"
drag, startPoint x: 150, startPoint y: 311, endPoint x: 146, endPoint y: 311, distance: 3.9
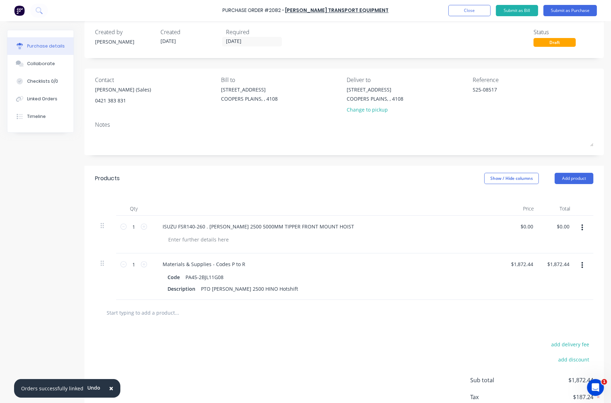
click at [150, 311] on input "text" at bounding box center [176, 312] width 141 height 14
type textarea "x"
type input "$1,872.44"
paste input "MK1179D"
type textarea "x"
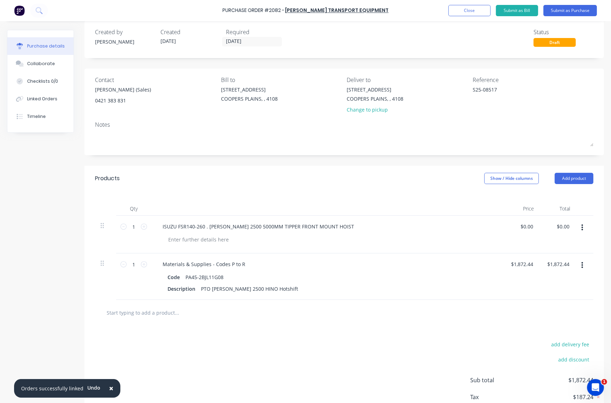
type input "MK1179D"
type textarea "x"
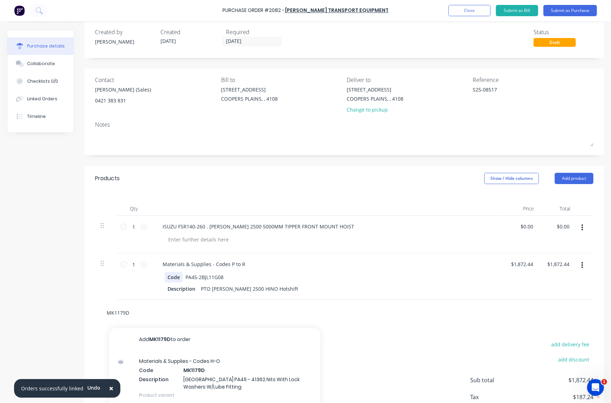
scroll to position [56, 0]
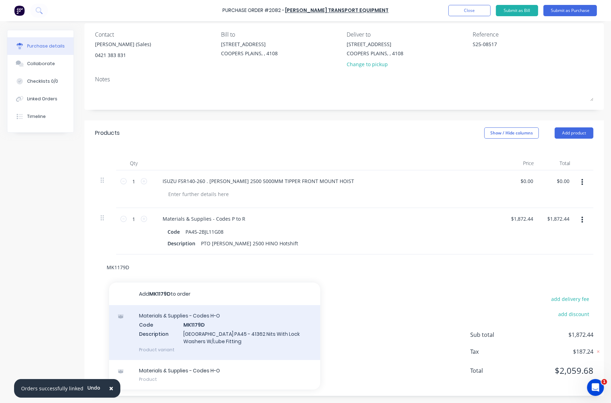
type input "MK1179D"
click at [213, 331] on div "Materials & Supplies - Codes H-O Code MK1179D Description Mount Kit PA45 - 4136…" at bounding box center [214, 332] width 211 height 55
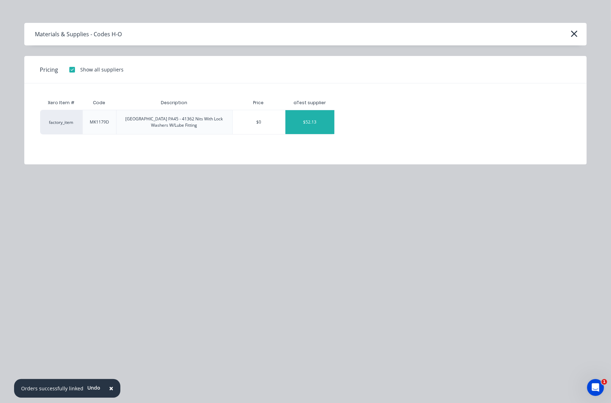
click at [315, 122] on div "$52.13" at bounding box center [309, 122] width 49 height 24
type textarea "x"
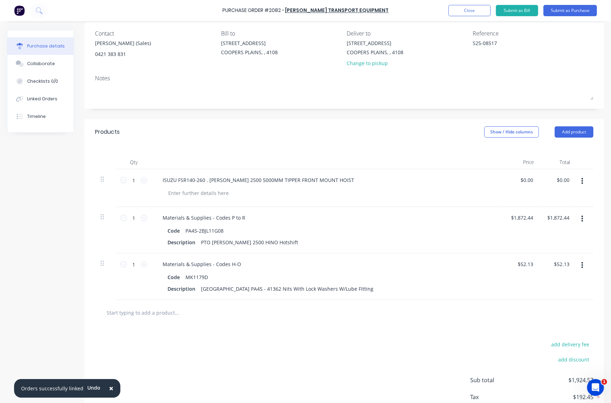
click at [167, 313] on input "text" at bounding box center [176, 312] width 141 height 14
paste input "HCALLFIT1"
type textarea "x"
type input "HCALLFIT1"
type textarea "x"
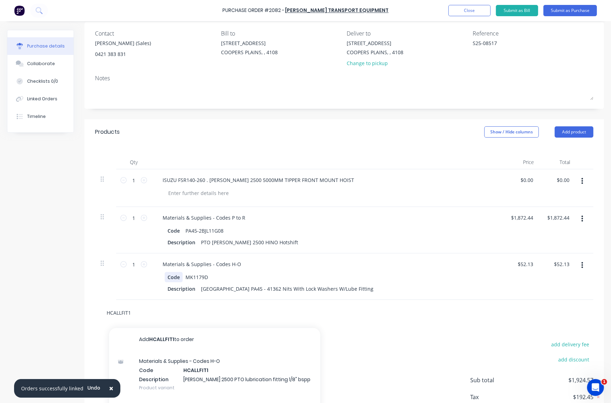
scroll to position [102, 0]
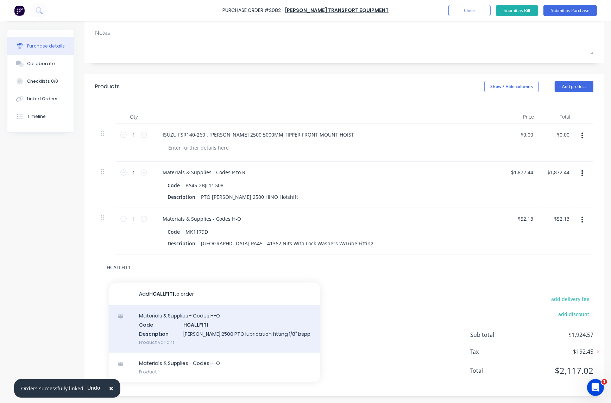
type input "HCALLFIT1"
click at [211, 325] on div "Materials & Supplies - Codes H-O Code HCALLFIT1 Description ALLISON 2500 PTO lu…" at bounding box center [214, 328] width 211 height 47
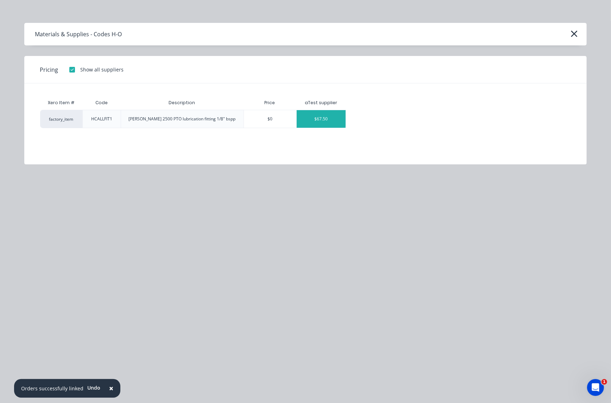
click at [321, 118] on div "$67.50" at bounding box center [321, 119] width 49 height 18
type textarea "x"
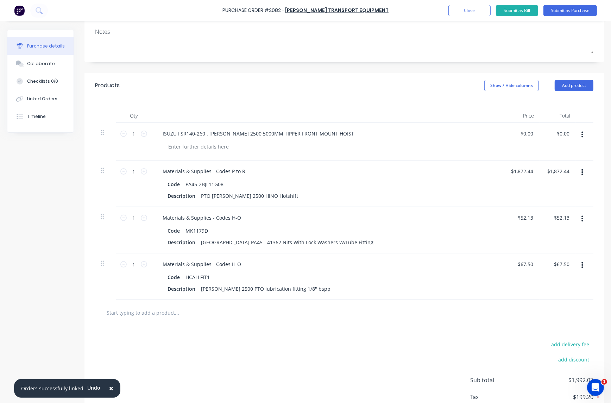
click at [143, 317] on input "text" at bounding box center [176, 312] width 141 height 14
paste input "PUAS55"
type textarea "x"
type input "PUAS55"
type textarea "x"
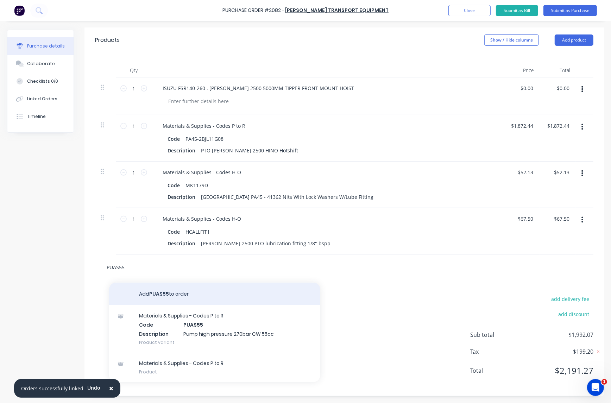
scroll to position [148, 0]
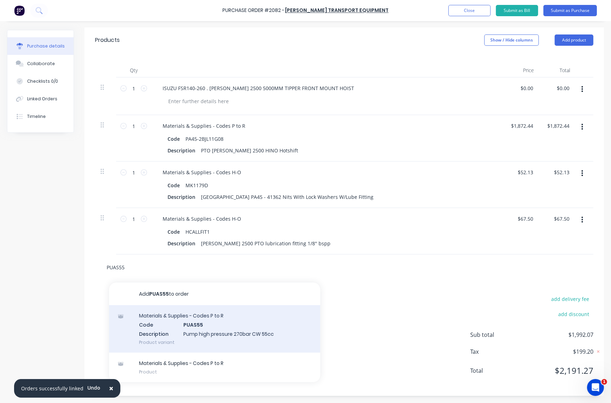
type input "PUAS55"
click at [206, 326] on div "Materials & Supplies - Codes P to R Code PUAS55 Description Pump high pressure …" at bounding box center [214, 328] width 211 height 47
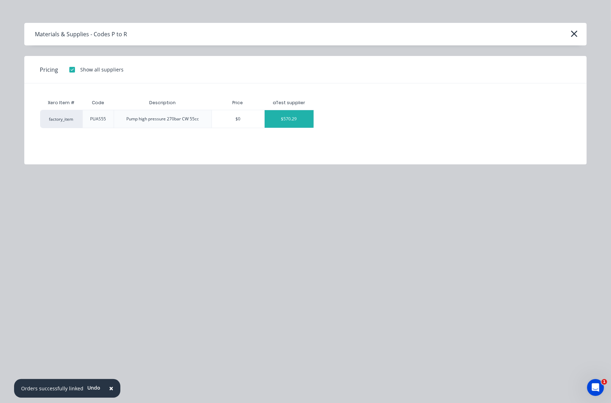
click at [294, 119] on div "$570.29" at bounding box center [288, 119] width 49 height 18
type textarea "x"
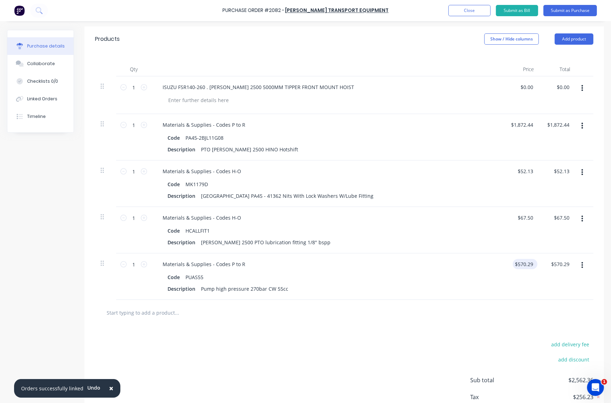
type textarea "x"
type input "570.29"
click at [529, 265] on input "570.29" at bounding box center [523, 264] width 22 height 10
type textarea "x"
click at [529, 265] on input "570.29" at bounding box center [524, 264] width 19 height 10
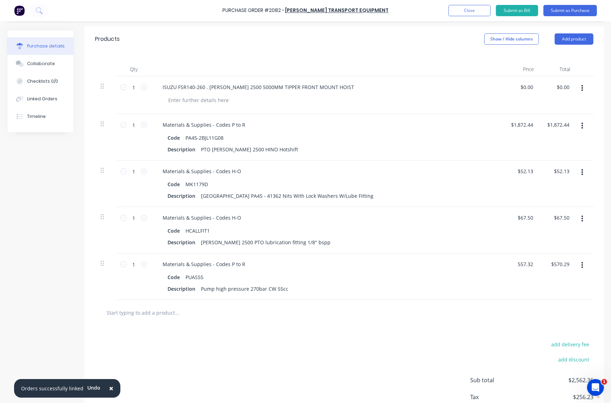
type input "557.32"
type textarea "x"
type input "$557.32"
click at [143, 310] on input "text" at bounding box center [176, 312] width 141 height 14
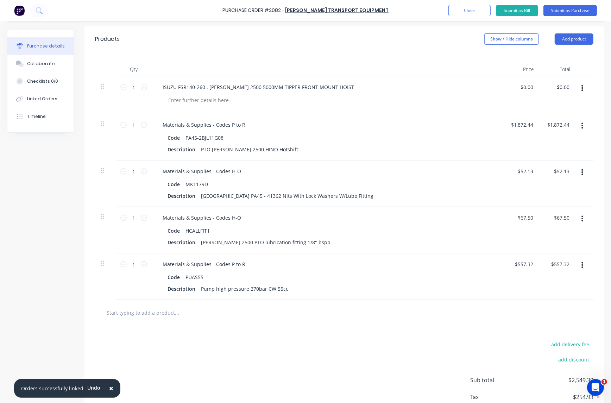
type textarea "x"
type input "$557.32"
paste input "ESG38"
type textarea "x"
type input "ESG38"
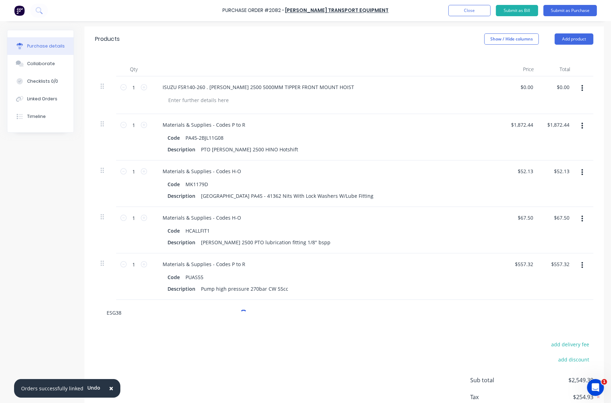
type textarea "x"
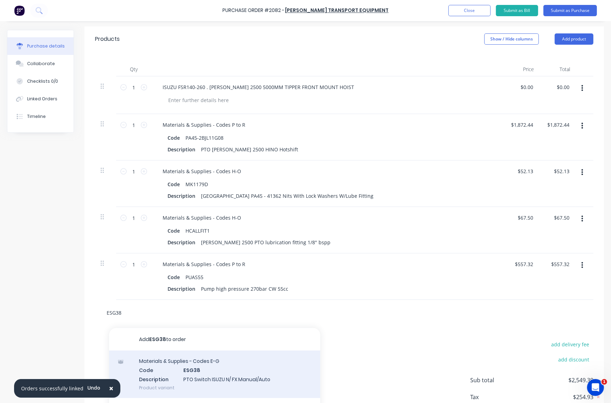
type input "ESG38"
click at [216, 371] on div "Materials & Supplies - Codes E-G Code ESG38 Description PTO Switch ISUZU N/ FX …" at bounding box center [214, 373] width 211 height 47
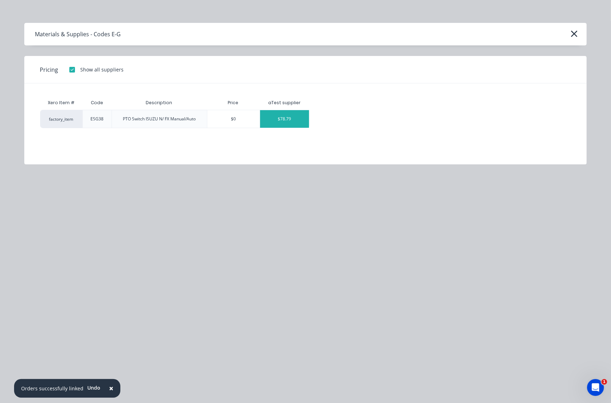
click at [292, 115] on div "$78.79" at bounding box center [284, 119] width 49 height 18
type textarea "x"
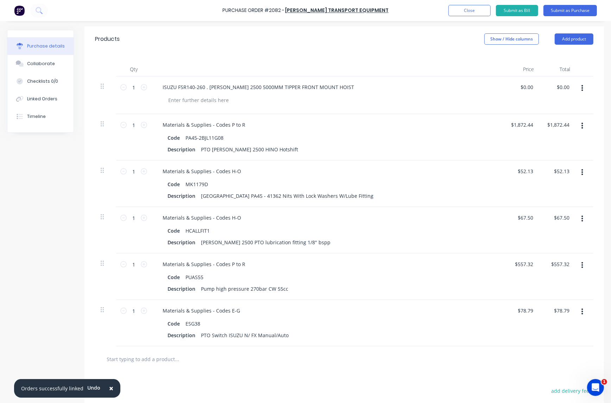
click at [157, 359] on input "text" at bounding box center [176, 359] width 141 height 14
paste input "EK013CAR-DV-M"
type textarea "x"
type input "EK013CAR-DV-M"
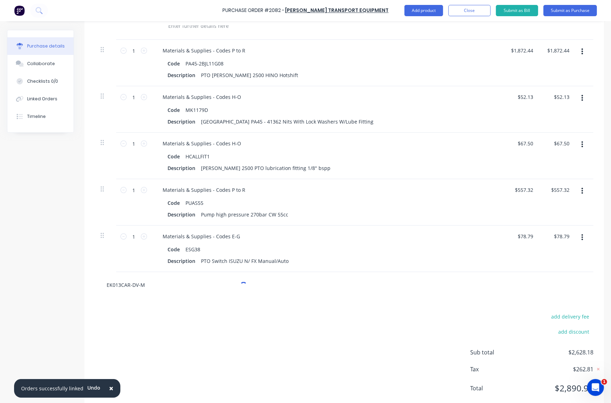
scroll to position [241, 0]
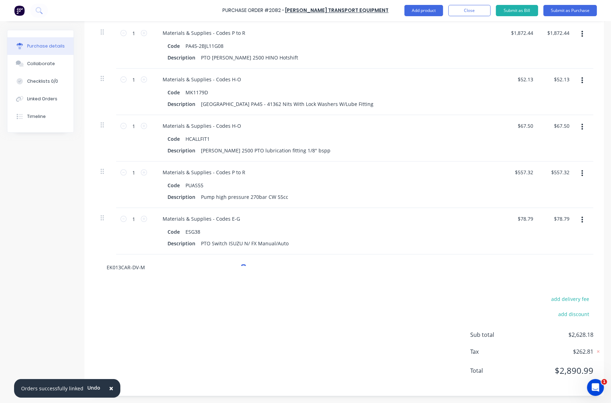
type textarea "x"
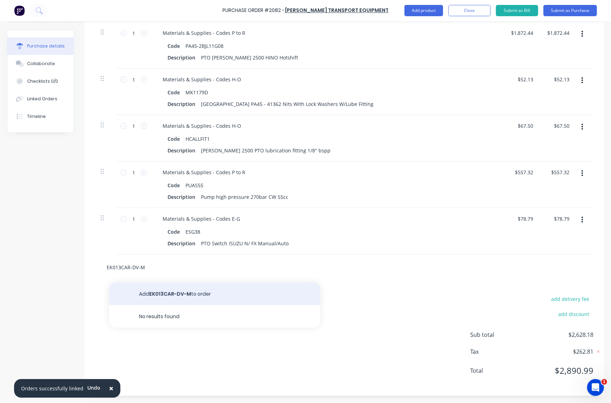
type input "EK013CAR-DV-M"
click at [178, 295] on button "Add EK013CAR-DV-M to order" at bounding box center [214, 293] width 211 height 23
type textarea "x"
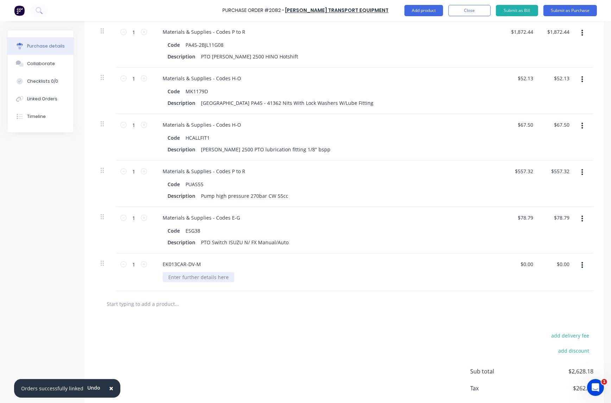
type textarea "x"
click at [193, 282] on div at bounding box center [198, 277] width 72 height 10
paste div
type textarea "x"
type input "0.00"
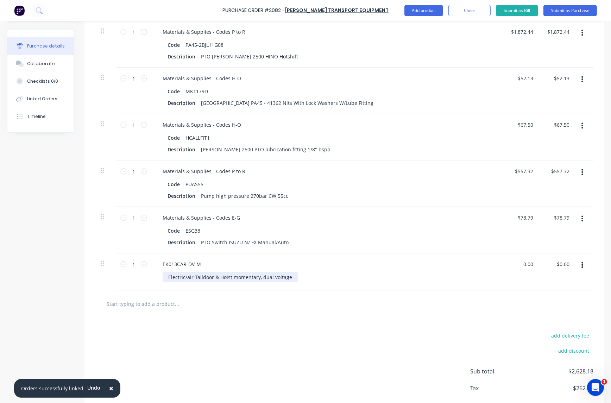
type input "0.00"
type textarea "x"
type input "$0.00"
type textarea "x"
type input "$0.00"
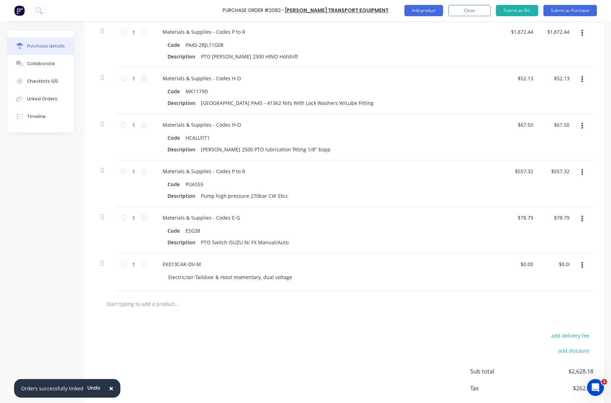
click at [516, 263] on div "$0.00 $0.00" at bounding box center [521, 272] width 36 height 38
click at [519, 263] on div "$0.00 $0.00" at bounding box center [521, 272] width 36 height 38
type textarea "x"
type input "0.00"
click at [526, 263] on input "0.00" at bounding box center [526, 264] width 16 height 10
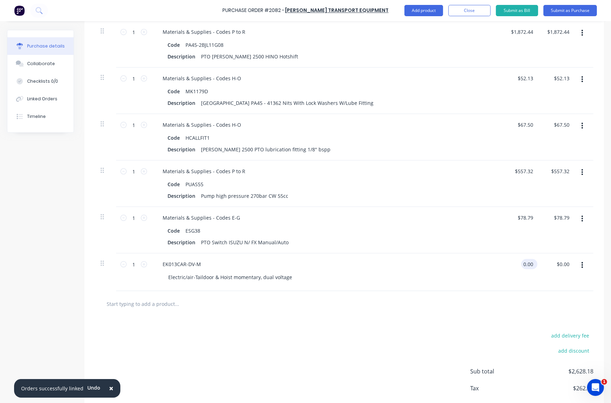
type textarea "x"
click at [526, 263] on input "0.00" at bounding box center [527, 264] width 13 height 10
type input "558.15"
type textarea "x"
type input "$558.15"
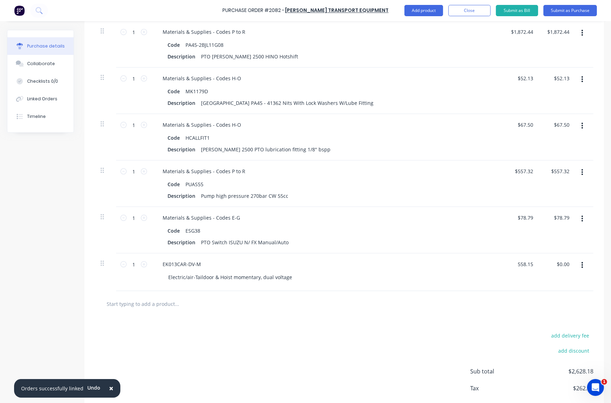
type input "$558.15"
type textarea "x"
type input "$558.15"
click at [160, 302] on input "text" at bounding box center [176, 304] width 141 height 14
paste input "OM-12101010054P"
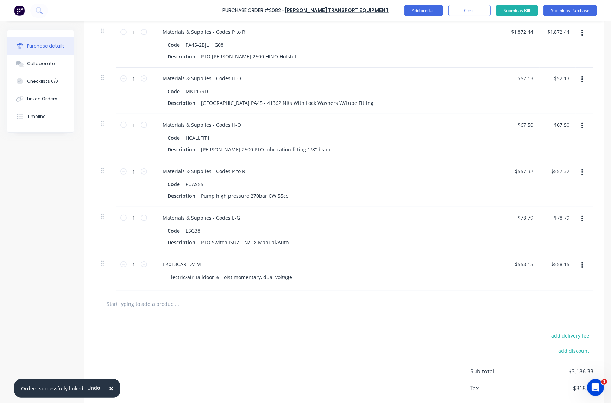
type textarea "x"
type input "OM-12101010054P"
type textarea "x"
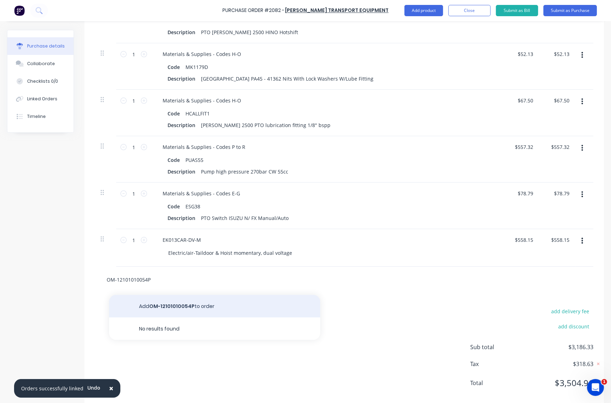
scroll to position [279, 0]
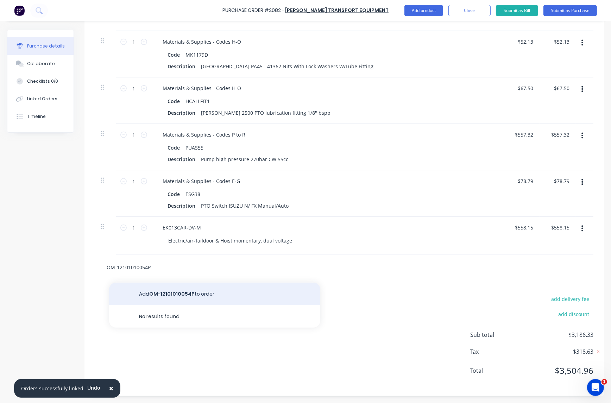
type input "OM-12101010054P"
click at [161, 291] on button "Add OM-12101010054P to order" at bounding box center [214, 293] width 211 height 23
type textarea "x"
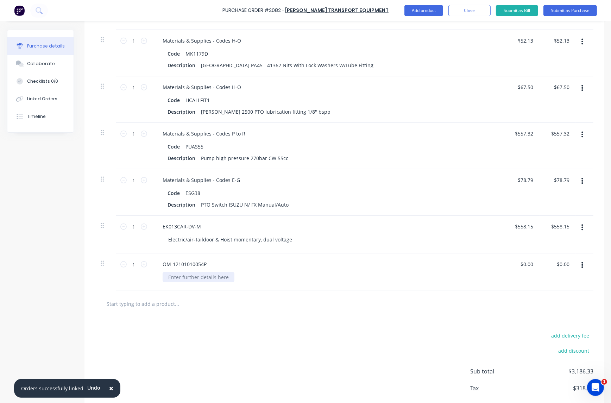
type textarea "x"
click at [214, 276] on div at bounding box center [198, 277] width 72 height 10
paste div
type textarea "x"
type input "0"
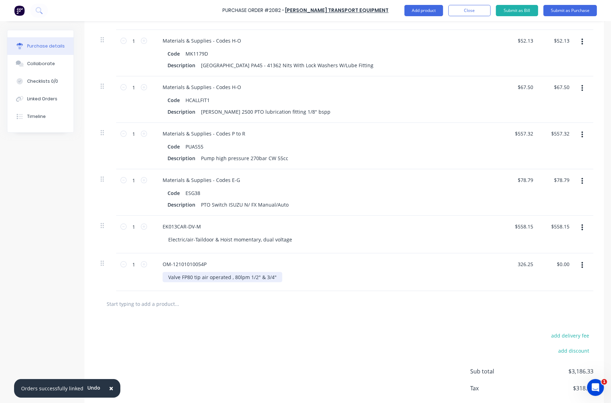
type input "326.25"
type textarea "x"
type input "$326.25"
type input "326.25"
type textarea "x"
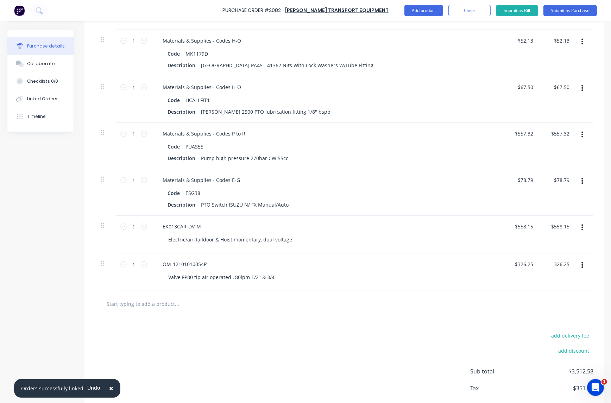
type input "$326.25"
click at [164, 304] on input "text" at bounding box center [176, 304] width 141 height 14
type textarea "x"
type input "$326.25"
paste input "HBV05-1621"
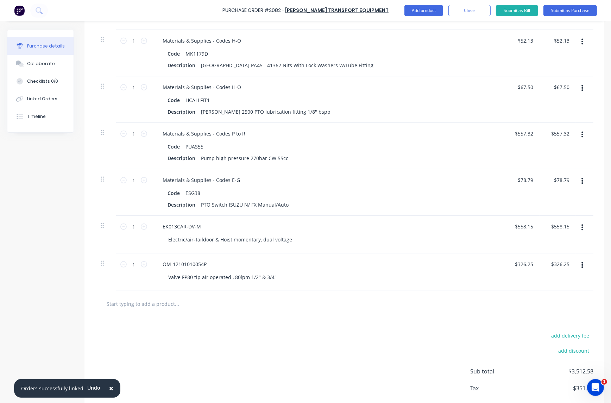
type textarea "x"
type input "HBV05-1621"
type textarea "x"
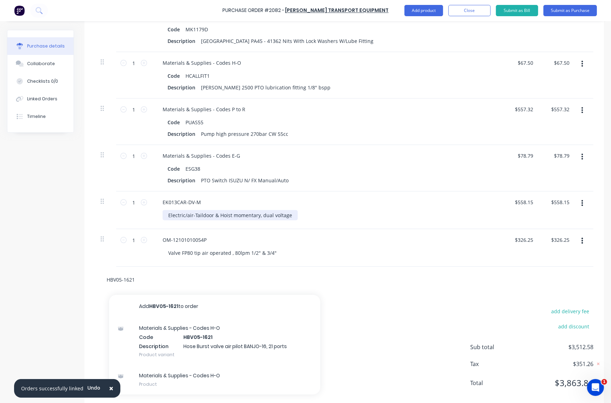
scroll to position [317, 0]
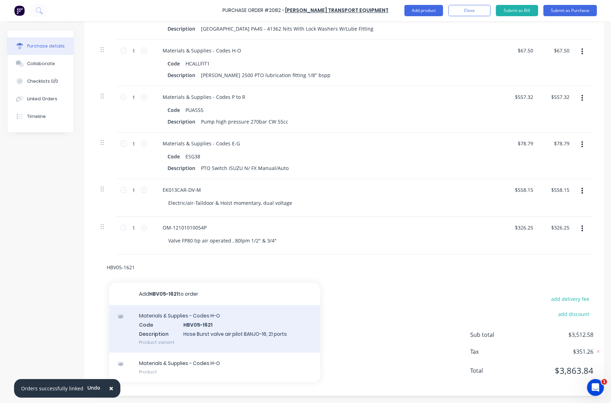
type input "HBV05-1621"
click at [204, 322] on div "Materials & Supplies - Codes H-O Code HBV05-1621 Description Hose Burst valve a…" at bounding box center [214, 328] width 211 height 47
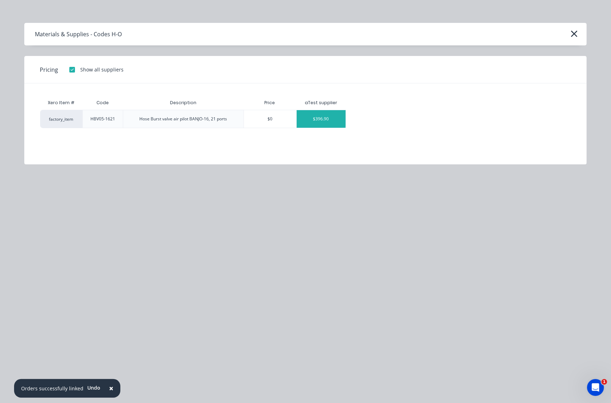
click at [318, 122] on div "$396.90" at bounding box center [321, 119] width 49 height 18
type textarea "x"
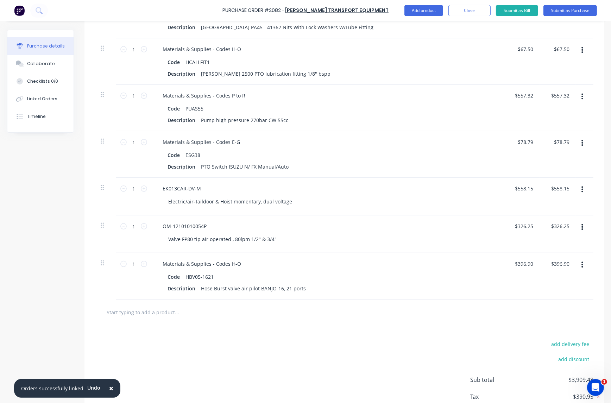
click at [166, 314] on input "text" at bounding box center [176, 312] width 141 height 14
paste input "HBV-BANJO16"
type textarea "x"
type input "HBV-BANJO16"
type textarea "x"
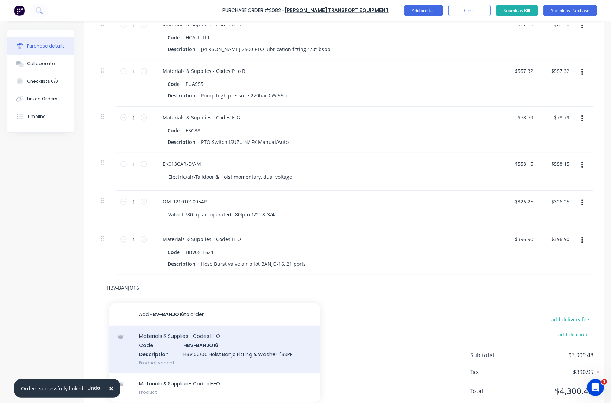
scroll to position [363, 0]
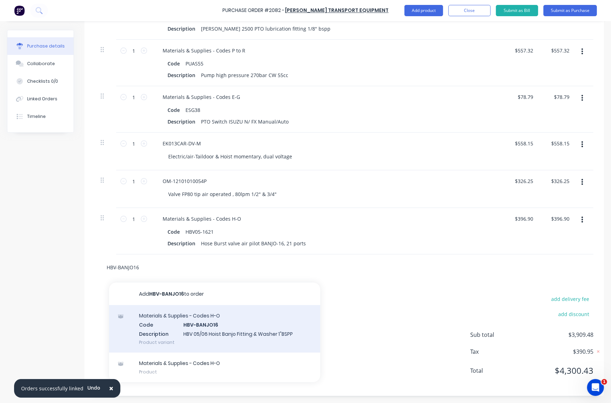
type input "HBV-BANJO16"
click at [232, 328] on div "Materials & Supplies - Codes H-O Code HBV-BANJO16 Description HBV 05/06 Hoist B…" at bounding box center [214, 328] width 211 height 47
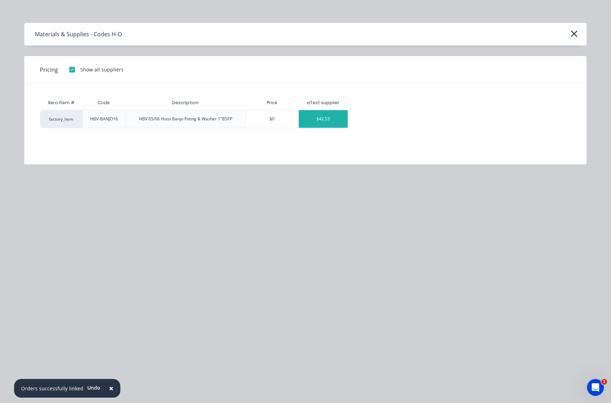
click at [325, 118] on div "$42.53" at bounding box center [323, 119] width 49 height 18
type textarea "x"
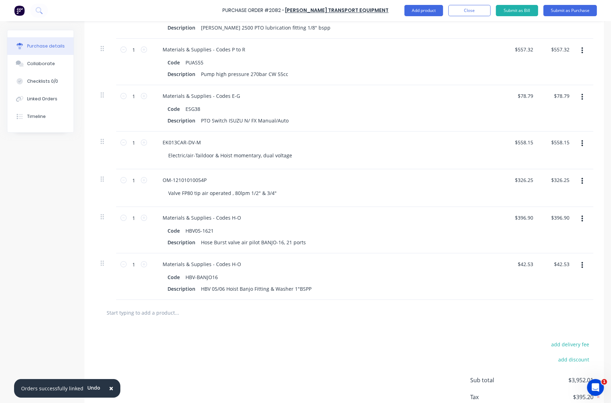
click at [166, 313] on input "text" at bounding box center [176, 312] width 141 height 14
paste input "ST44"
type textarea "x"
type input "ST44"
type textarea "x"
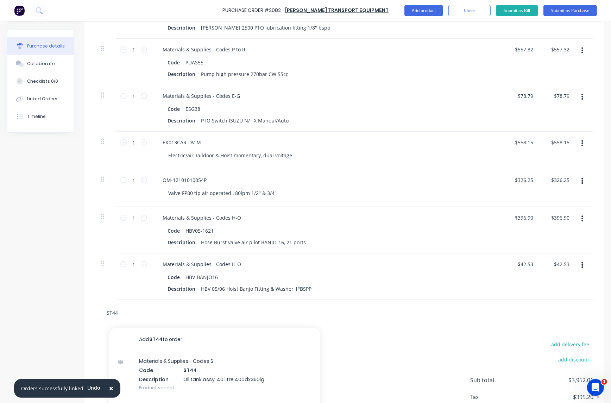
scroll to position [410, 0]
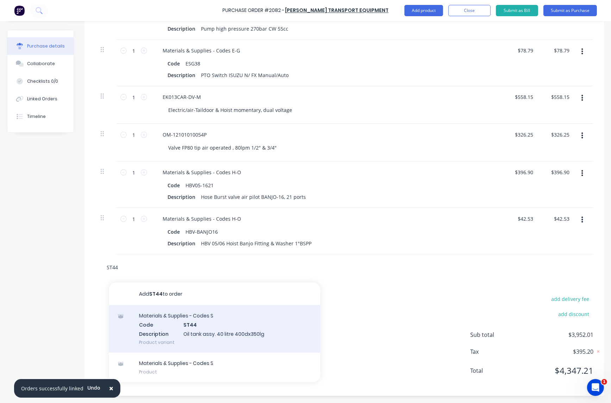
type input "ST44"
click at [204, 333] on div "Materials & Supplies - Codes S Code ST44 Description Oil tank assy. 40 litre 40…" at bounding box center [214, 328] width 211 height 47
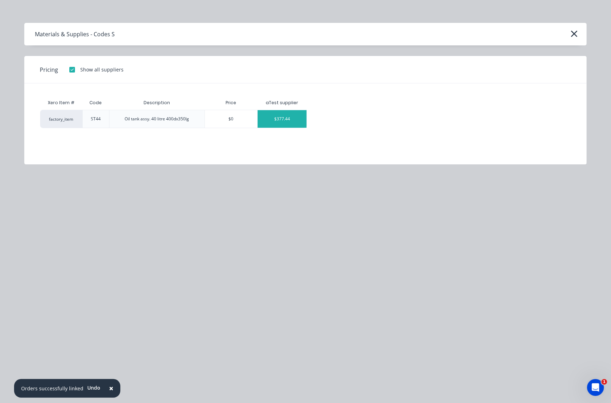
click at [293, 121] on div "$377.44" at bounding box center [281, 119] width 49 height 18
type textarea "x"
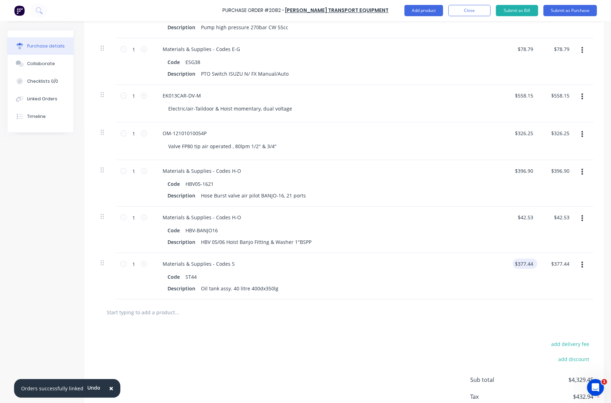
type textarea "x"
type input "377.44"
click at [521, 263] on input "377.44" at bounding box center [523, 264] width 22 height 10
type textarea "x"
click at [521, 263] on input "377.44" at bounding box center [524, 264] width 19 height 10
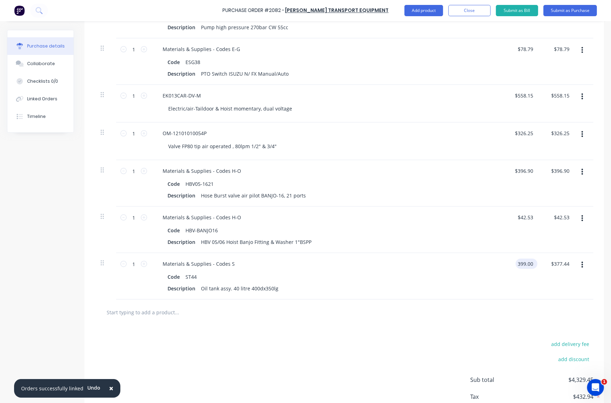
type input "399.00"
type textarea "x"
type input "$399.00"
type input "399.00"
type textarea "x"
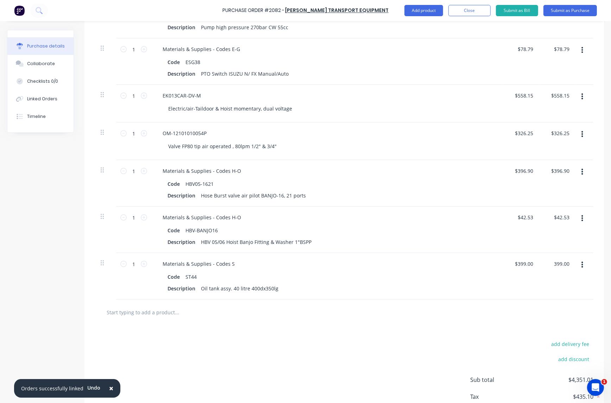
type input "$399.00"
type textarea "x"
type input "$399.00"
click at [138, 310] on input "text" at bounding box center [176, 312] width 141 height 14
paste input "C1035"
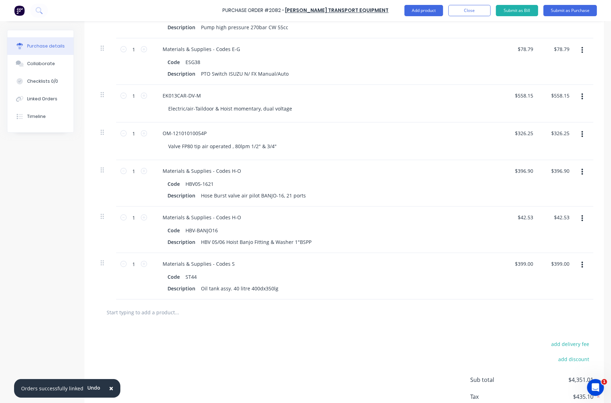
type textarea "x"
type input "C1035"
type textarea "x"
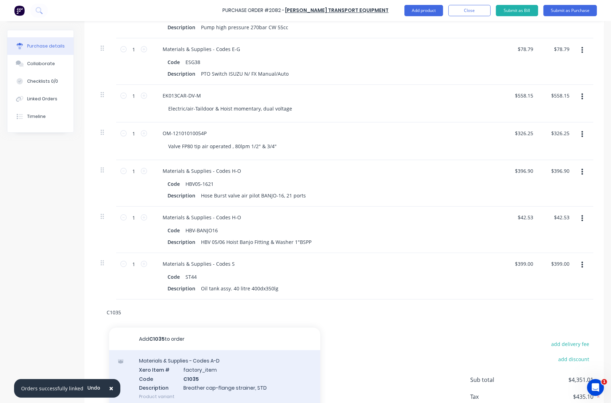
type input "C1035"
click at [210, 384] on div "Materials & Supplies - Codes A-D Xero Item # factory_item Code C1035 Descriptio…" at bounding box center [214, 378] width 211 height 57
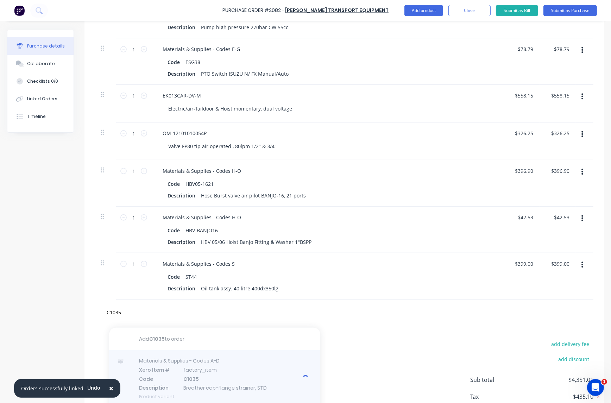
type textarea "x"
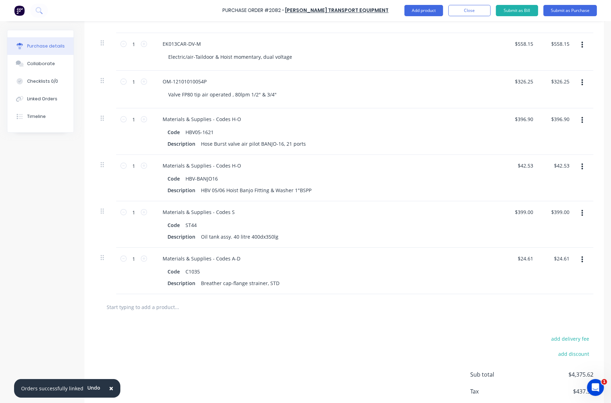
scroll to position [483, 0]
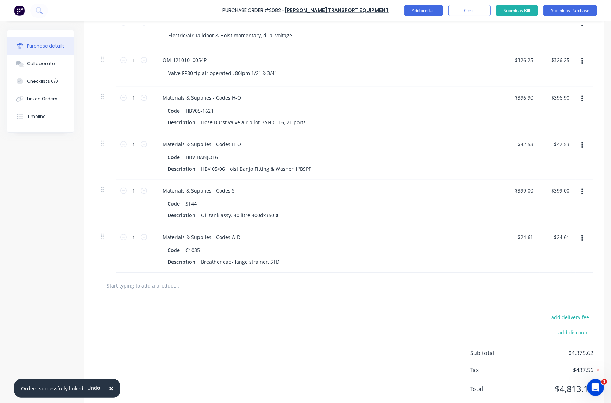
click at [163, 282] on input "text" at bounding box center [176, 285] width 141 height 14
paste input "S65-110-4-4145D4"
type textarea "x"
type input "S65-110-4-4145D4"
type textarea "x"
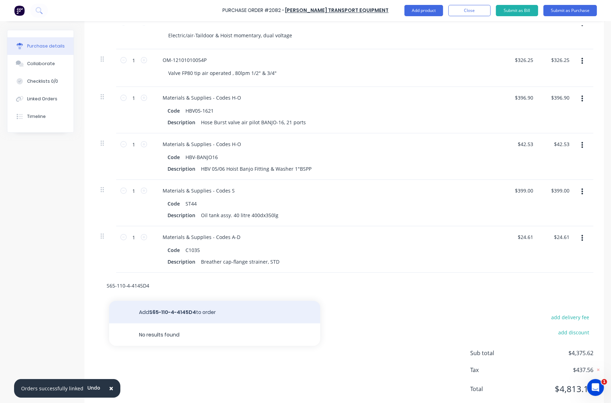
type input "S65-110-4-4145D4"
click at [173, 314] on button "Add S65-110-4-4145D4 to order" at bounding box center [214, 312] width 211 height 23
type textarea "x"
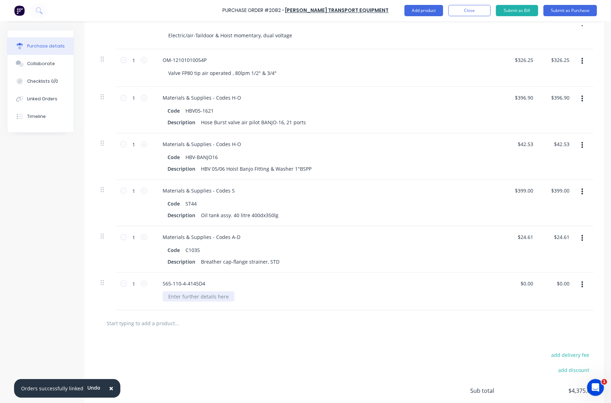
click at [192, 298] on div at bounding box center [198, 296] width 72 height 10
paste div
click at [527, 282] on input "0.00" at bounding box center [527, 283] width 13 height 10
click at [216, 328] on input "text" at bounding box center [176, 323] width 141 height 14
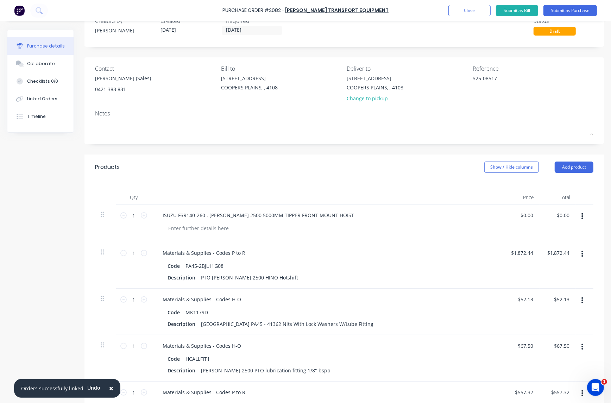
scroll to position [0, 0]
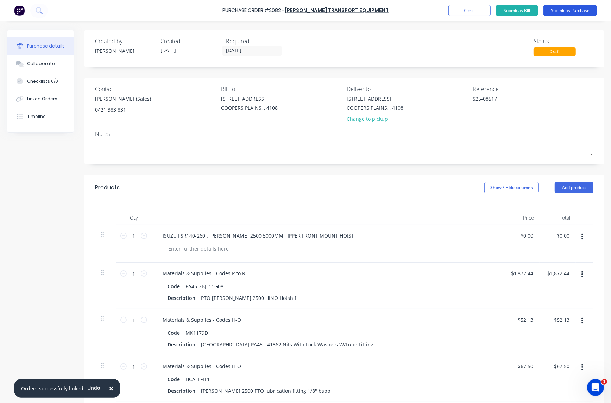
click at [562, 10] on button "Submit as Purchase" at bounding box center [569, 10] width 53 height 11
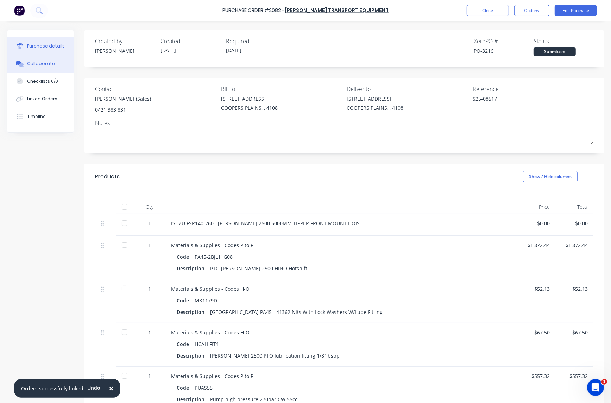
click at [38, 64] on div "Collaborate" at bounding box center [41, 63] width 28 height 6
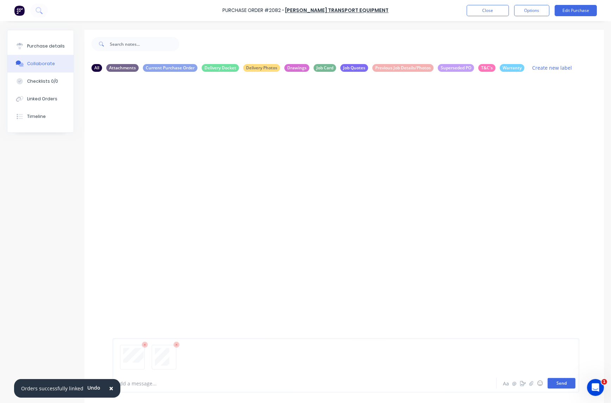
click at [559, 386] on button "Send" at bounding box center [561, 383] width 28 height 11
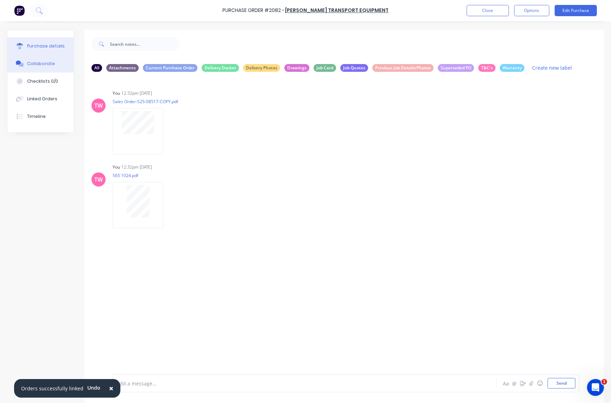
click at [50, 45] on div "Purchase details" at bounding box center [46, 46] width 38 height 6
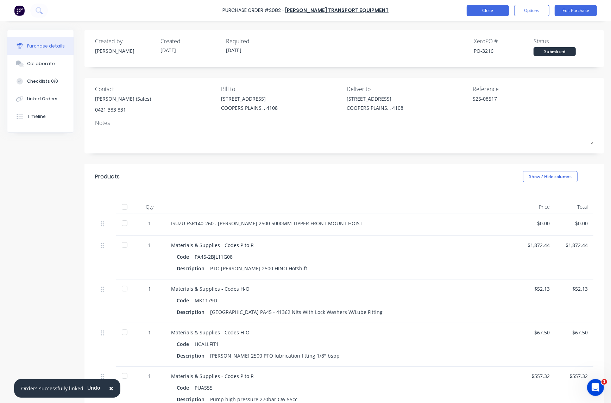
click at [479, 12] on button "Close" at bounding box center [487, 10] width 42 height 11
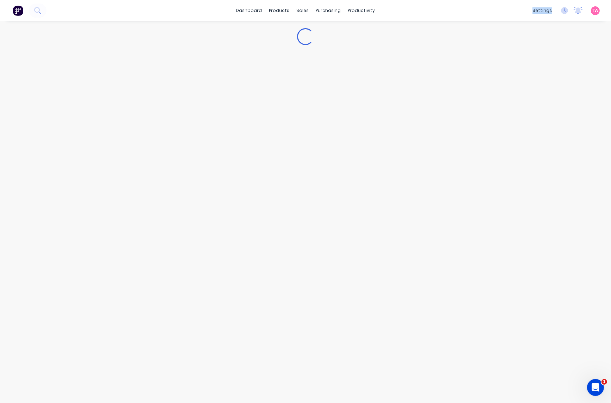
click at [479, 12] on div "dashboard products sales purchasing productivity dashboard products Product Cat…" at bounding box center [305, 10] width 611 height 21
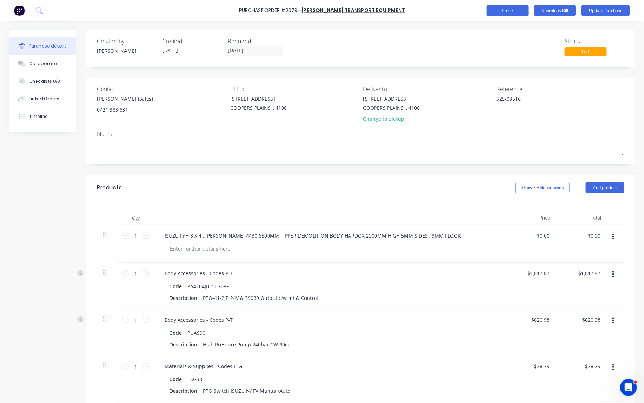
type textarea "x"
click at [508, 13] on button "Close" at bounding box center [508, 10] width 42 height 11
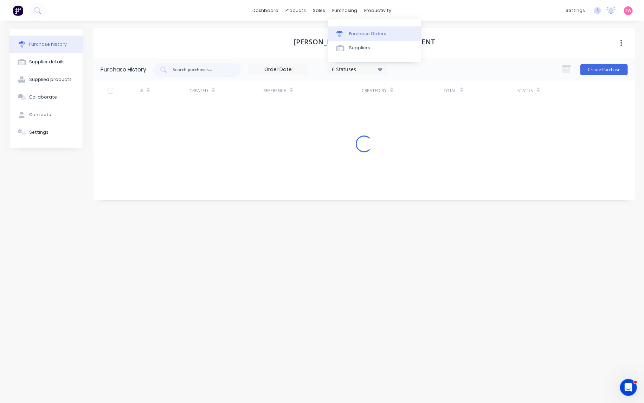
click at [365, 33] on div "Purchase Orders" at bounding box center [367, 34] width 37 height 6
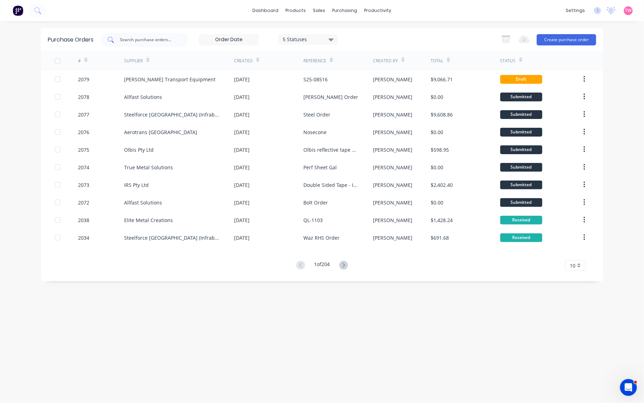
click at [139, 40] on input "text" at bounding box center [148, 39] width 58 height 7
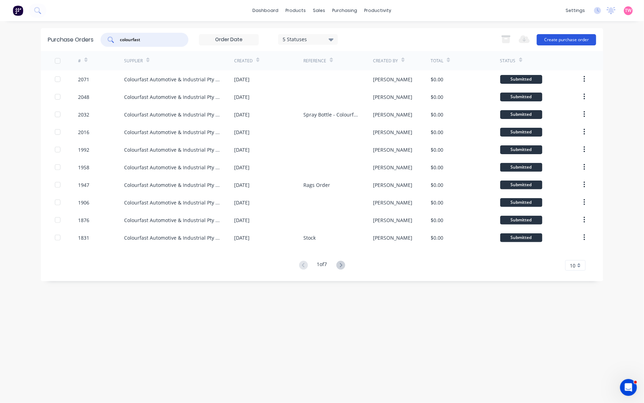
type input "colourfast"
click at [574, 37] on button "Create purchase order" at bounding box center [566, 39] width 59 height 11
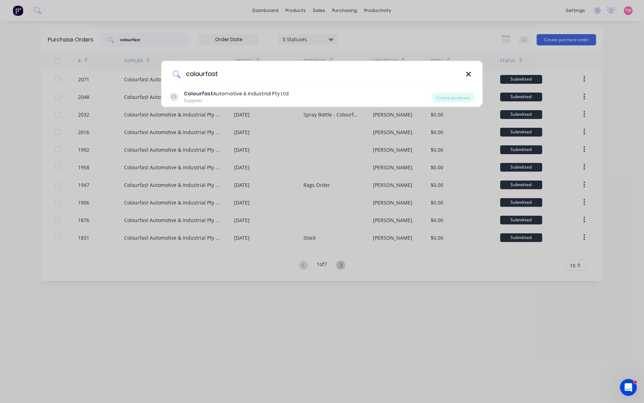
type input "colourfast"
click at [469, 74] on icon at bounding box center [468, 74] width 5 height 5
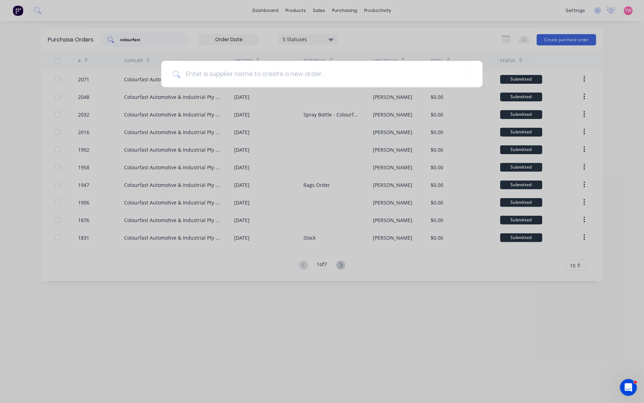
click at [160, 34] on div at bounding box center [322, 201] width 644 height 403
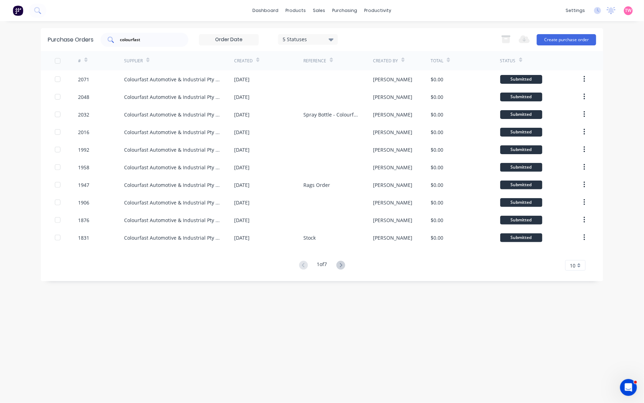
click at [159, 39] on input "colourfast" at bounding box center [148, 39] width 58 height 7
type input "c"
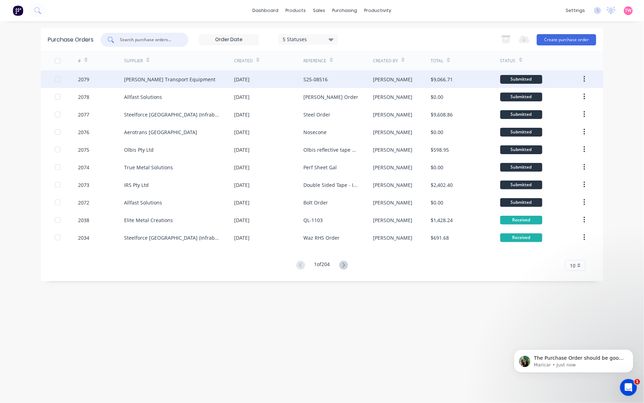
click at [202, 82] on div "[PERSON_NAME] Transport Equipment" at bounding box center [179, 79] width 110 height 18
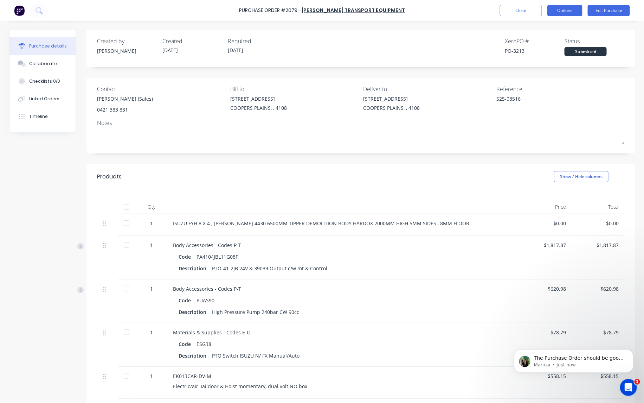
click at [572, 12] on button "Options" at bounding box center [565, 10] width 35 height 11
click at [553, 26] on div "Print / Email" at bounding box center [549, 29] width 54 height 10
click at [551, 41] on div "With pricing" at bounding box center [549, 43] width 54 height 10
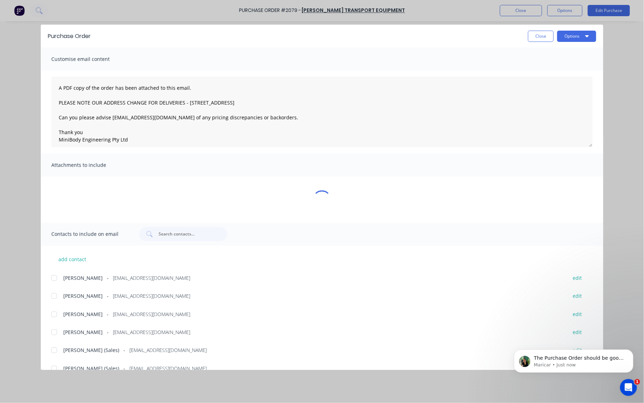
type textarea "x"
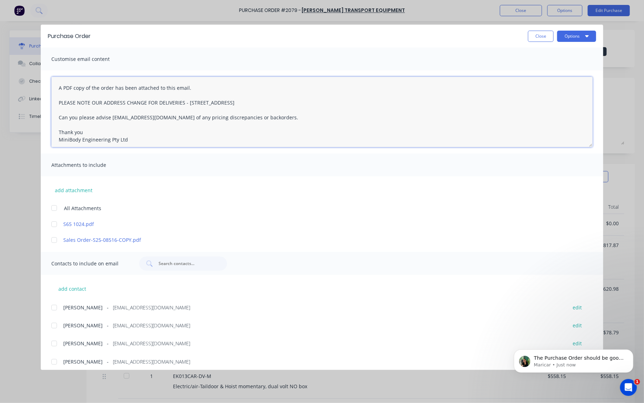
click at [57, 87] on textarea "A PDF copy of the order has been attached to this email. PLEASE NOTE OUR ADDRES…" at bounding box center [322, 112] width 542 height 70
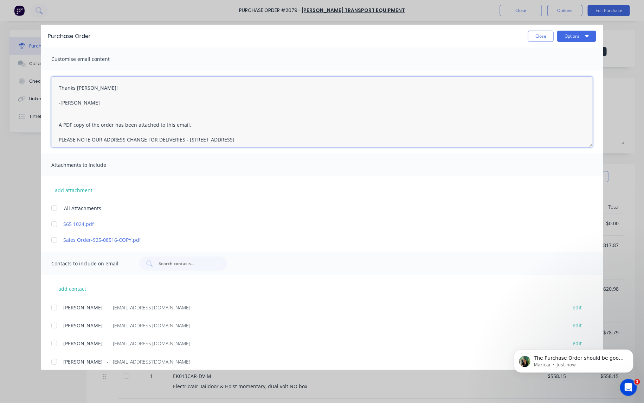
scroll to position [41, 0]
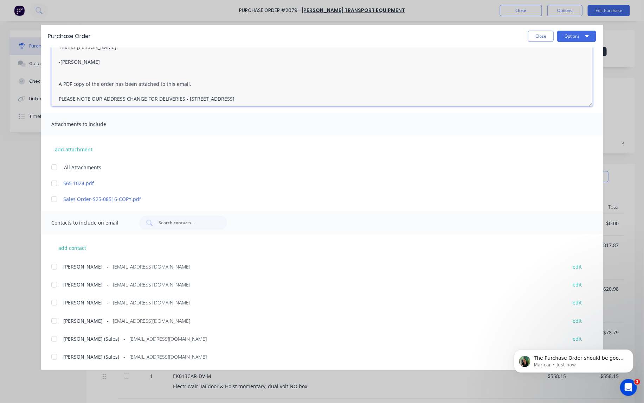
click at [53, 356] on div at bounding box center [54, 357] width 14 height 14
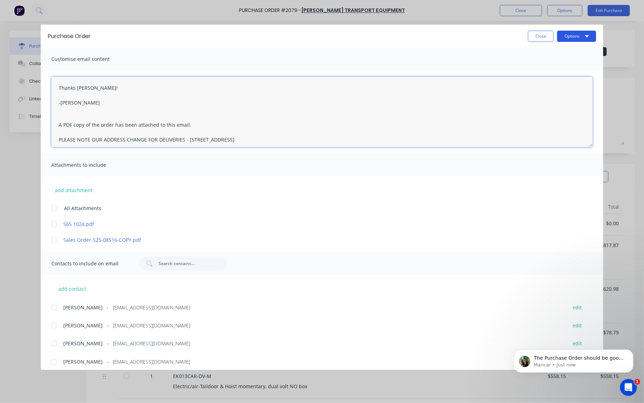
type textarea "Thanks [PERSON_NAME]! -[PERSON_NAME] A PDF copy of the order has been attached …"
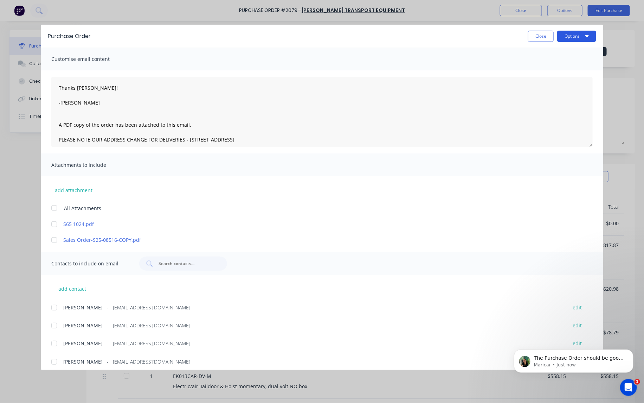
click at [572, 38] on button "Options" at bounding box center [576, 36] width 39 height 11
click at [549, 80] on div "Email" at bounding box center [563, 82] width 54 height 10
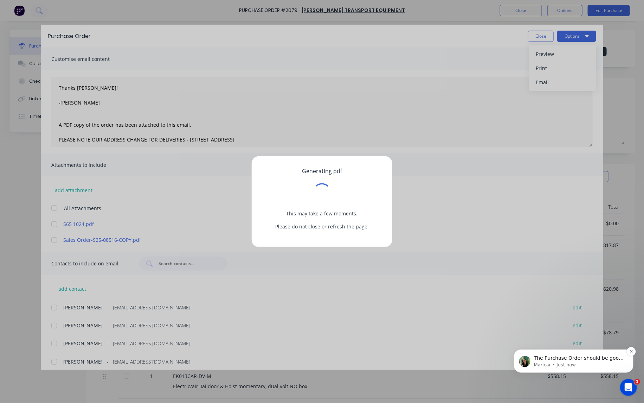
click at [570, 363] on p "Maricar • Just now" at bounding box center [579, 364] width 91 height 6
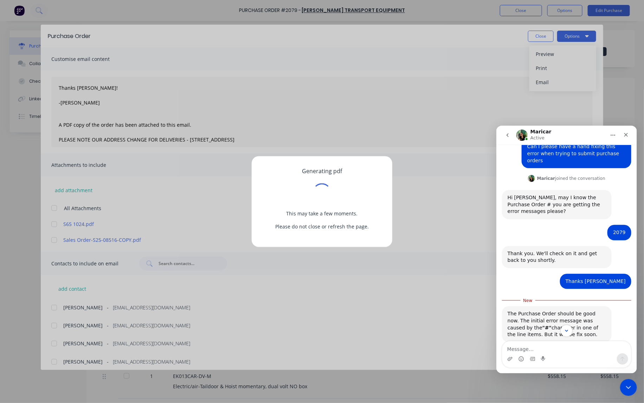
scroll to position [167, 0]
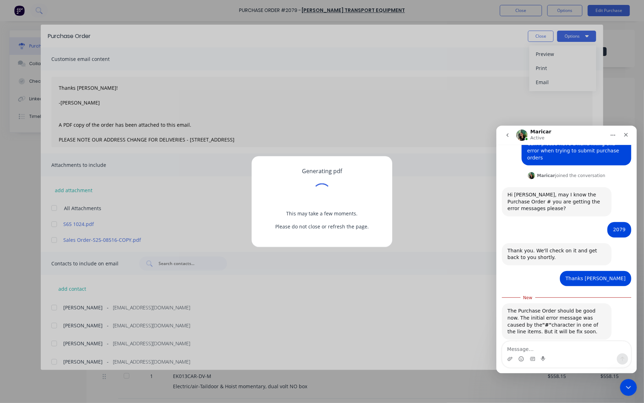
type textarea "x"
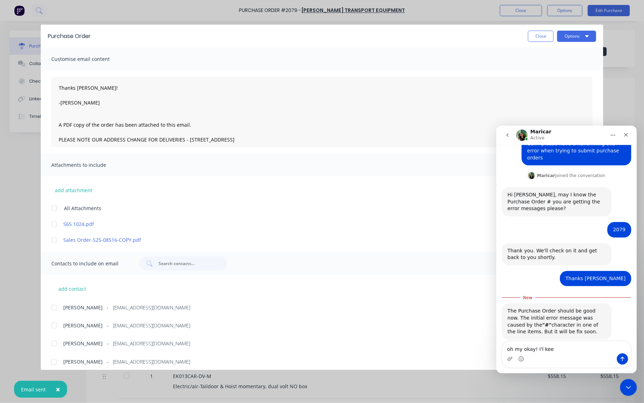
type textarea "oh my okay! I'l ke"
type textarea "x"
type textarea "oh my okay! I'll keep in mind. Thank you!"
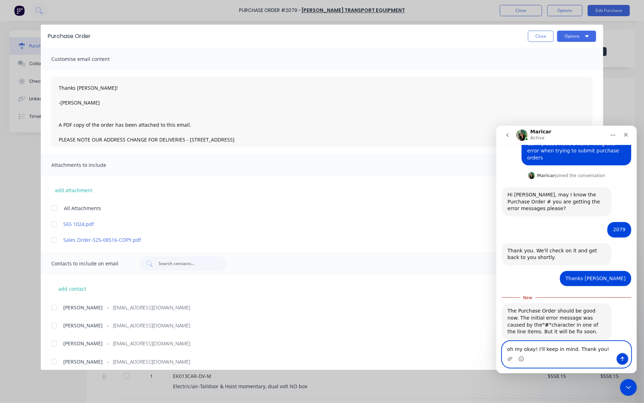
click at [621, 357] on icon "Send a message…" at bounding box center [623, 359] width 6 height 6
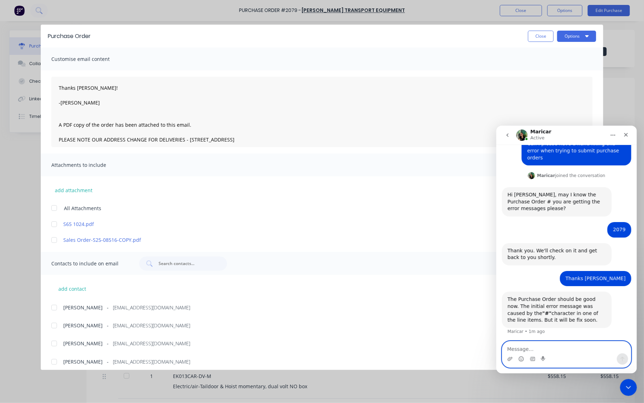
scroll to position [177, 0]
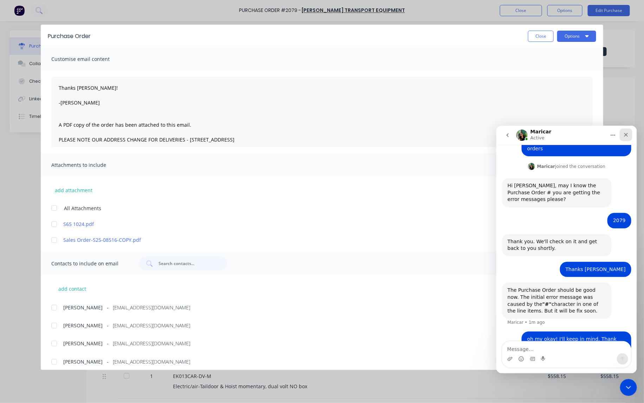
click at [624, 133] on icon "Close" at bounding box center [626, 135] width 6 height 6
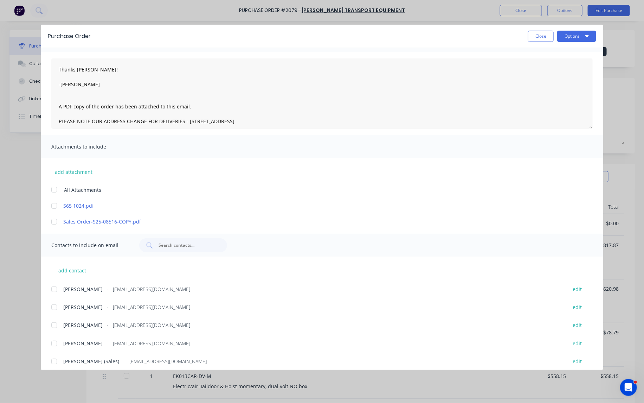
scroll to position [0, 0]
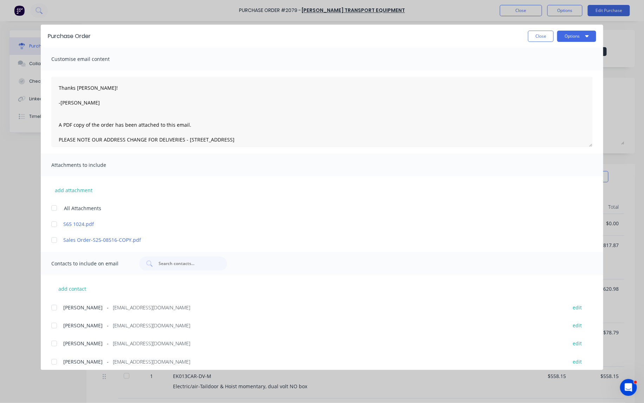
click at [536, 37] on button "Close" at bounding box center [541, 36] width 26 height 11
type textarea "x"
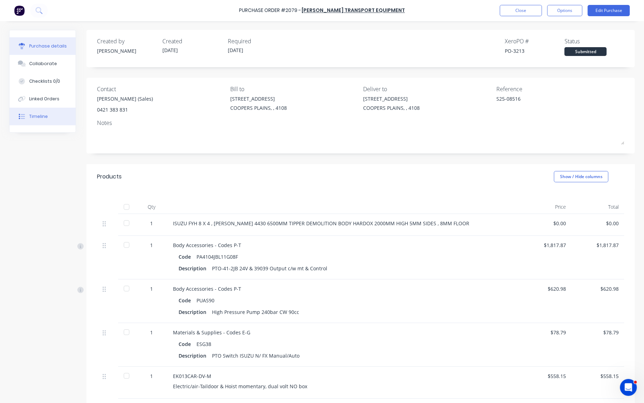
click at [39, 119] on div "Timeline" at bounding box center [38, 116] width 19 height 6
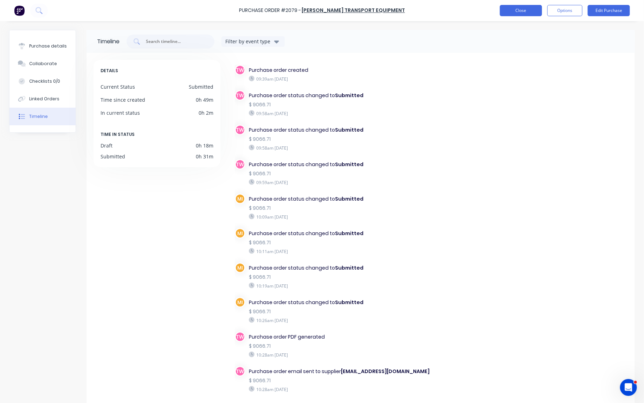
click at [523, 11] on button "Close" at bounding box center [521, 10] width 42 height 11
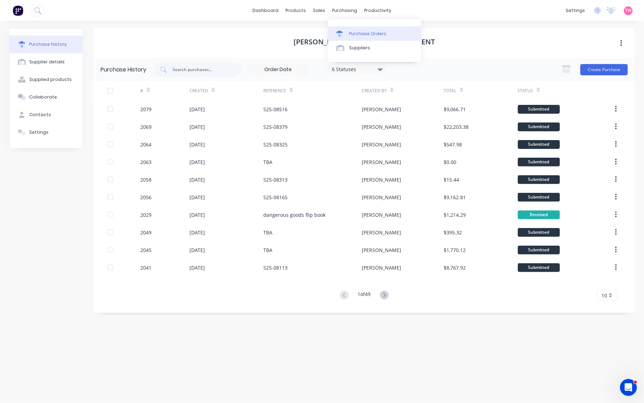
click at [362, 31] on div "Purchase Orders" at bounding box center [367, 34] width 37 height 6
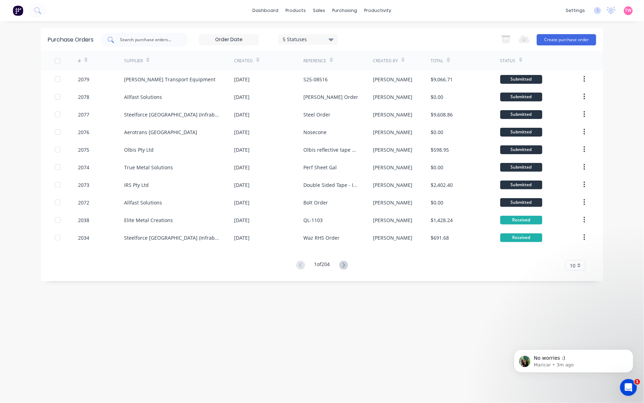
click at [145, 40] on input "text" at bounding box center [148, 39] width 58 height 7
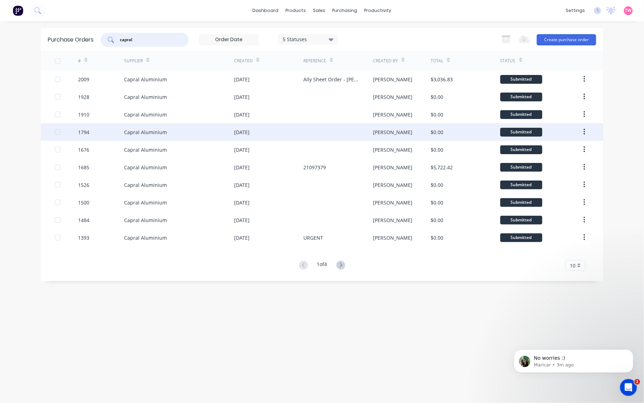
type input "capral"
click at [111, 130] on div "1794" at bounding box center [101, 132] width 46 height 18
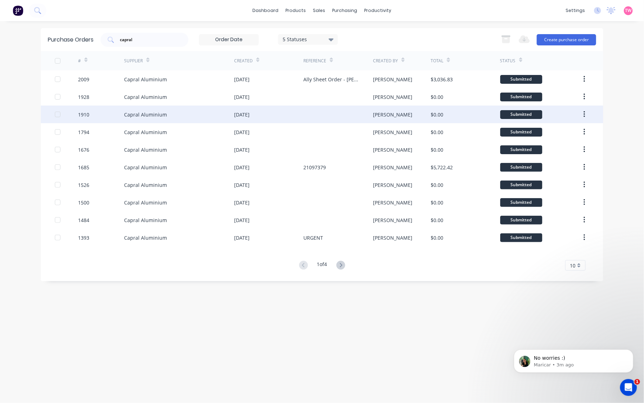
click at [101, 115] on div "1910" at bounding box center [101, 115] width 46 height 18
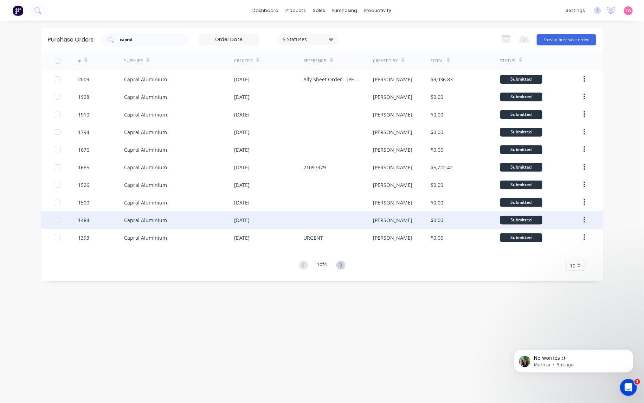
click at [101, 217] on div "1484" at bounding box center [101, 220] width 46 height 18
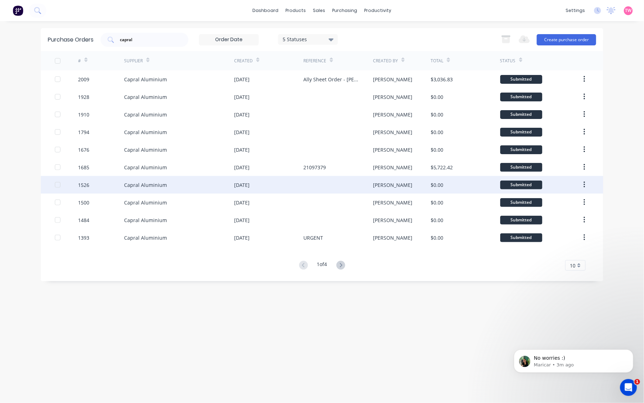
click at [106, 184] on div "1526" at bounding box center [101, 185] width 46 height 18
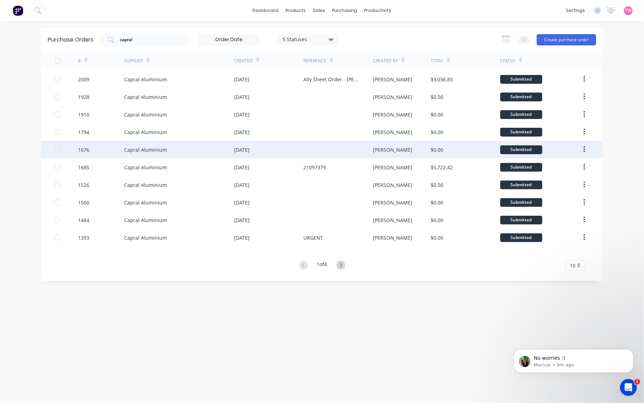
click at [109, 150] on div "1676" at bounding box center [101, 150] width 46 height 18
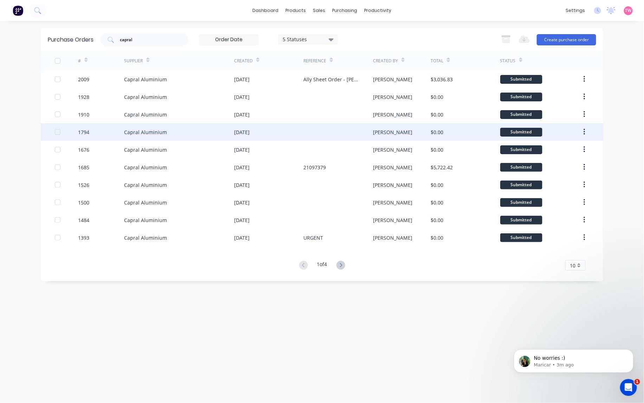
click at [110, 128] on div "1794" at bounding box center [101, 132] width 46 height 18
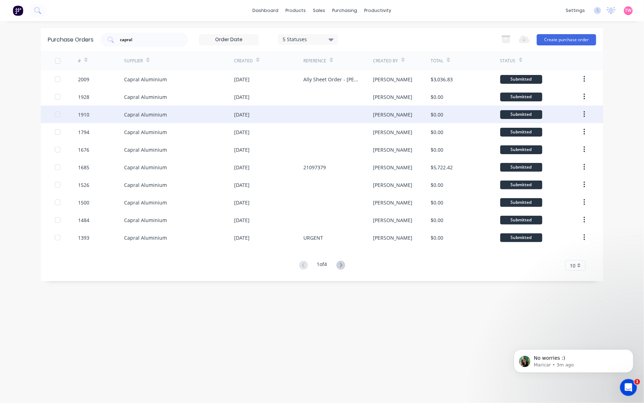
click at [103, 114] on div "1910" at bounding box center [101, 115] width 46 height 18
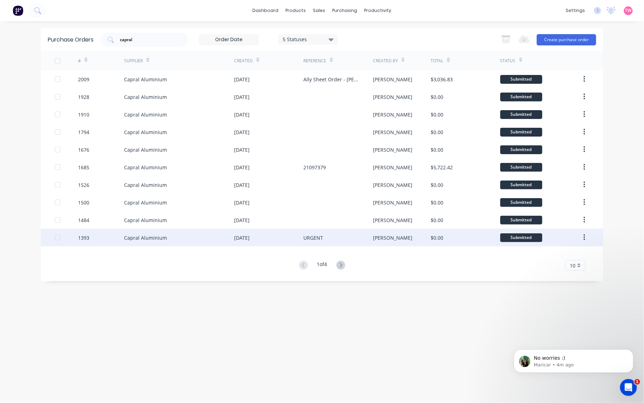
click at [194, 239] on div "Capral Aluminium" at bounding box center [179, 238] width 110 height 18
type textarea "x"
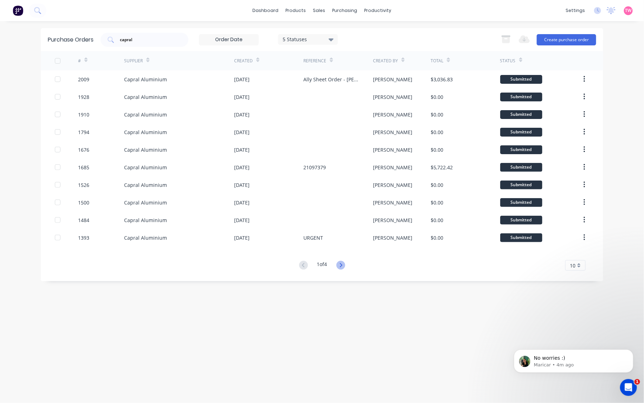
click at [342, 265] on icon at bounding box center [341, 265] width 2 height 4
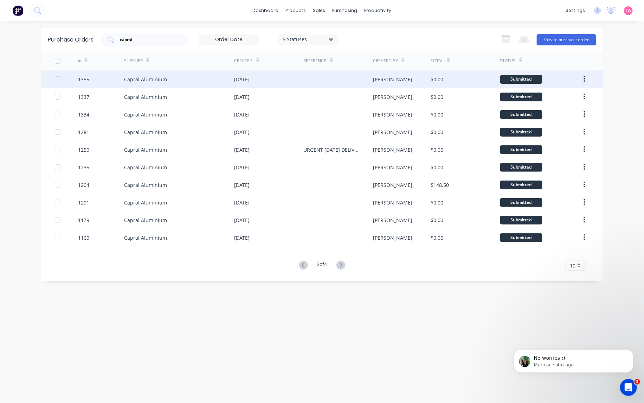
click at [187, 80] on div "Capral Aluminium" at bounding box center [179, 79] width 110 height 18
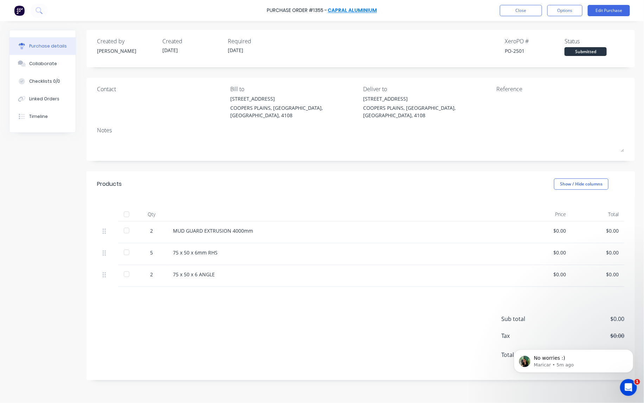
click at [345, 11] on link "Capral Aluminium" at bounding box center [352, 10] width 49 height 7
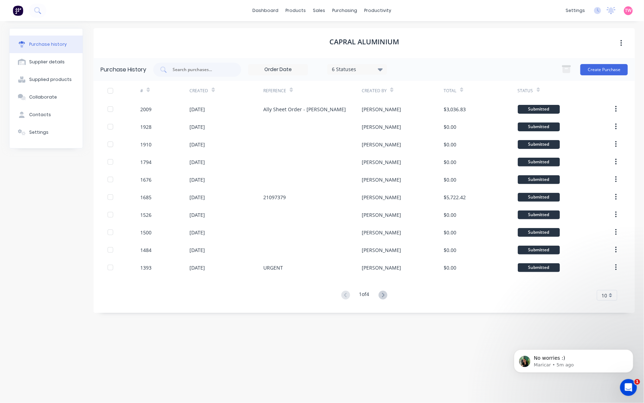
click at [48, 42] on div "Purchase history" at bounding box center [48, 44] width 38 height 6
click at [41, 115] on div "Contacts" at bounding box center [40, 114] width 22 height 6
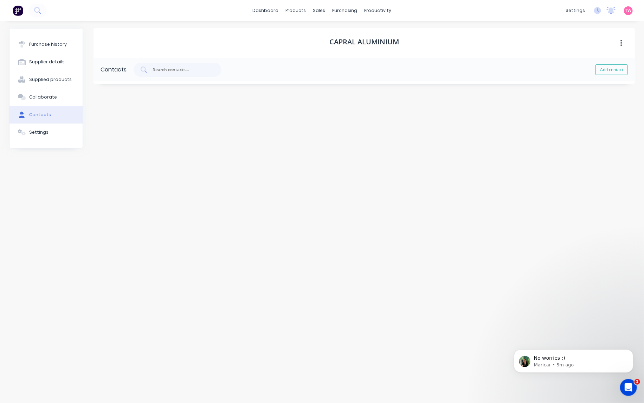
select select "AU"
click at [101, 138] on icon "button" at bounding box center [101, 137] width 4 height 5
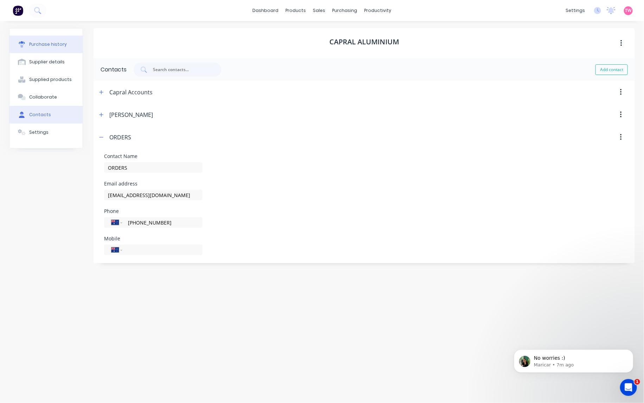
click at [52, 43] on div "Purchase history" at bounding box center [48, 44] width 38 height 6
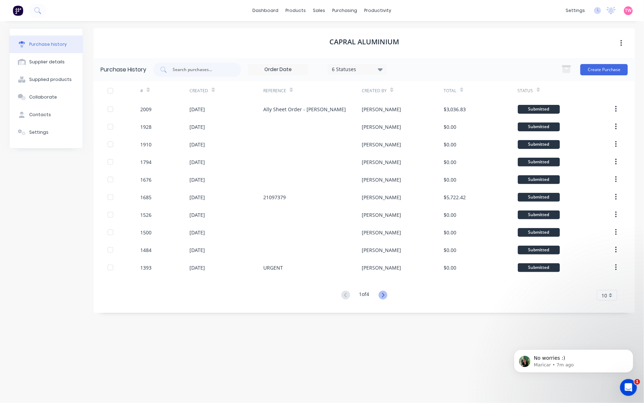
click at [385, 292] on icon at bounding box center [383, 295] width 9 height 9
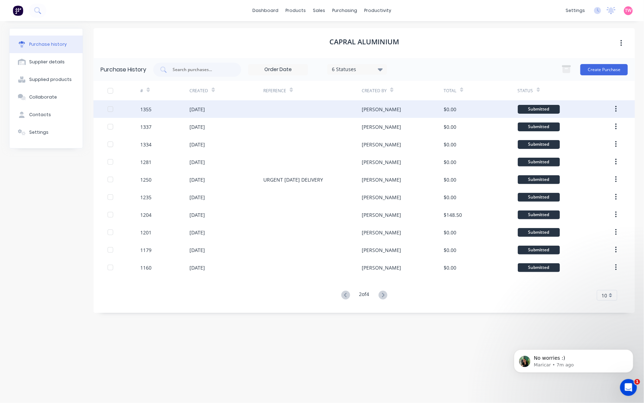
click at [205, 110] on div "09 Apr 2025" at bounding box center [197, 109] width 15 height 7
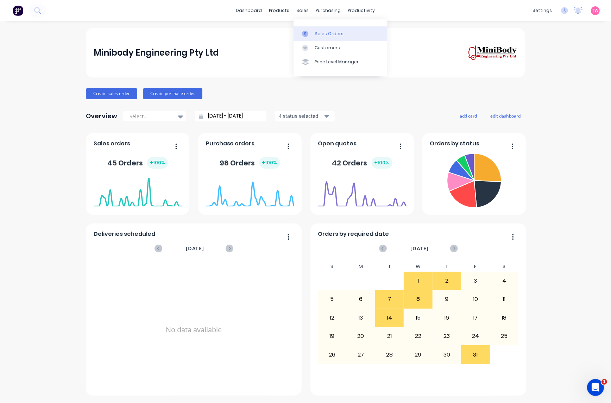
click at [319, 33] on div "Sales Orders" at bounding box center [328, 34] width 29 height 6
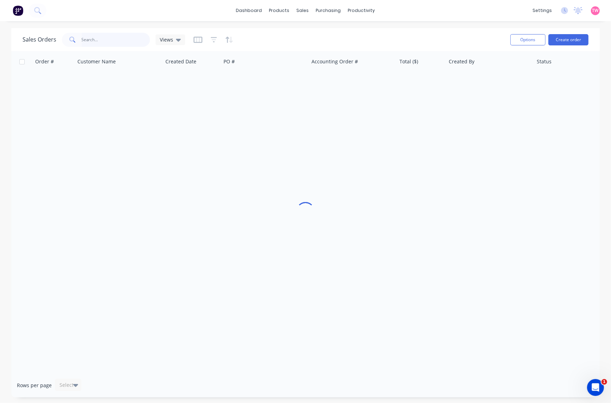
click at [113, 42] on input "text" at bounding box center [116, 40] width 69 height 14
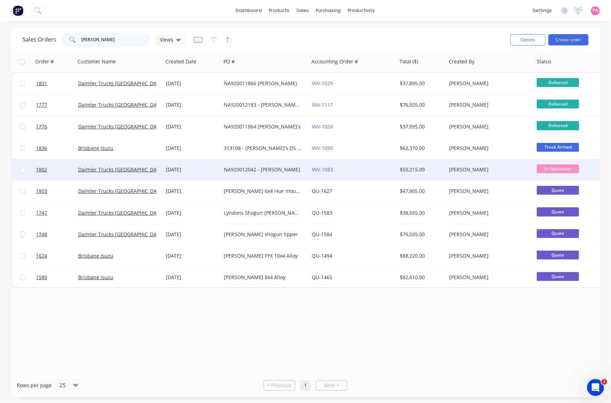
type input "[PERSON_NAME]"
click at [148, 170] on div "Daimler Trucks [GEOGRAPHIC_DATA]" at bounding box center [117, 169] width 78 height 7
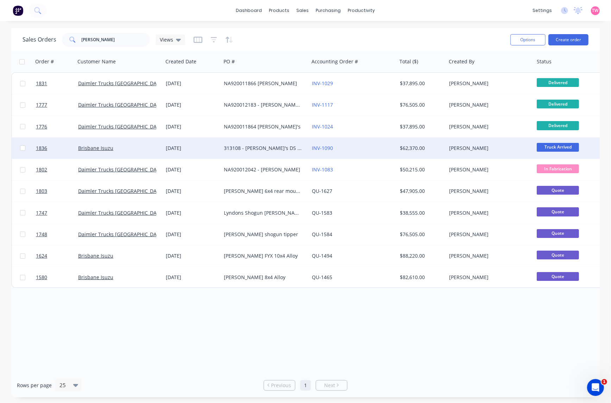
click at [136, 146] on div "Brisbane Isuzu" at bounding box center [117, 148] width 78 height 7
